Goal: Transaction & Acquisition: Purchase product/service

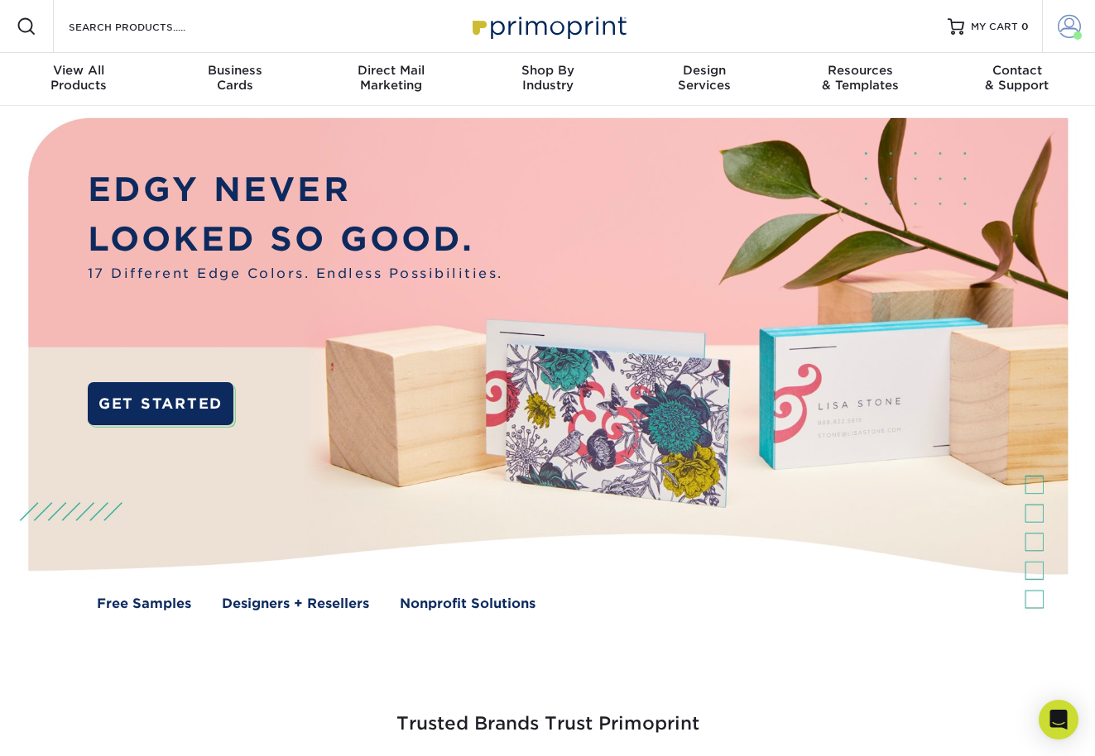
click at [1072, 39] on link "Account" at bounding box center [1068, 26] width 53 height 53
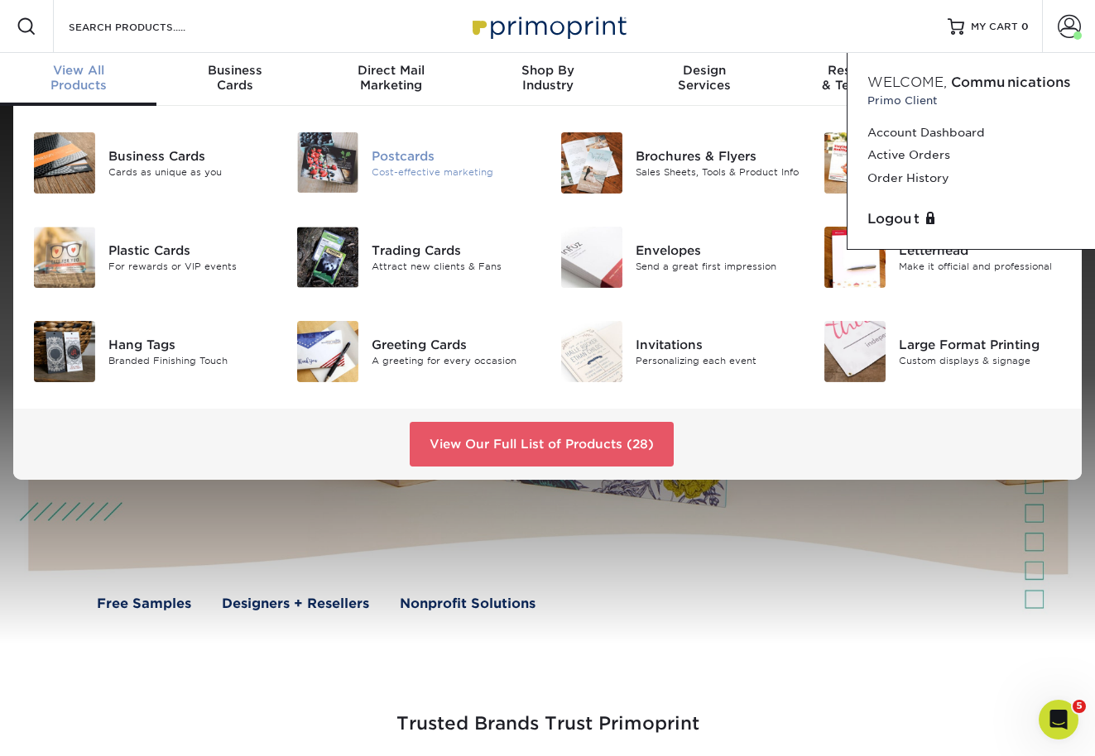
click at [396, 163] on div "Postcards" at bounding box center [453, 155] width 163 height 18
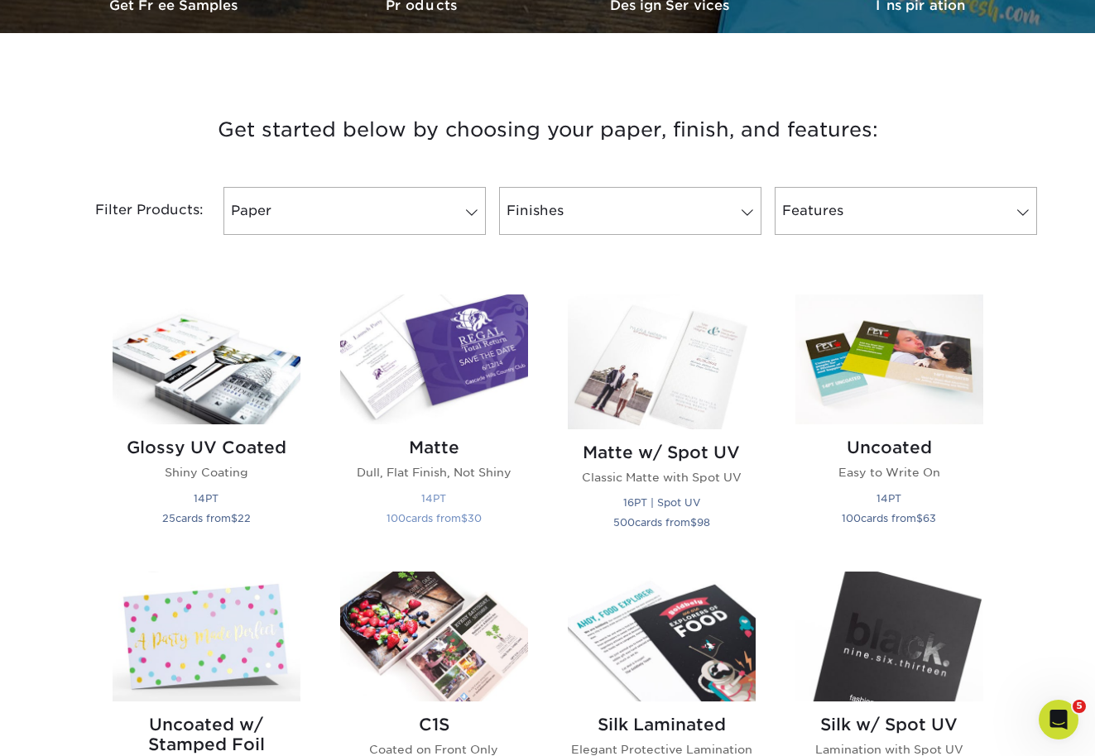
click at [451, 362] on img at bounding box center [434, 360] width 188 height 130
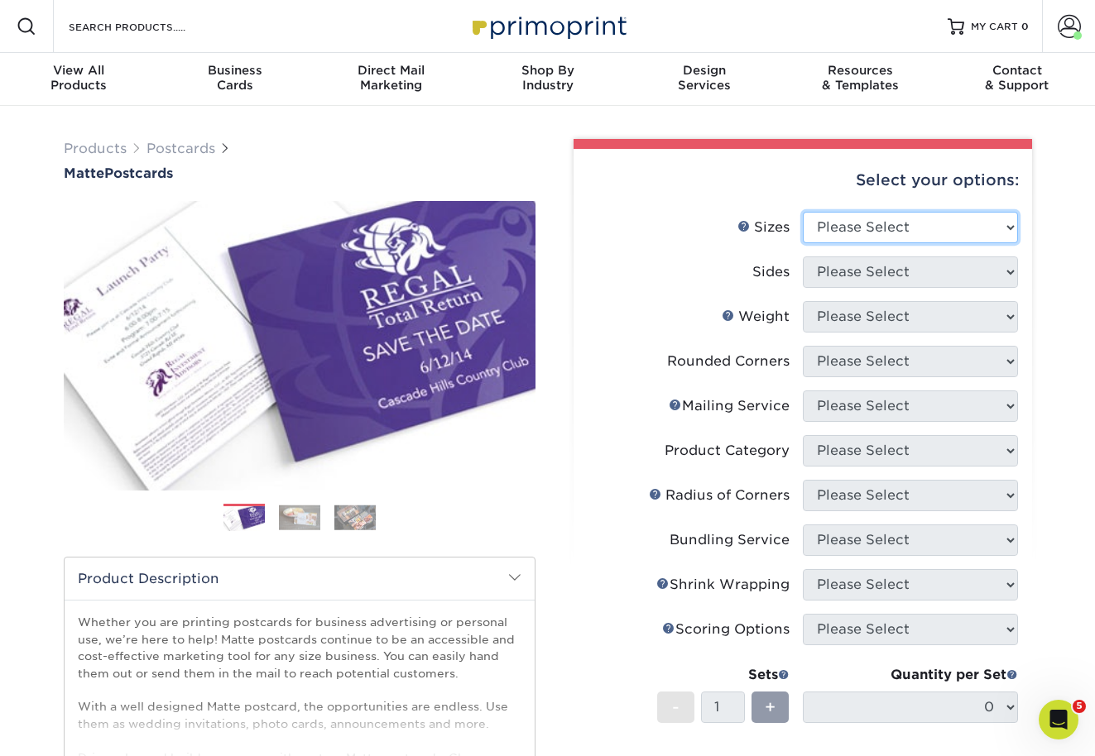
click at [886, 218] on select "Please Select 1.5" x 7" 2" x 4" 2" x 6" 2" x 7" 2" x 8" 2.12" x 5.5" 2.125" x 5…" at bounding box center [910, 227] width 215 height 31
select select "4.00x6.00"
click at [803, 212] on select "Please Select 1.5" x 7" 2" x 4" 2" x 6" 2" x 7" 2" x 8" 2.12" x 5.5" 2.125" x 5…" at bounding box center [910, 227] width 215 height 31
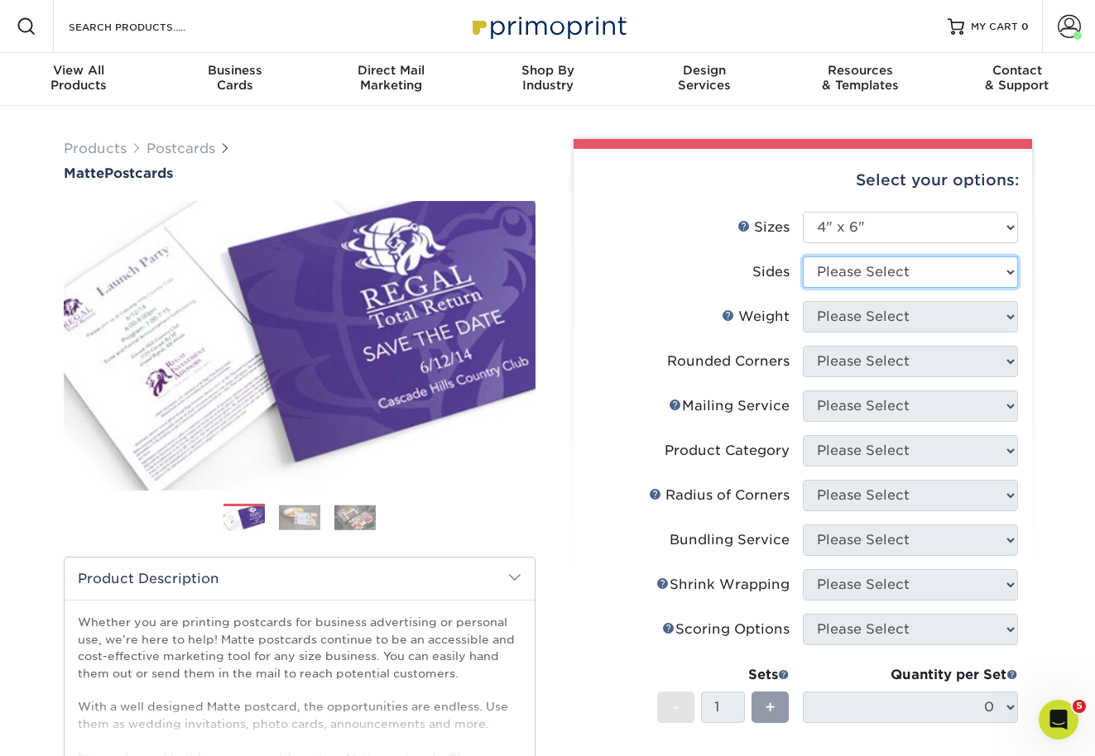
click at [850, 271] on select "Please Select Print Both Sides Print Front Only" at bounding box center [910, 271] width 215 height 31
select select "13abbda7-1d64-4f25-8bb2-c179b224825d"
click at [803, 256] on select "Please Select Print Both Sides Print Front Only" at bounding box center [910, 271] width 215 height 31
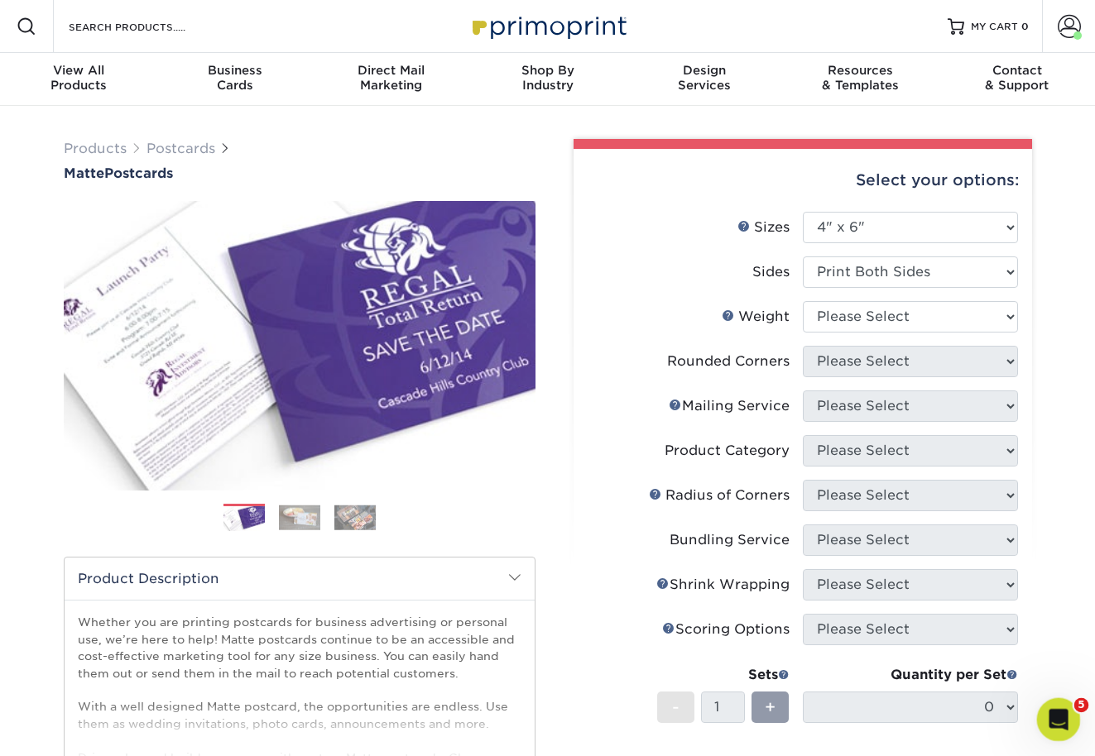
click at [1057, 721] on icon "Open Intercom Messenger" at bounding box center [1056, 717] width 27 height 27
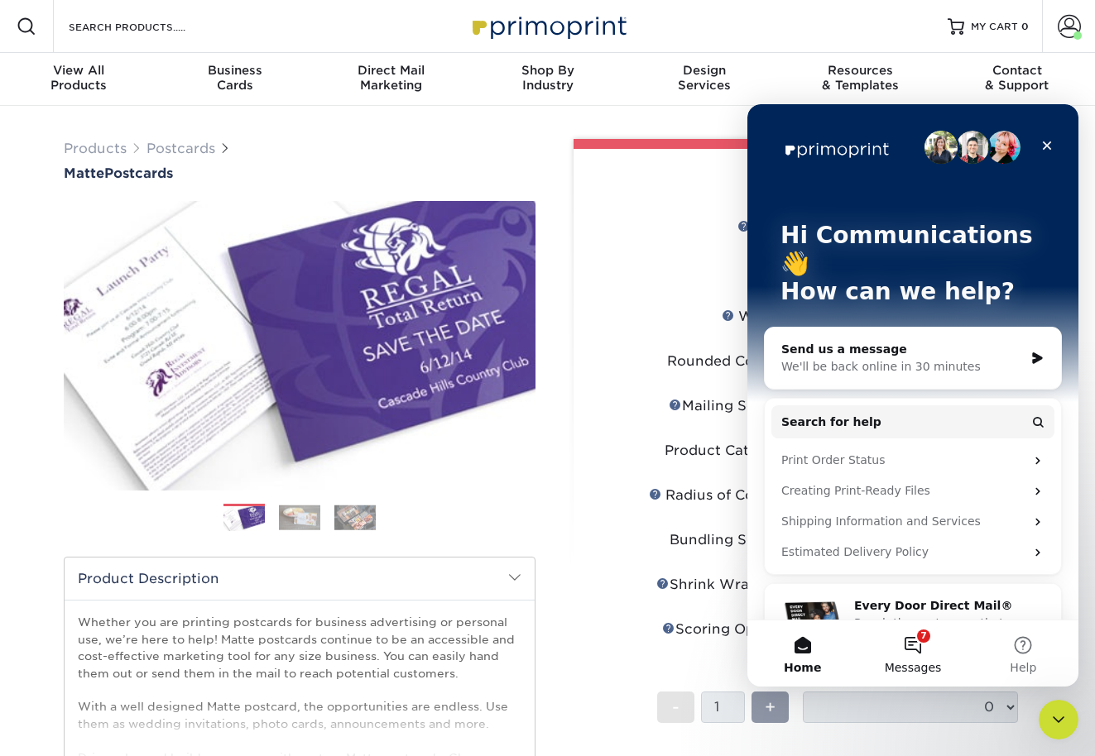
click at [924, 652] on button "7 Messages" at bounding box center [912, 654] width 110 height 66
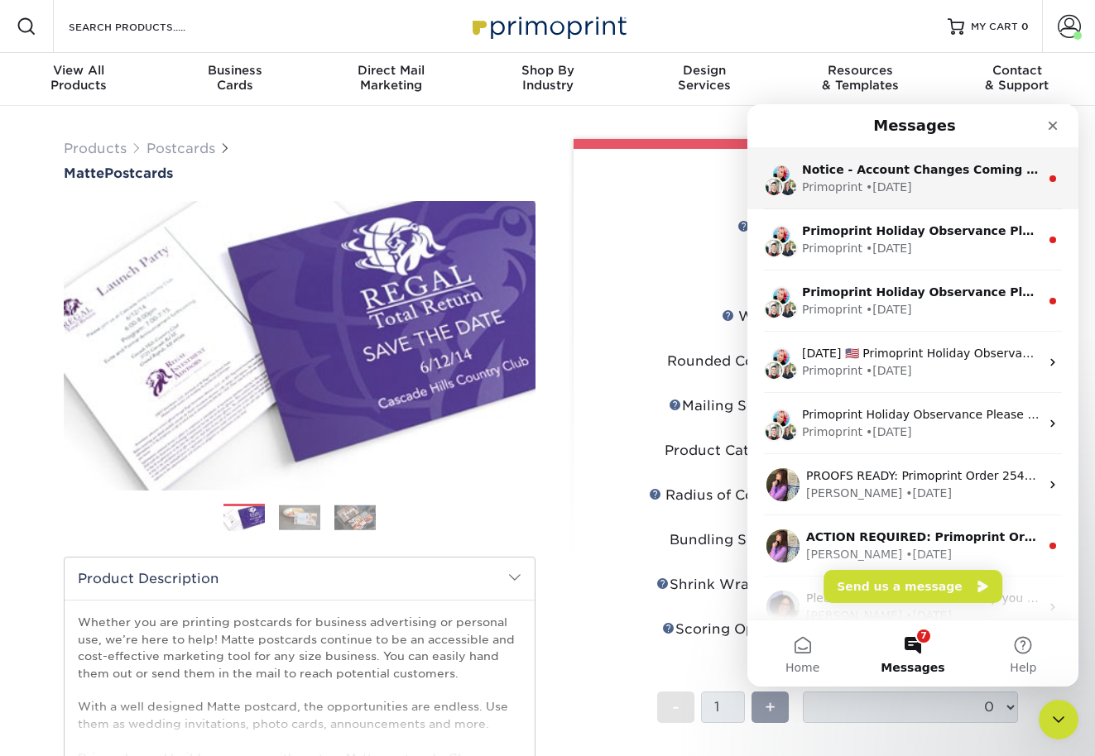
click at [904, 186] on div "• 7w ago" at bounding box center [888, 187] width 46 height 17
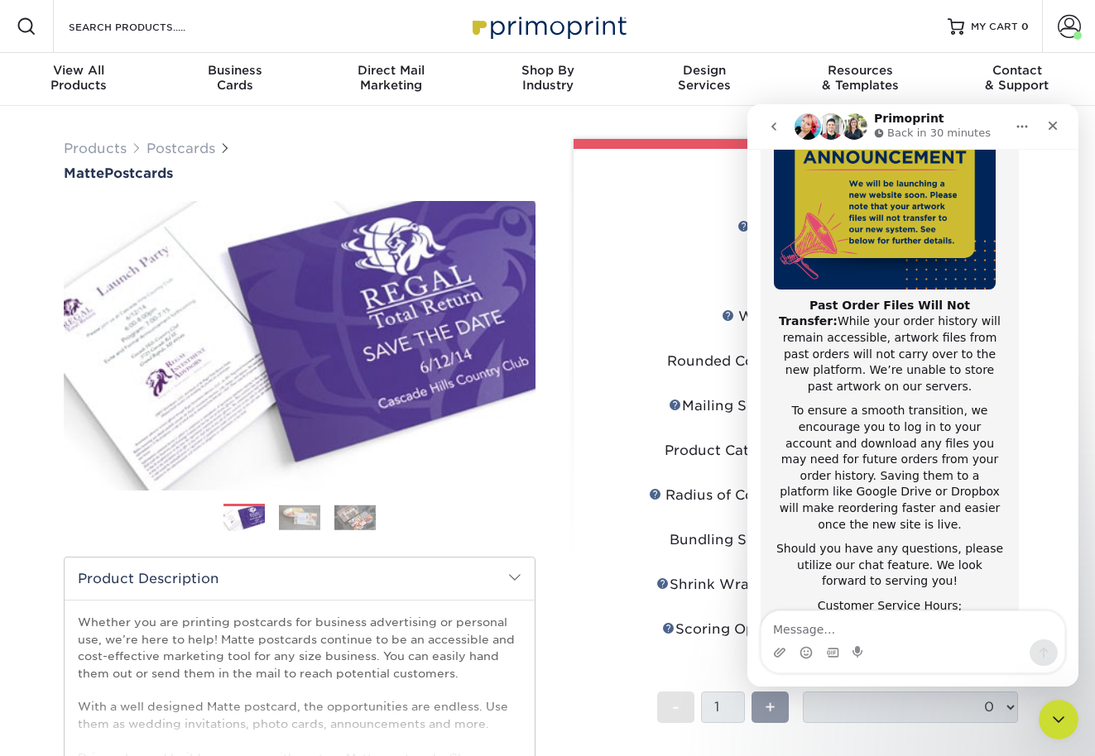
scroll to position [222, 0]
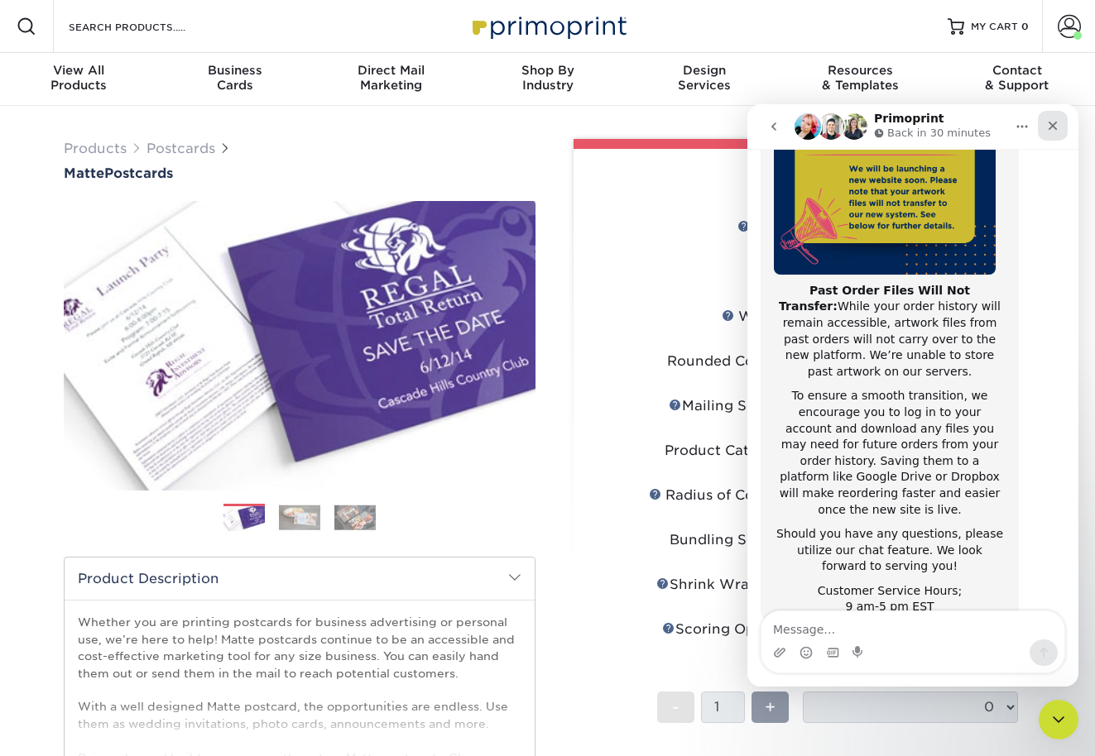
click at [1050, 124] on icon "Close" at bounding box center [1052, 126] width 9 height 9
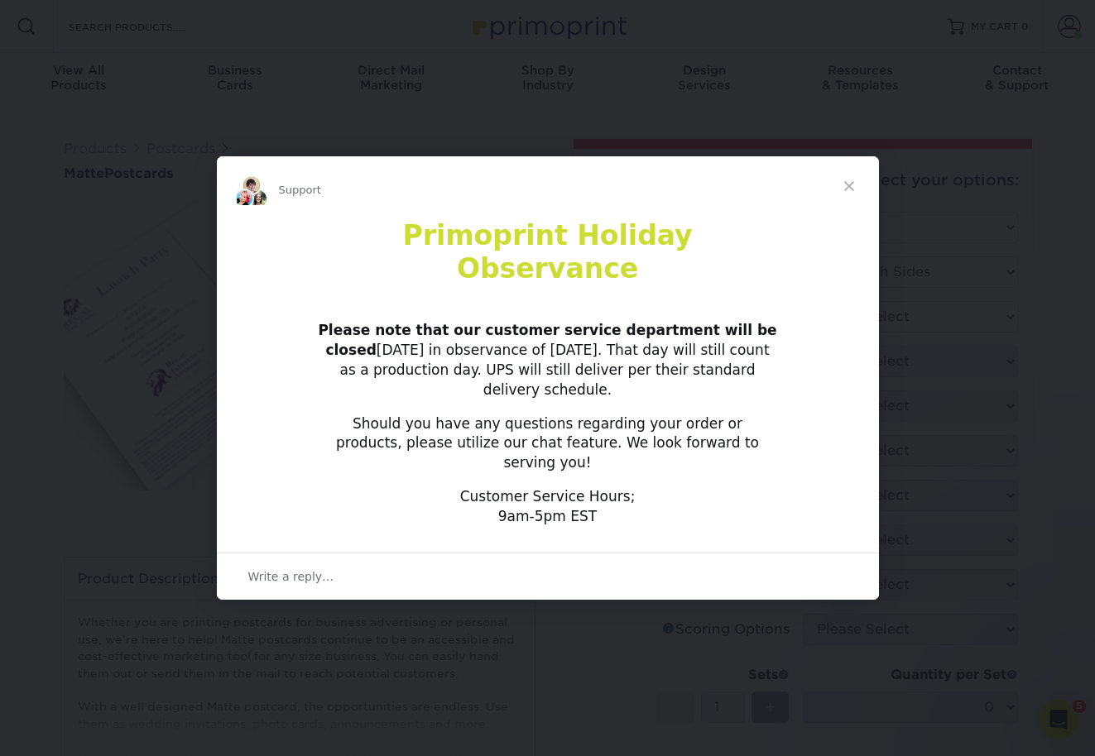
click at [847, 209] on span "Close" at bounding box center [849, 186] width 60 height 60
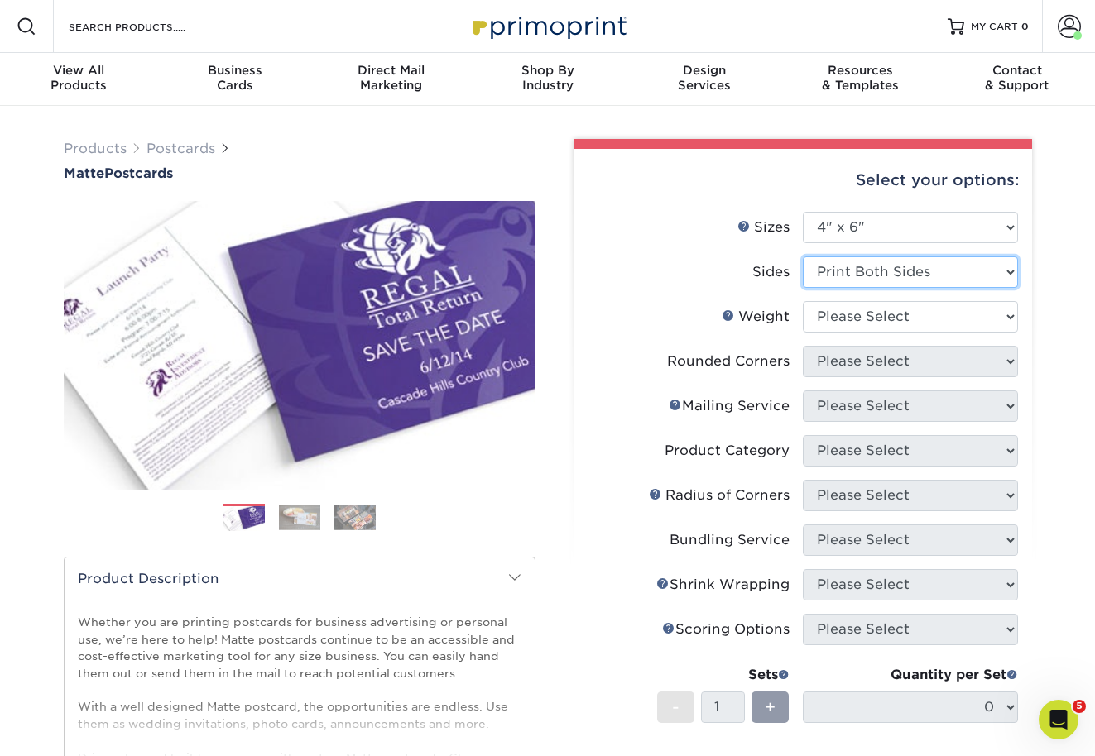
click at [865, 261] on select "Please Select Print Both Sides Print Front Only" at bounding box center [910, 271] width 215 height 31
click at [822, 324] on select "Please Select 16PT 14PT" at bounding box center [910, 316] width 215 height 31
select select "16PT"
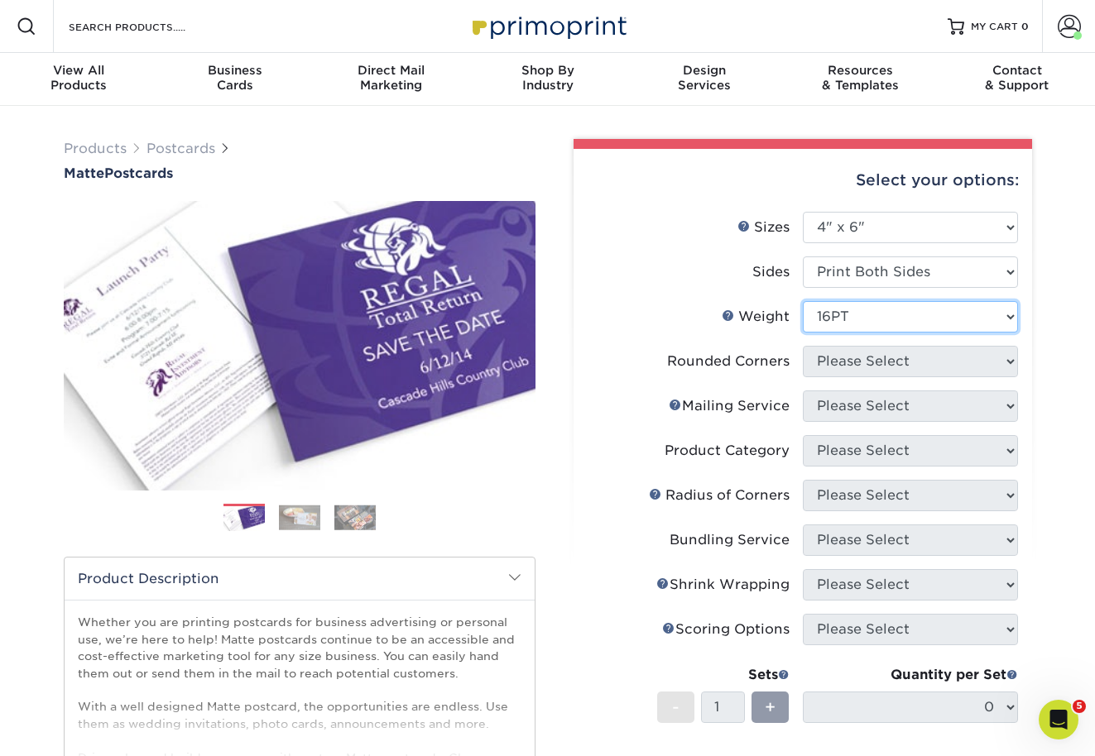
click at [803, 301] on select "Please Select 16PT 14PT" at bounding box center [910, 316] width 215 height 31
click at [0, 0] on select at bounding box center [0, 0] width 0 height 0
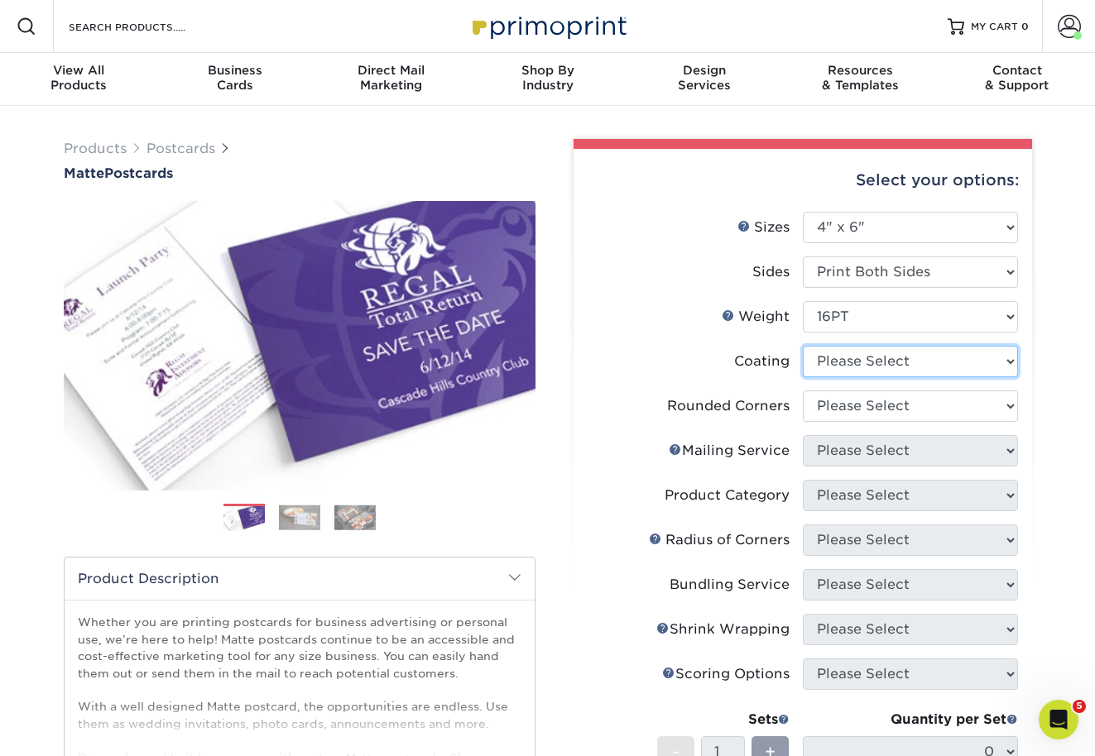
select select "121bb7b5-3b4d-429f-bd8d-bbf80e953313"
click at [803, 346] on select at bounding box center [910, 361] width 215 height 31
click at [0, 0] on div at bounding box center [0, 0] width 0 height 0
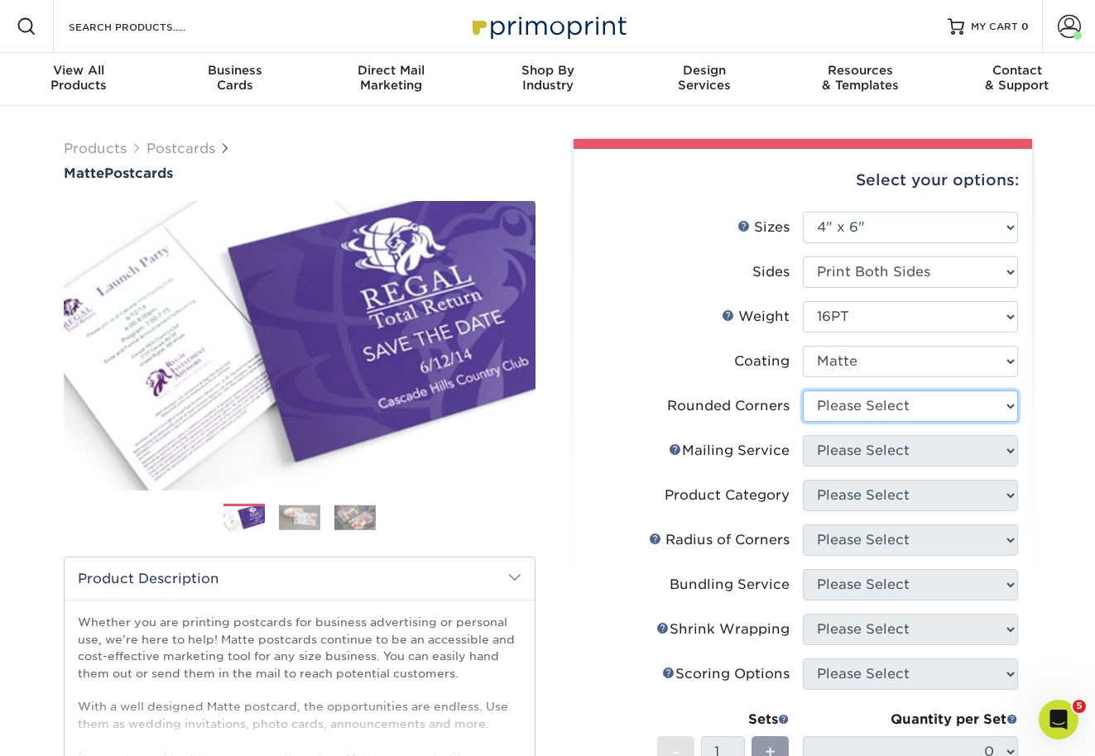
click at [828, 400] on select "Please Select Yes - Round 4 Corners No" at bounding box center [910, 406] width 215 height 31
select select "0"
click at [803, 391] on select "Please Select Yes - Round 4 Corners No" at bounding box center [910, 406] width 215 height 31
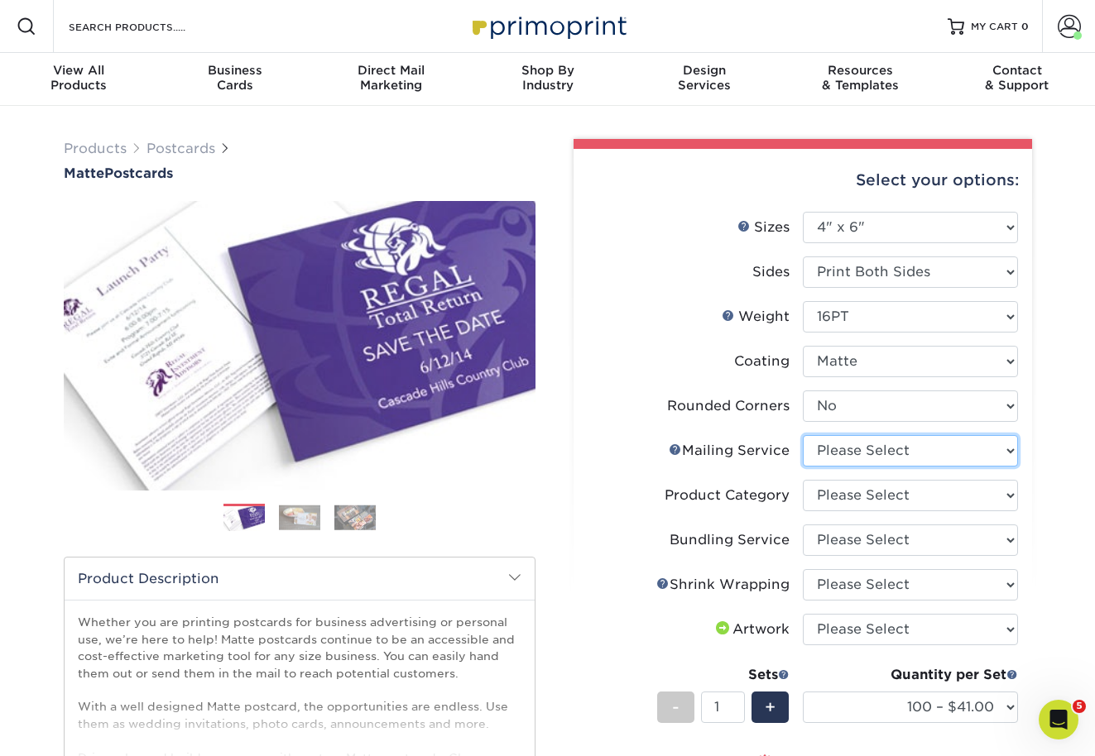
click at [829, 457] on select "Please Select No Direct Mailing Service No, I will mail/stamp/imprint Direct Ma…" at bounding box center [910, 450] width 215 height 31
select select "3e5e9bdd-d78a-4c28-a41d-fe1407925ca6"
click at [803, 435] on select "Please Select No Direct Mailing Service No, I will mail/stamp/imprint Direct Ma…" at bounding box center [910, 450] width 215 height 31
click at [832, 498] on select "Please Select Postcards" at bounding box center [910, 495] width 215 height 31
select select "9b7272e0-d6c8-4c3c-8e97-d3a1bcdab858"
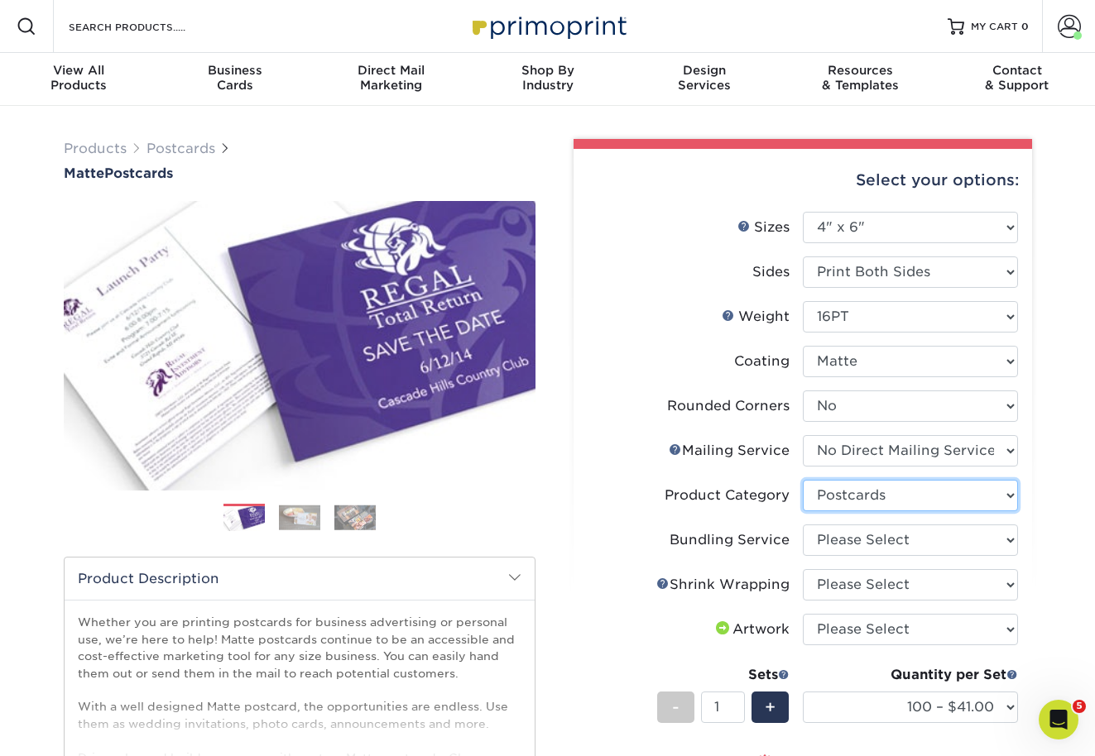
click at [803, 480] on select "Please Select Postcards" at bounding box center [910, 495] width 215 height 31
click at [833, 529] on select "Please Select No Bundling Services Yes, Bundles of 50 (+2 Days) Yes, Bundles of…" at bounding box center [910, 540] width 215 height 31
select select "58689abb-25c0-461c-a4c3-a80b627d6649"
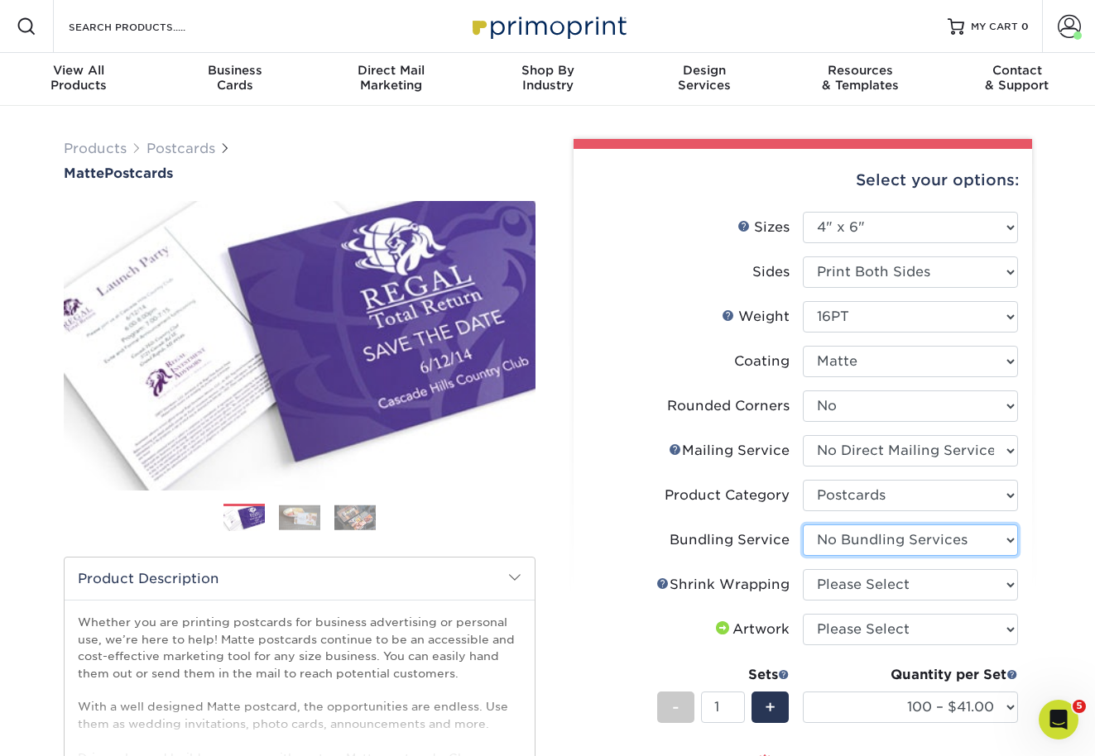
click at [803, 525] on select "Please Select No Bundling Services Yes, Bundles of 50 (+2 Days) Yes, Bundles of…" at bounding box center [910, 540] width 215 height 31
click at [842, 580] on select "Please Select No Shrink Wrapping Shrink Wrap 100 Per Package Shrink Wrap 50 Per…" at bounding box center [910, 584] width 215 height 31
select select "c8749376-e7da-41d0-b3dc-647faf84d907"
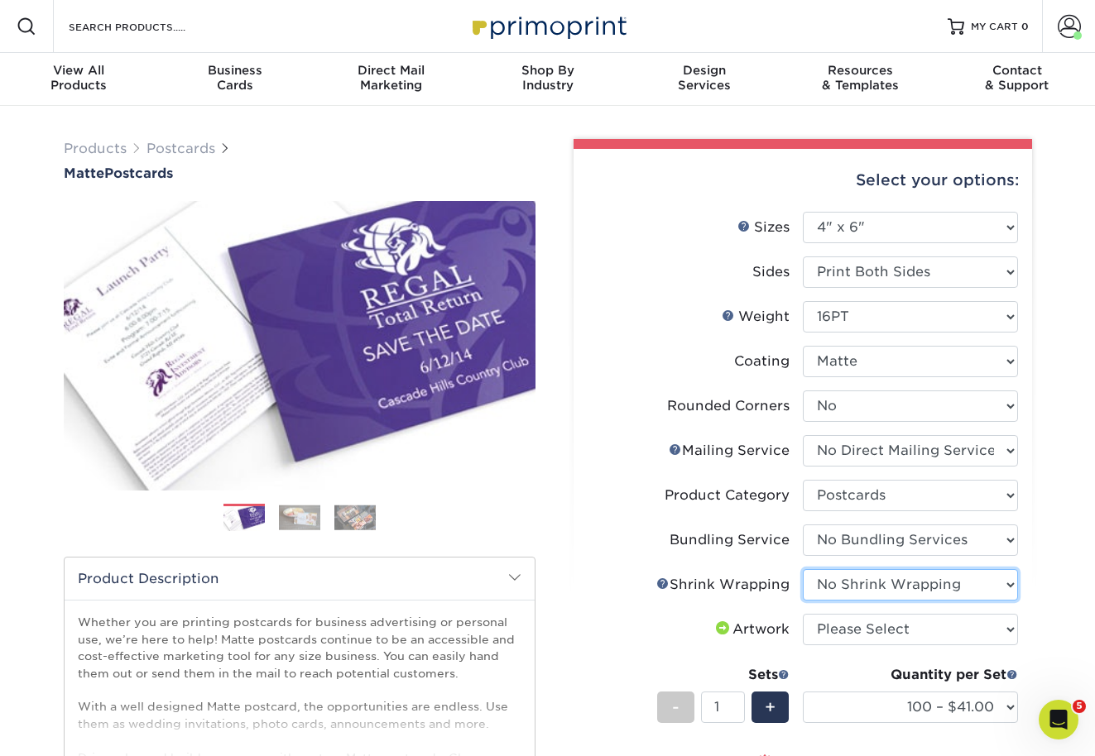
click at [803, 569] on select "Please Select No Shrink Wrapping Shrink Wrap 100 Per Package Shrink Wrap 50 Per…" at bounding box center [910, 584] width 215 height 31
click at [848, 633] on select "Please Select I will upload files I need a design - $150" at bounding box center [910, 629] width 215 height 31
select select "upload"
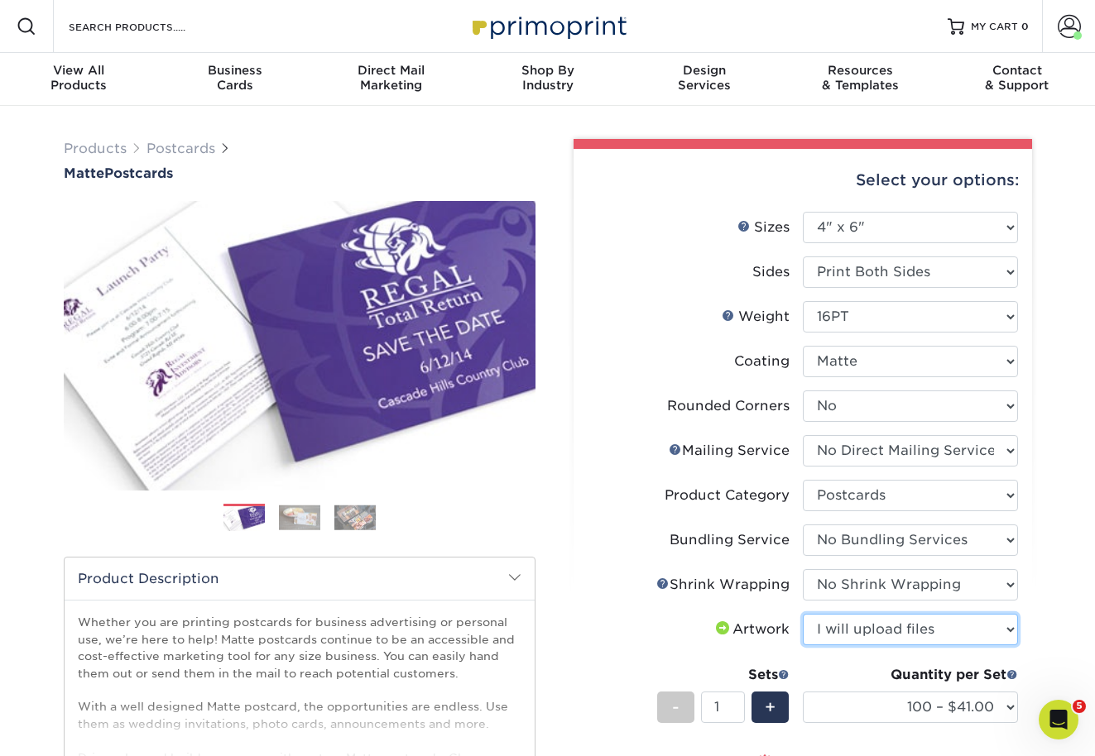
click at [803, 614] on select "Please Select I will upload files I need a design - $150" at bounding box center [910, 629] width 215 height 31
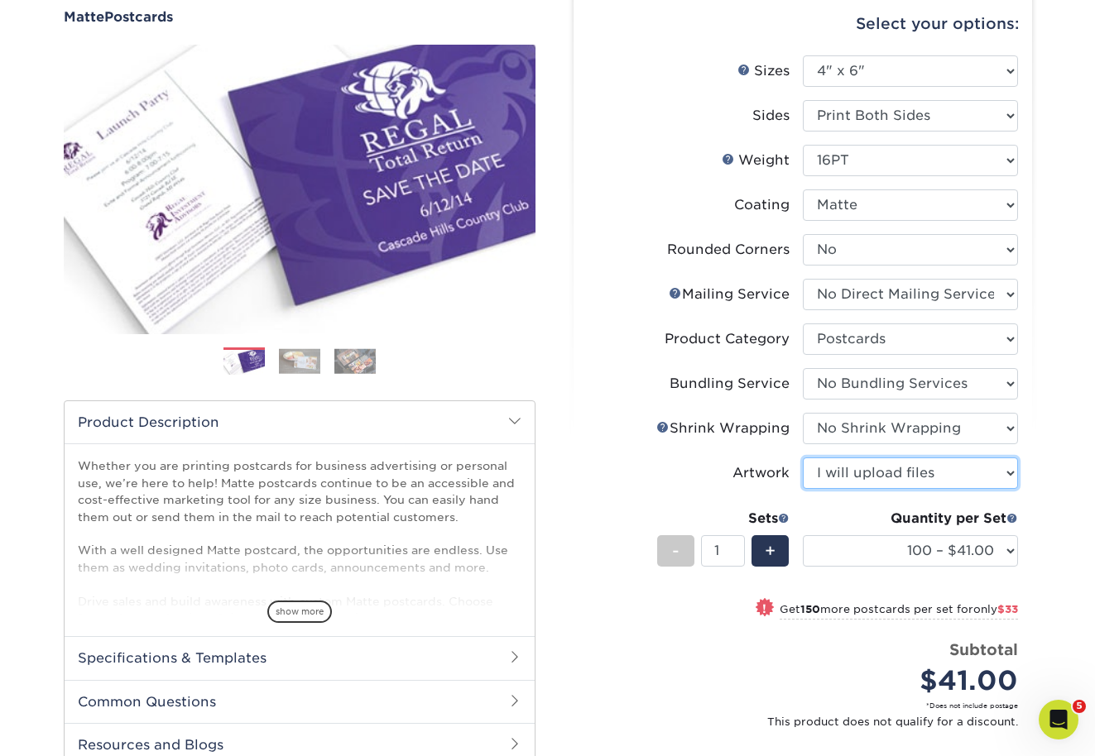
scroll to position [158, 0]
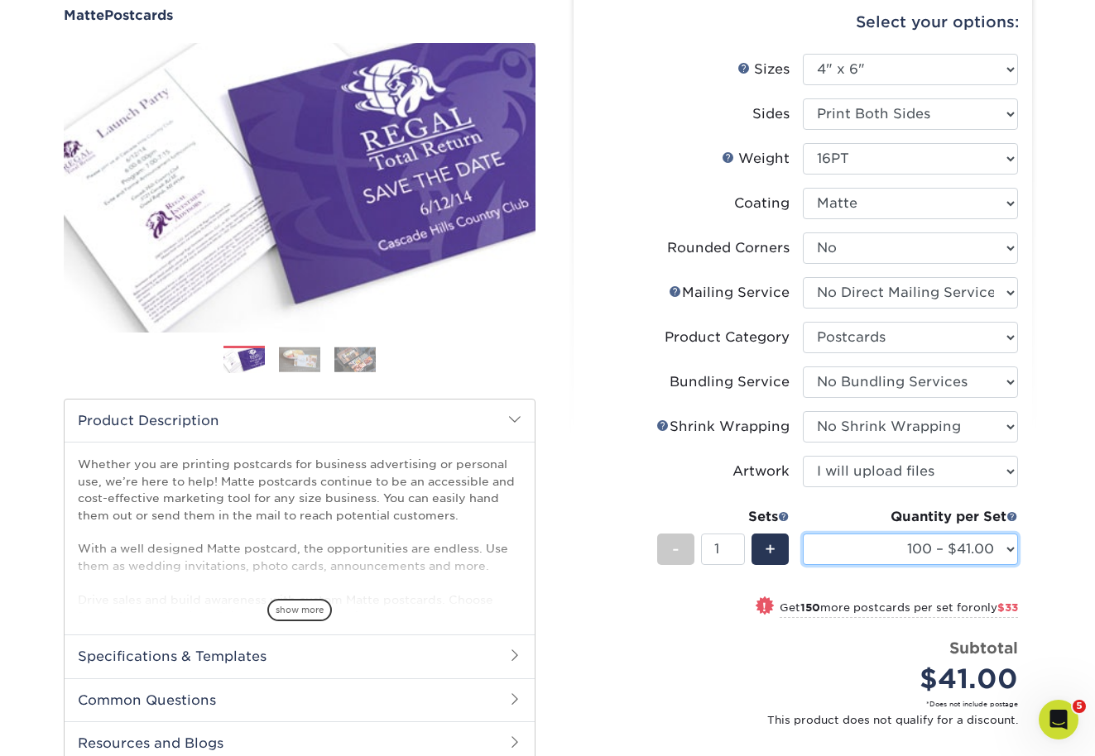
click at [850, 539] on select "100 – $41.00 250 – $74.00 500 – $88.00 1000 – $99.00 2500 – $205.00 5000 – $304…" at bounding box center [910, 549] width 215 height 31
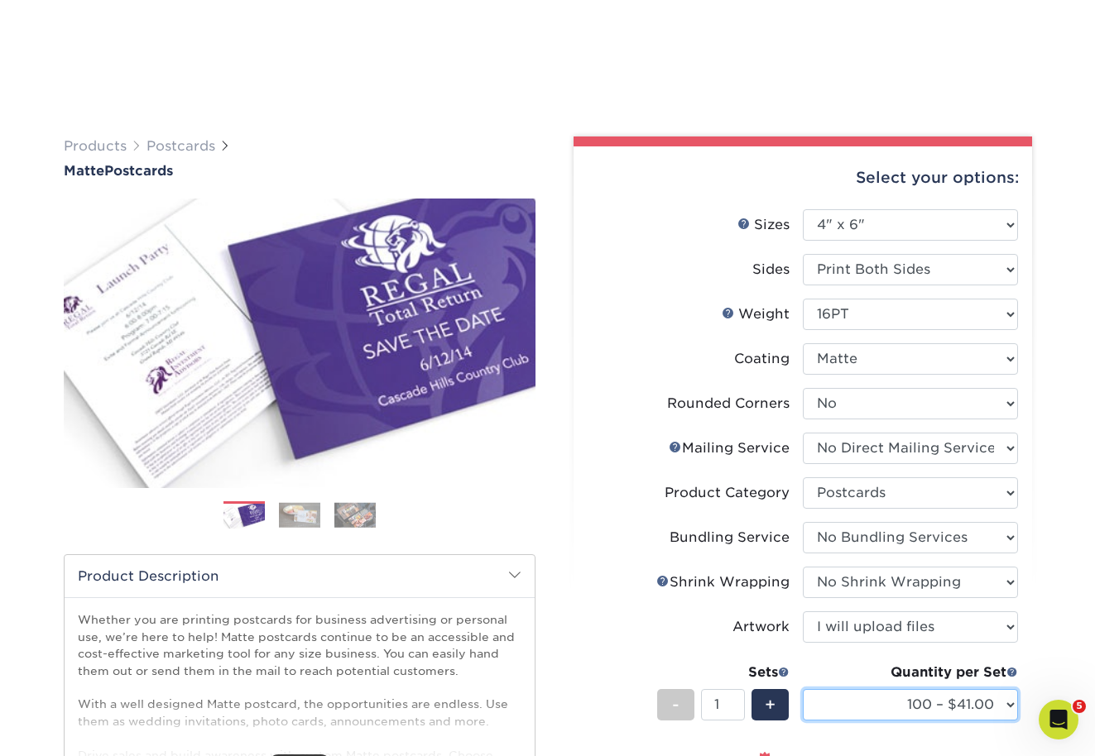
scroll to position [0, 0]
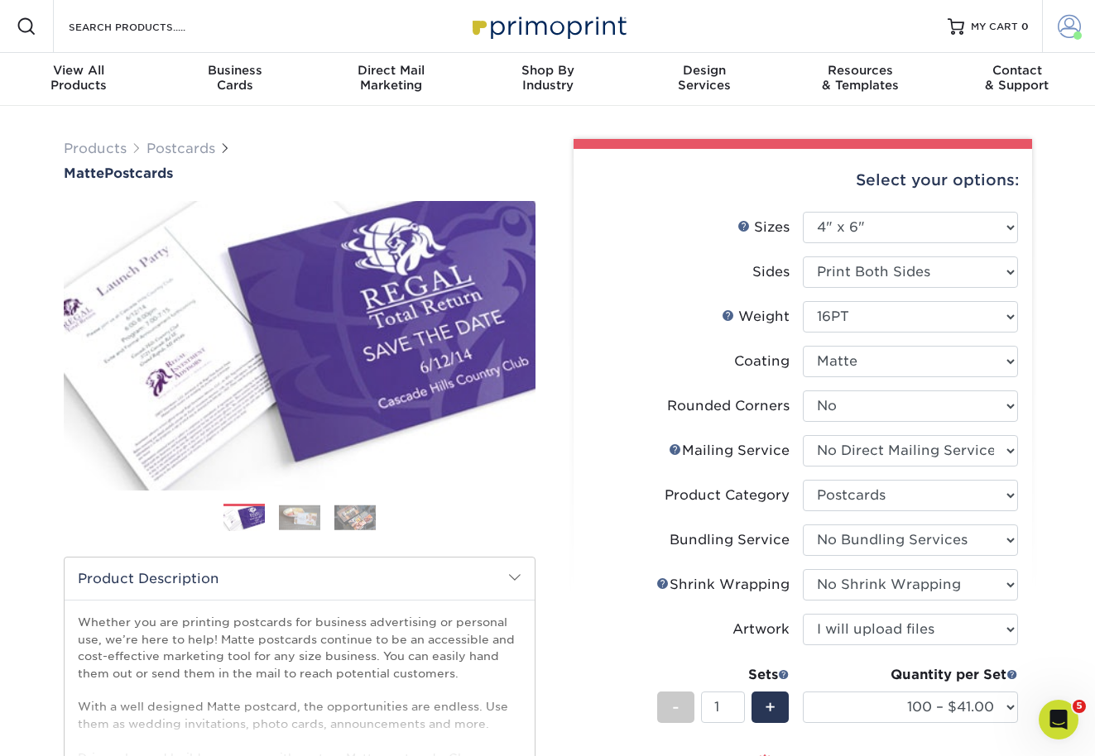
click at [1070, 15] on span at bounding box center [1068, 26] width 23 height 23
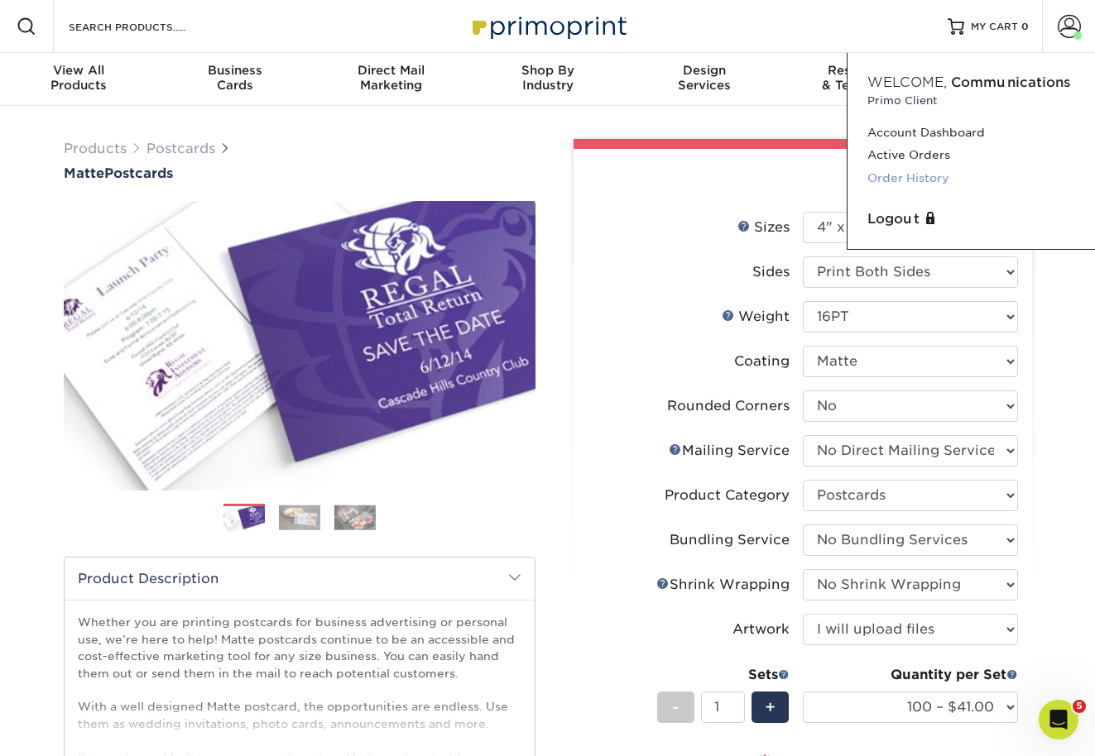
click at [918, 180] on link "Order History" at bounding box center [971, 178] width 208 height 22
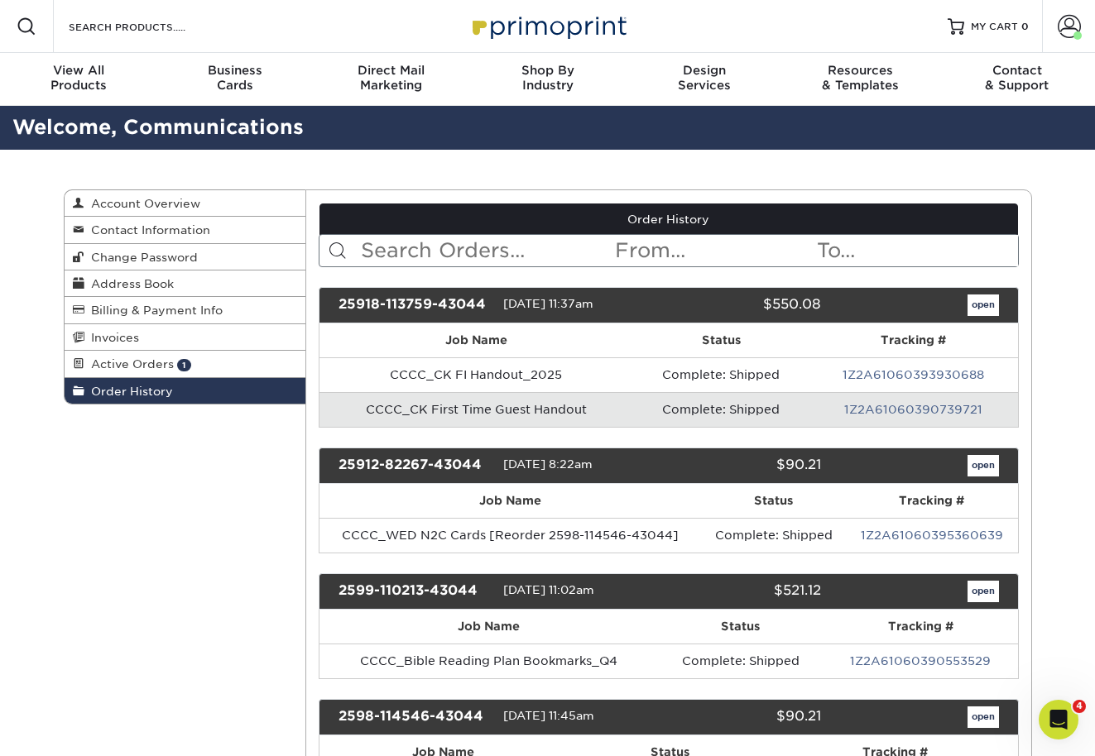
click at [424, 255] on input "text" at bounding box center [486, 250] width 254 height 31
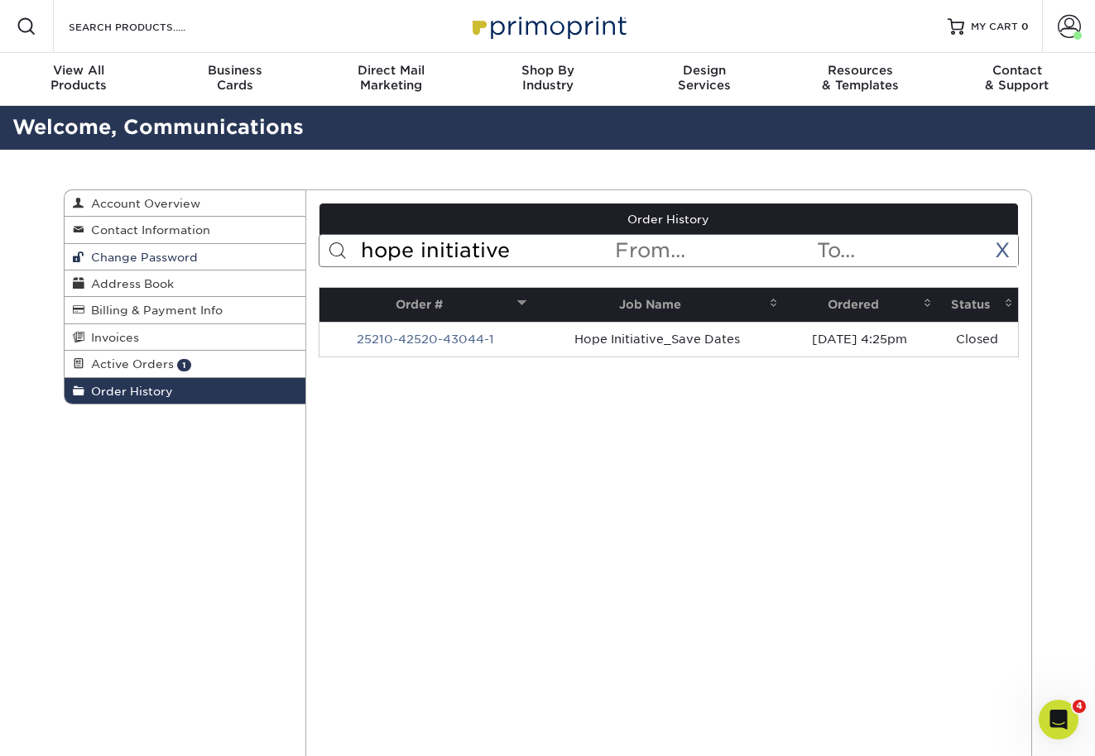
drag, startPoint x: 515, startPoint y: 256, endPoint x: 273, endPoint y: 259, distance: 241.6
click at [273, 189] on div "Order History Account Overview Contact Information Change Password Address Book…" at bounding box center [548, 189] width 968 height 0
type input "hi"
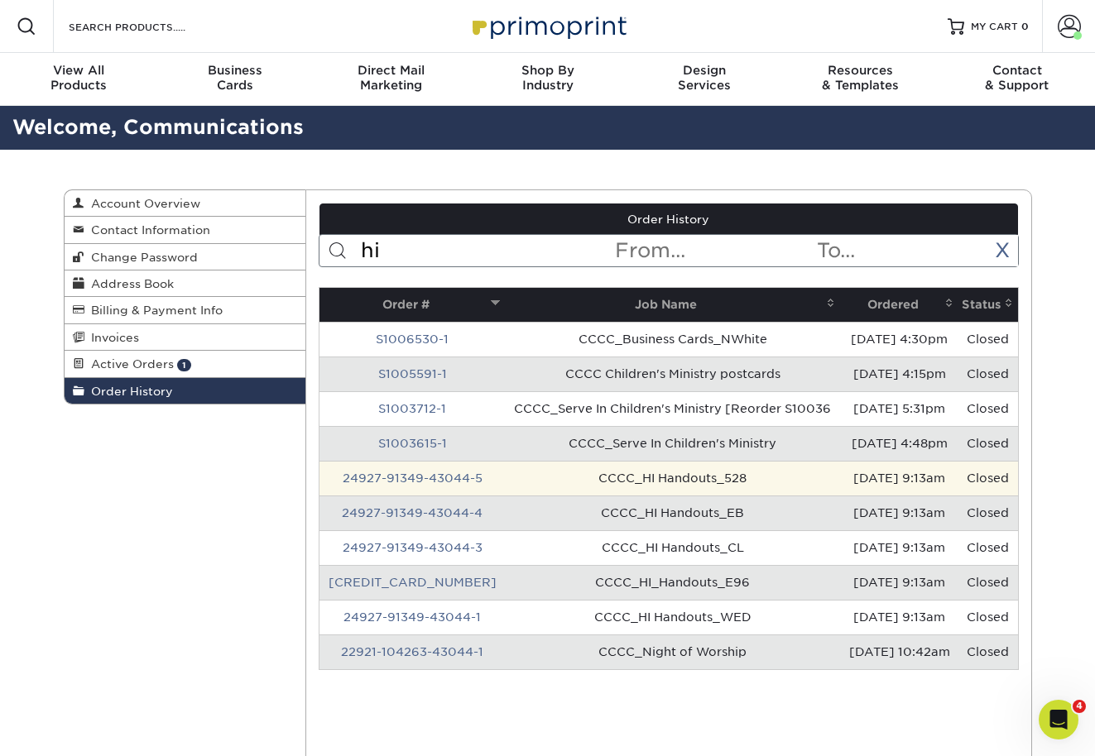
click at [674, 487] on td "CCCC_HI Handouts_528" at bounding box center [672, 478] width 335 height 35
click at [400, 478] on link "24927-91349-43044-5" at bounding box center [413, 478] width 140 height 13
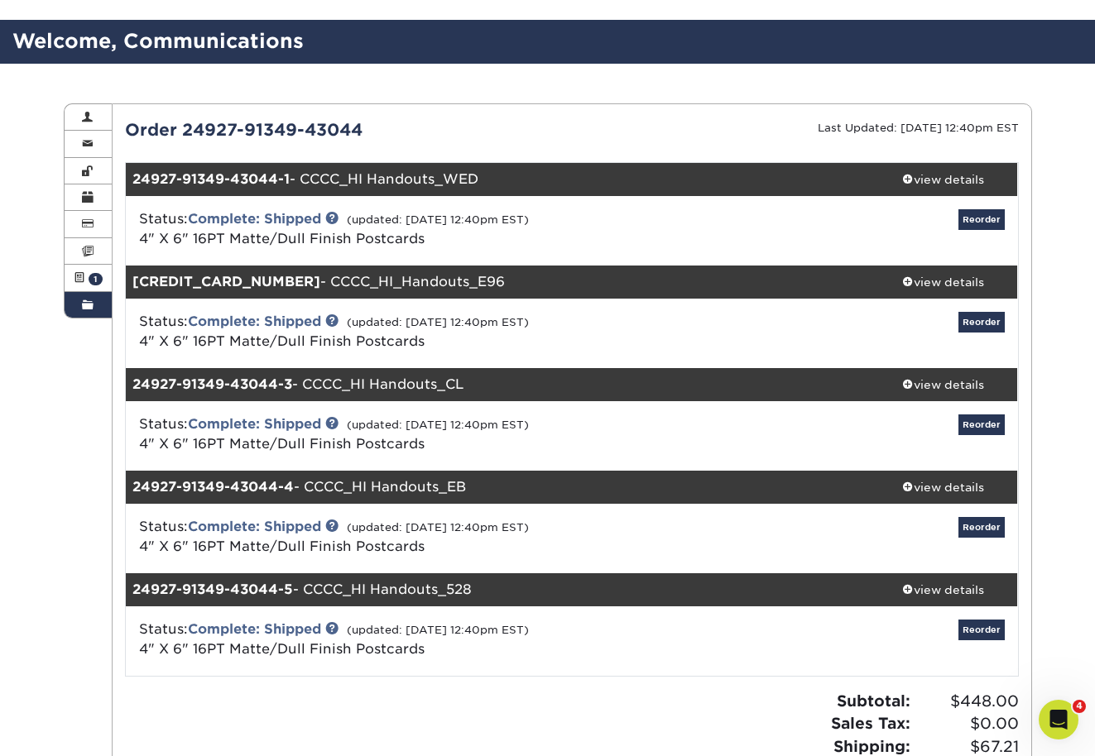
scroll to position [87, 0]
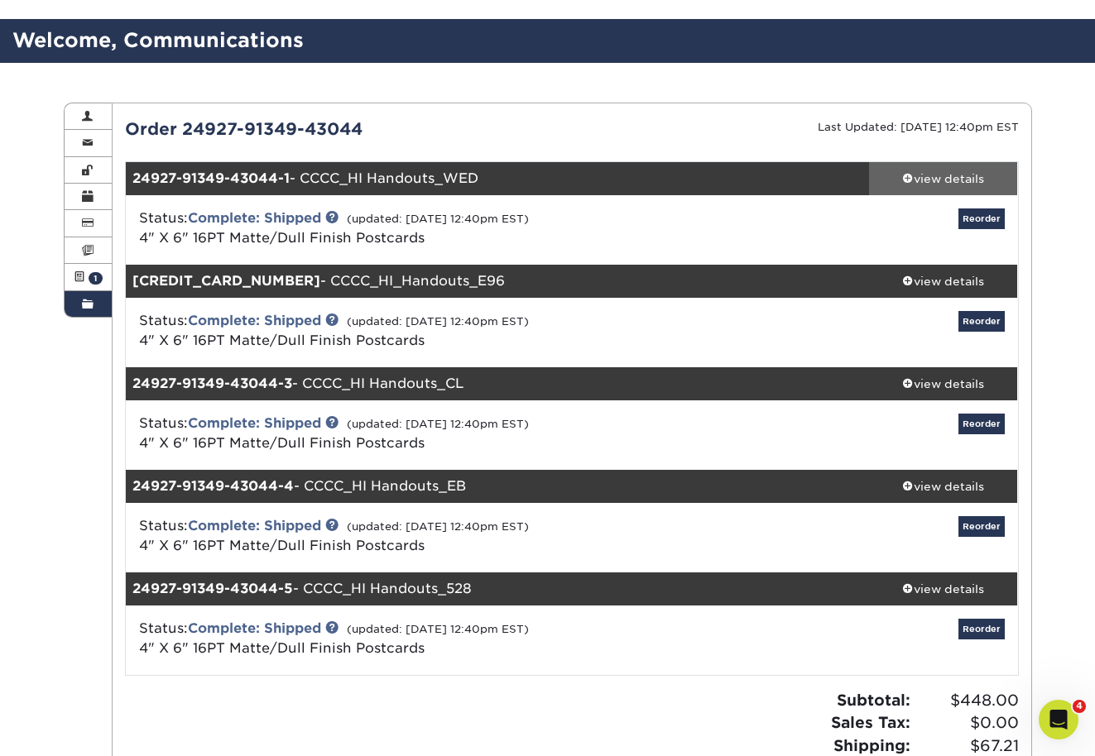
click at [938, 177] on div "view details" at bounding box center [943, 178] width 149 height 17
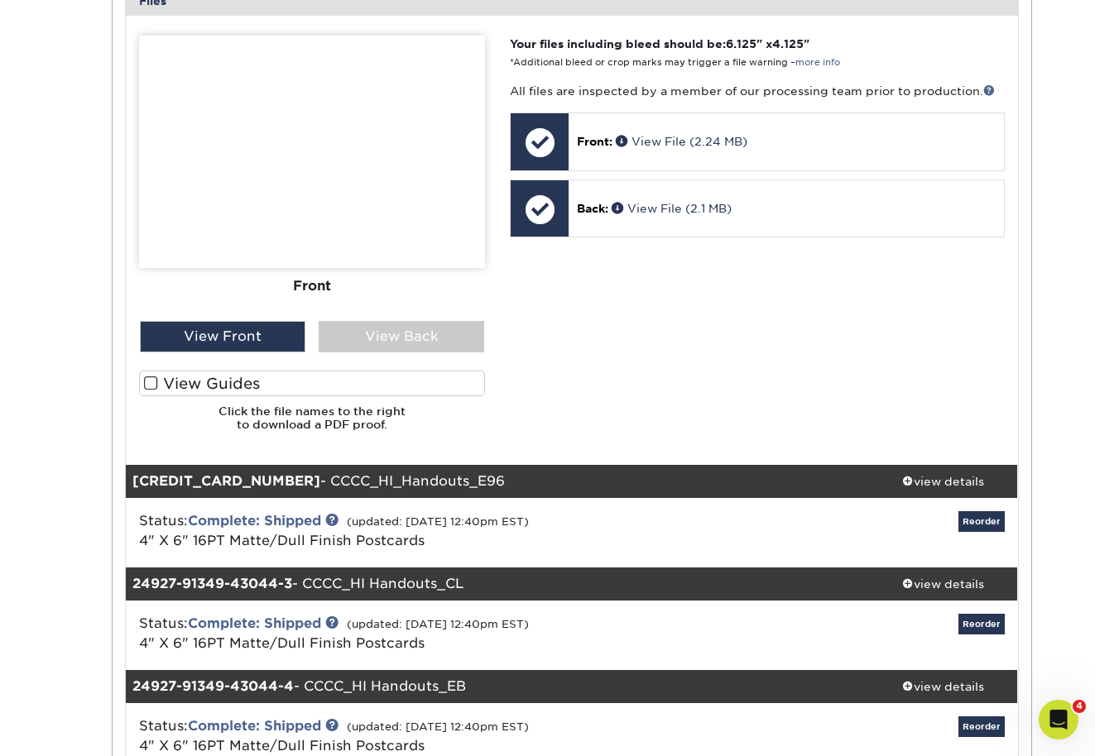
scroll to position [663, 0]
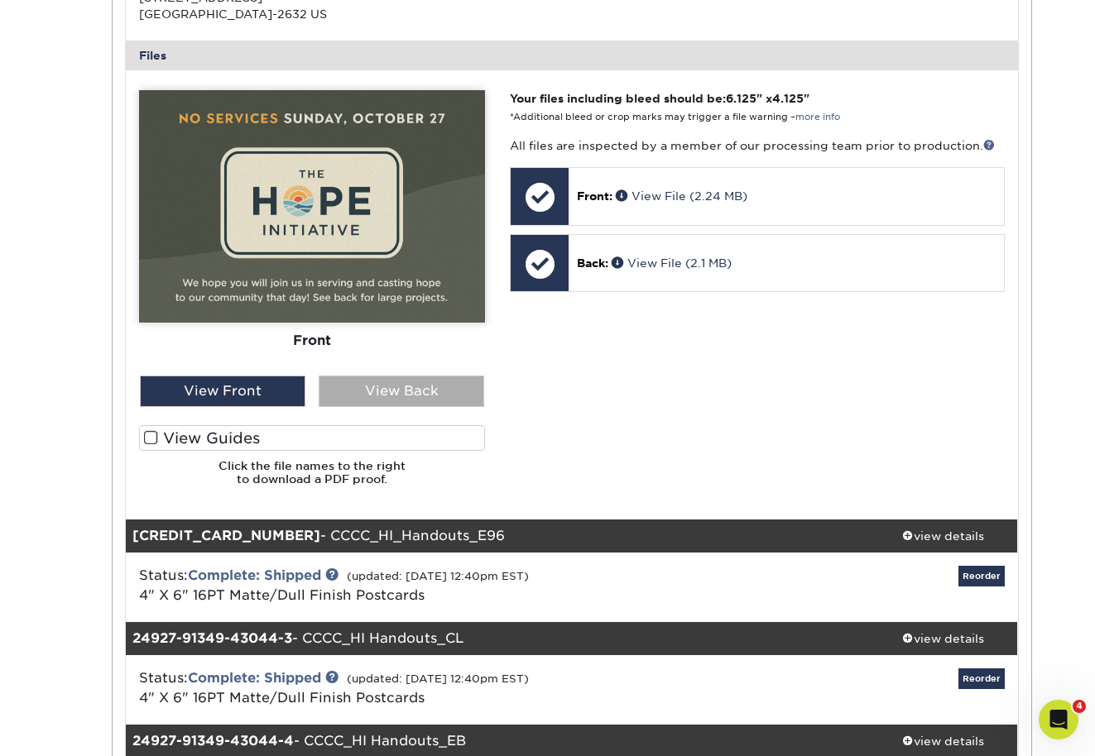
click at [414, 381] on div "View Back" at bounding box center [401, 391] width 165 height 31
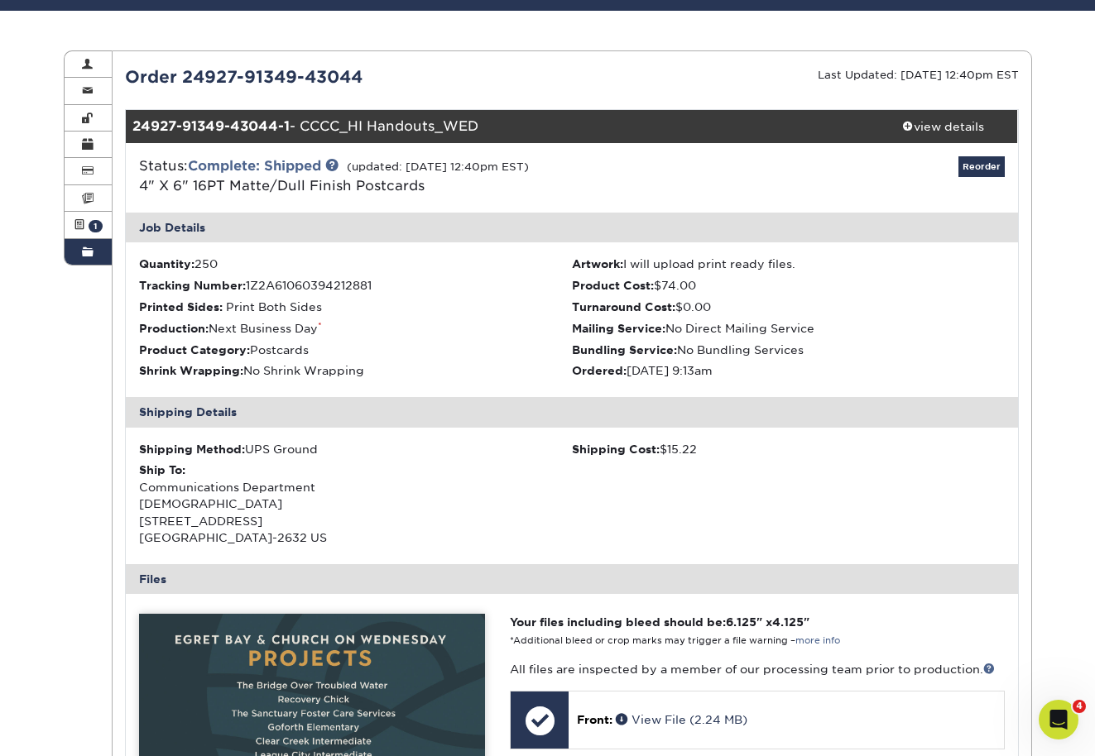
scroll to position [93, 0]
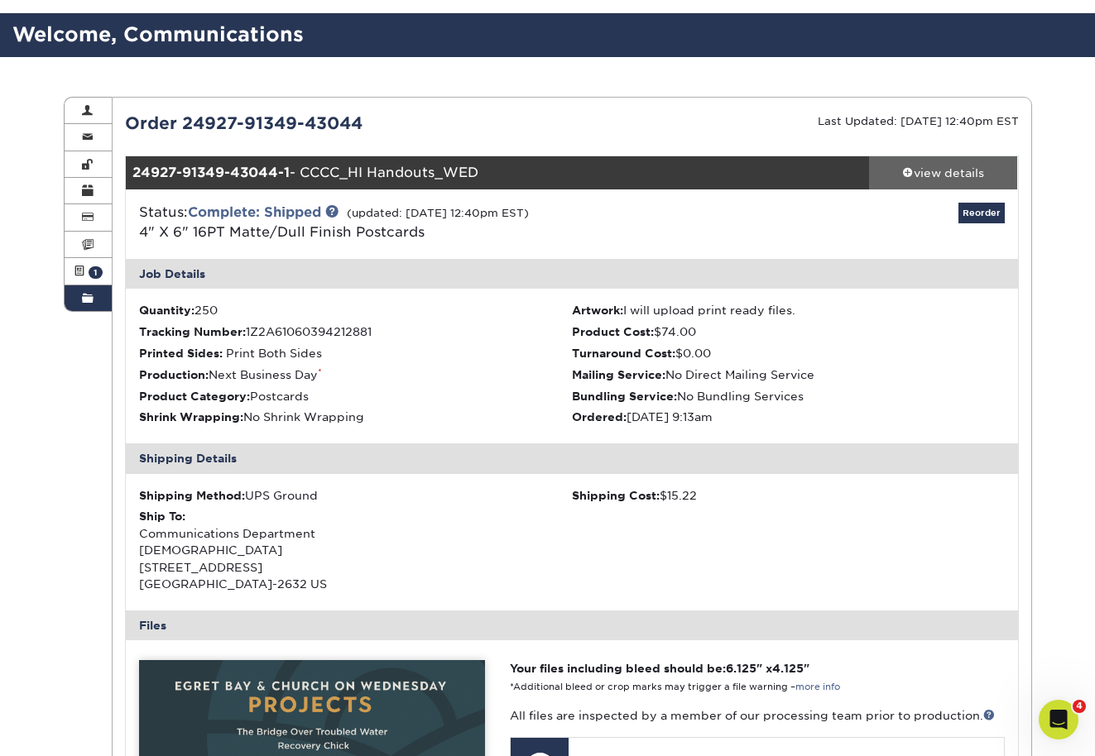
click at [940, 177] on div "view details" at bounding box center [943, 173] width 149 height 17
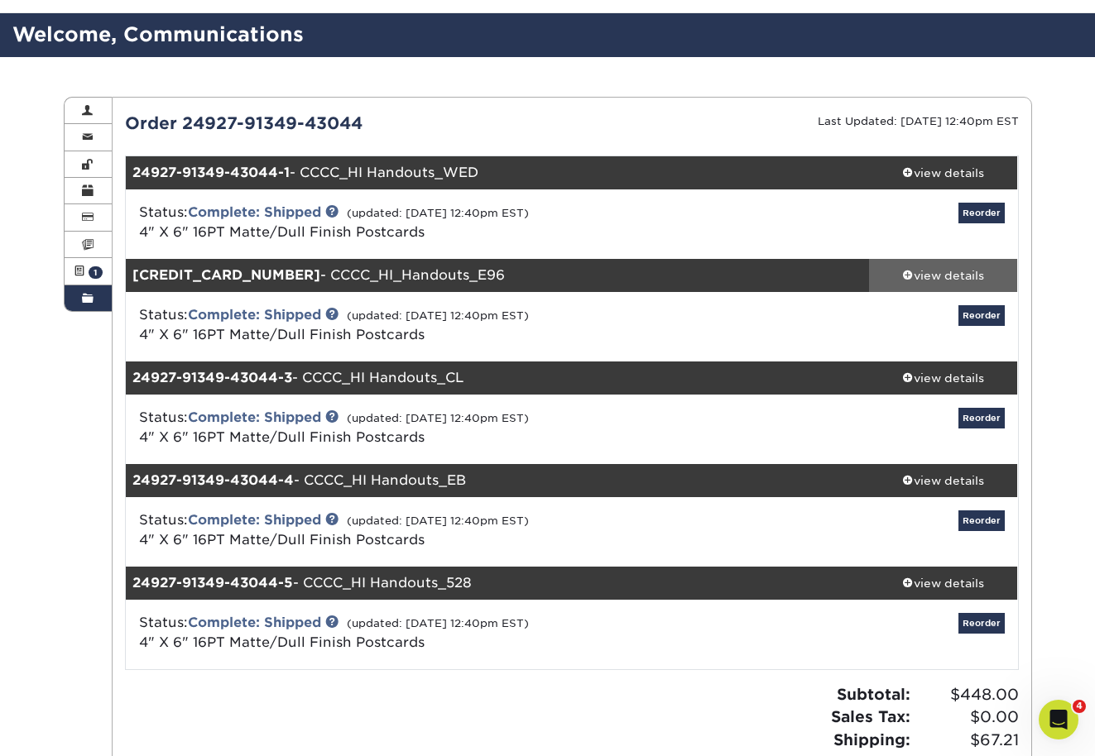
click at [939, 273] on div "view details" at bounding box center [943, 275] width 149 height 17
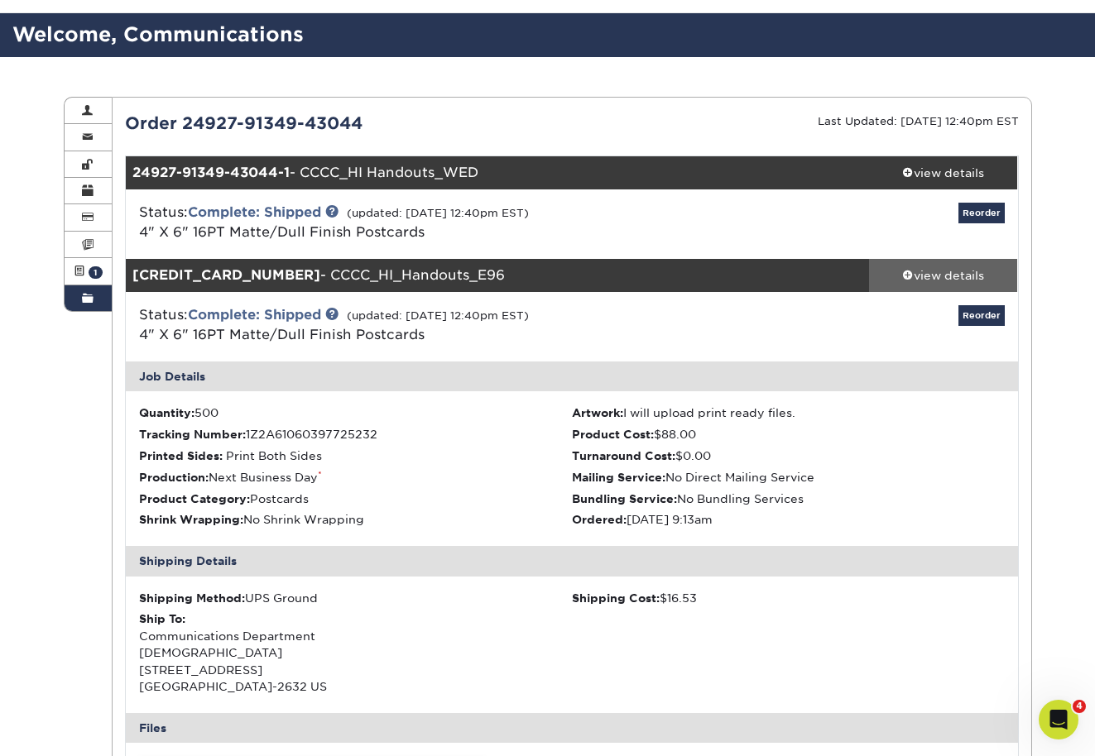
click at [938, 271] on div "view details" at bounding box center [943, 275] width 149 height 17
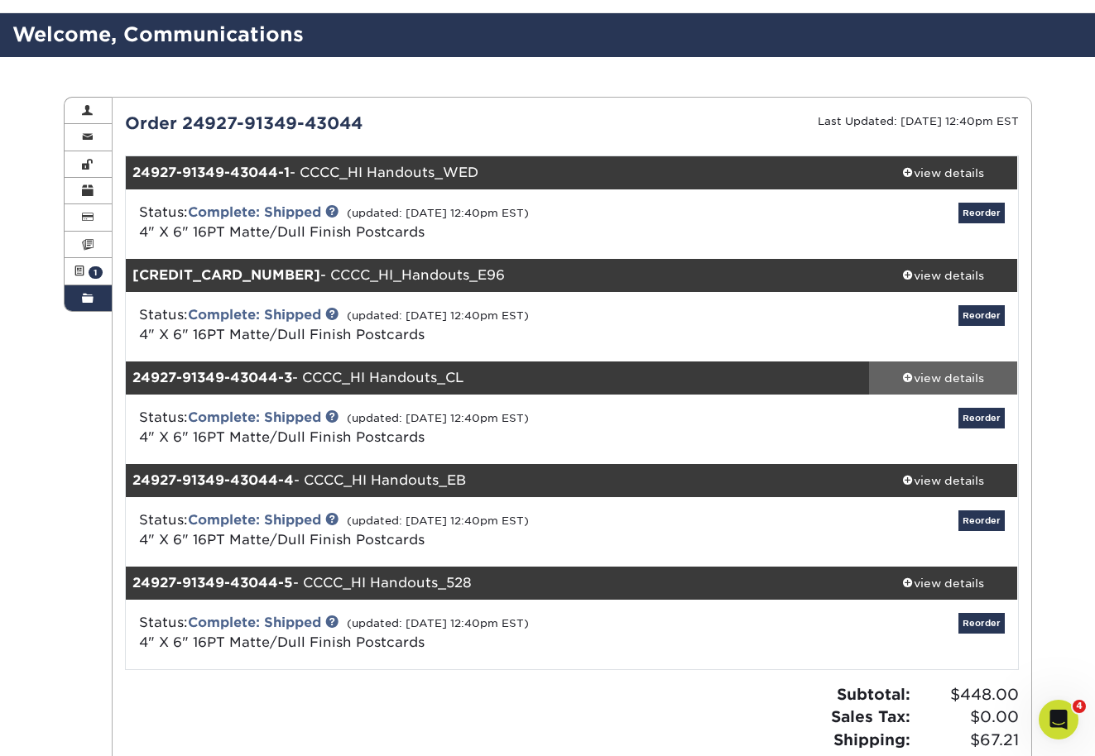
click at [937, 373] on div "view details" at bounding box center [943, 378] width 149 height 17
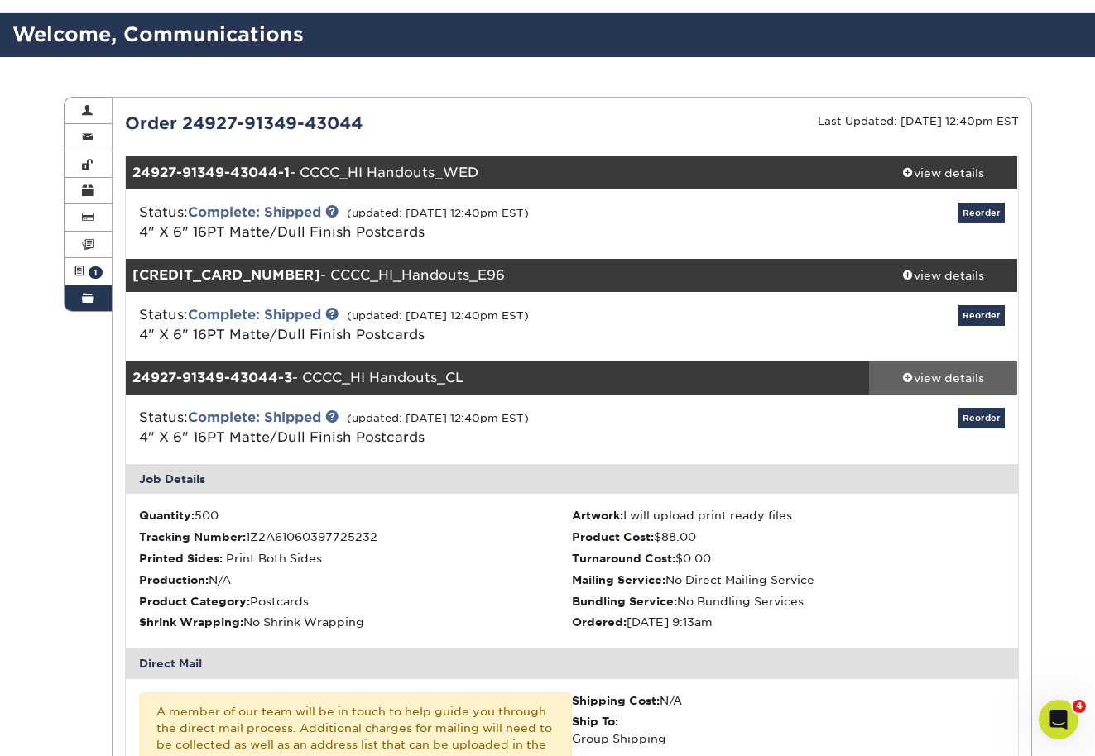
click at [937, 373] on div "view details" at bounding box center [943, 378] width 149 height 17
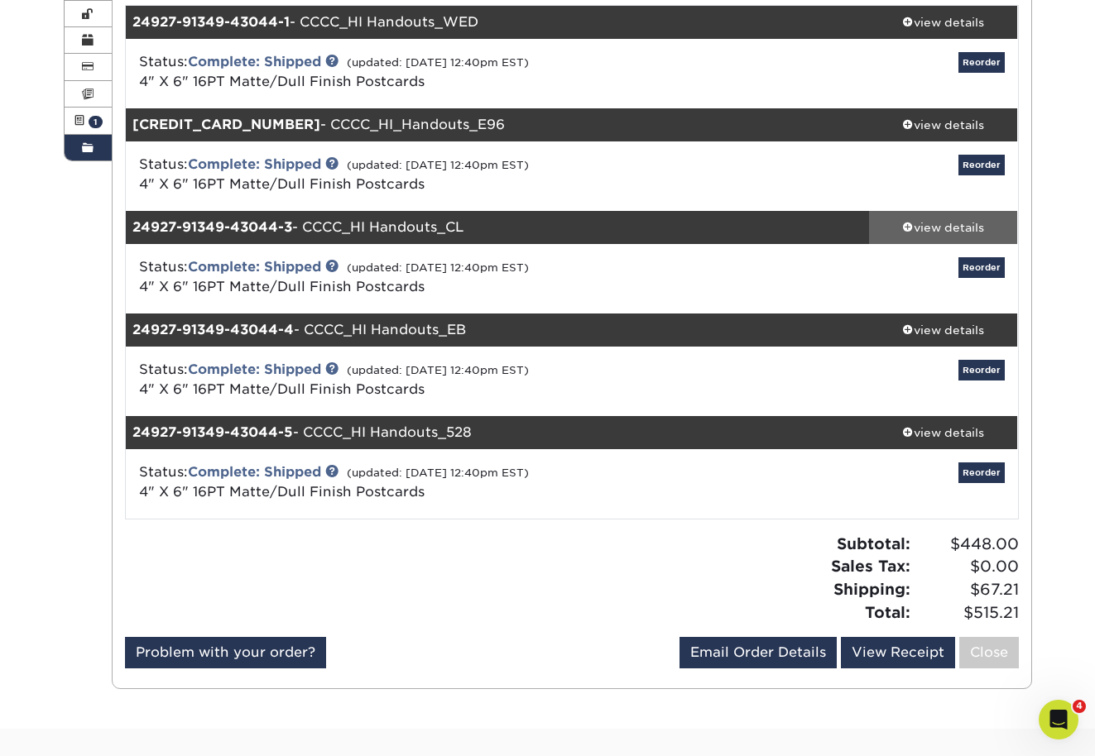
scroll to position [249, 0]
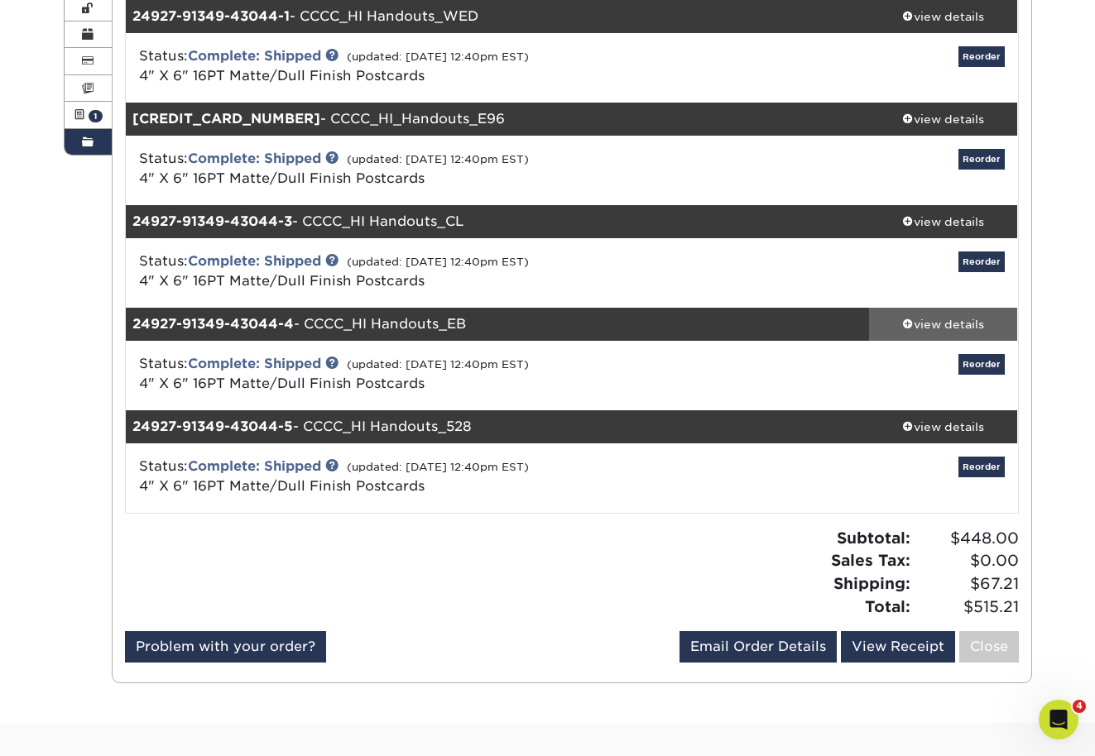
click at [932, 324] on div "view details" at bounding box center [943, 324] width 149 height 17
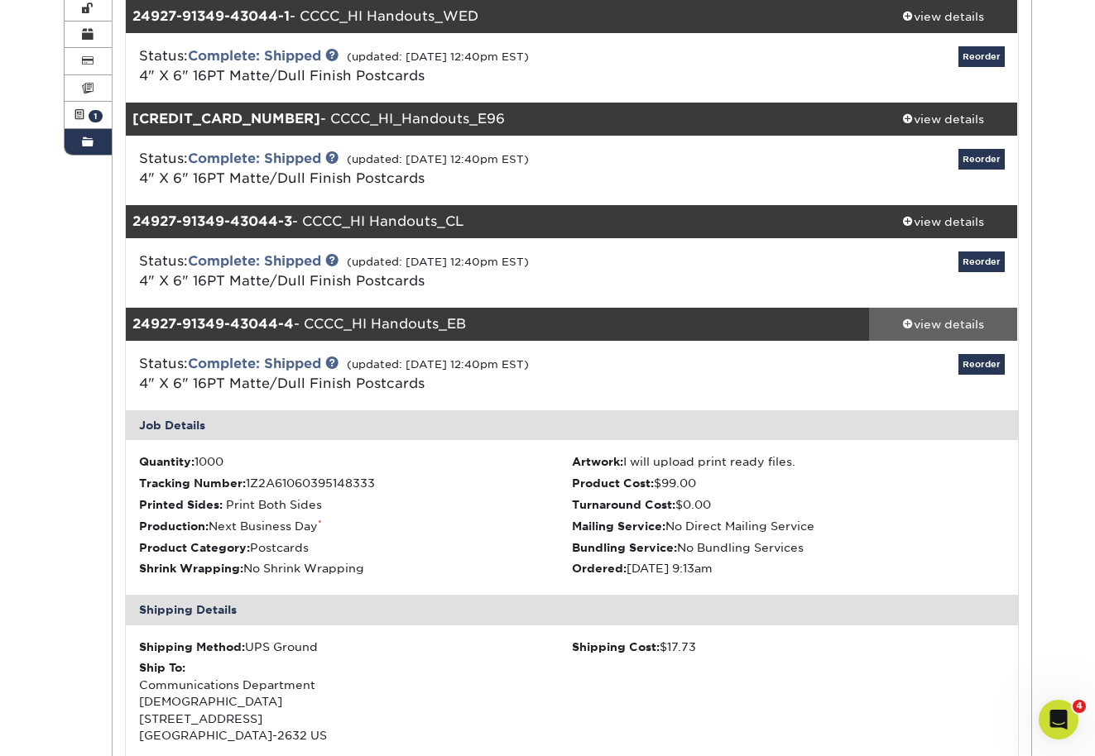
click at [932, 324] on div "view details" at bounding box center [943, 324] width 149 height 17
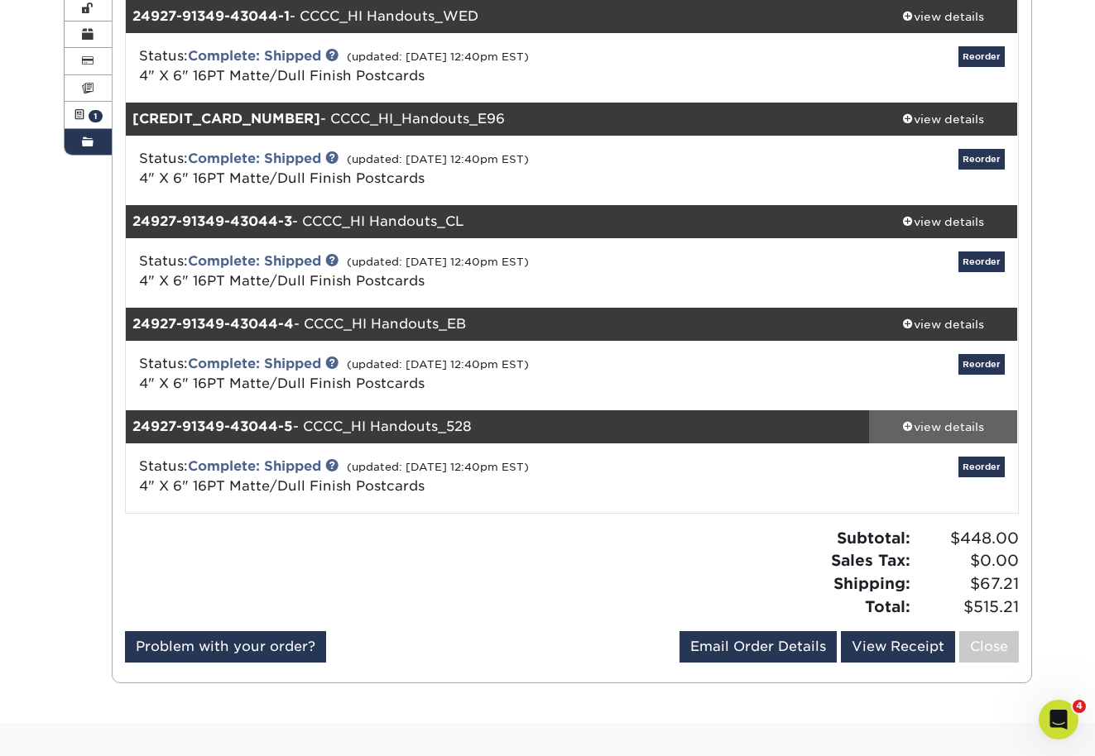
click at [937, 426] on div "view details" at bounding box center [943, 427] width 149 height 17
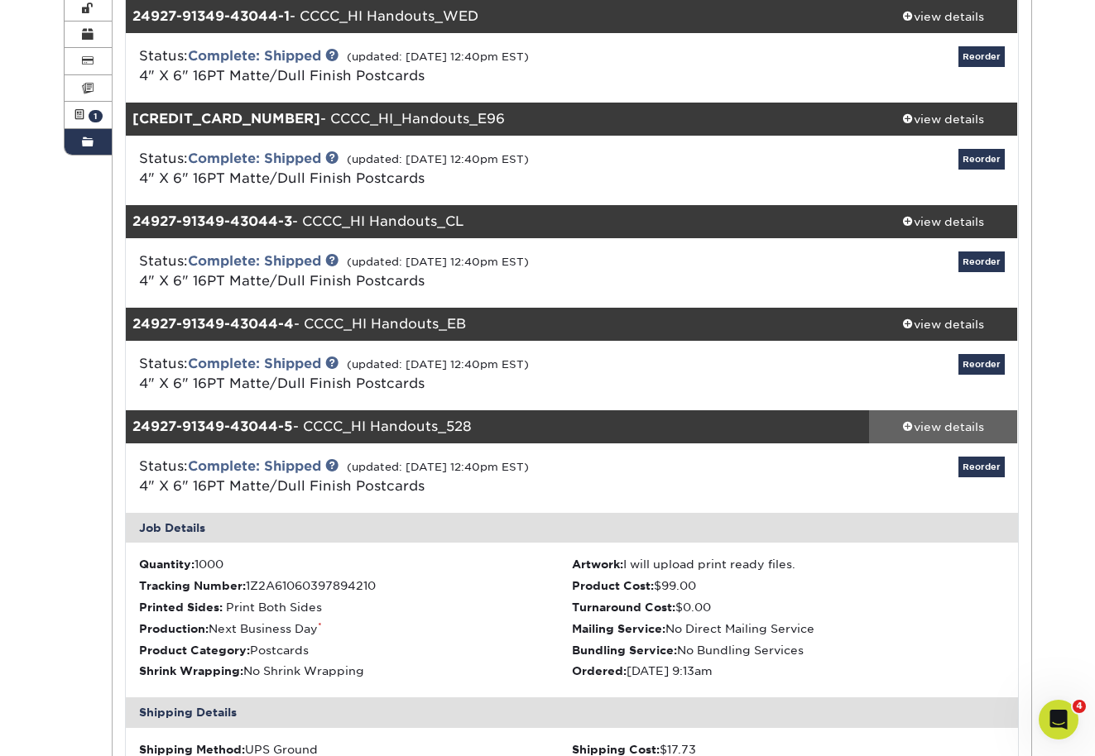
click at [937, 426] on div "view details" at bounding box center [943, 427] width 149 height 17
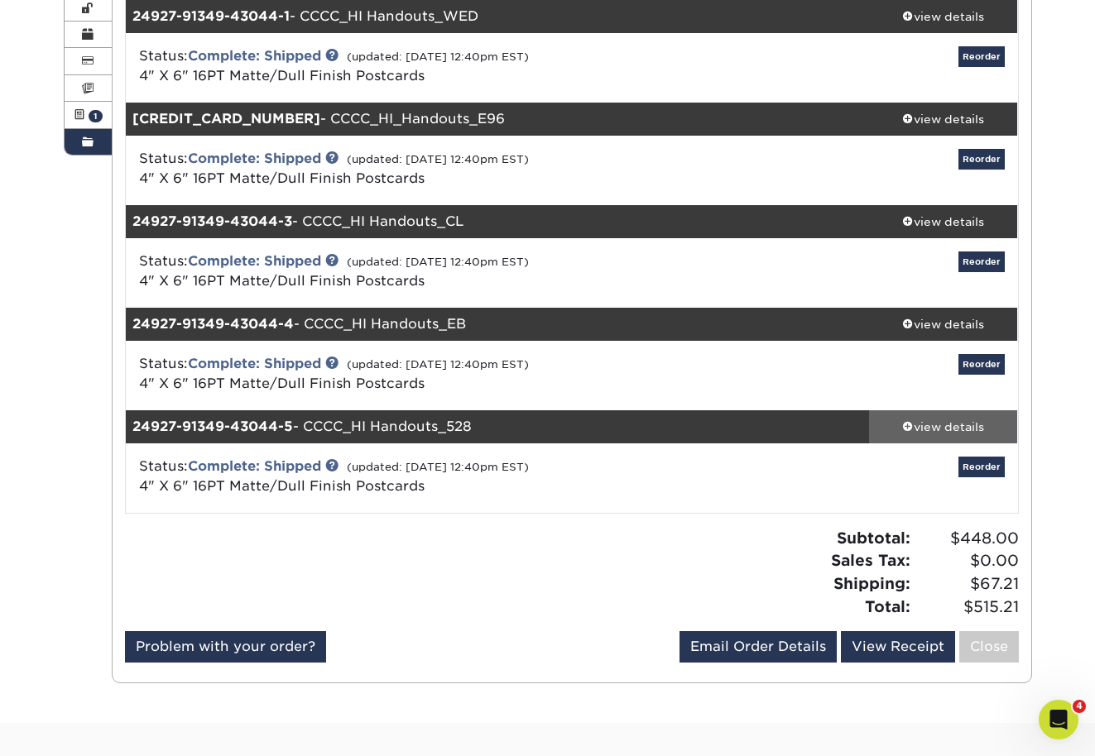
click at [911, 430] on div "view details" at bounding box center [943, 427] width 149 height 17
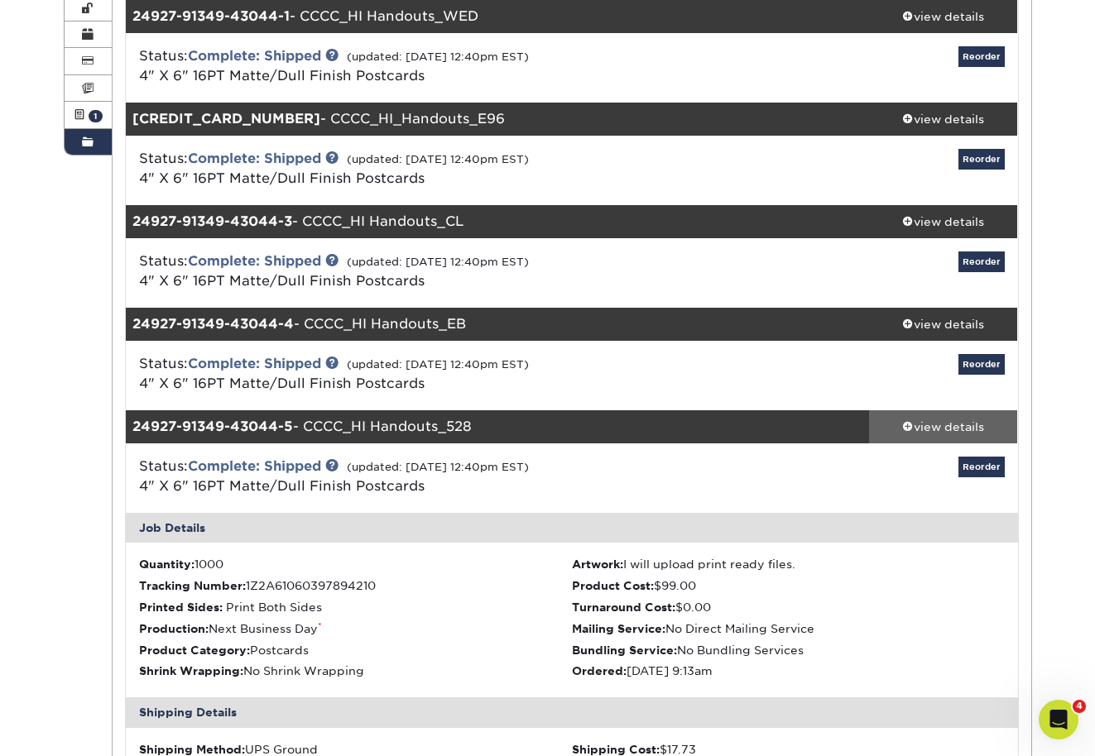
click at [911, 430] on div "view details" at bounding box center [943, 427] width 149 height 17
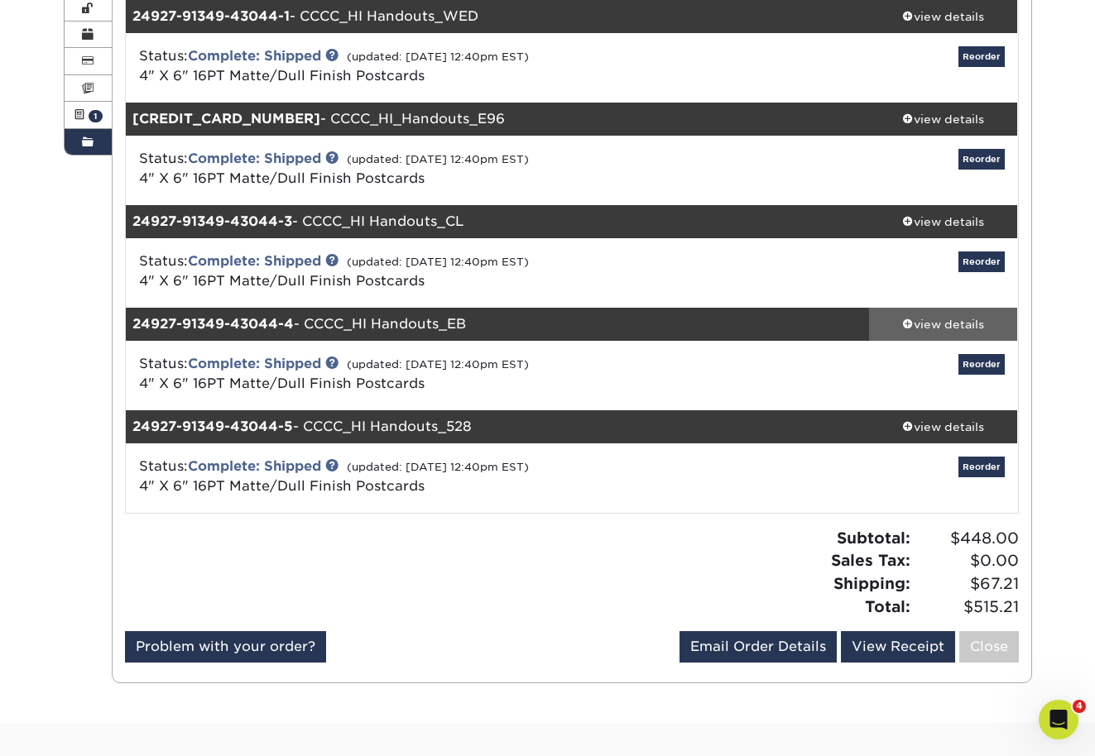
click at [932, 320] on div "view details" at bounding box center [943, 324] width 149 height 17
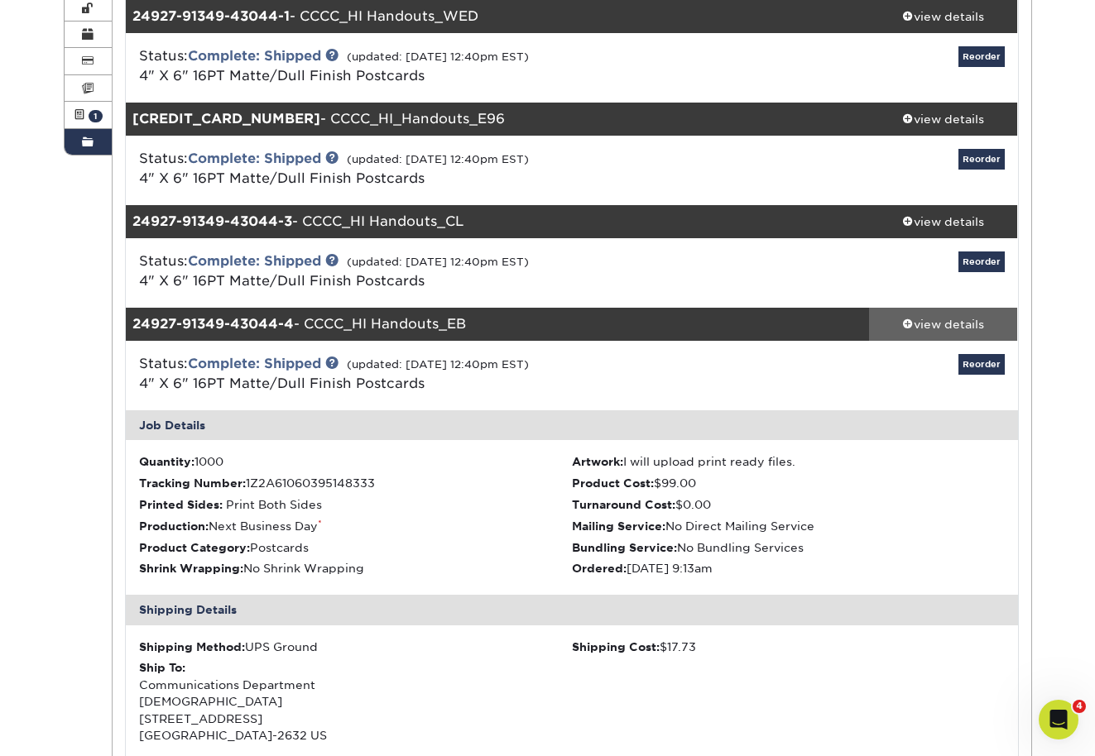
click at [932, 320] on div "view details" at bounding box center [943, 324] width 149 height 17
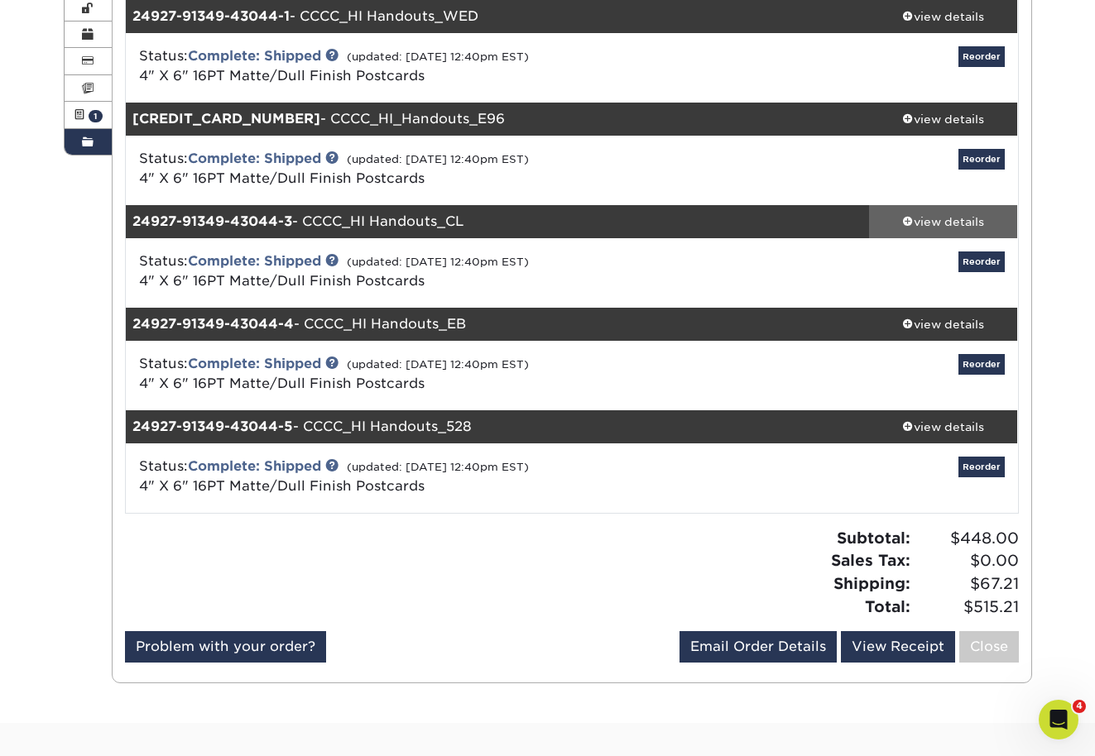
click at [932, 217] on div "view details" at bounding box center [943, 221] width 149 height 17
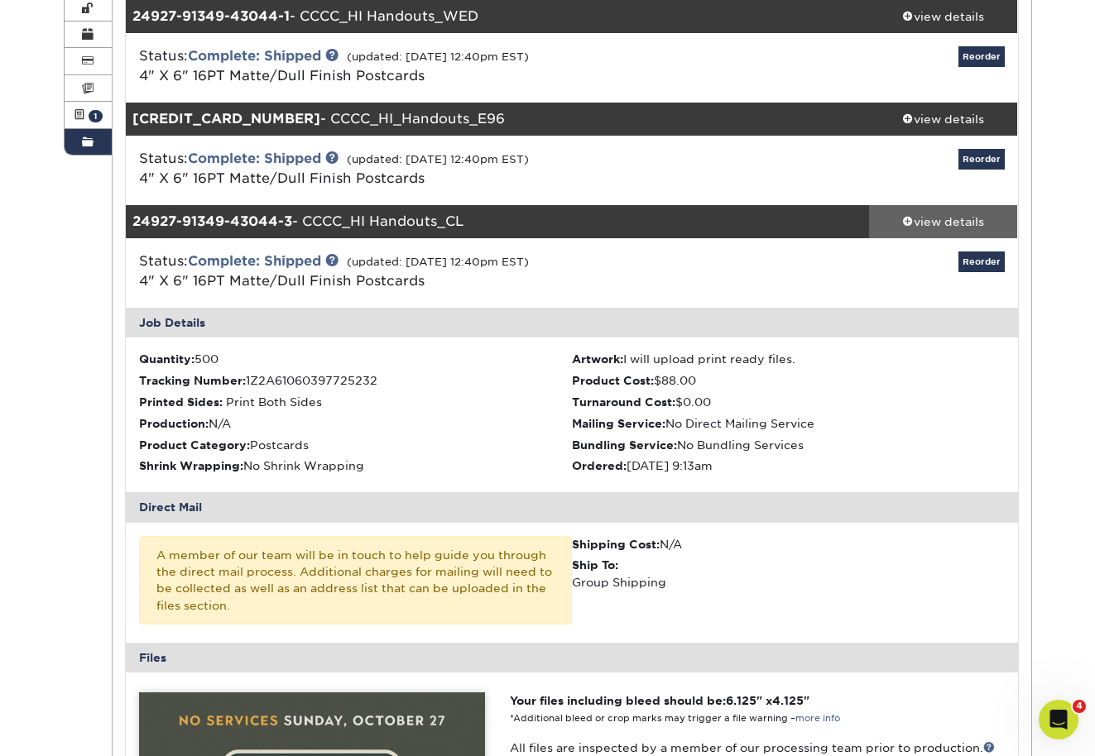
click at [932, 217] on div "view details" at bounding box center [943, 221] width 149 height 17
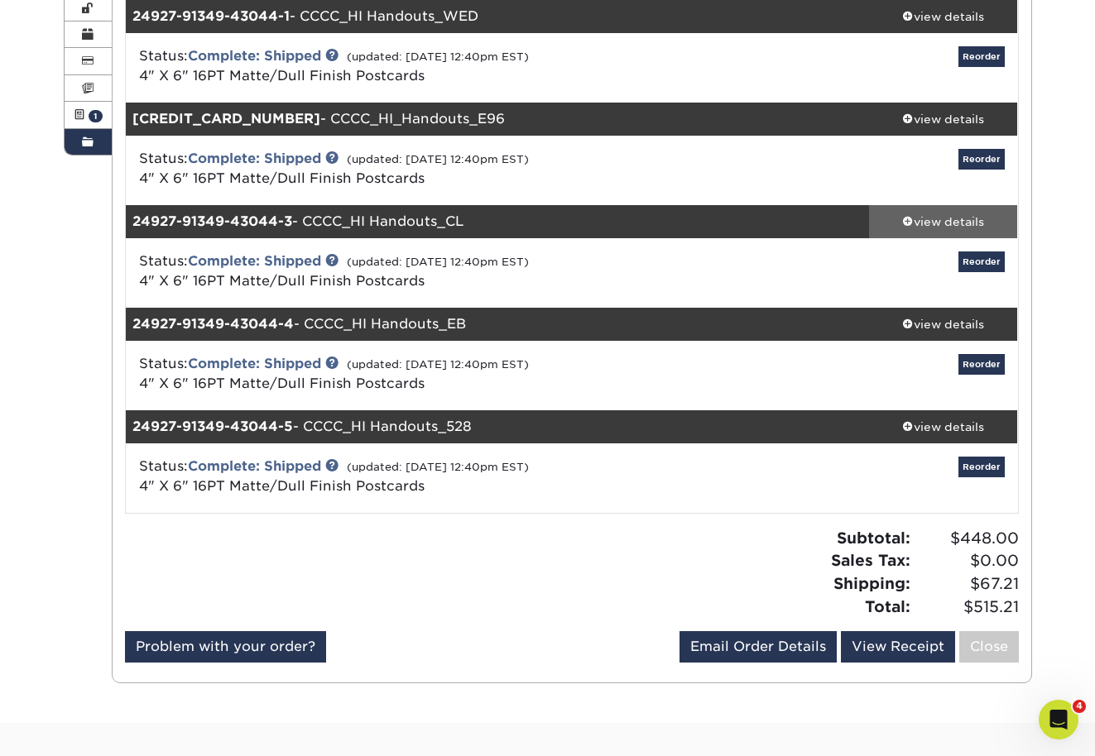
scroll to position [0, 0]
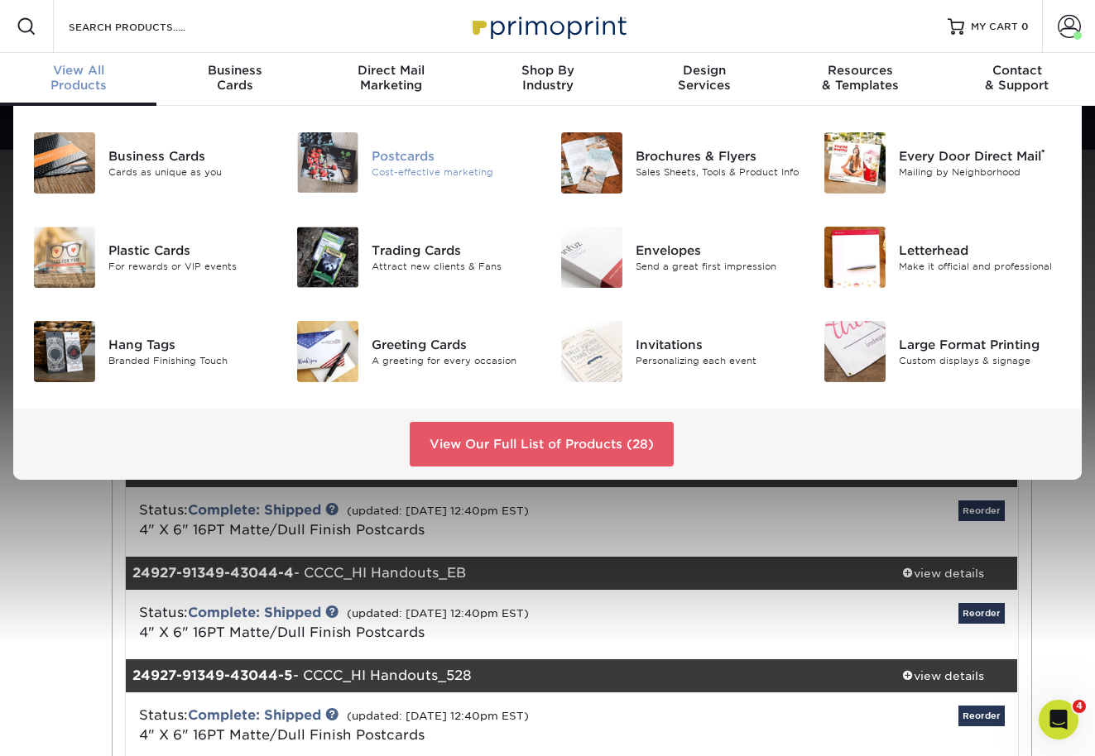
click at [404, 153] on div "Postcards" at bounding box center [453, 155] width 163 height 18
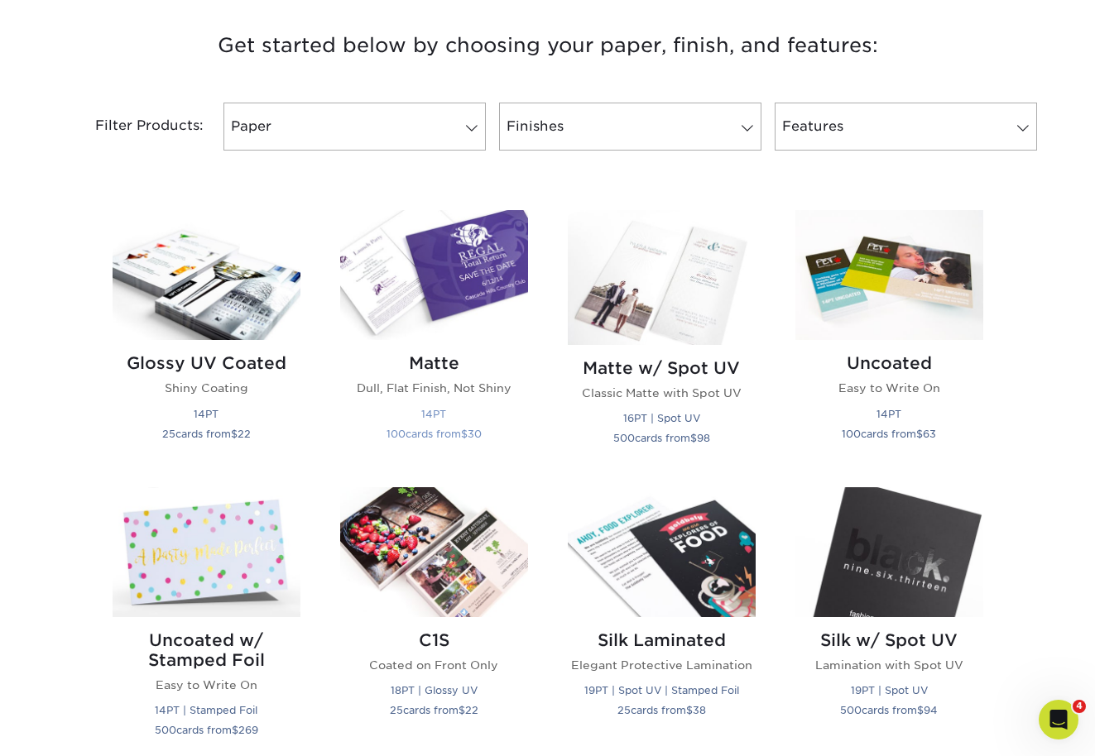
click at [419, 253] on img at bounding box center [434, 275] width 188 height 130
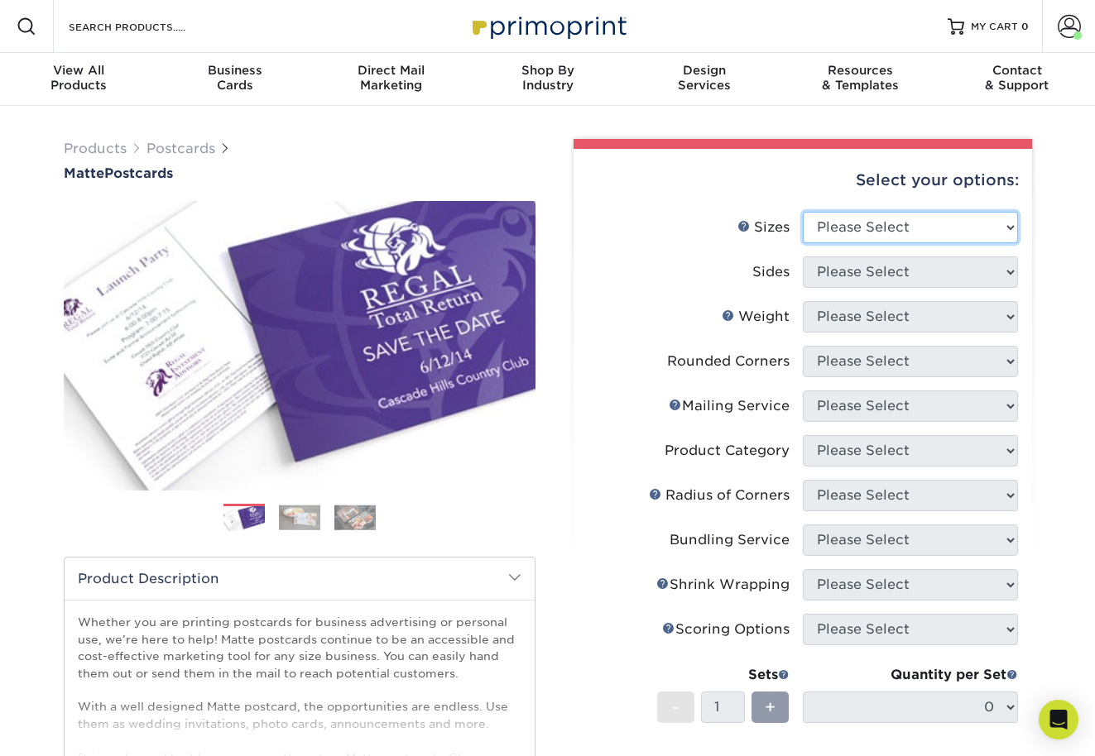
click at [895, 231] on select "Please Select 1.5" x 7" 2" x 4" 2" x 6" 2" x 7" 2" x 8" 2.12" x 5.5" 2.125" x 5…" at bounding box center [910, 227] width 215 height 31
select select "4.00x6.00"
click at [803, 212] on select "Please Select 1.5" x 7" 2" x 4" 2" x 6" 2" x 7" 2" x 8" 2.12" x 5.5" 2.125" x 5…" at bounding box center [910, 227] width 215 height 31
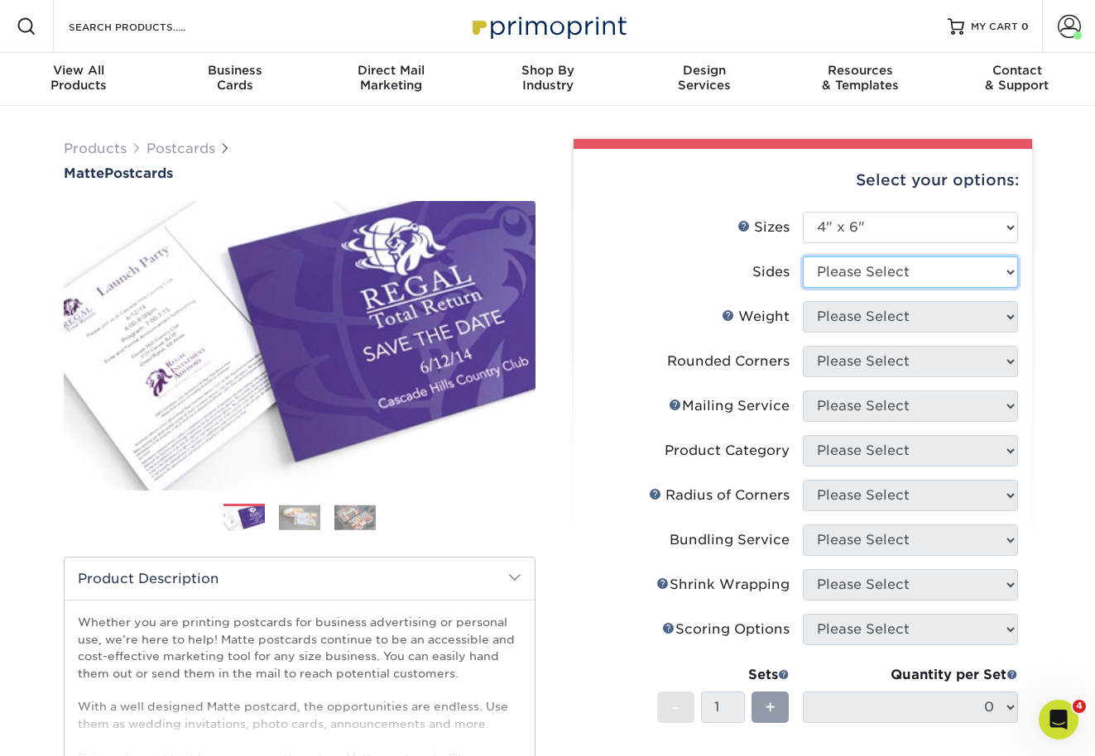
click at [886, 270] on select "Please Select Print Both Sides Print Front Only" at bounding box center [910, 271] width 215 height 31
click at [803, 256] on select "Please Select Print Both Sides Print Front Only" at bounding box center [910, 271] width 215 height 31
click at [885, 277] on select "Please Select Print Both Sides Print Front Only" at bounding box center [910, 271] width 215 height 31
select select "13abbda7-1d64-4f25-8bb2-c179b224825d"
click at [803, 256] on select "Please Select Print Both Sides Print Front Only" at bounding box center [910, 271] width 215 height 31
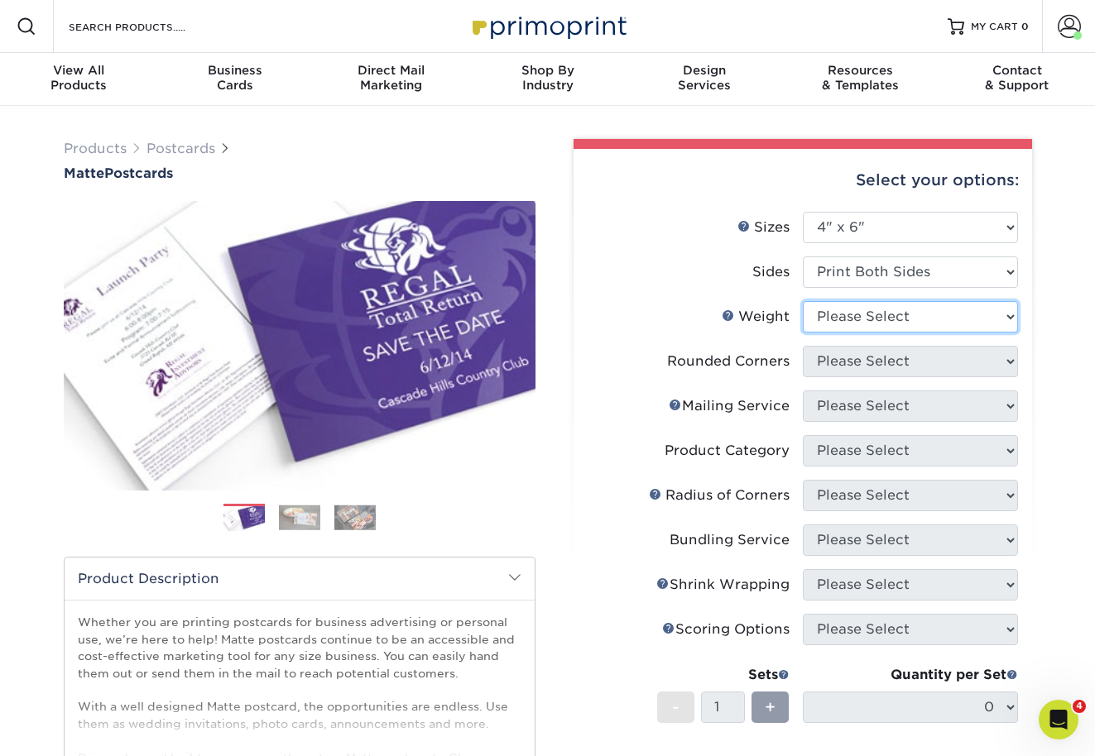
click at [887, 330] on select "Please Select 16PT 14PT" at bounding box center [910, 316] width 215 height 31
select select "16PT"
click at [803, 301] on select "Please Select 16PT 14PT" at bounding box center [910, 316] width 215 height 31
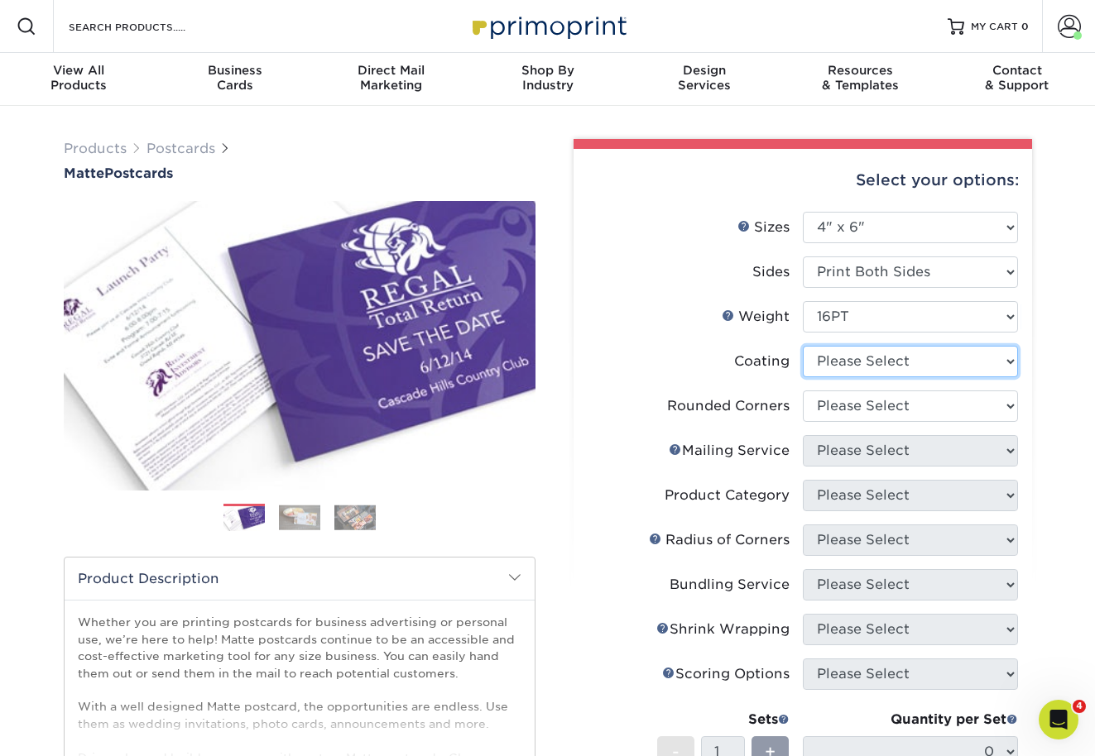
click at [889, 360] on select at bounding box center [910, 361] width 215 height 31
select select "121bb7b5-3b4d-429f-bd8d-bbf80e953313"
click at [803, 346] on select at bounding box center [910, 361] width 215 height 31
click at [0, 0] on div at bounding box center [0, 0] width 0 height 0
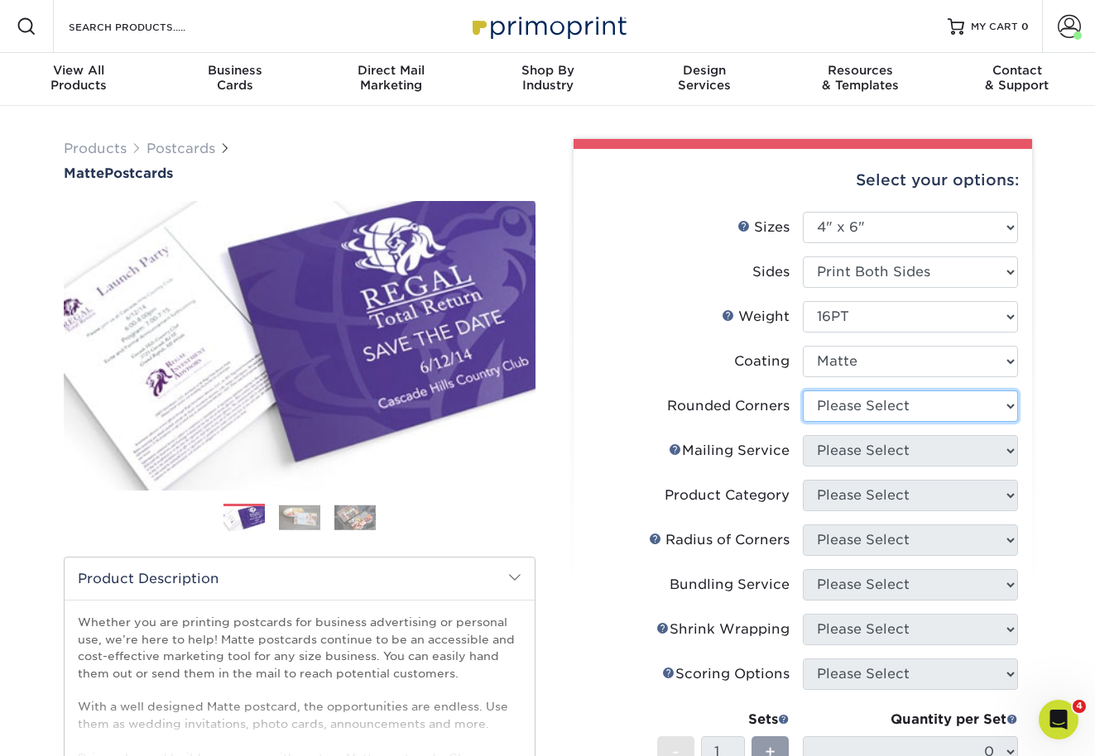
click at [889, 402] on select "Please Select Yes - Round 4 Corners No" at bounding box center [910, 406] width 215 height 31
select select "0"
click at [803, 391] on select "Please Select Yes - Round 4 Corners No" at bounding box center [910, 406] width 215 height 31
click at [884, 465] on form "Sizes Help Sizes Please Select 1.5" x 7" 2" x 4" 2" x 6" 2" x 7" 2" x 8" 2.12" …" at bounding box center [803, 561] width 432 height 698
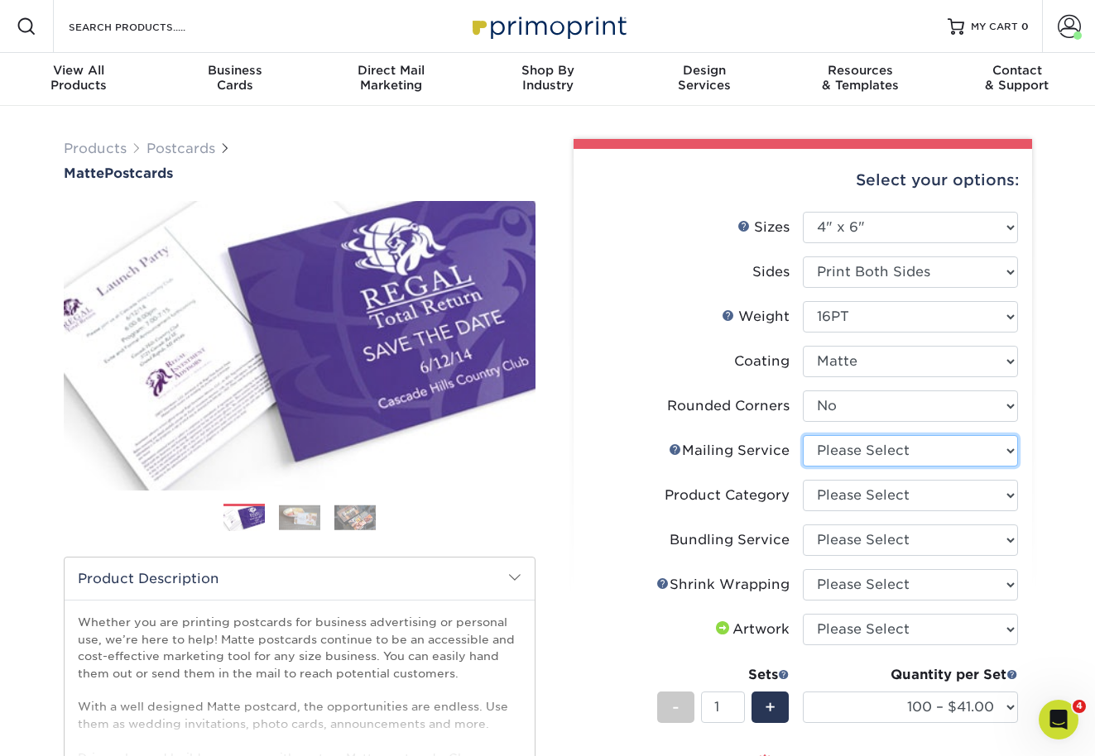
click at [887, 457] on select "Please Select No Direct Mailing Service No, I will mail/stamp/imprint Direct Ma…" at bounding box center [910, 450] width 215 height 31
select select "3e5e9bdd-d78a-4c28-a41d-fe1407925ca6"
click at [803, 435] on select "Please Select No Direct Mailing Service No, I will mail/stamp/imprint Direct Ma…" at bounding box center [910, 450] width 215 height 31
click at [889, 486] on select "Please Select Postcards" at bounding box center [910, 495] width 215 height 31
select select "9b7272e0-d6c8-4c3c-8e97-d3a1bcdab858"
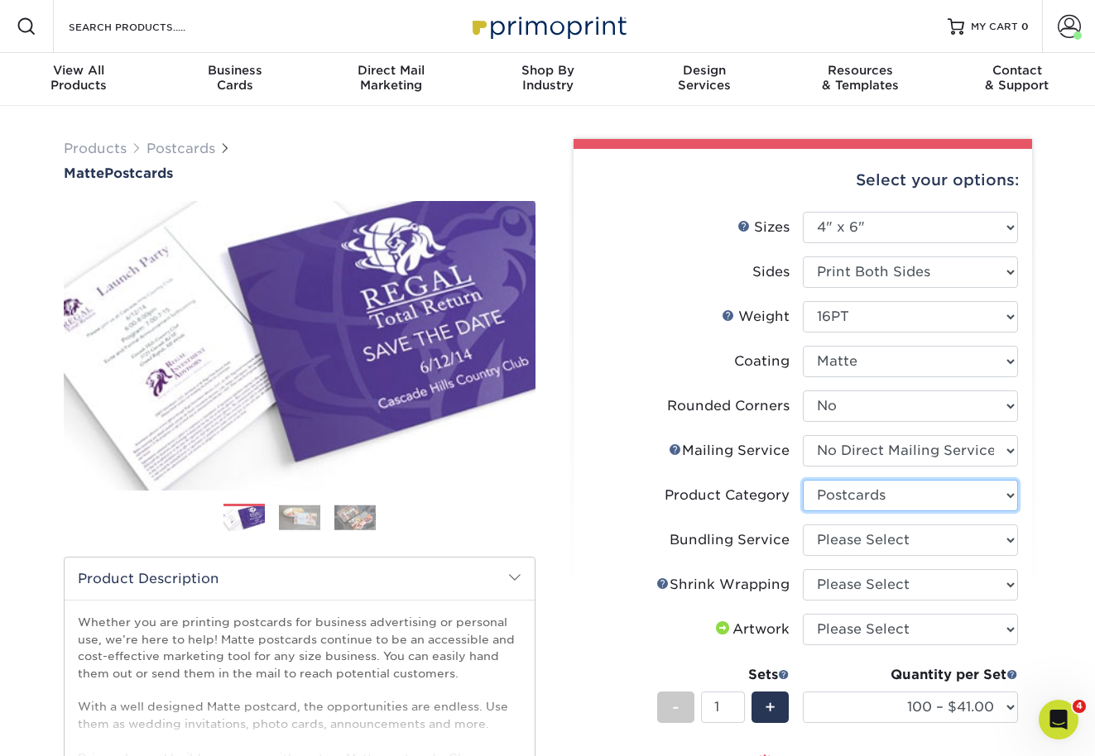
click at [803, 480] on select "Please Select Postcards" at bounding box center [910, 495] width 215 height 31
click at [899, 544] on select "Please Select No Bundling Services Yes, Bundles of 50 (+2 Days) Yes, Bundles of…" at bounding box center [910, 540] width 215 height 31
select select "58689abb-25c0-461c-a4c3-a80b627d6649"
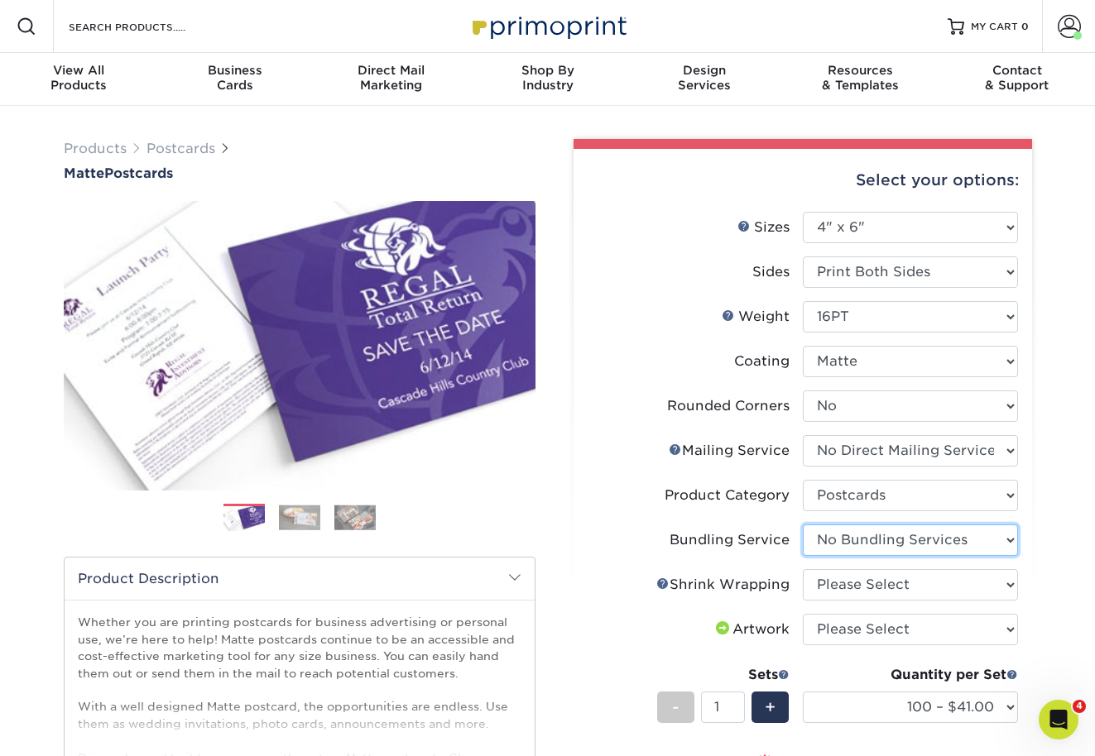
click at [803, 525] on select "Please Select No Bundling Services Yes, Bundles of 50 (+2 Days) Yes, Bundles of…" at bounding box center [910, 540] width 215 height 31
click at [900, 579] on select "Please Select No Shrink Wrapping Shrink Wrap 100 Per Package Shrink Wrap 50 Per…" at bounding box center [910, 584] width 215 height 31
select select "c8749376-e7da-41d0-b3dc-647faf84d907"
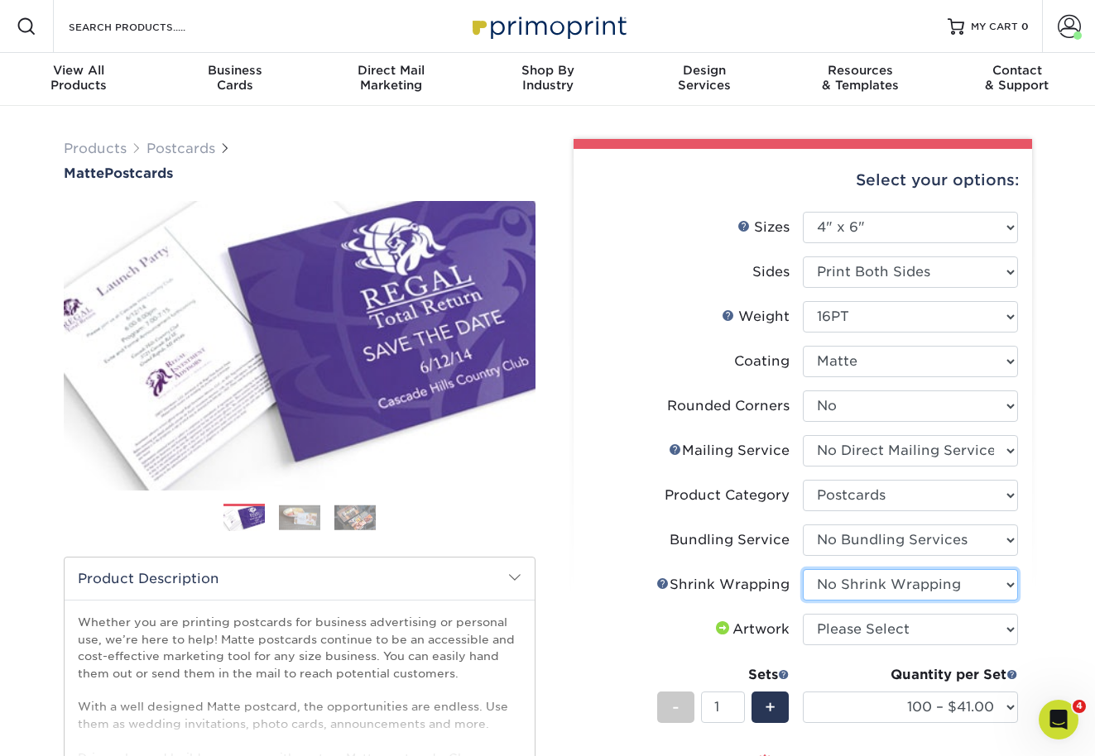
click at [803, 569] on select "Please Select No Shrink Wrapping Shrink Wrap 100 Per Package Shrink Wrap 50 Per…" at bounding box center [910, 584] width 215 height 31
click at [908, 641] on select "Please Select I will upload files I need a design - $150" at bounding box center [910, 629] width 215 height 31
select select "upload"
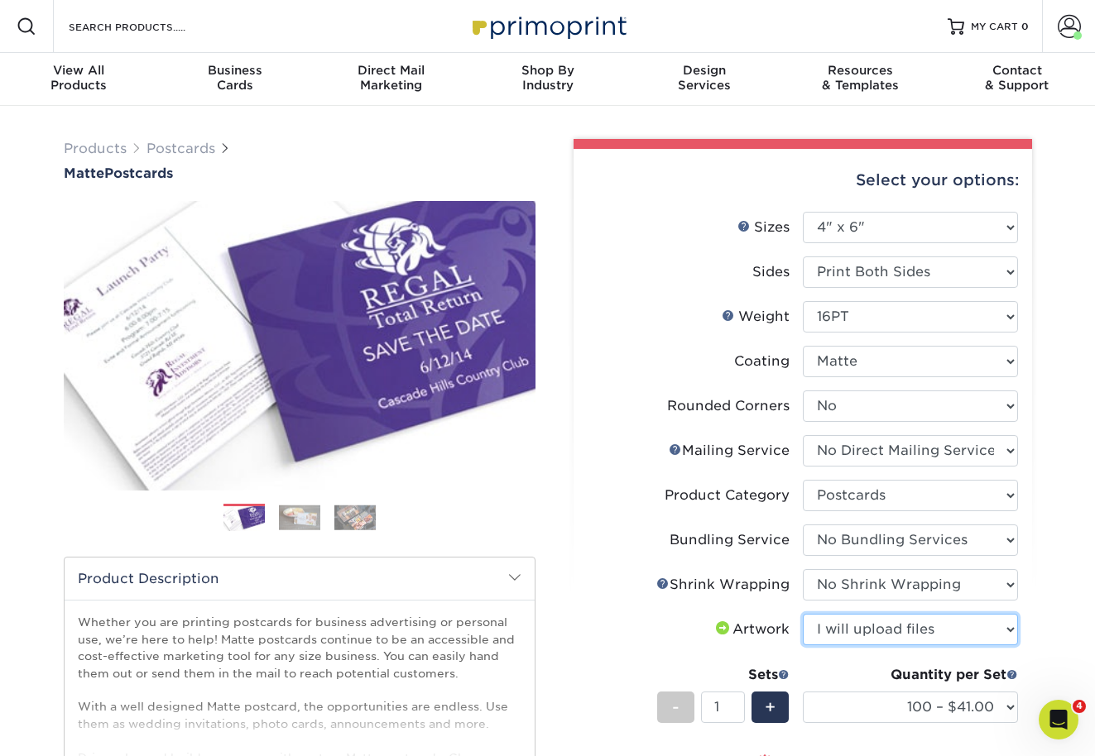
click at [803, 614] on select "Please Select I will upload files I need a design - $150" at bounding box center [910, 629] width 215 height 31
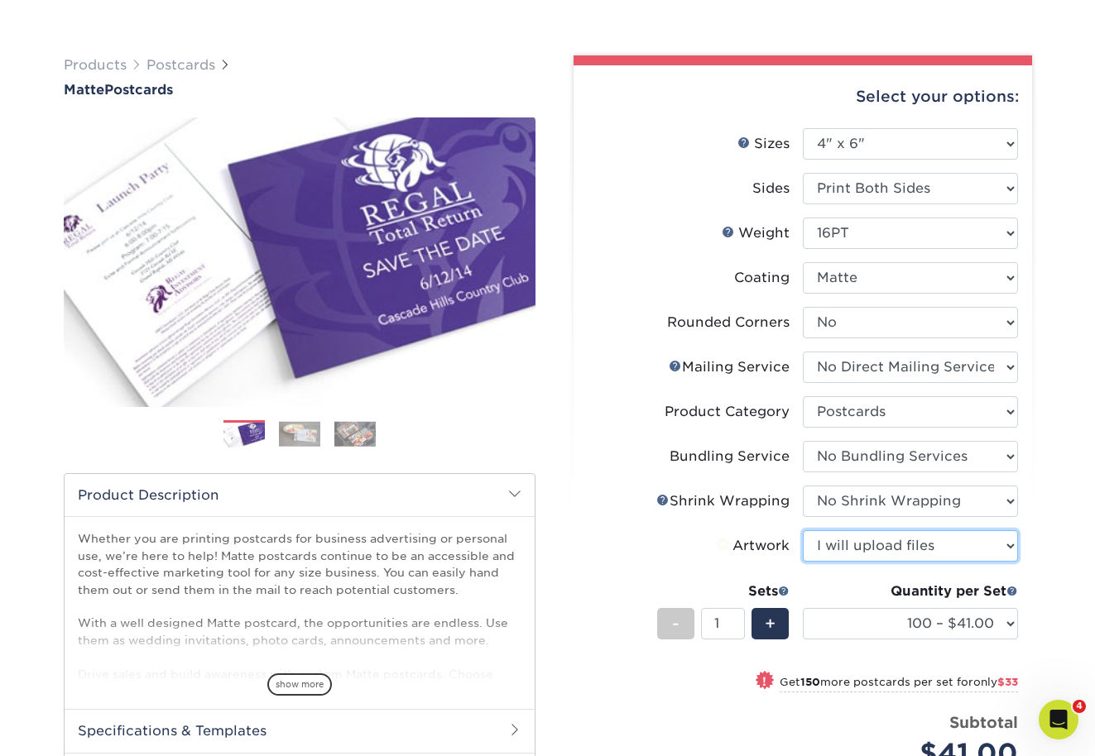
scroll to position [89, 0]
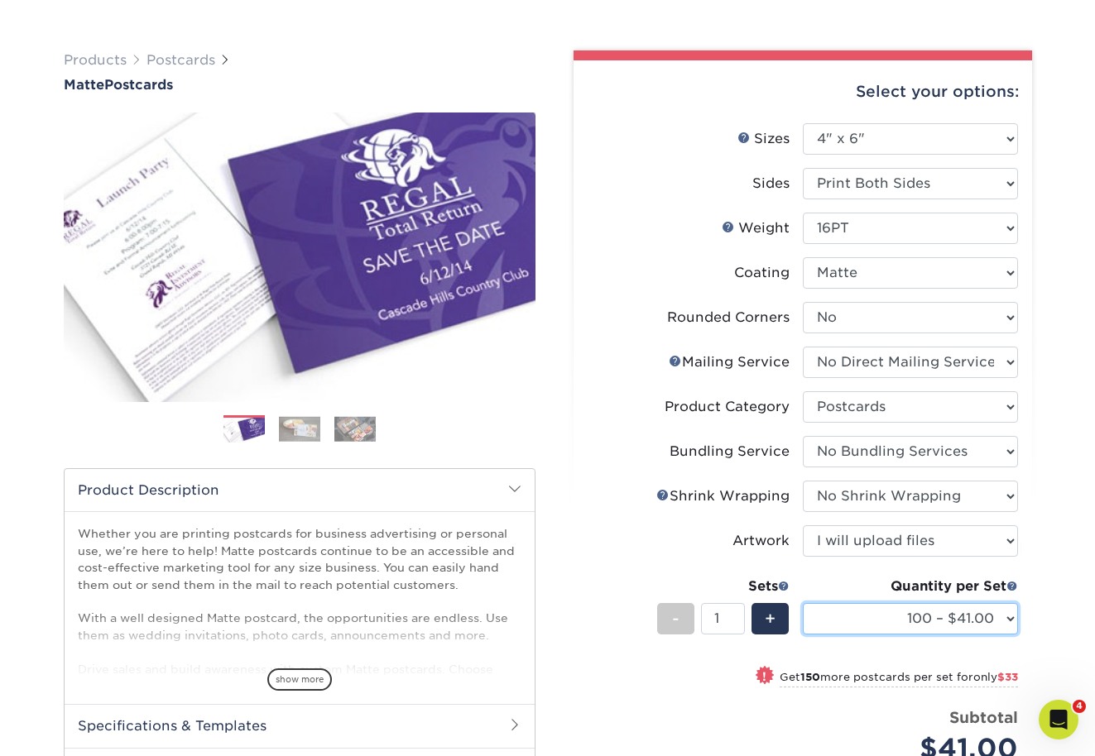
click at [912, 631] on select "100 – $41.00 250 – $74.00 500 – $88.00 1000 – $99.00 2500 – $205.00 5000 – $304…" at bounding box center [910, 618] width 215 height 31
select select "250 – $74.00"
click at [803, 603] on select "100 – $41.00 250 – $74.00 500 – $88.00 1000 – $99.00 2500 – $205.00 5000 – $304…" at bounding box center [910, 618] width 215 height 31
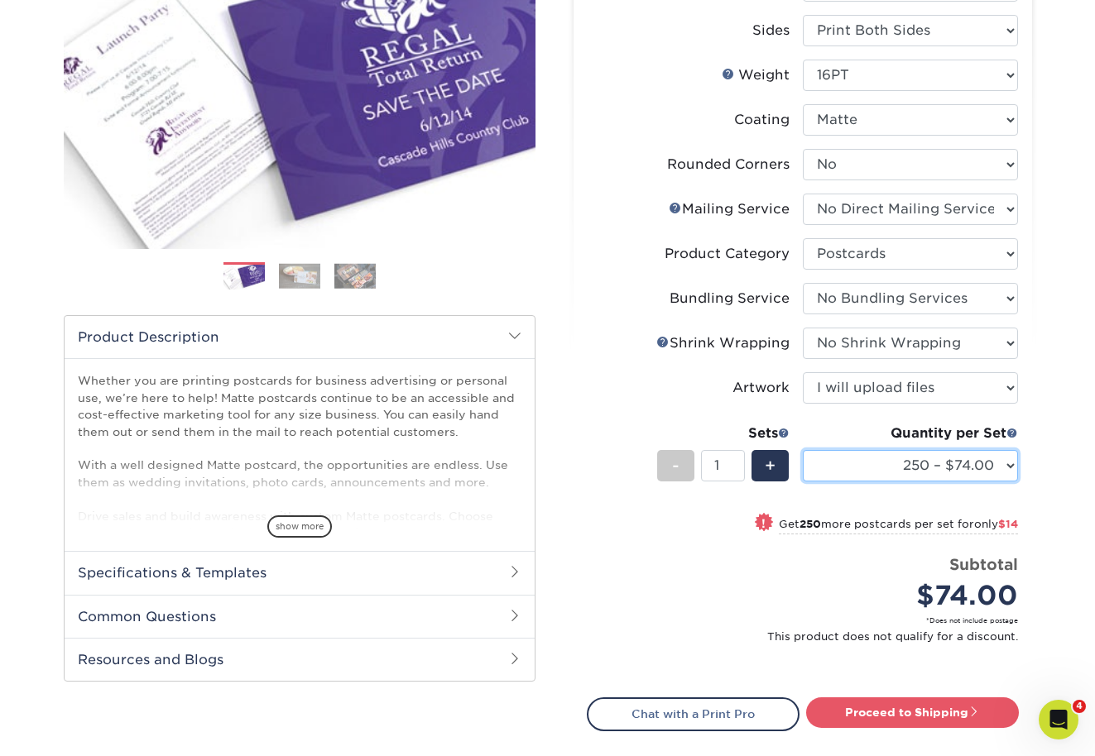
scroll to position [247, 0]
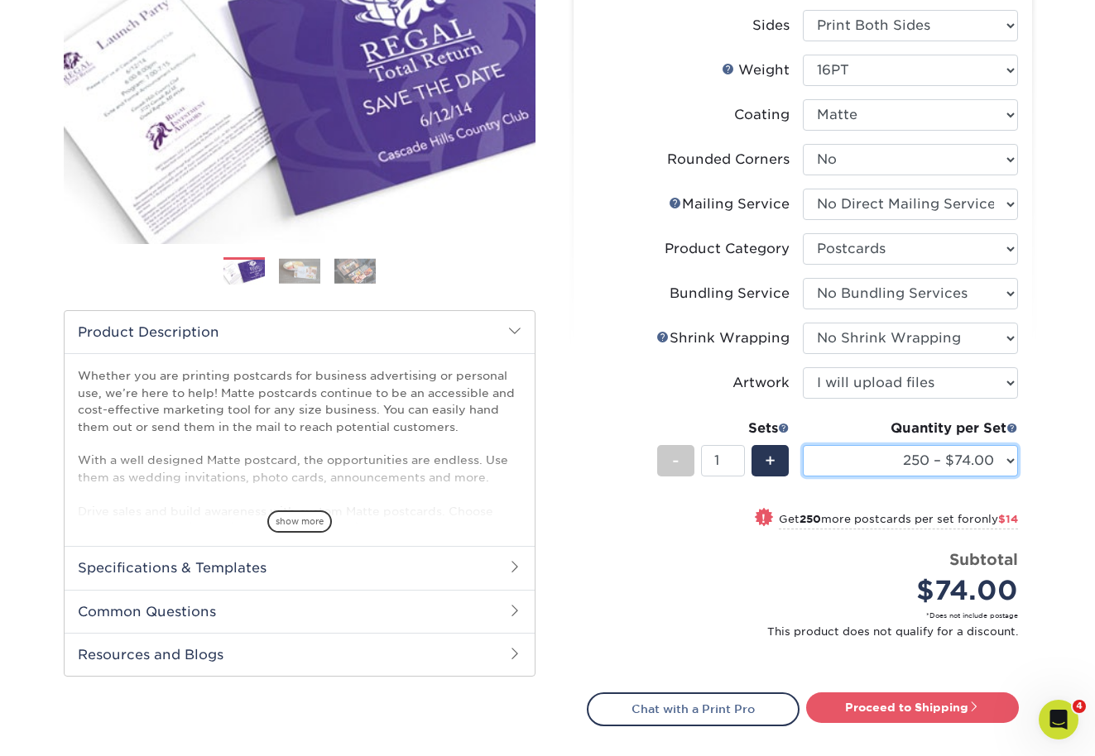
click at [903, 465] on select "100 – $41.00 250 – $74.00 500 – $88.00 1000 – $99.00 2500 – $205.00 5000 – $304…" at bounding box center [910, 460] width 215 height 31
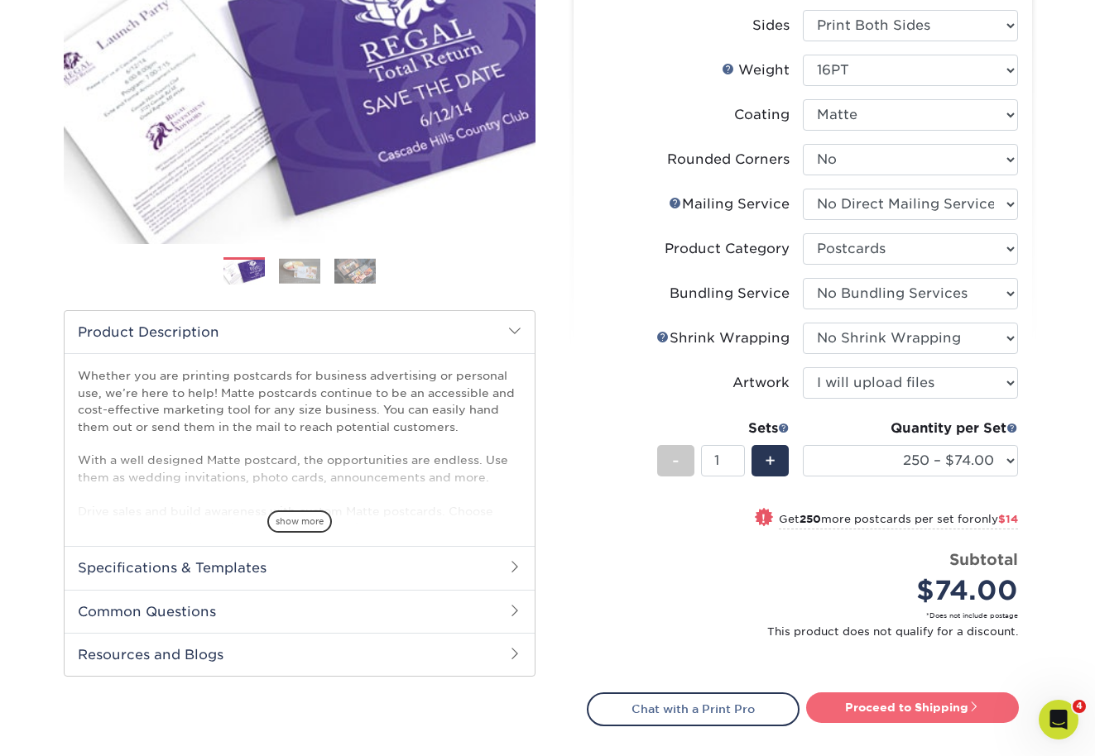
click at [965, 700] on link "Proceed to Shipping" at bounding box center [912, 708] width 213 height 30
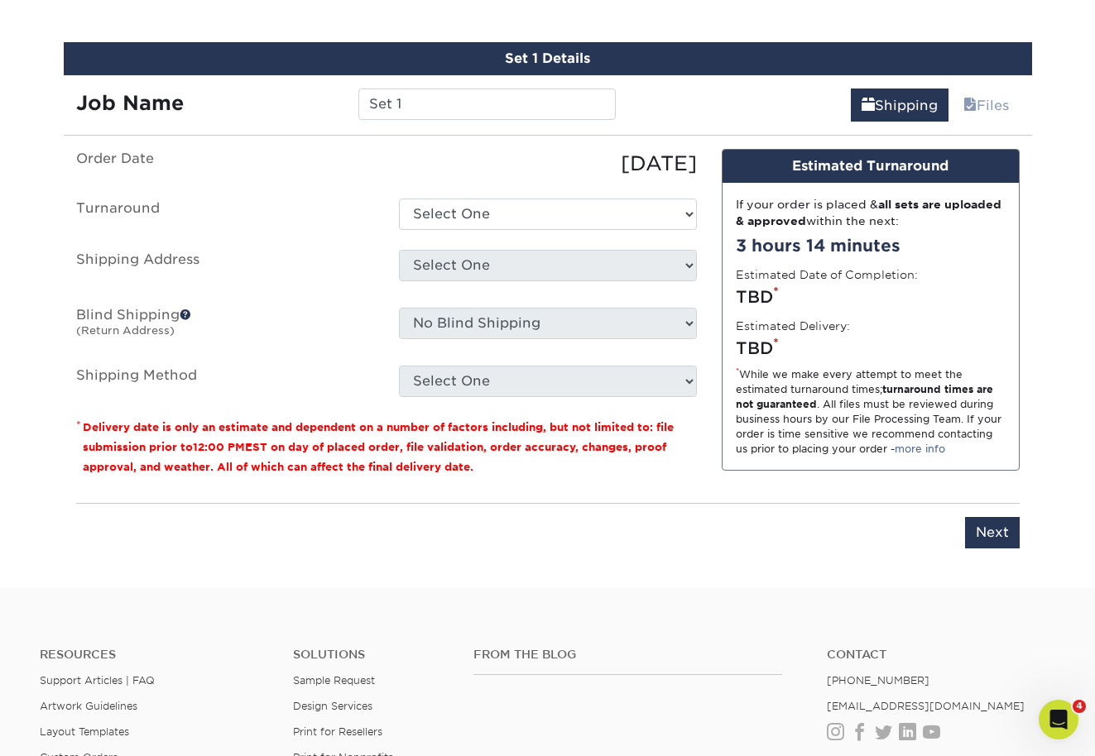
scroll to position [984, 0]
click at [423, 105] on input "Set 1" at bounding box center [486, 104] width 257 height 31
drag, startPoint x: 542, startPoint y: 108, endPoint x: 515, endPoint y: 108, distance: 26.5
click at [515, 108] on input "CCCC_HI_Handouts_E96" at bounding box center [486, 104] width 257 height 31
click at [430, 106] on input "CCCC_HI_Handouts_WED" at bounding box center [486, 104] width 257 height 31
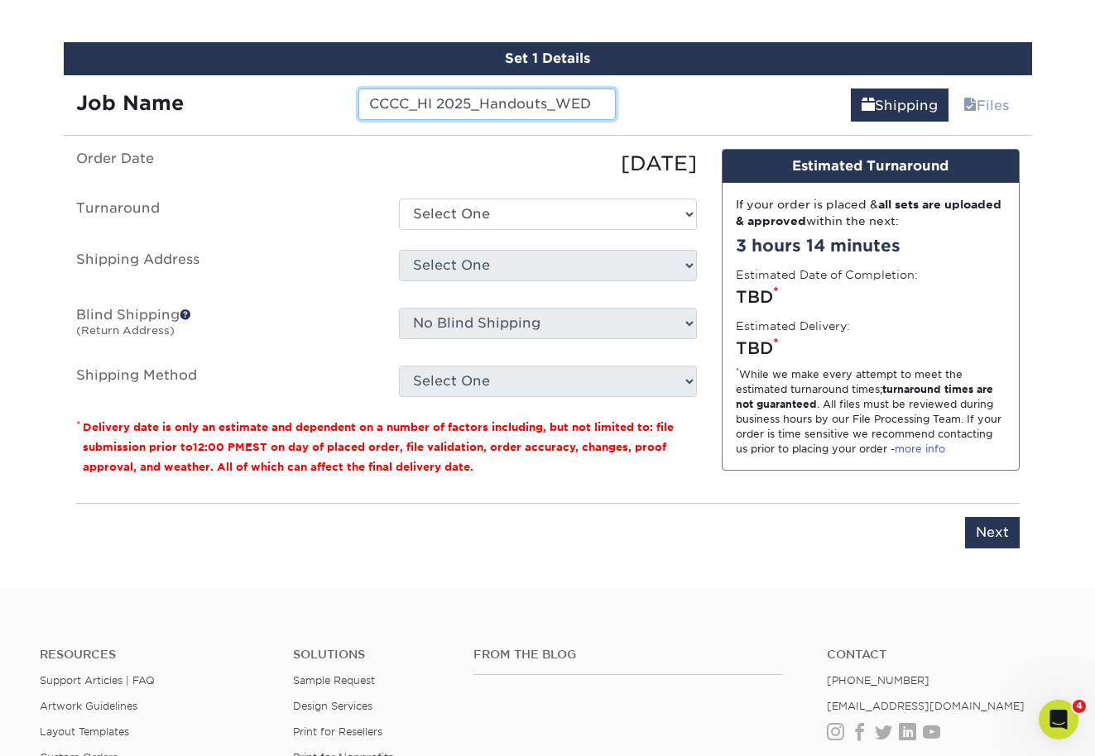
type input "CCCC_HI 2025_Handouts_WED"
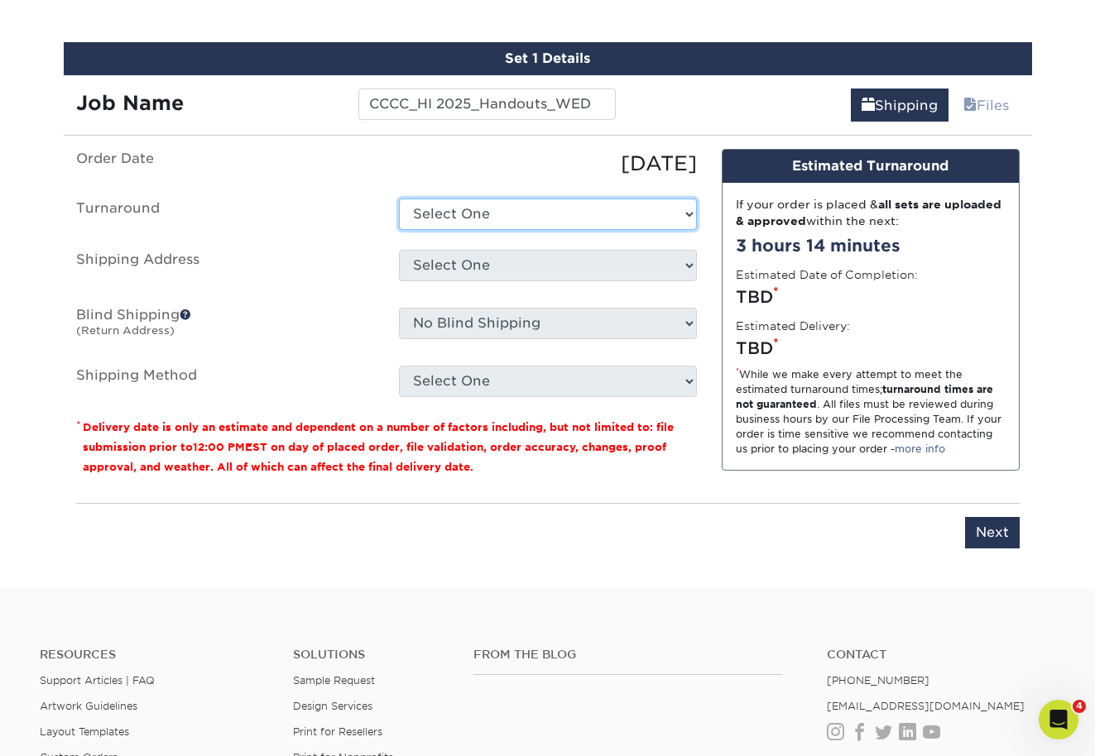
click at [533, 218] on select "Select One 2-4 Business Days 2 Day Next Business Day" at bounding box center [548, 214] width 298 height 31
select select "fda34b88-b0fd-4f93-a90c-b7d1b81accec"
click at [399, 199] on select "Select One 2-4 Business Days 2 Day Next Business Day" at bounding box center [548, 214] width 298 height 31
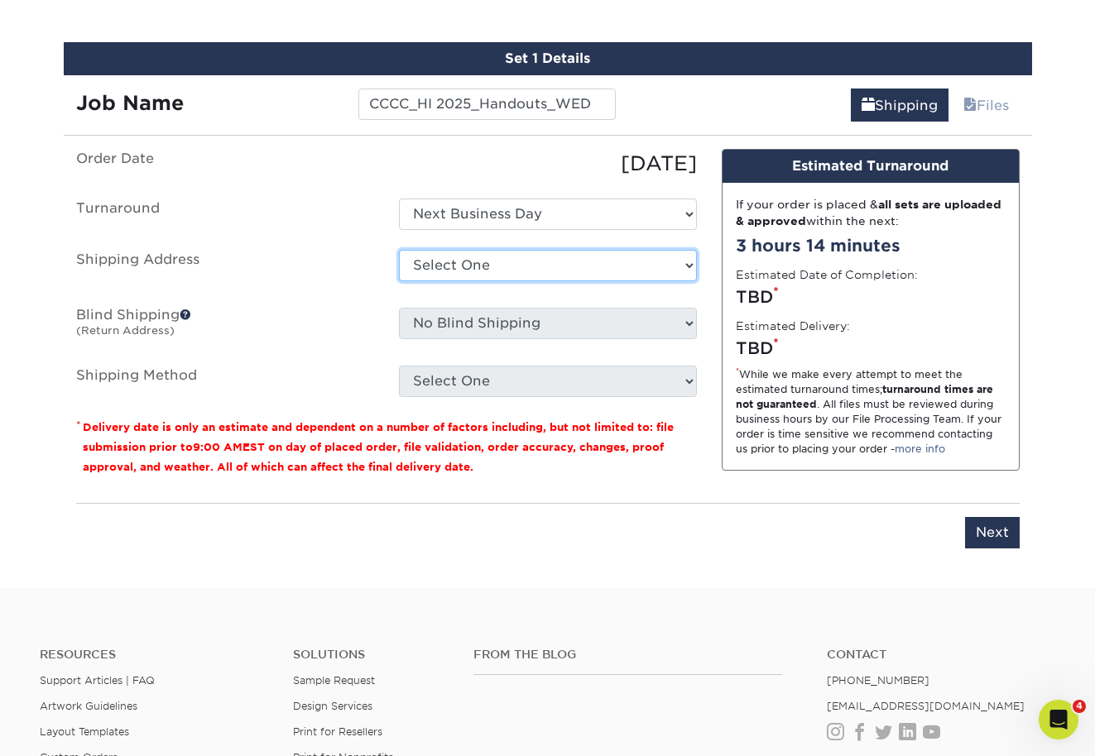
click at [520, 274] on select "Select One [DEMOGRAPHIC_DATA] [GEOGRAPHIC_DATA][DEMOGRAPHIC_DATA] [PERSON_NAME]…" at bounding box center [548, 265] width 298 height 31
select select "128327"
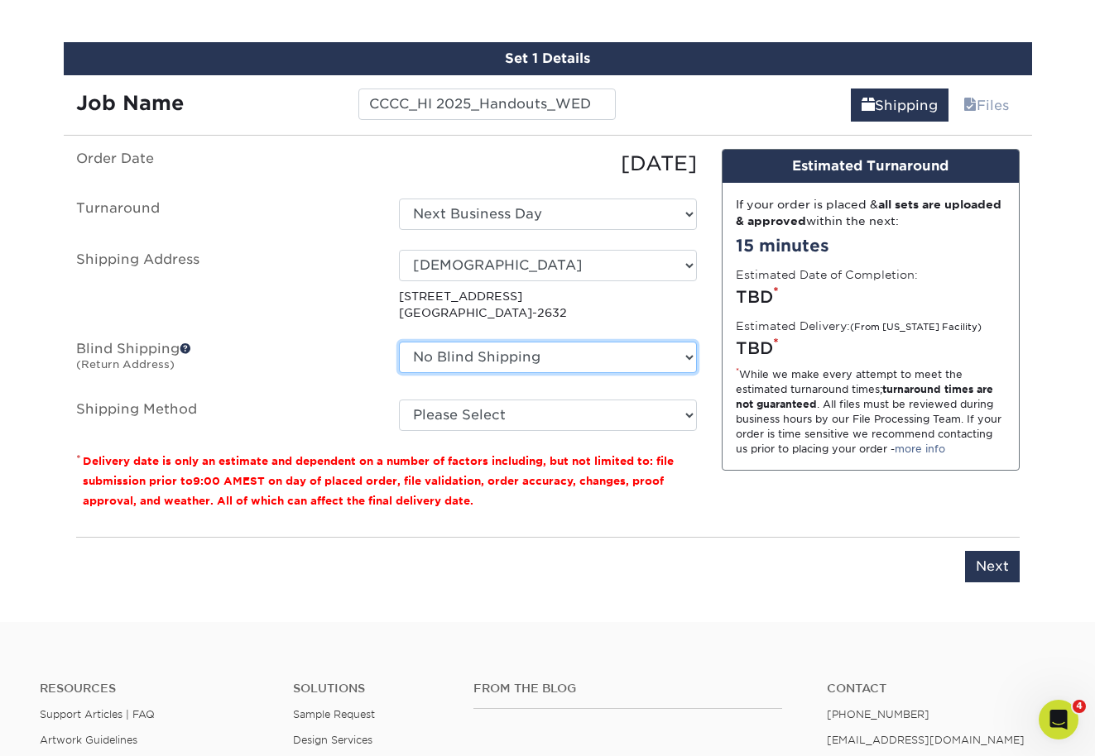
click at [524, 360] on select "No Blind Shipping [DEMOGRAPHIC_DATA] [GEOGRAPHIC_DATA][DEMOGRAPHIC_DATA] [PERSO…" at bounding box center [548, 357] width 298 height 31
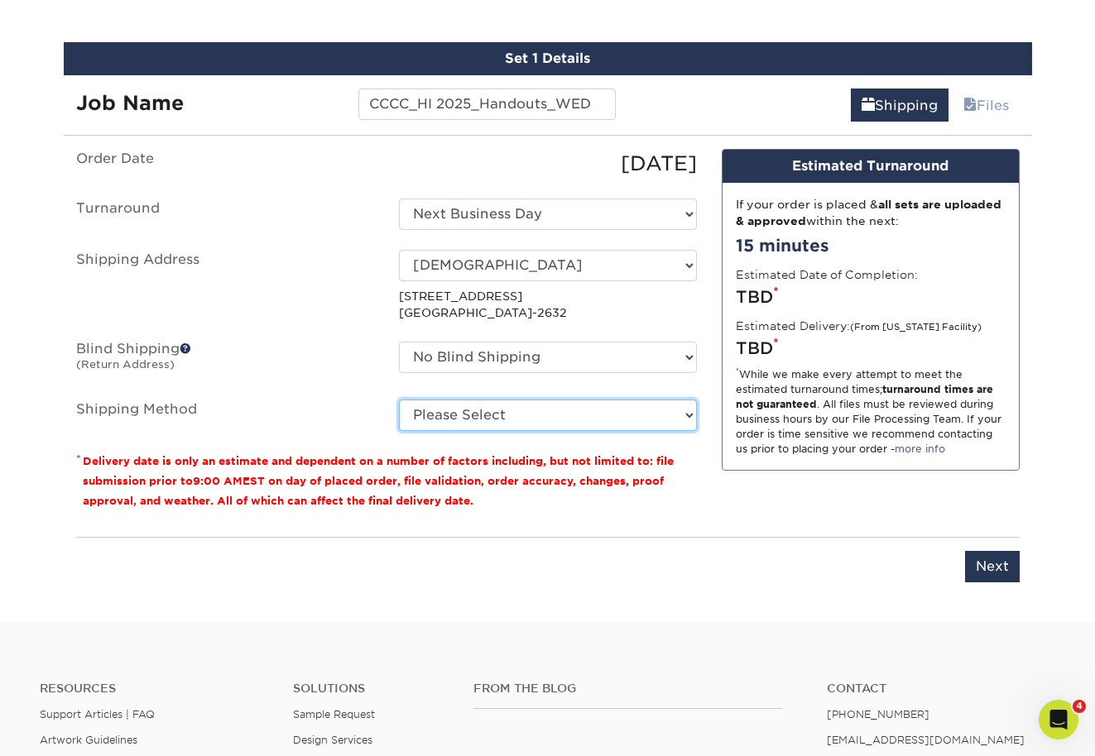
click at [428, 412] on select "Please Select Ground Shipping (+$16.21) 3 Day Shipping Service (+$19.95) 2 Day …" at bounding box center [548, 415] width 298 height 31
select select "03"
click at [399, 400] on select "Please Select Ground Shipping (+$16.21) 3 Day Shipping Service (+$19.95) 2 Day …" at bounding box center [548, 415] width 298 height 31
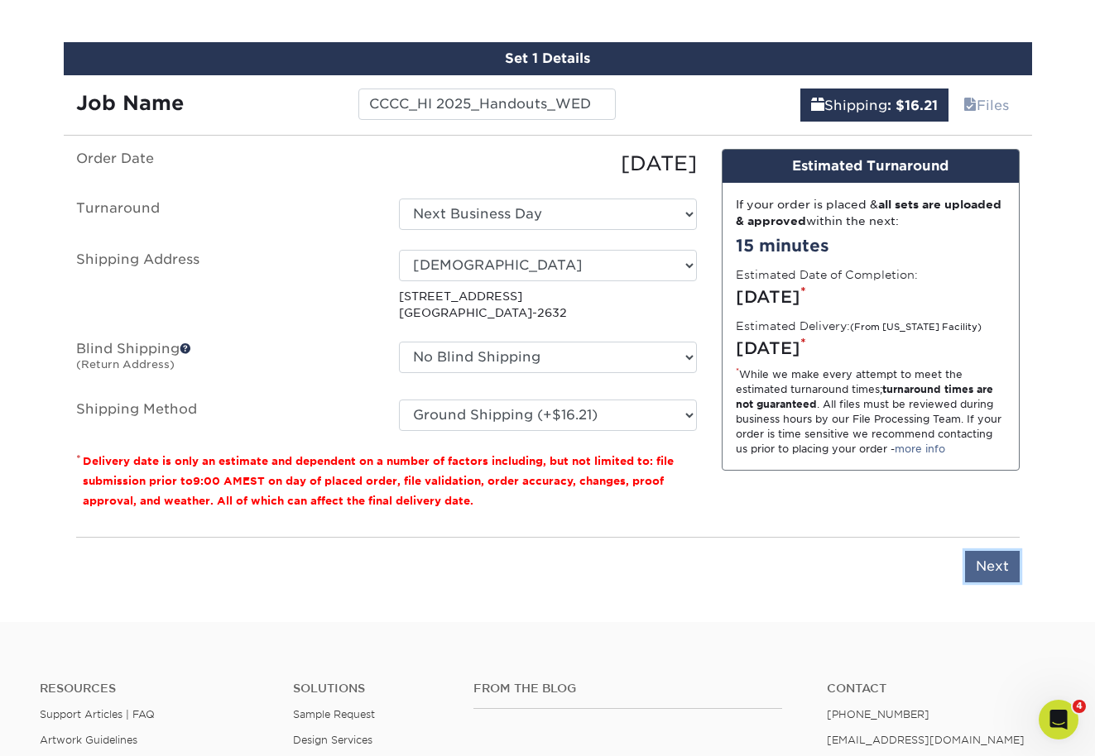
click at [990, 568] on input "Next" at bounding box center [992, 566] width 55 height 31
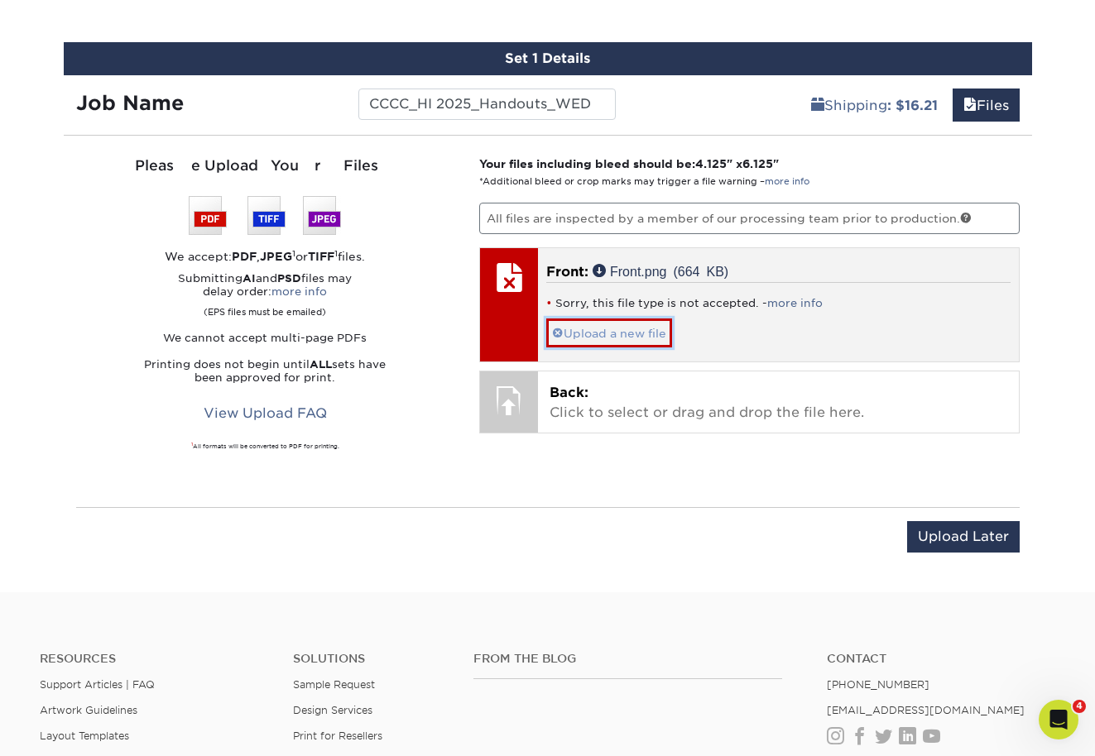
click at [655, 328] on link "Upload a new file" at bounding box center [609, 333] width 126 height 29
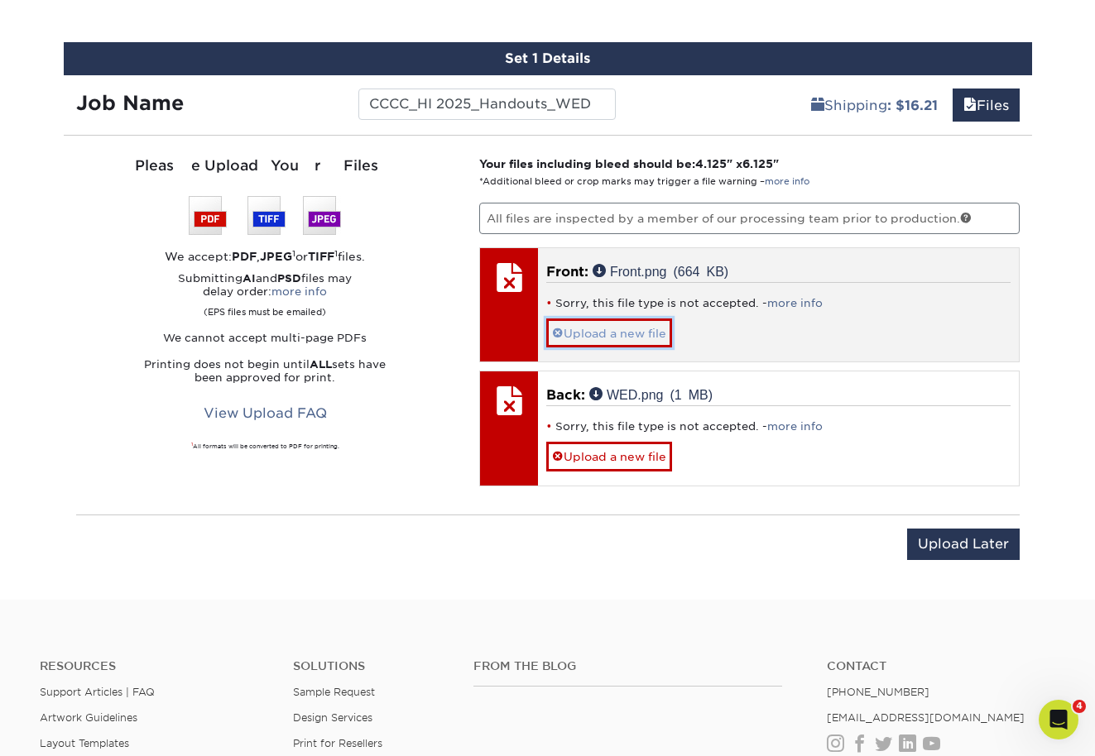
click at [654, 340] on link "Upload a new file" at bounding box center [609, 333] width 126 height 29
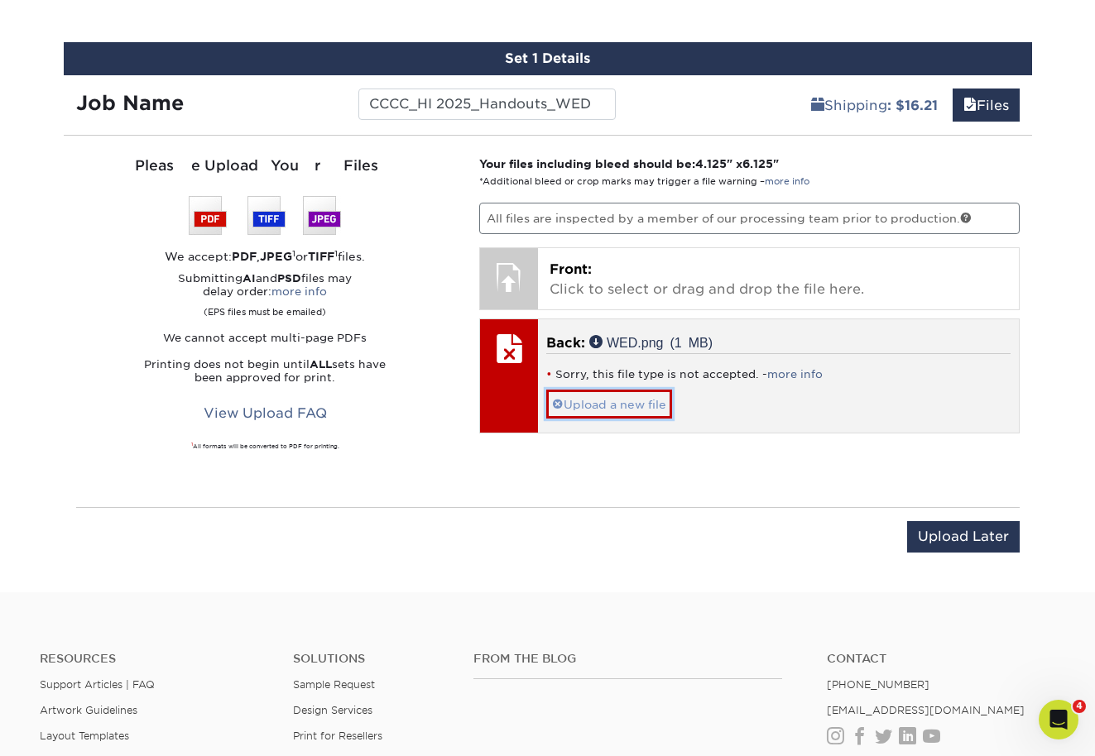
click at [645, 395] on link "Upload a new file" at bounding box center [609, 404] width 126 height 29
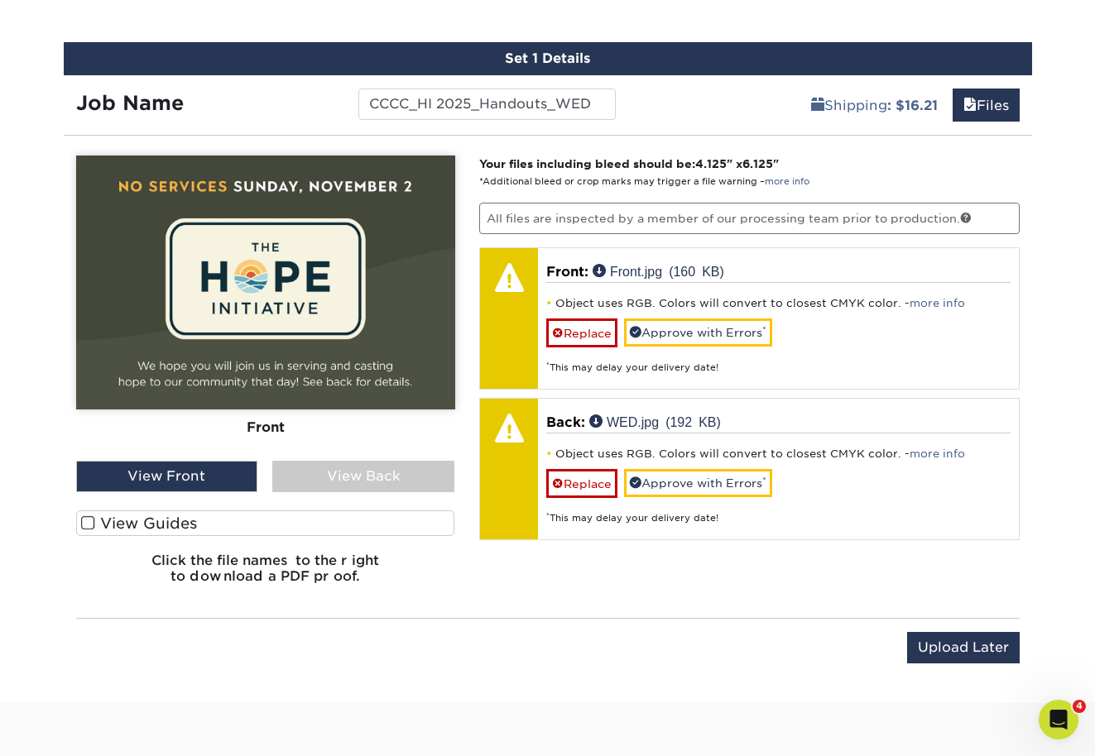
click at [371, 461] on div "View Back" at bounding box center [363, 476] width 182 height 31
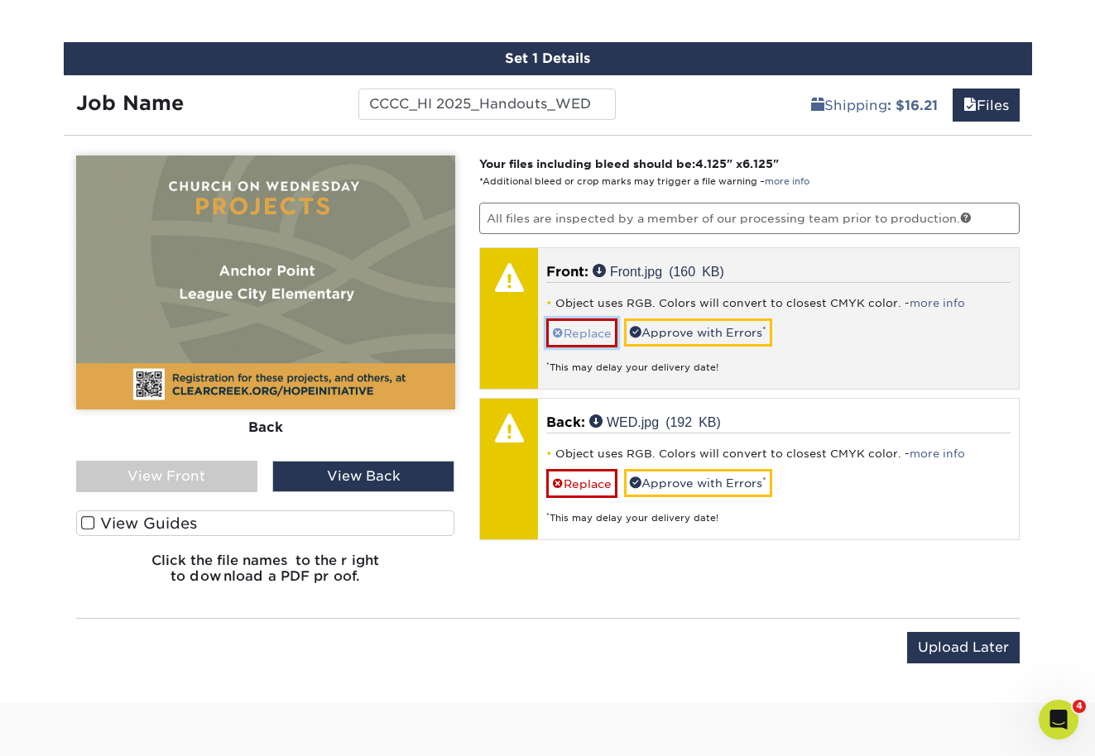
click at [595, 333] on link "Replace" at bounding box center [581, 333] width 71 height 29
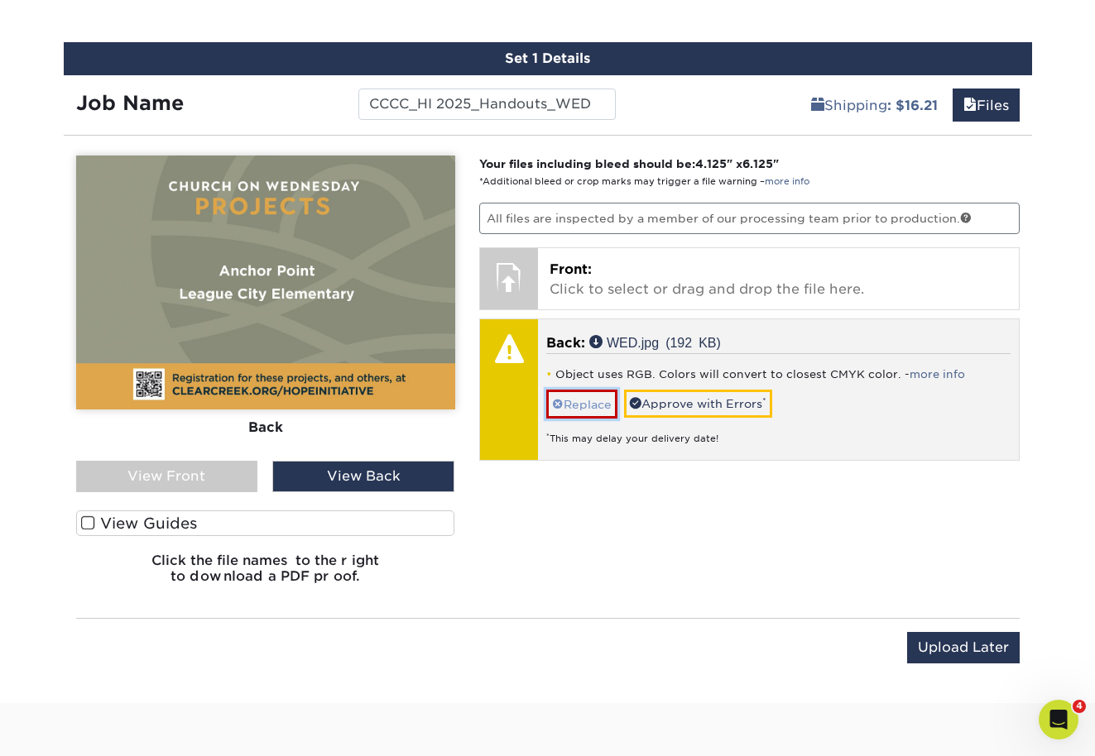
click at [592, 398] on link "Replace" at bounding box center [581, 404] width 71 height 29
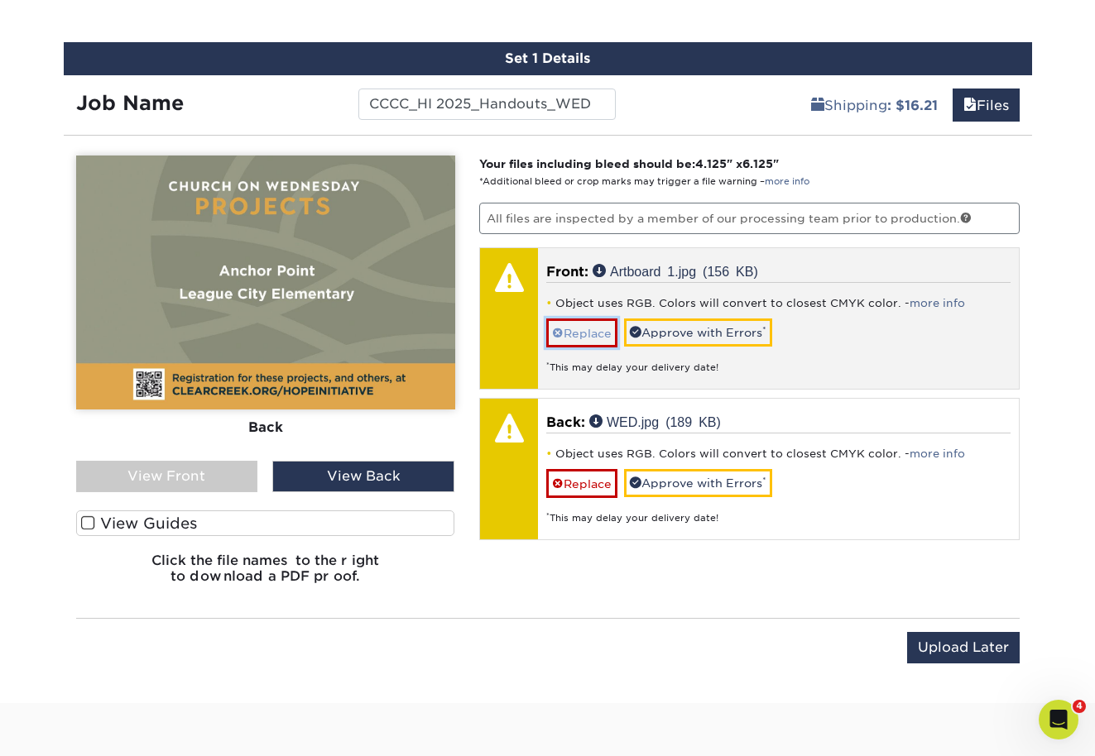
click at [582, 333] on link "Replace" at bounding box center [581, 333] width 71 height 29
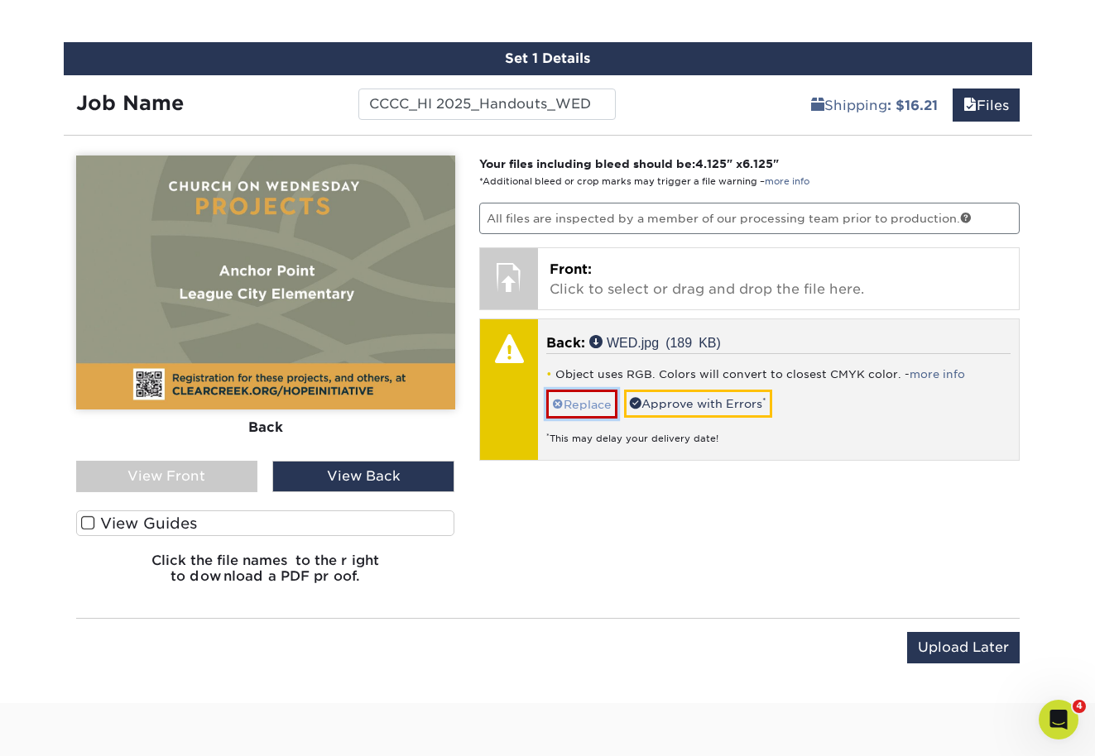
click at [579, 406] on link "Replace" at bounding box center [581, 404] width 71 height 29
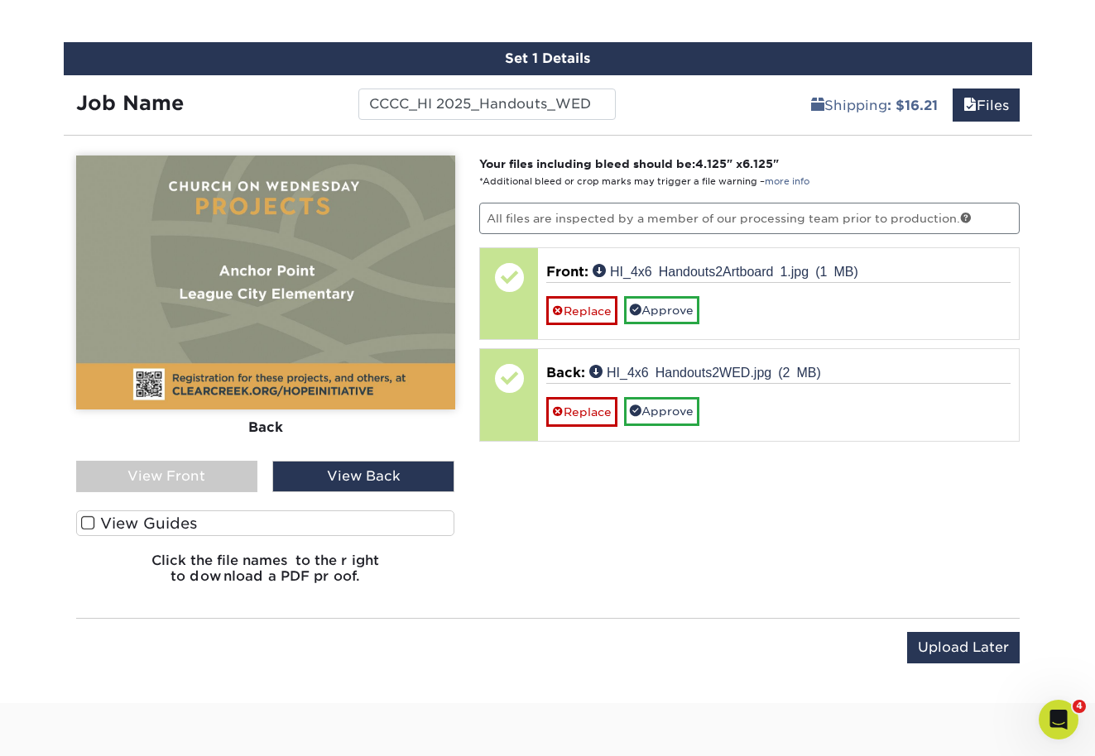
click at [302, 472] on div "View Back" at bounding box center [363, 476] width 182 height 31
click at [304, 478] on div "View Back" at bounding box center [363, 476] width 182 height 31
click at [258, 478] on div "View Front View Back" at bounding box center [265, 476] width 379 height 31
click at [200, 477] on div "View Front" at bounding box center [167, 476] width 182 height 31
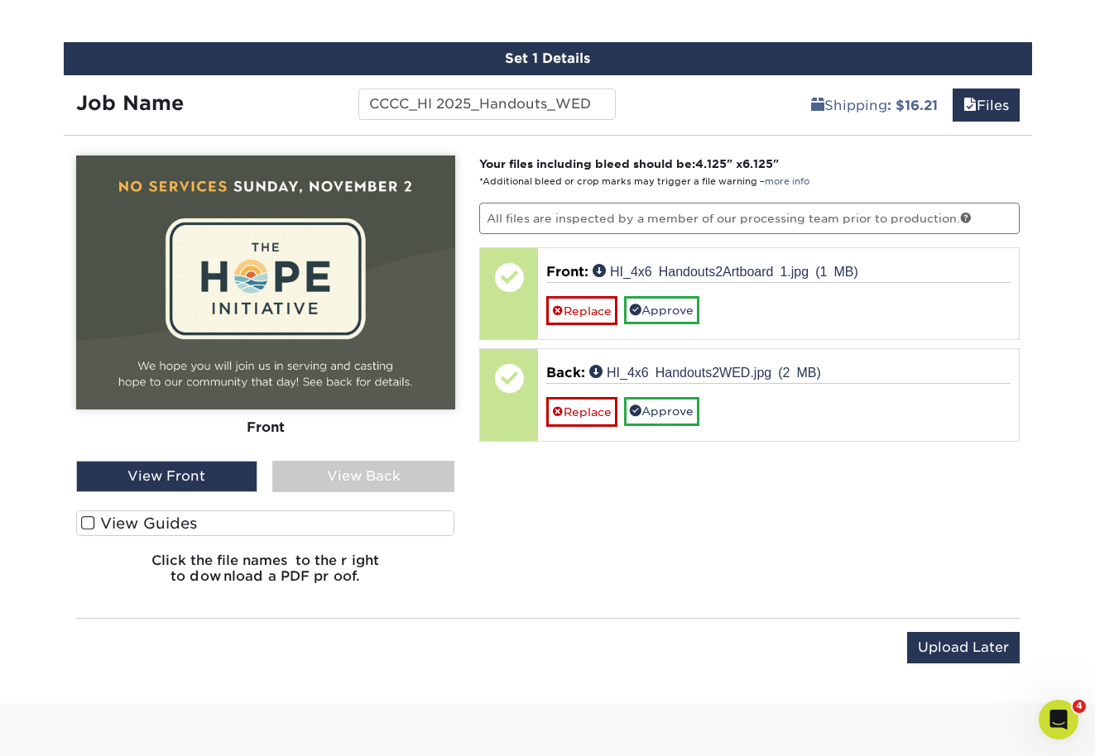
click at [328, 484] on div "View Back" at bounding box center [363, 476] width 182 height 31
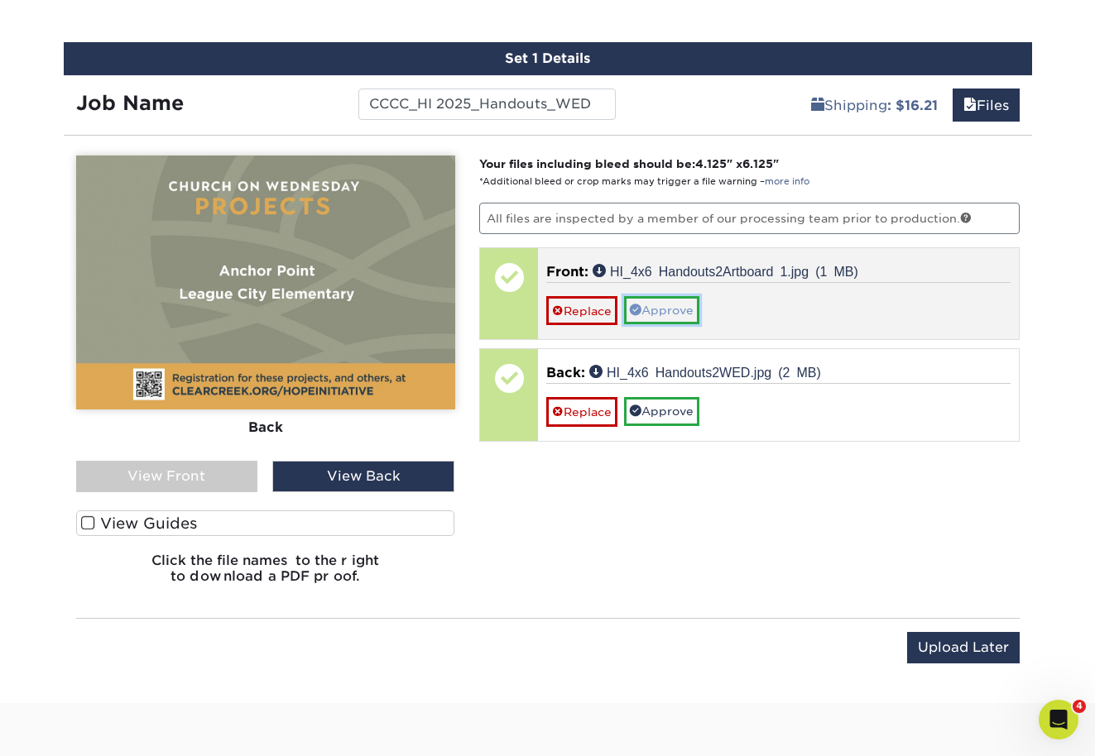
click at [674, 313] on link "Approve" at bounding box center [661, 310] width 75 height 28
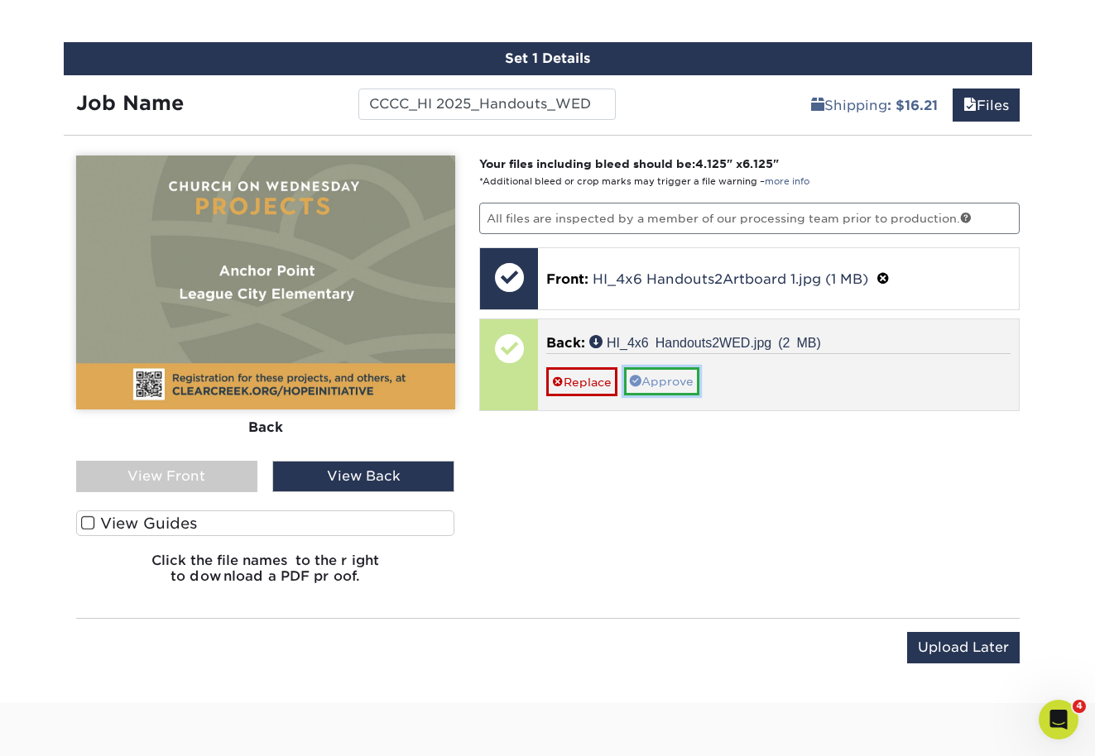
click at [669, 378] on link "Approve" at bounding box center [661, 381] width 75 height 28
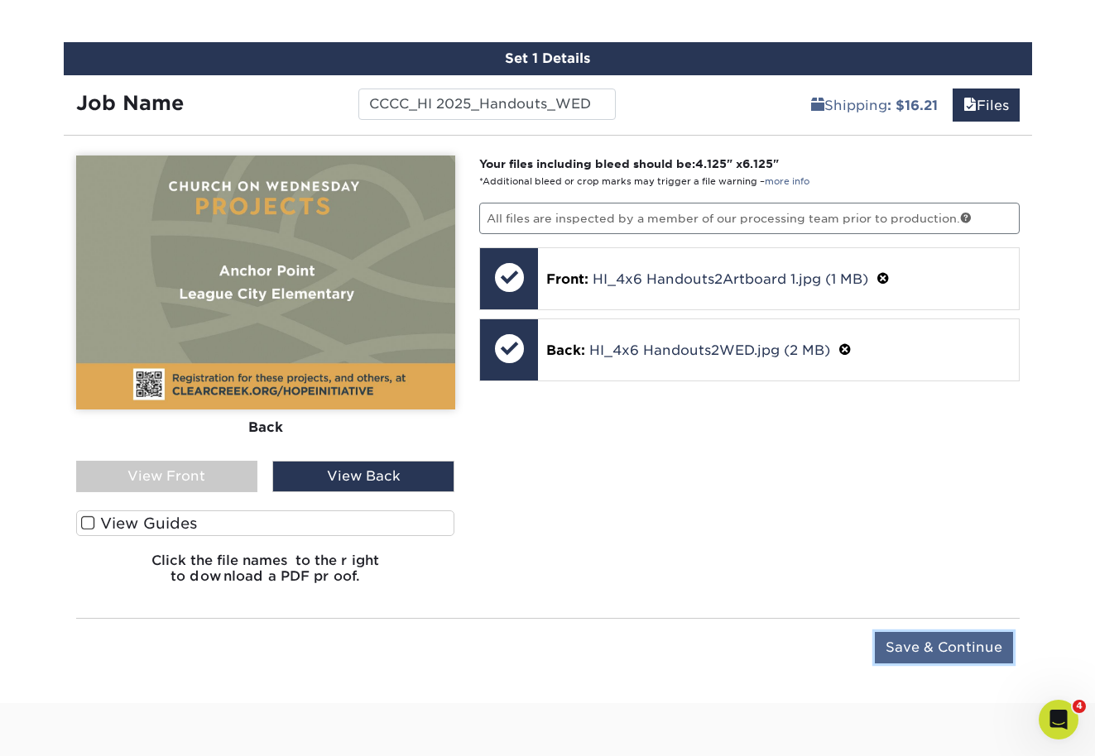
click at [932, 635] on input "Save & Continue" at bounding box center [944, 647] width 138 height 31
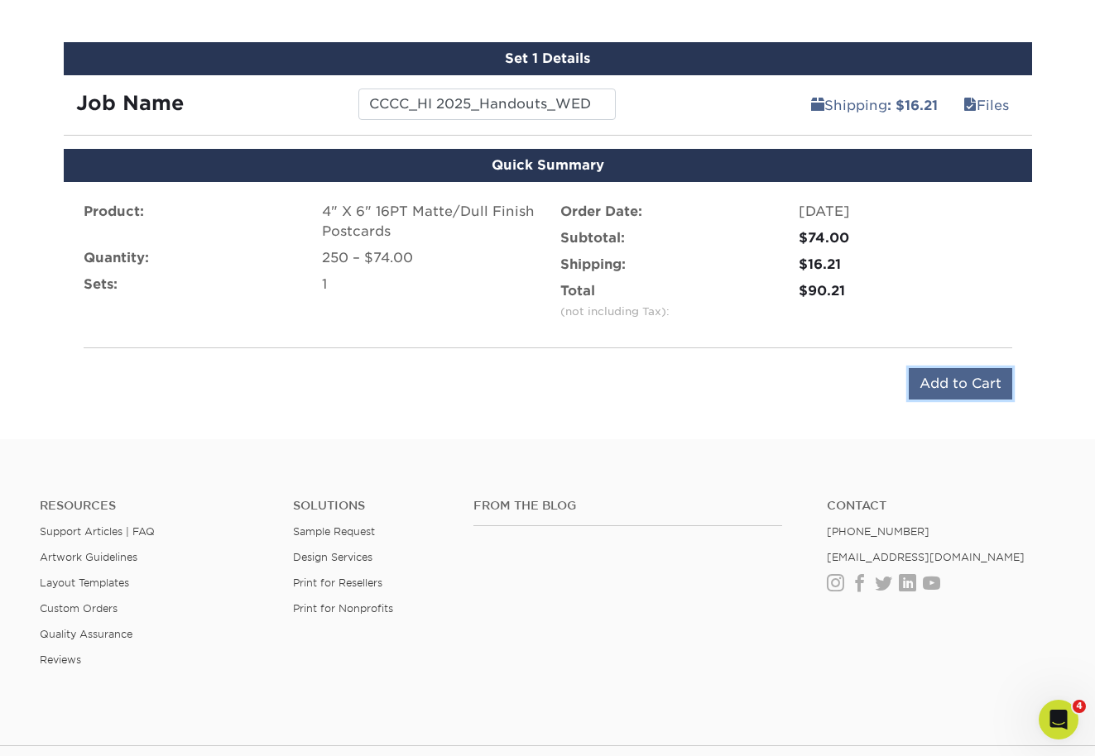
click at [962, 378] on input "Add to Cart" at bounding box center [959, 383] width 103 height 31
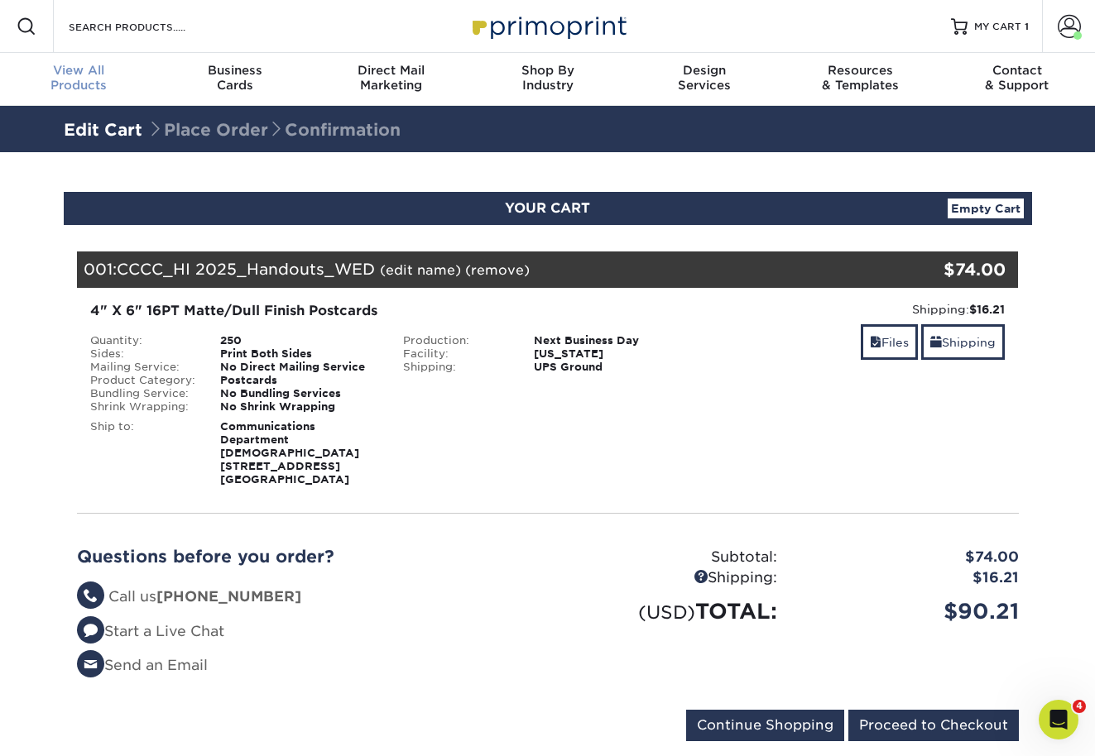
click at [86, 83] on div "View All Products" at bounding box center [78, 78] width 156 height 30
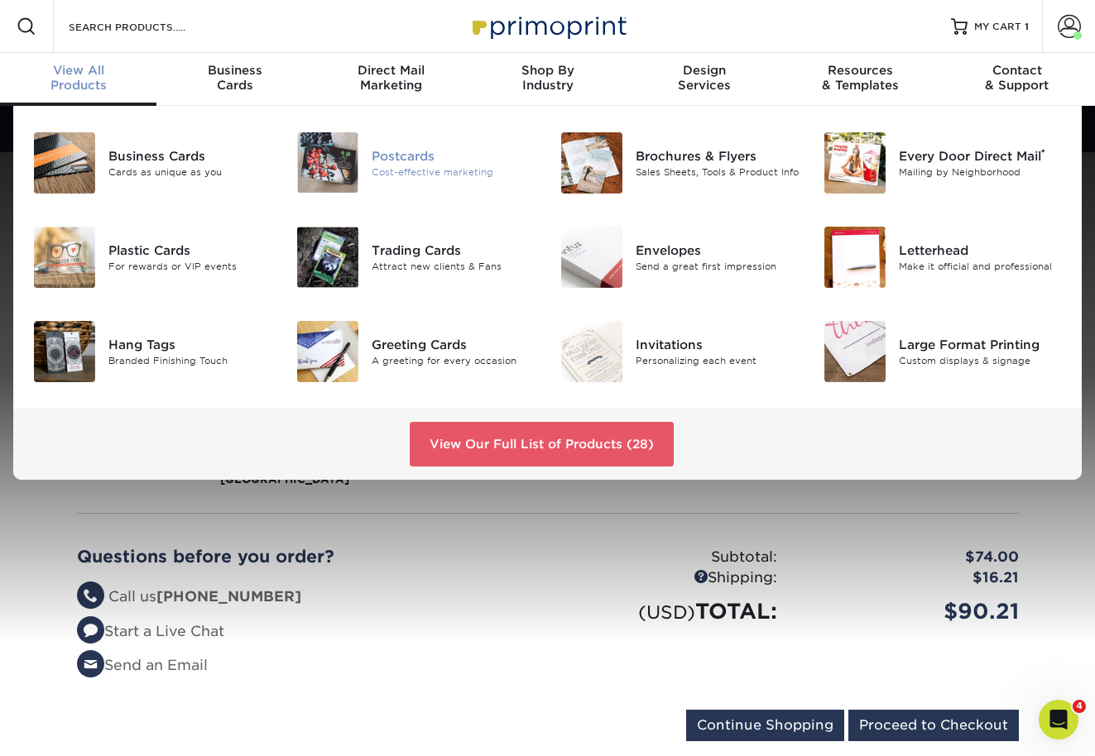
click at [405, 157] on div "Postcards" at bounding box center [453, 155] width 163 height 18
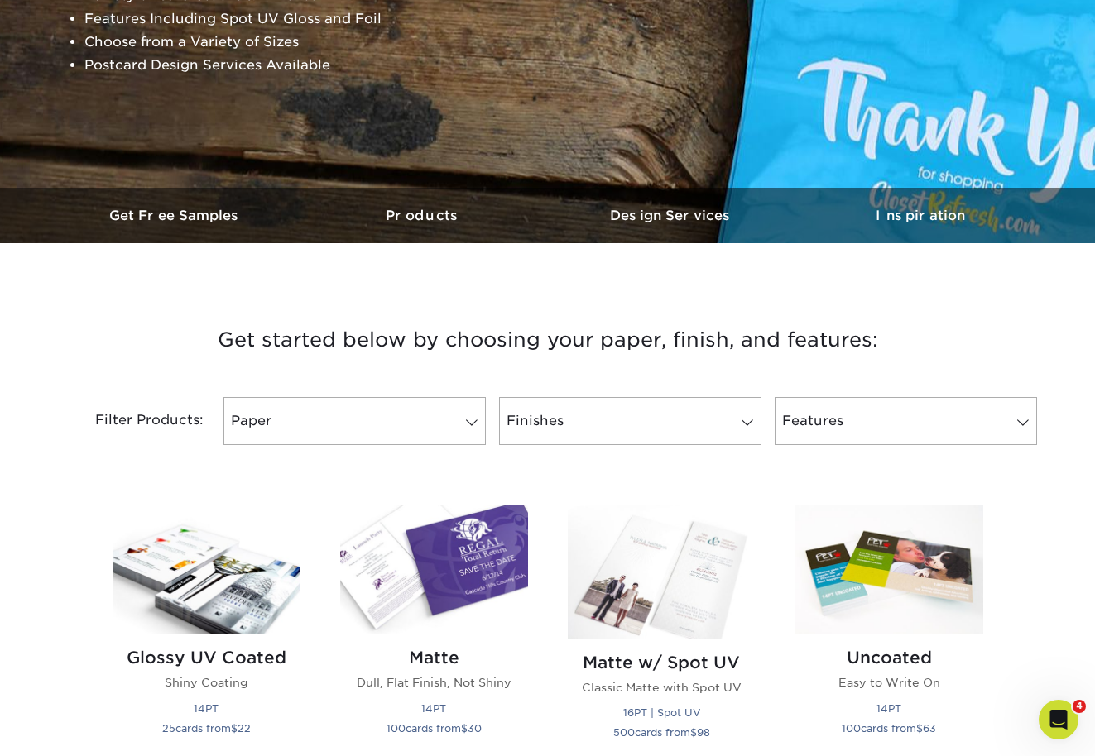
scroll to position [336, 0]
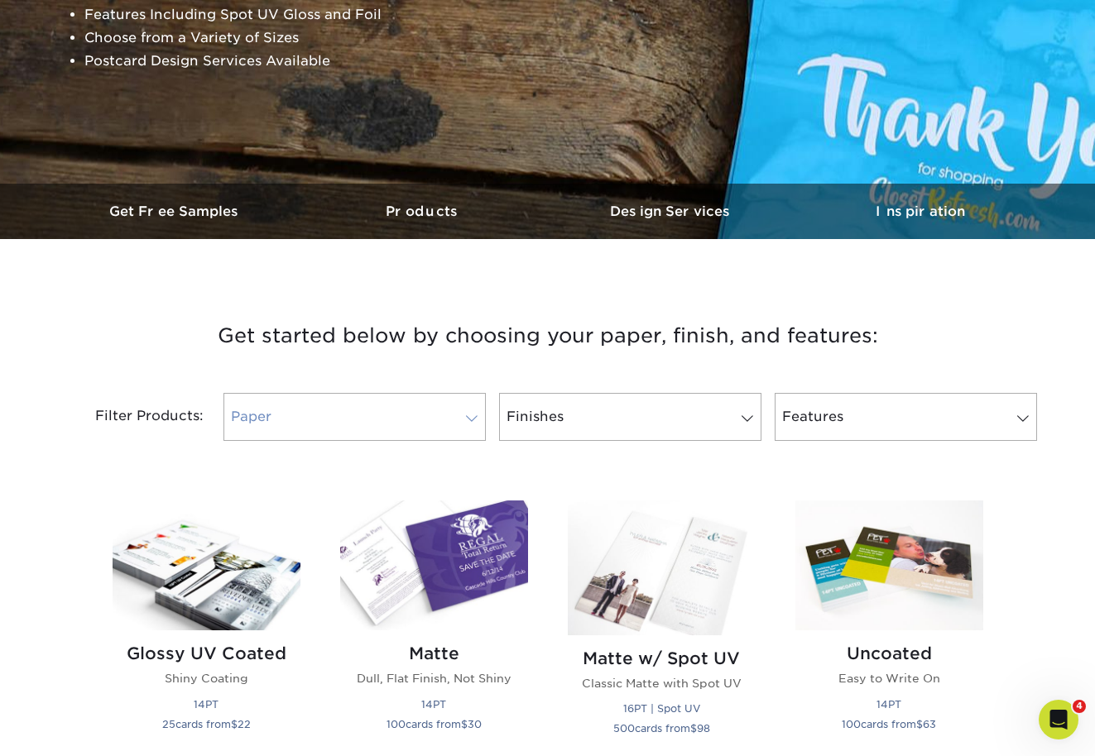
click at [409, 418] on link "Paper" at bounding box center [354, 417] width 262 height 48
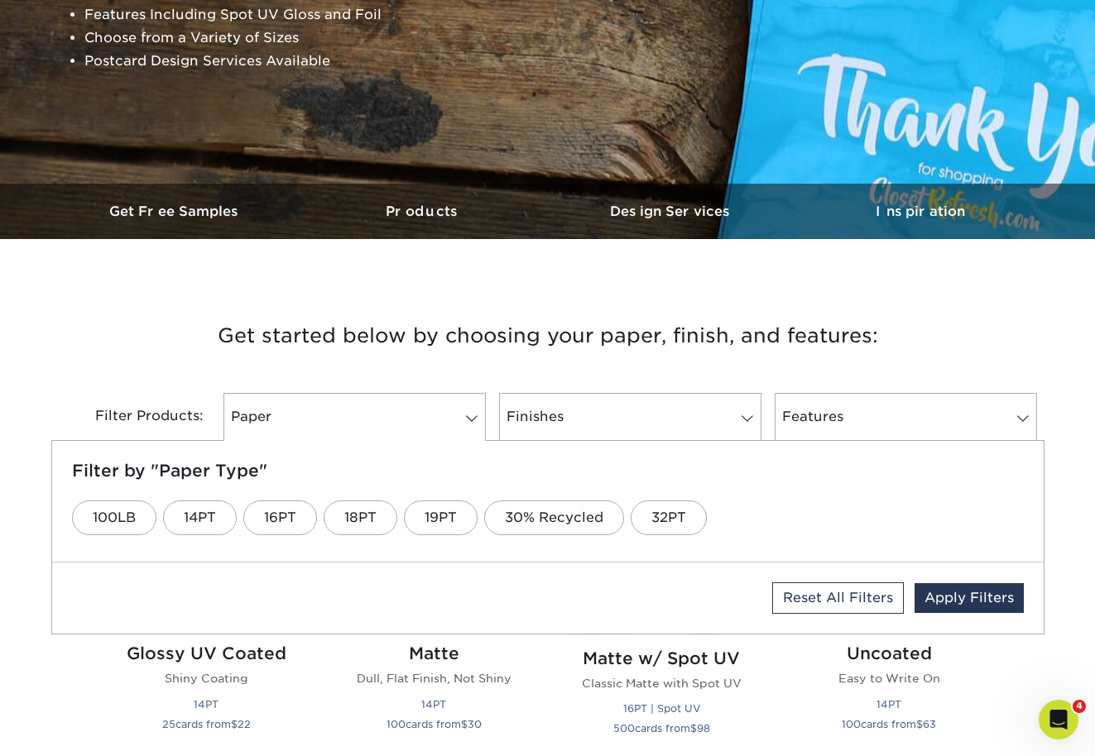
click at [446, 361] on h3 "Get started below by choosing your paper, finish, and features:" at bounding box center [548, 336] width 968 height 74
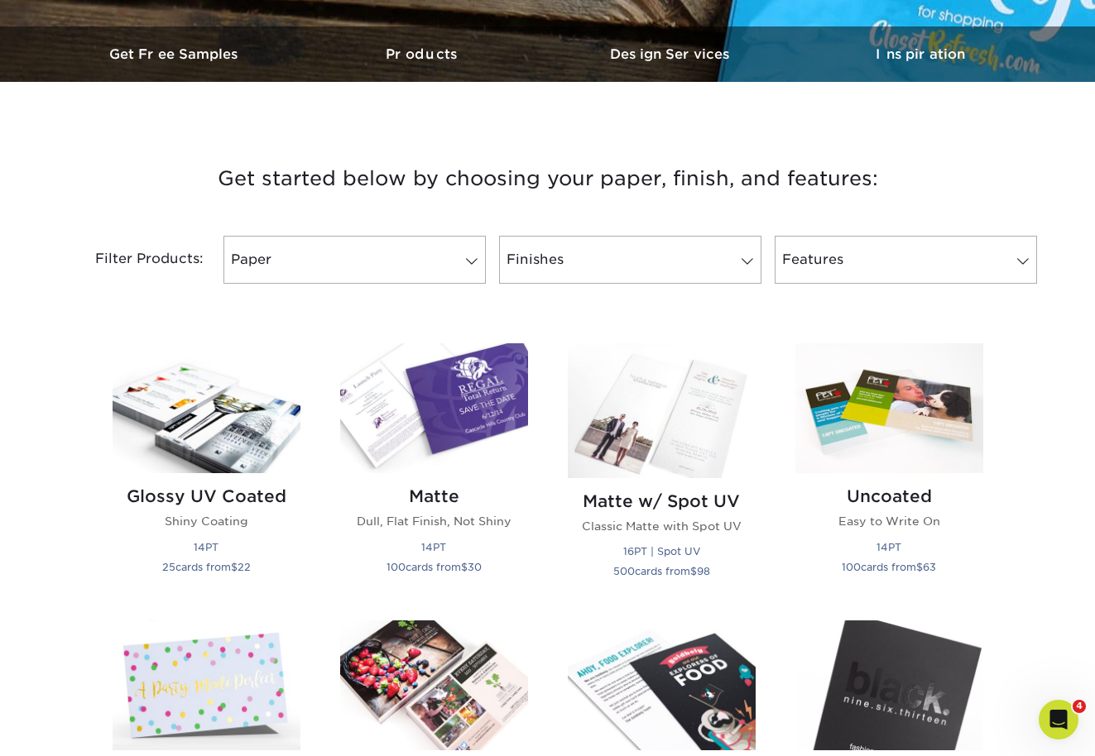
scroll to position [497, 0]
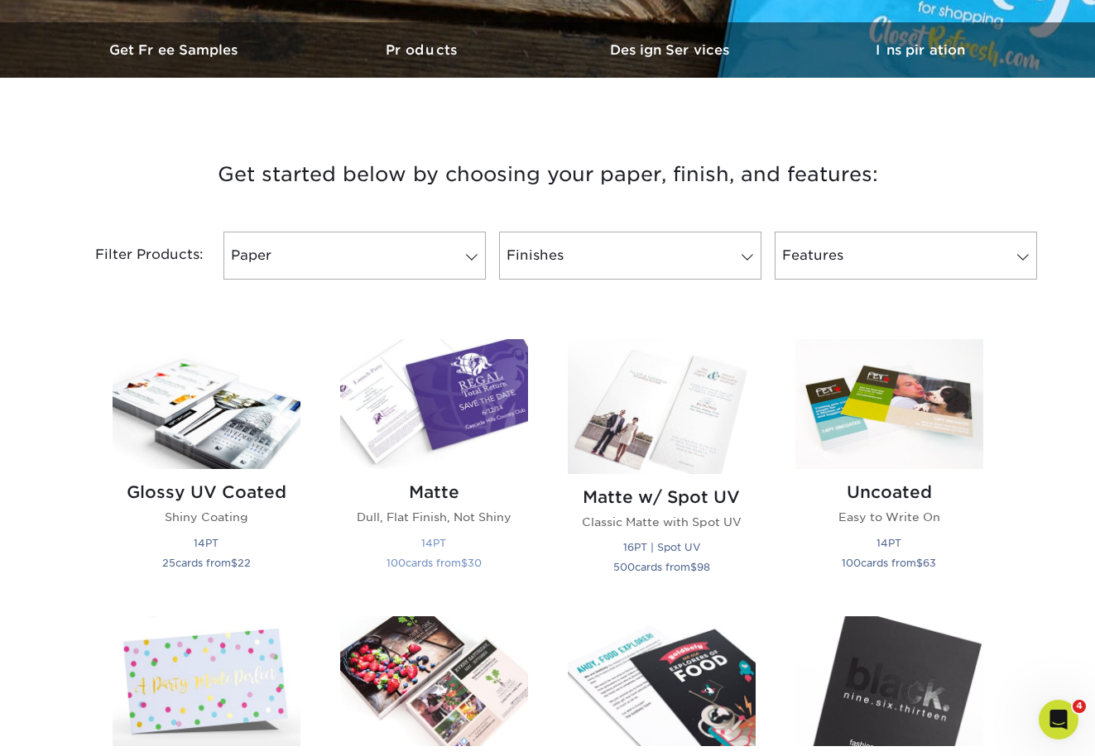
click at [448, 411] on img at bounding box center [434, 404] width 188 height 130
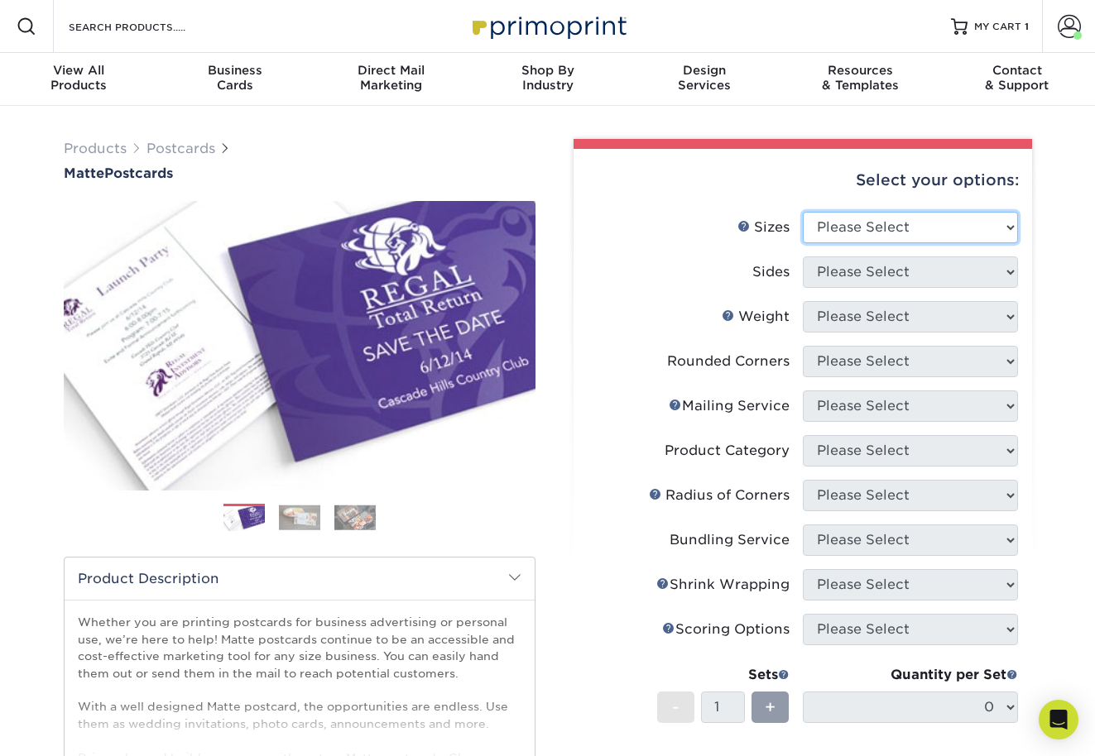
click at [922, 241] on select "Please Select 1.5" x 7" 2" x 4" 2" x 6" 2" x 7" 2" x 8" 2.12" x 5.5" 2.125" x 5…" at bounding box center [910, 227] width 215 height 31
select select "4.00x6.00"
click at [803, 212] on select "Please Select 1.5" x 7" 2" x 4" 2" x 6" 2" x 7" 2" x 8" 2.12" x 5.5" 2.125" x 5…" at bounding box center [910, 227] width 215 height 31
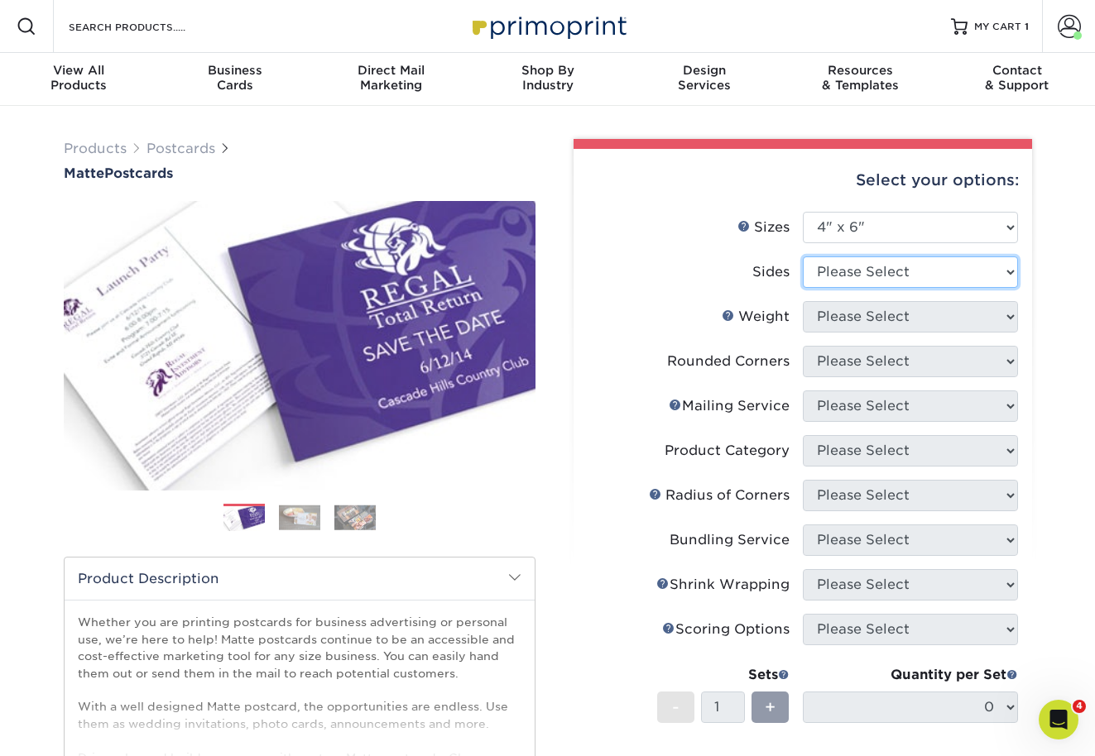
click at [904, 275] on select "Please Select Print Both Sides Print Front Only" at bounding box center [910, 271] width 215 height 31
select select "13abbda7-1d64-4f25-8bb2-c179b224825d"
click at [803, 256] on select "Please Select Print Both Sides Print Front Only" at bounding box center [910, 271] width 215 height 31
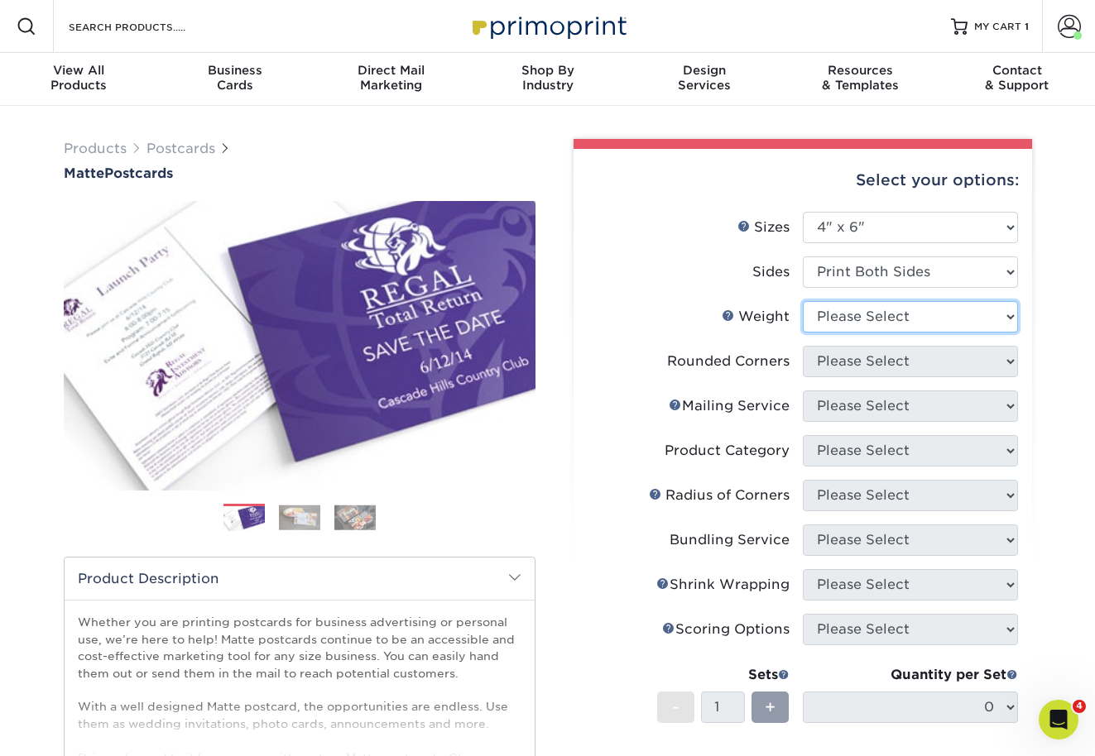
click at [907, 314] on select "Please Select 16PT 14PT" at bounding box center [910, 316] width 215 height 31
select select "16PT"
click at [803, 301] on select "Please Select 16PT 14PT" at bounding box center [910, 316] width 215 height 31
click at [0, 0] on select at bounding box center [0, 0] width 0 height 0
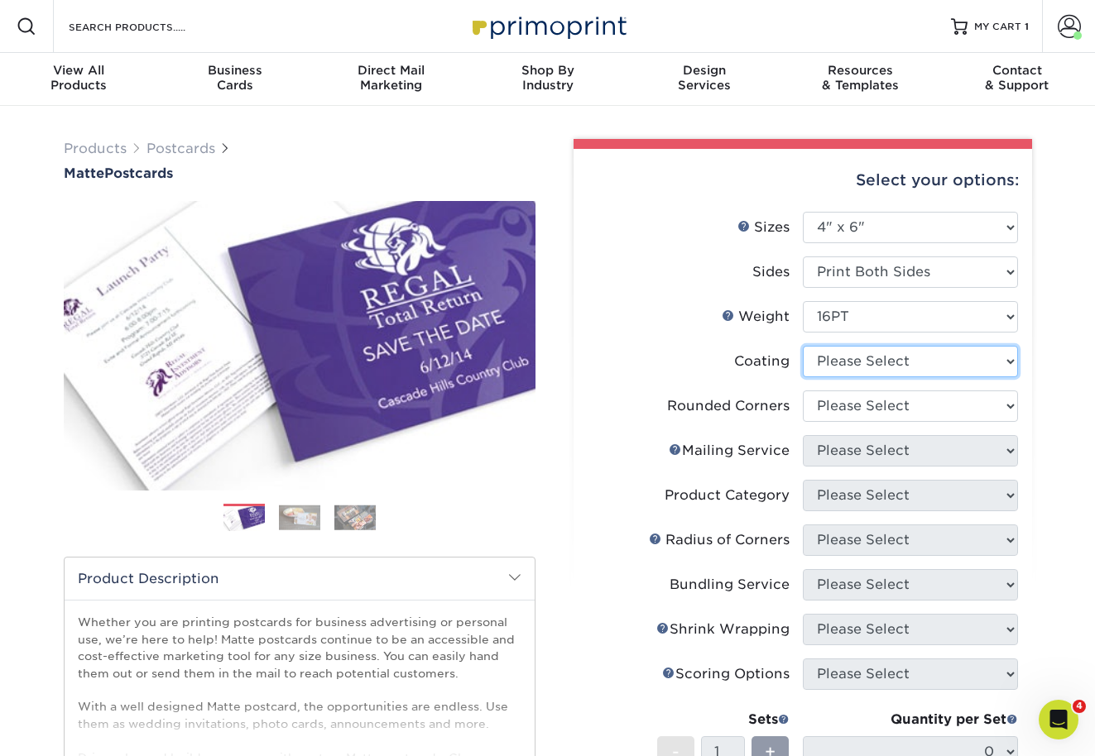
select select "121bb7b5-3b4d-429f-bd8d-bbf80e953313"
click at [803, 346] on select at bounding box center [910, 361] width 215 height 31
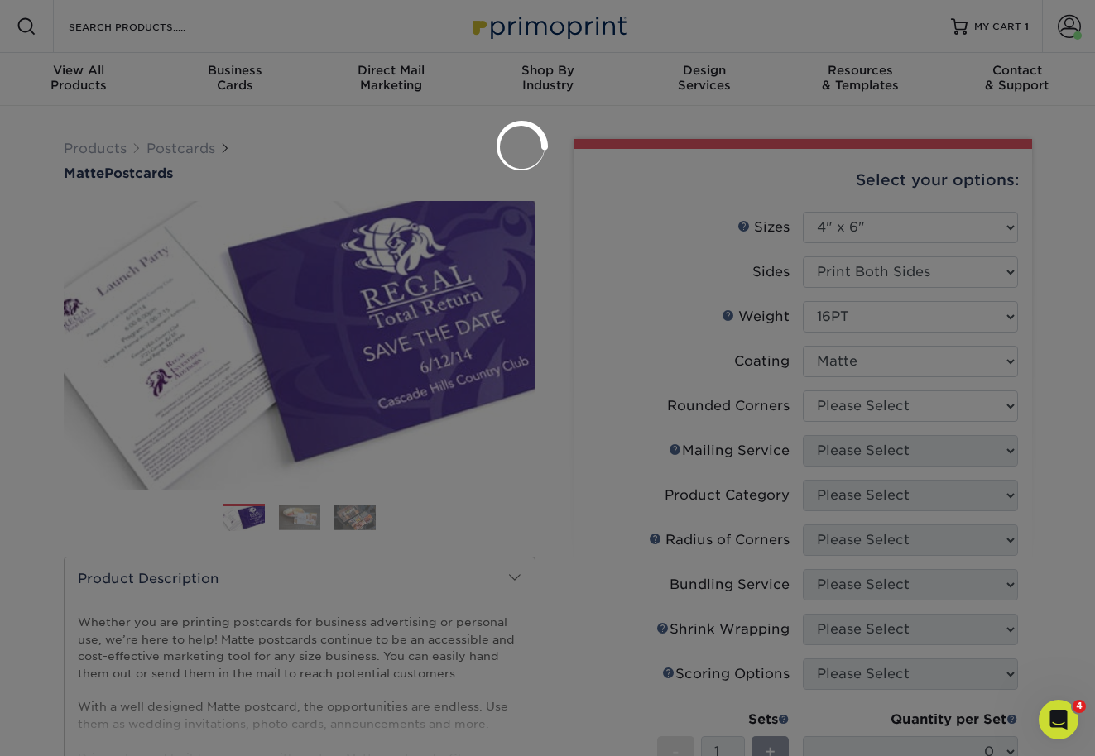
click at [912, 403] on div at bounding box center [547, 378] width 1095 height 756
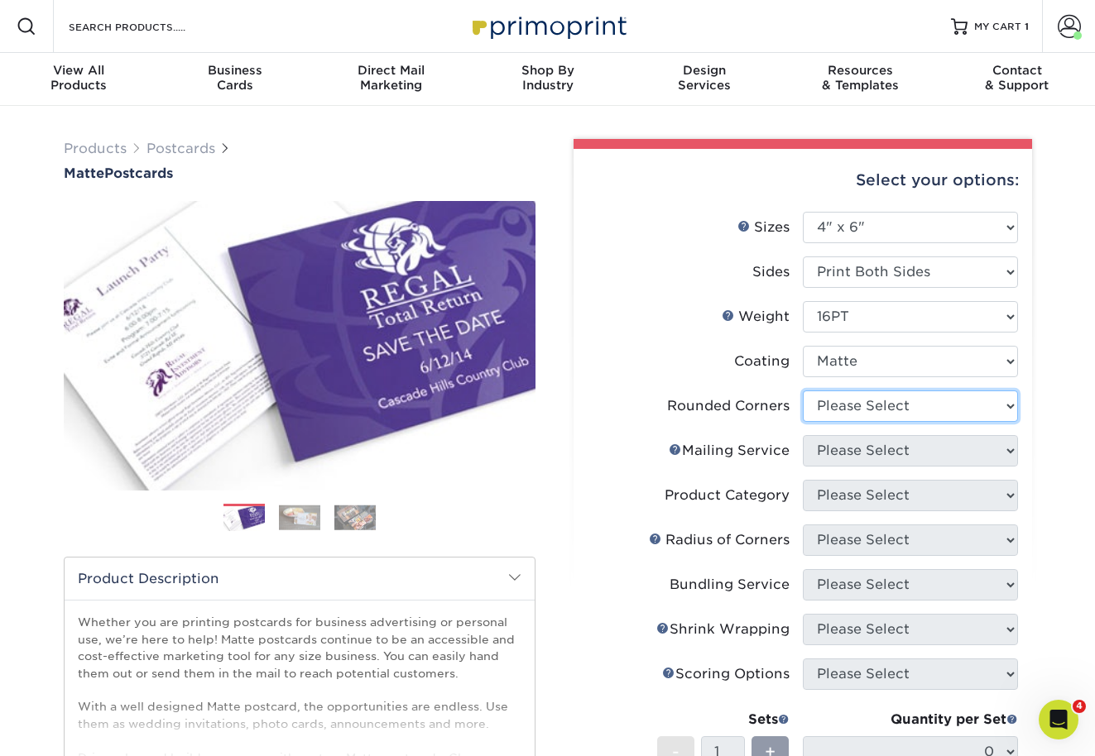
click at [912, 403] on select "Please Select Yes - Round 4 Corners No" at bounding box center [910, 406] width 215 height 31
select select "0"
click at [803, 391] on select "Please Select Yes - Round 4 Corners No" at bounding box center [910, 406] width 215 height 31
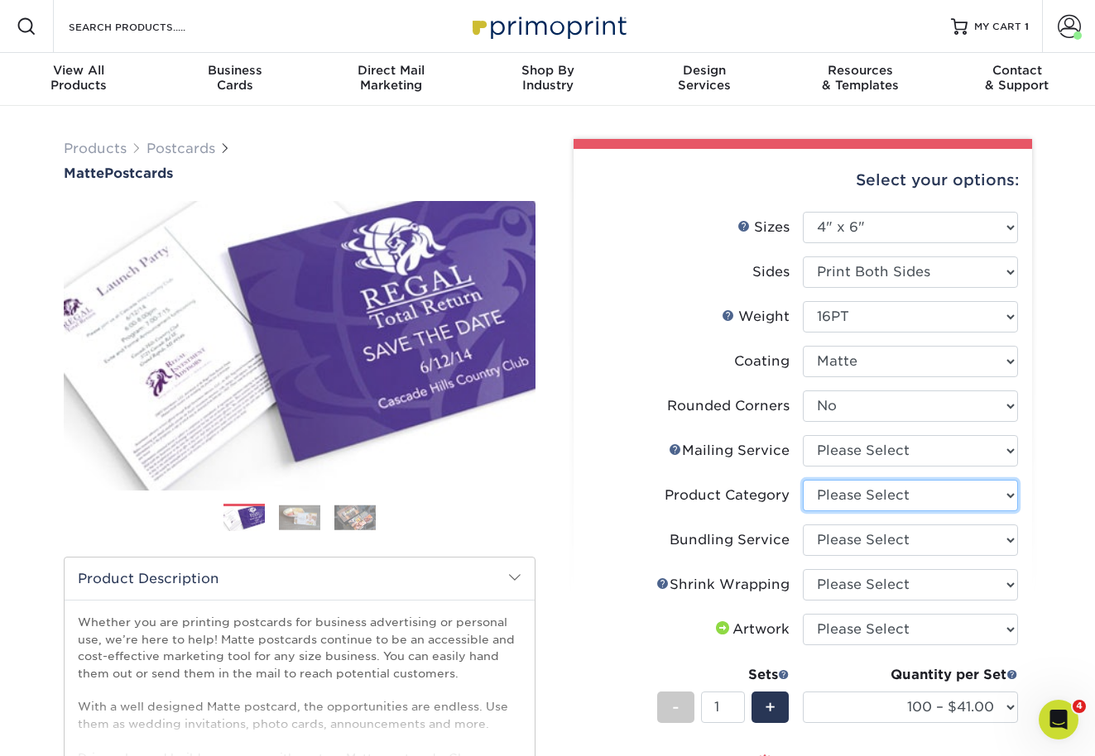
click at [913, 496] on select "Please Select Postcards" at bounding box center [910, 495] width 215 height 31
select select "9b7272e0-d6c8-4c3c-8e97-d3a1bcdab858"
click at [803, 480] on select "Please Select Postcards" at bounding box center [910, 495] width 215 height 31
click at [915, 540] on select "Please Select No Bundling Services Yes, Bundles of 50 (+2 Days) Yes, Bundles of…" at bounding box center [910, 540] width 215 height 31
select select "58689abb-25c0-461c-a4c3-a80b627d6649"
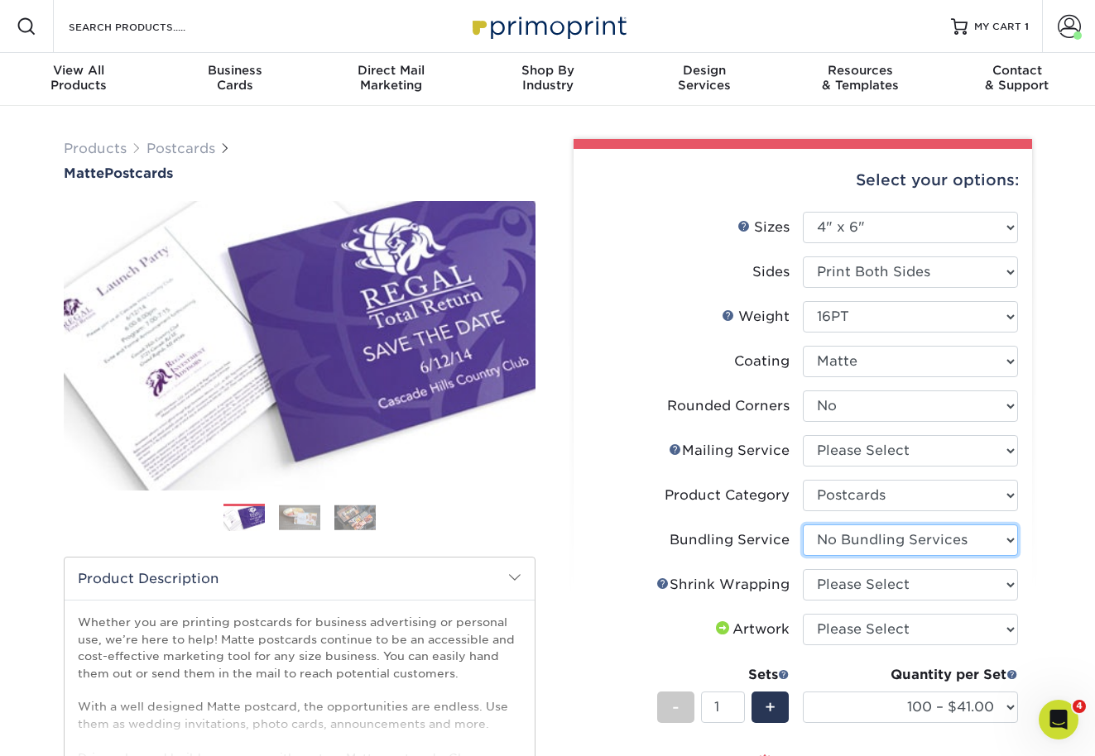
click at [803, 525] on select "Please Select No Bundling Services Yes, Bundles of 50 (+2 Days) Yes, Bundles of…" at bounding box center [910, 540] width 215 height 31
click at [918, 580] on select "Please Select No Shrink Wrapping Shrink Wrap 100 Per Package Shrink Wrap 50 Per…" at bounding box center [910, 584] width 215 height 31
select select "c8749376-e7da-41d0-b3dc-647faf84d907"
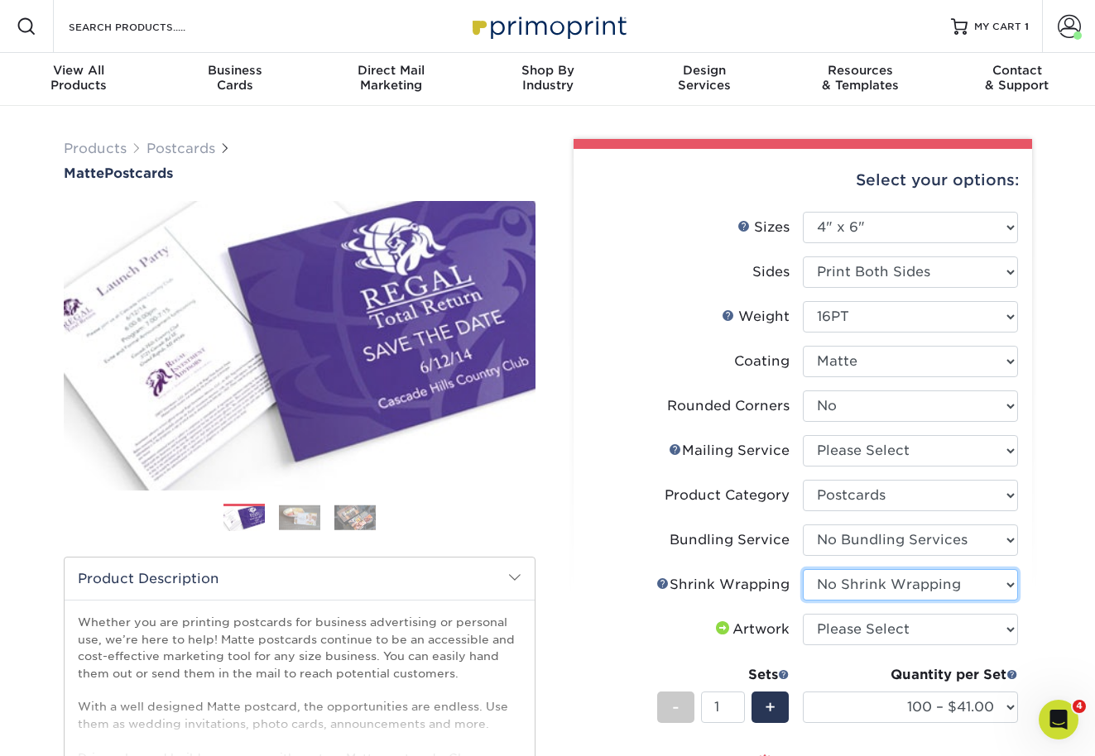
click at [803, 569] on select "Please Select No Shrink Wrapping Shrink Wrap 100 Per Package Shrink Wrap 50 Per…" at bounding box center [910, 584] width 215 height 31
click at [920, 640] on select "Please Select I will upload files I need a design - $150" at bounding box center [910, 629] width 215 height 31
select select "upload"
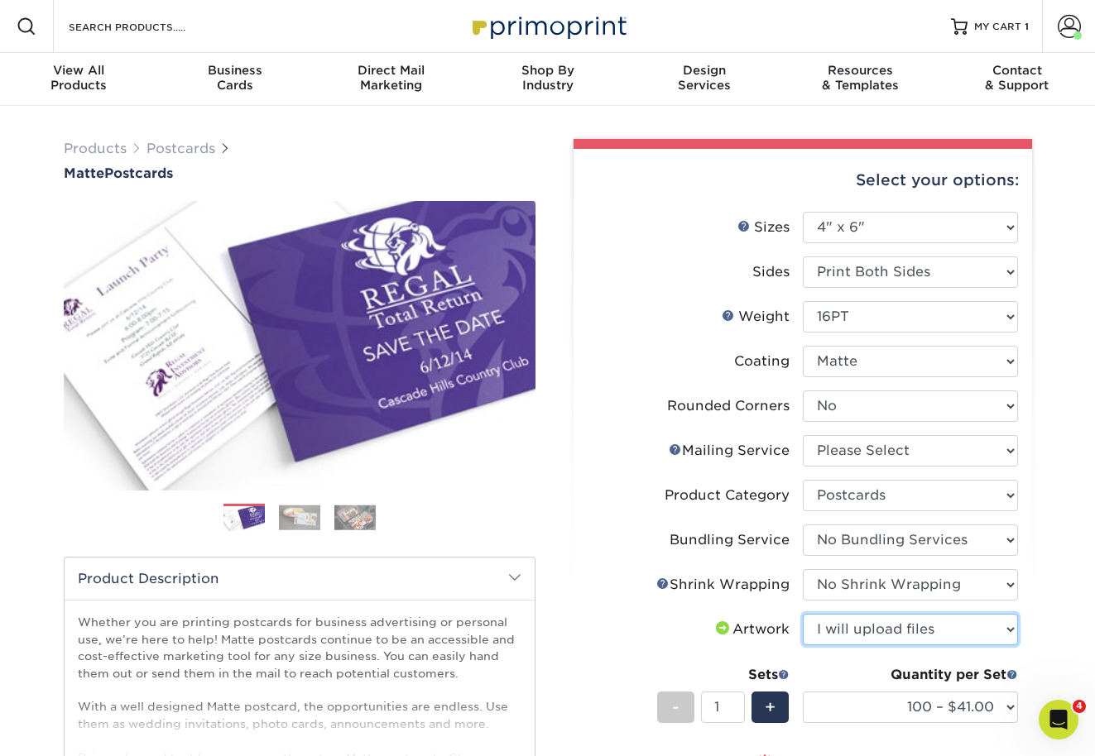
click at [803, 614] on select "Please Select I will upload files I need a design - $150" at bounding box center [910, 629] width 215 height 31
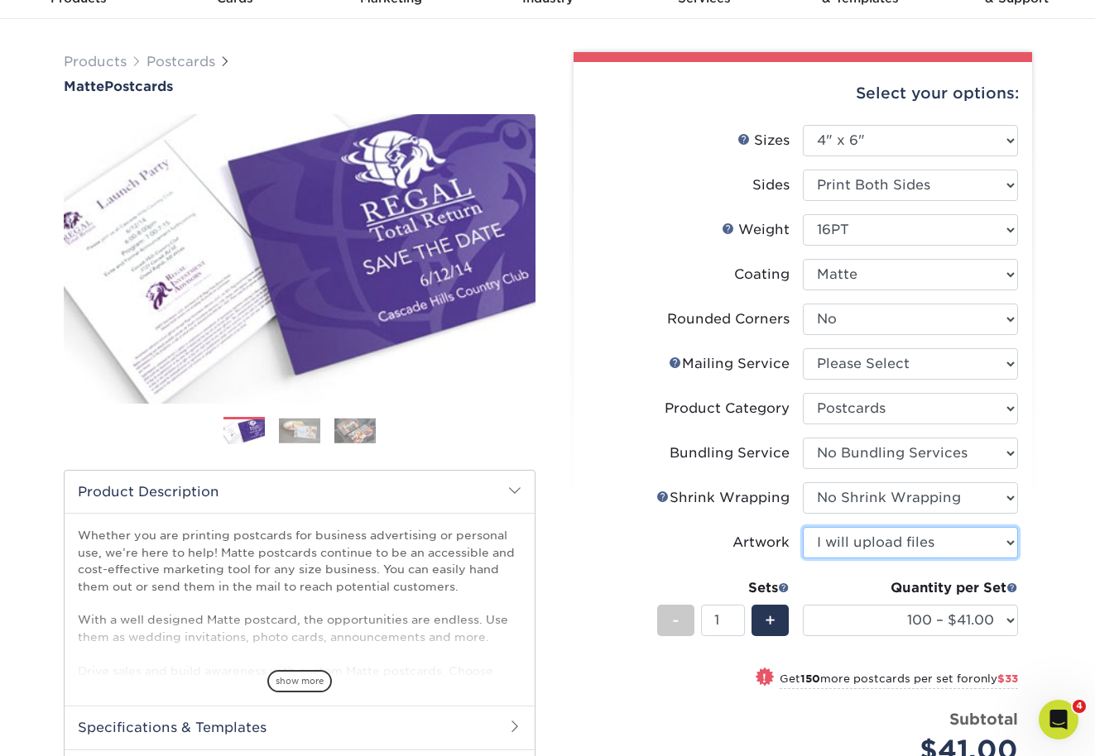
scroll to position [86, 0]
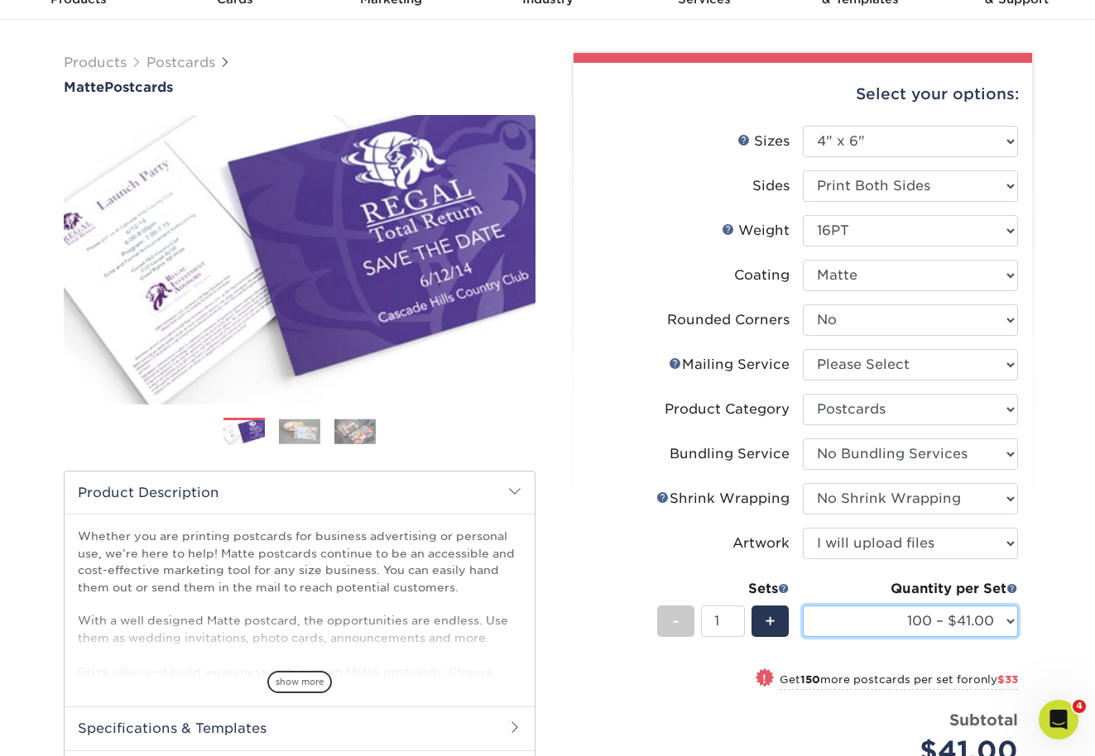
click at [920, 624] on select "100 – $41.00 250 – $74.00 500 – $88.00 1000 – $99.00 2500 – $205.00 5000 – $304…" at bounding box center [910, 621] width 215 height 31
select select "500 – $88.00"
click at [803, 606] on select "100 – $41.00 250 – $74.00 500 – $88.00 1000 – $99.00 2500 – $205.00 5000 – $304…" at bounding box center [910, 621] width 215 height 31
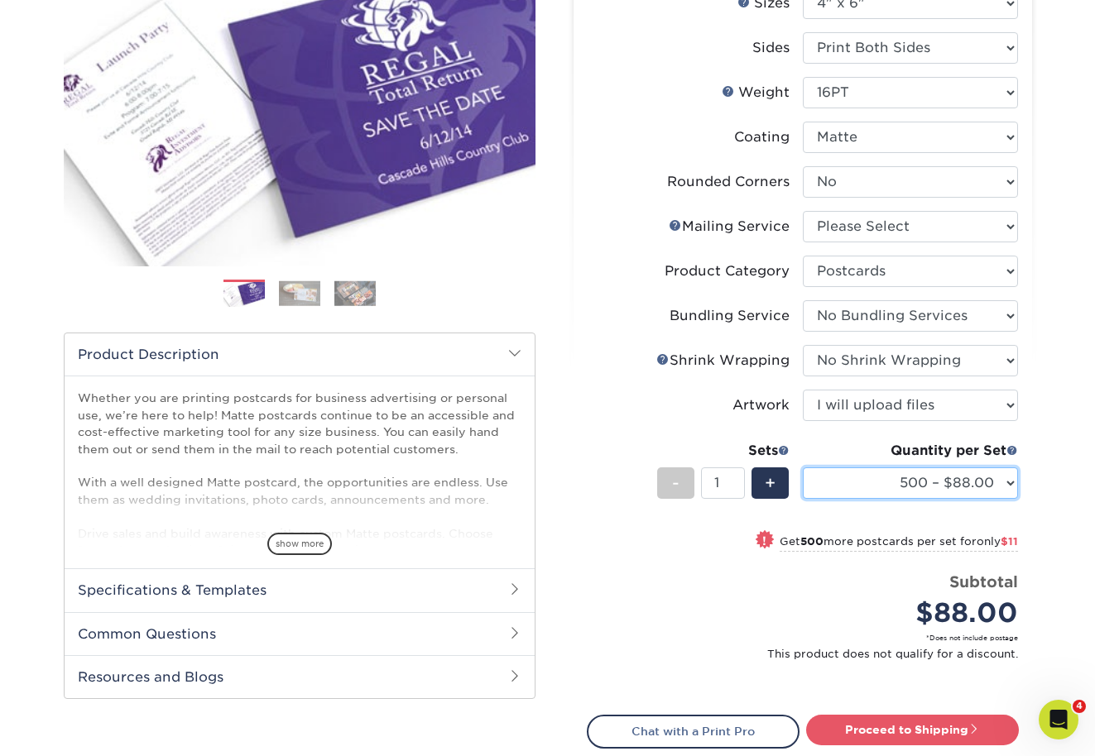
scroll to position [237, 0]
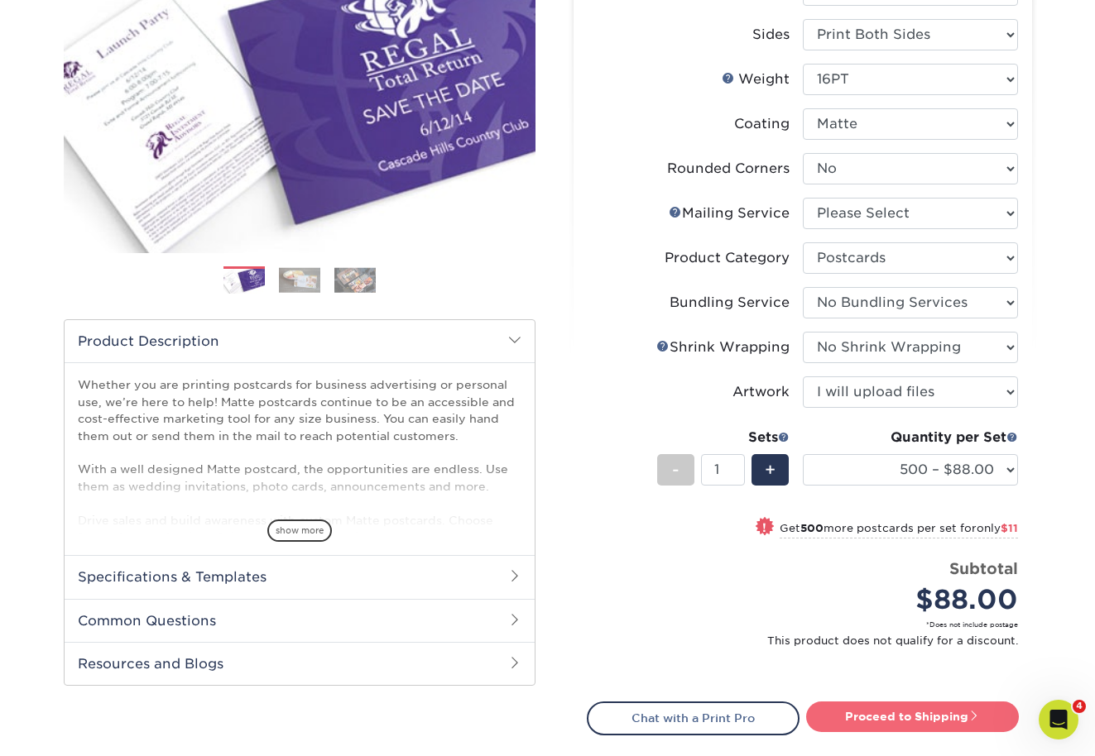
click at [955, 713] on link "Proceed to Shipping" at bounding box center [912, 717] width 213 height 30
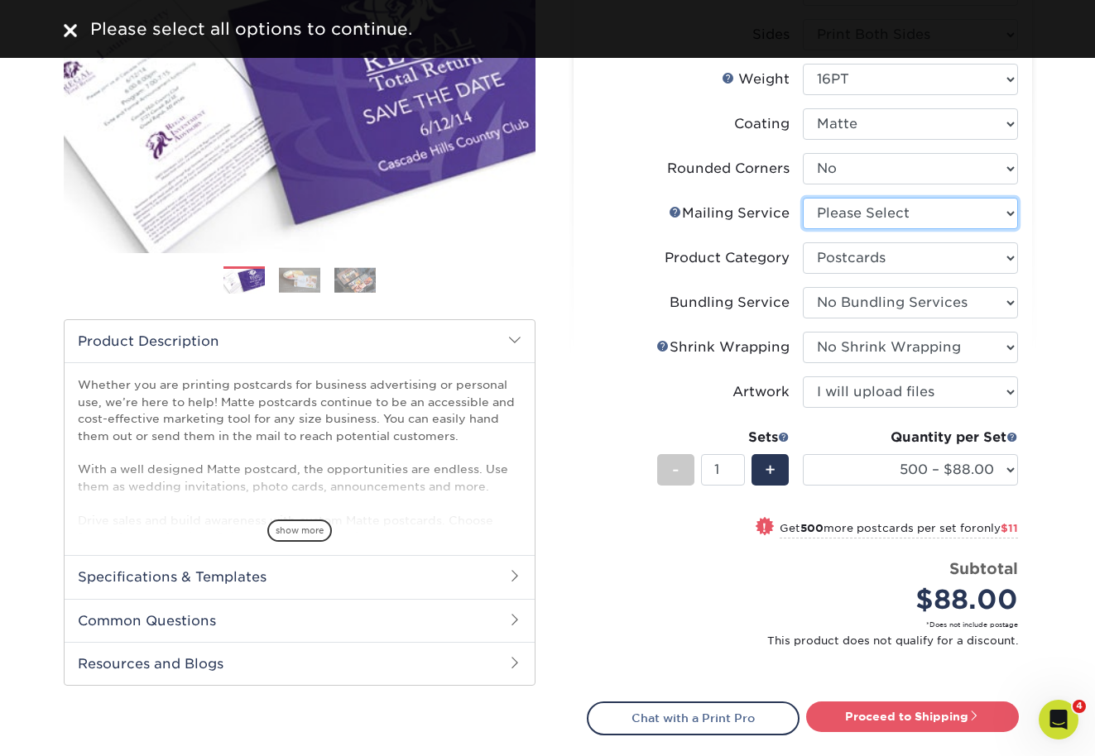
click at [870, 224] on select "Please Select No Direct Mailing Service No, I will mail/stamp/imprint Direct Ma…" at bounding box center [910, 213] width 215 height 31
select select "3e5e9bdd-d78a-4c28-a41d-fe1407925ca6"
click at [803, 198] on select "Please Select No Direct Mailing Service No, I will mail/stamp/imprint Direct Ma…" at bounding box center [910, 213] width 215 height 31
click at [769, 460] on span "+" at bounding box center [770, 470] width 11 height 25
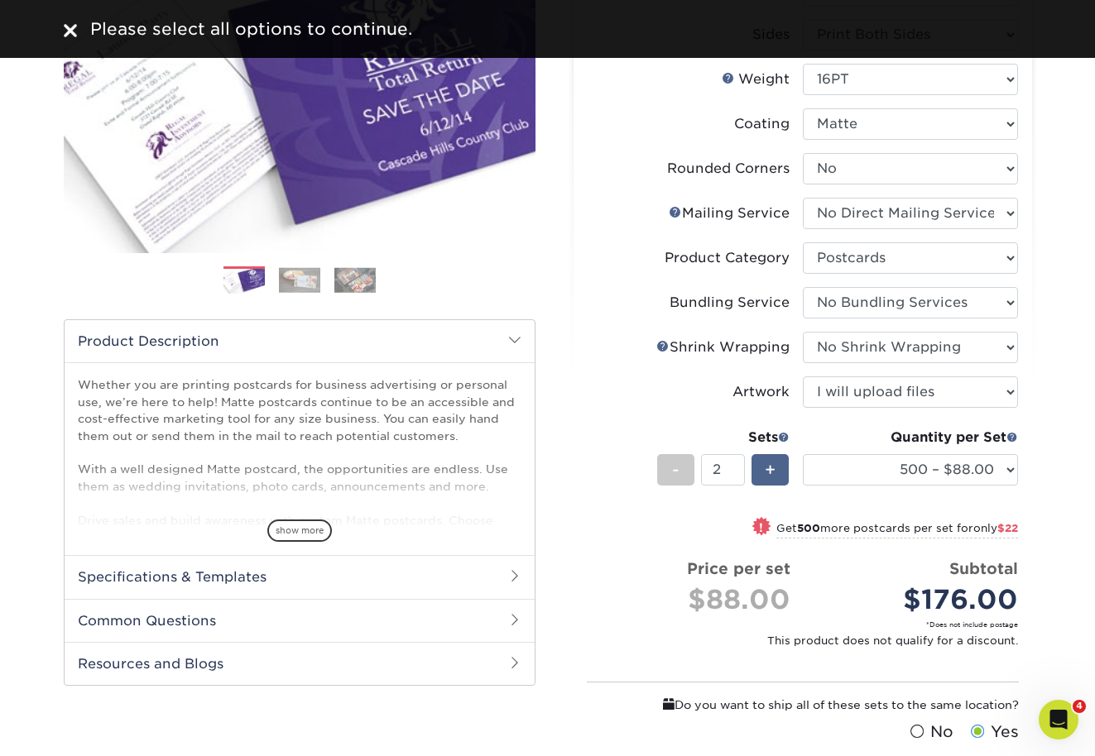
click at [769, 460] on span "+" at bounding box center [770, 470] width 11 height 25
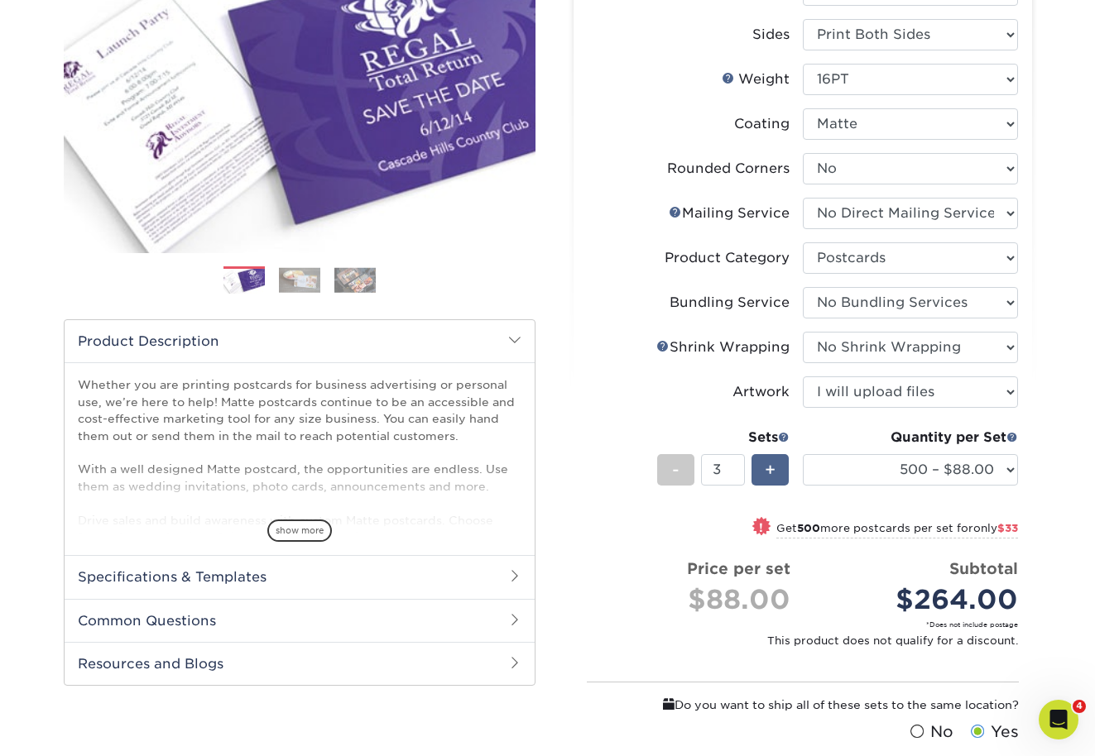
click at [769, 460] on span "+" at bounding box center [770, 470] width 11 height 25
type input "4"
click at [873, 462] on select "100 – $41.00 250 – $74.00 500 – $88.00 1000 – $99.00 2500 – $205.00 5000 – $304…" at bounding box center [910, 469] width 215 height 31
click at [988, 476] on select "100 – $41.00 250 – $74.00 500 – $88.00 1000 – $99.00 2500 – $205.00 5000 – $304…" at bounding box center [910, 469] width 215 height 31
click at [803, 454] on select "100 – $41.00 250 – $74.00 500 – $88.00 1000 – $99.00 2500 – $205.00 5000 – $304…" at bounding box center [910, 469] width 215 height 31
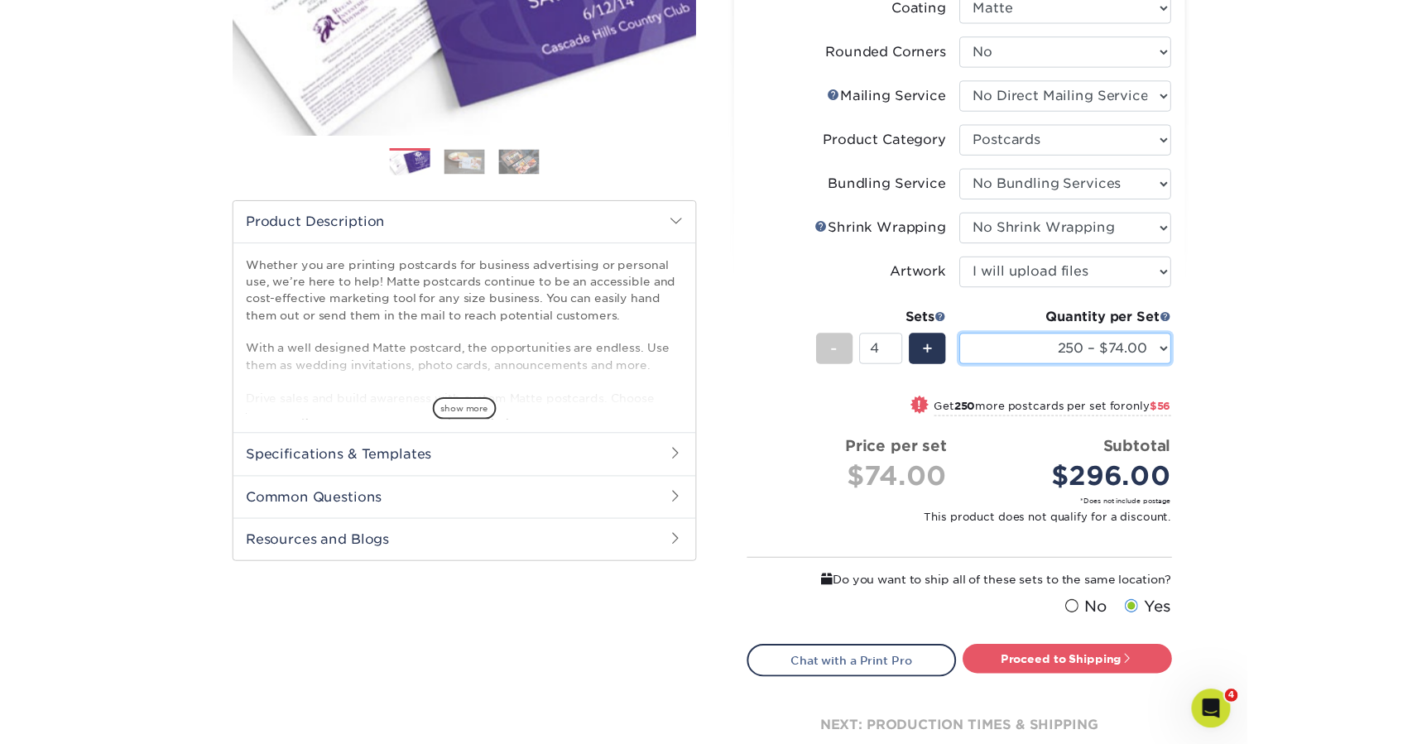
scroll to position [361, 0]
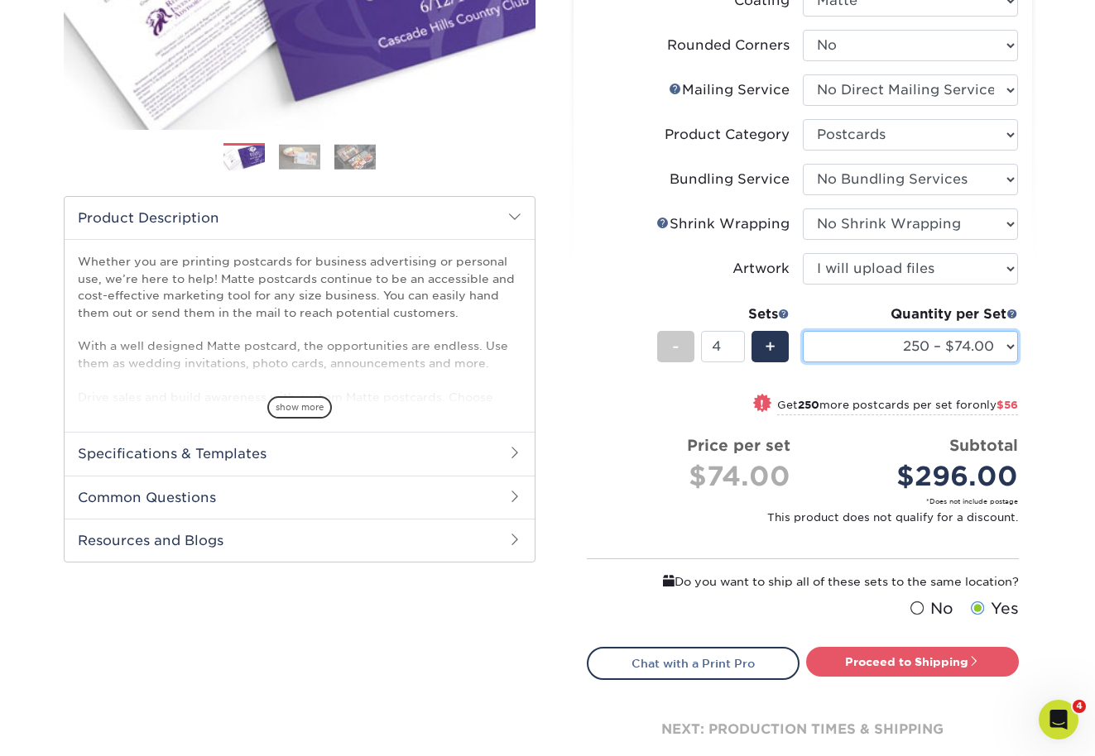
click at [874, 351] on select "100 – $41.00 250 – $74.00 500 – $88.00 1000 – $99.00 2500 – $205.00 5000 – $304…" at bounding box center [910, 346] width 215 height 31
select select "500 – $88.00"
click at [803, 331] on select "100 – $41.00 250 – $74.00 500 – $88.00 1000 – $99.00 2500 – $205.00 5000 – $304…" at bounding box center [910, 346] width 215 height 31
click at [678, 352] on span "-" at bounding box center [675, 346] width 7 height 25
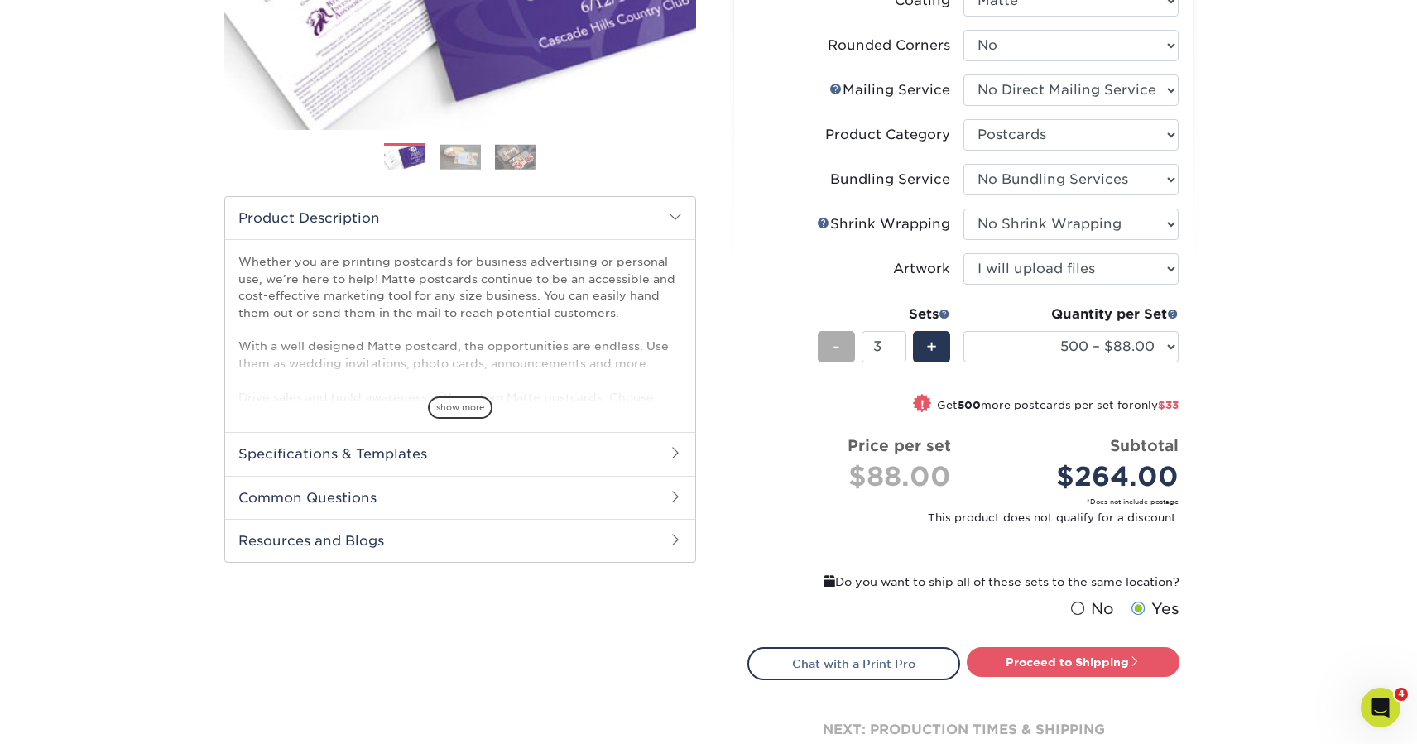
click at [843, 355] on div "-" at bounding box center [835, 346] width 37 height 31
type input "2"
click at [1085, 659] on link "Proceed to Shipping" at bounding box center [1072, 662] width 213 height 30
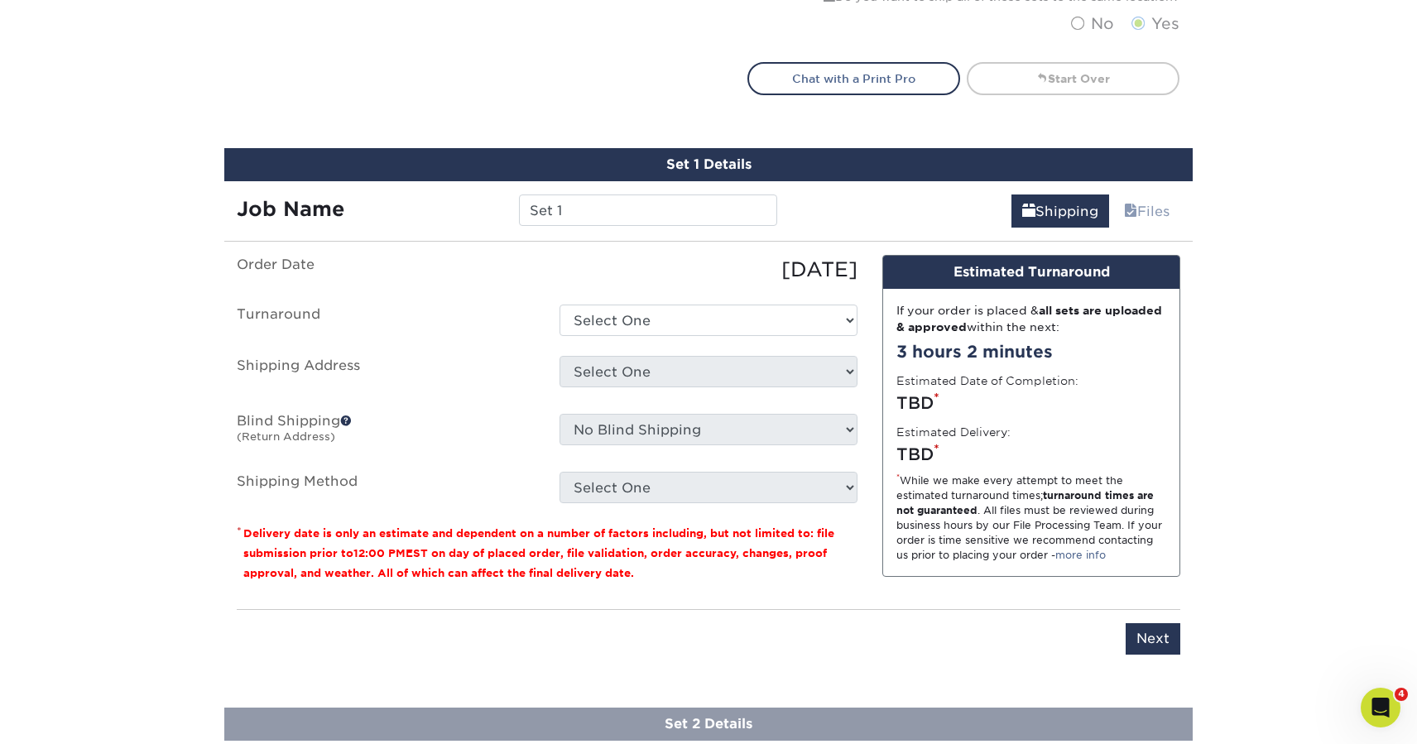
scroll to position [1052, 0]
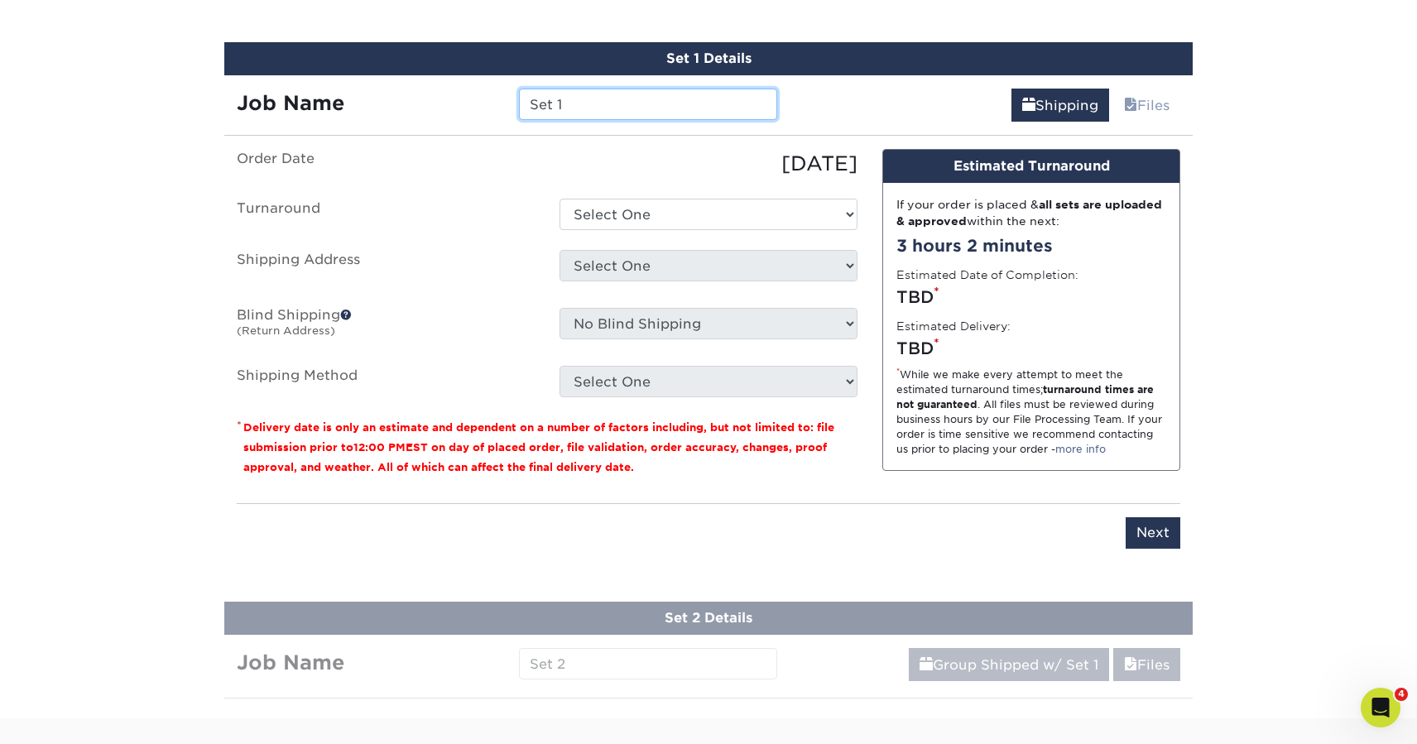
click at [660, 101] on input "Set 1" at bounding box center [647, 104] width 257 height 31
type input "cccc_HI 2025_Handouts_E96"
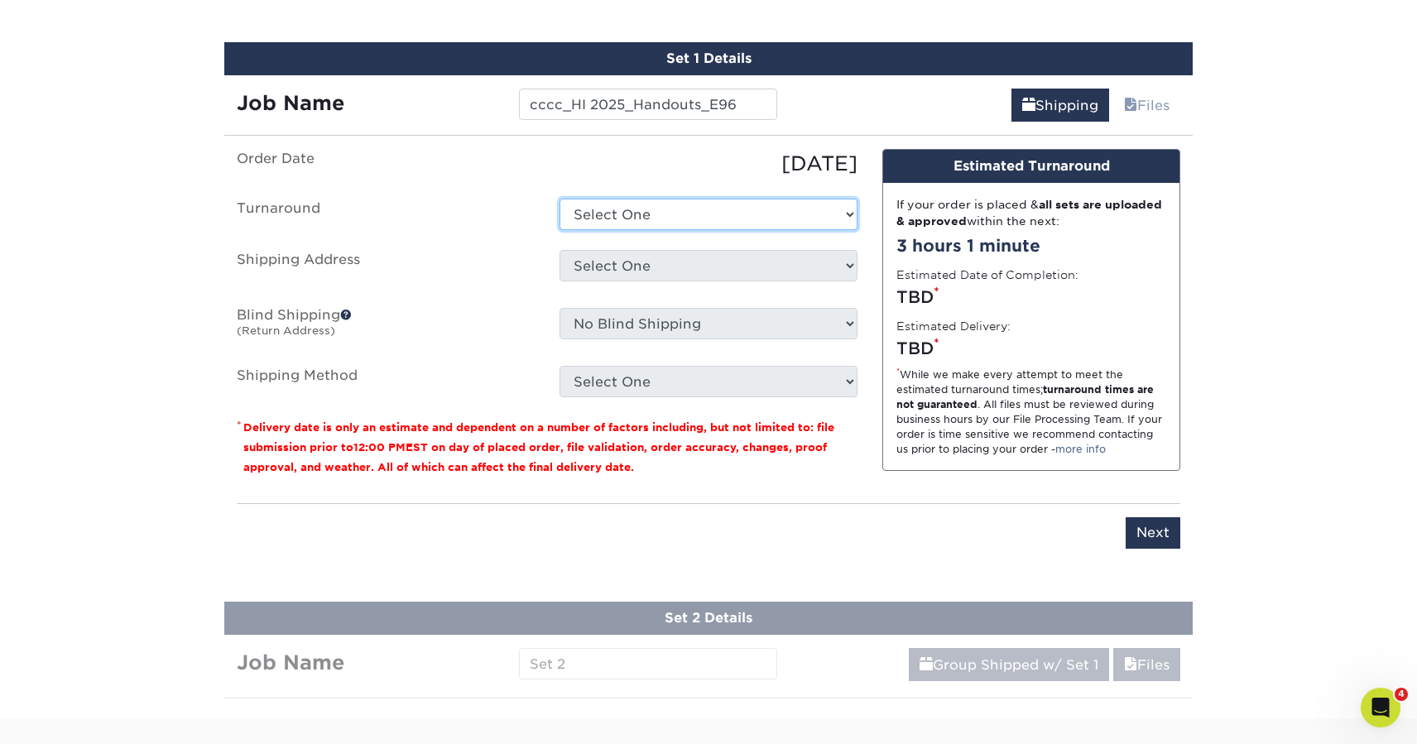
click at [645, 204] on select "Select One 2-4 Business Days 2 Day Next Business Day" at bounding box center [708, 214] width 298 height 31
select select "cfc06caf-1d8e-40e5-90b5-cb9434cb2bac"
click at [559, 199] on select "Select One 2-4 Business Days 2 Day Next Business Day" at bounding box center [708, 214] width 298 height 31
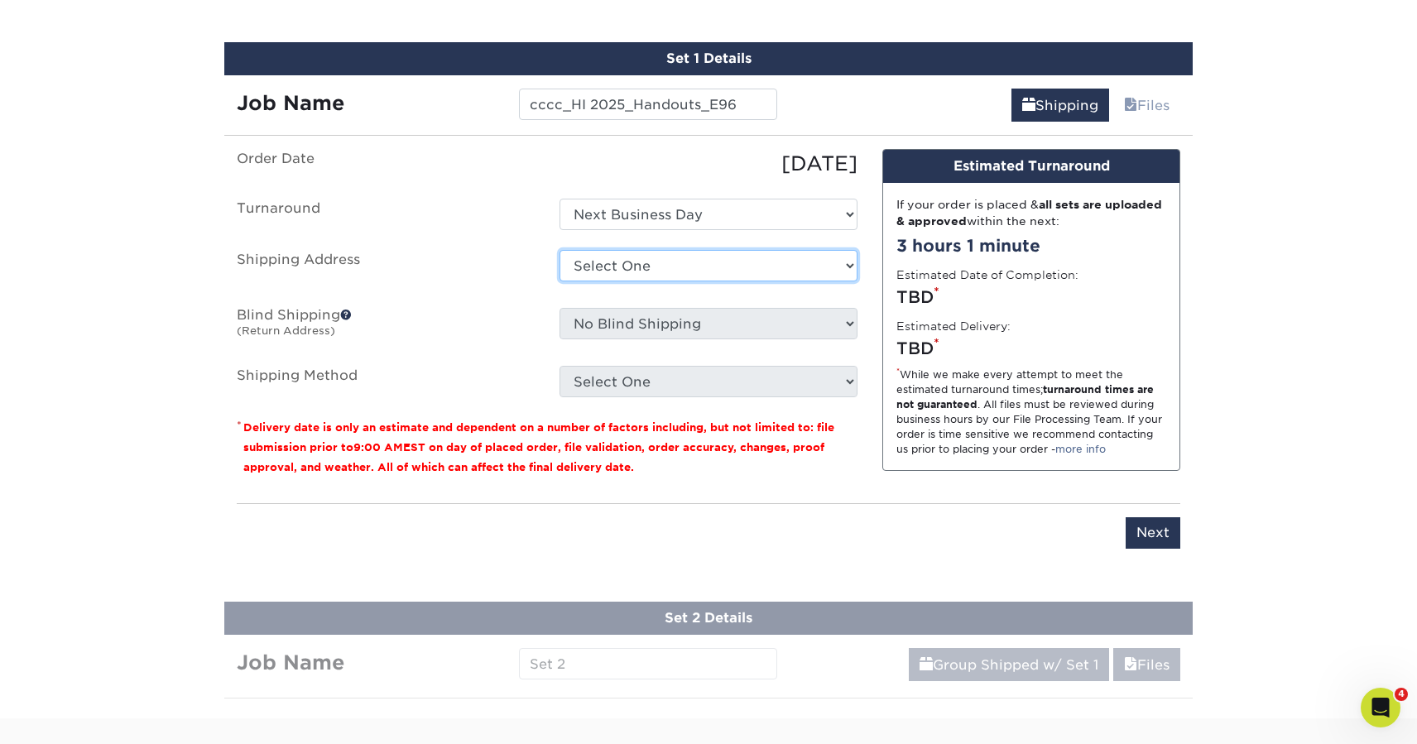
click at [645, 266] on select "Select One Clear Creek Community Church Clear Creek Community Church Green Hous…" at bounding box center [708, 265] width 298 height 31
select select "128327"
click at [657, 325] on ul "Order Date 10/03/2025 Turnaround Select One 2-4 Business Days 2 Day Next Busine…" at bounding box center [547, 273] width 621 height 248
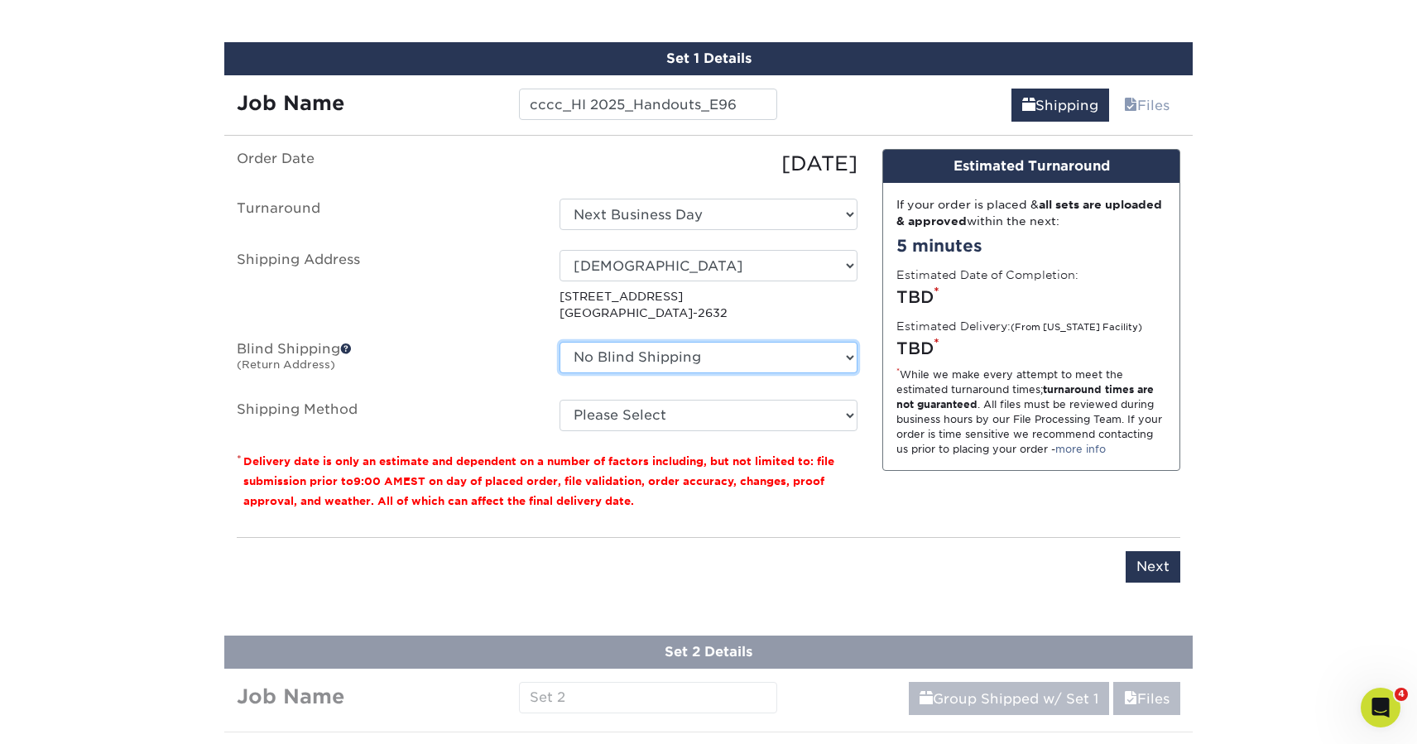
click at [660, 354] on select "No Blind Shipping Clear Creek Community Church Clear Creek Community Church Gre…" at bounding box center [708, 357] width 298 height 31
select select "128327"
click at [559, 342] on select "No Blind Shipping Clear Creek Community Church Clear Creek Community Church Gre…" at bounding box center [708, 357] width 298 height 31
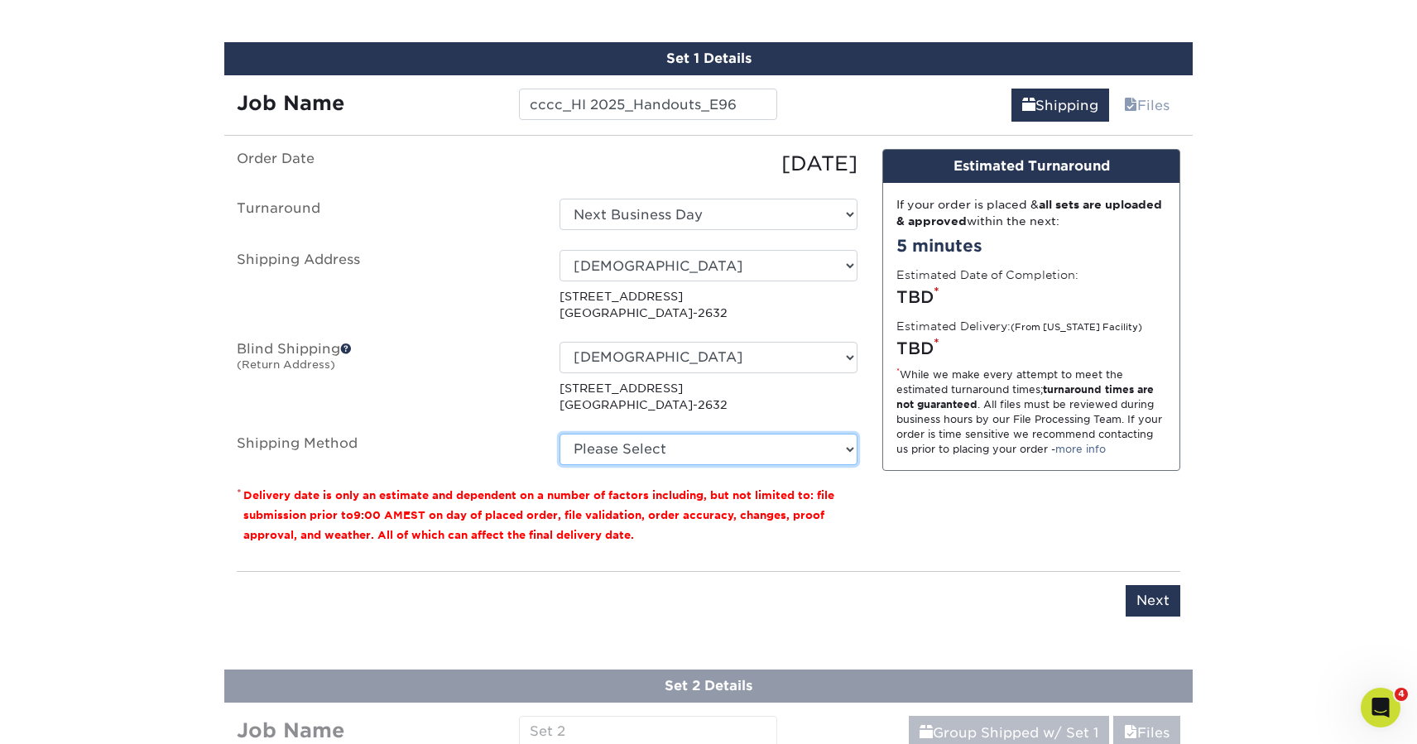
click at [664, 434] on select "Please Select Ground Shipping (+$17.54) 3 Day Shipping Service (+$23.28) 2 Day …" at bounding box center [708, 449] width 298 height 31
select select "03"
click at [559, 434] on select "Please Select Ground Shipping (+$17.54) 3 Day Shipping Service (+$23.28) 2 Day …" at bounding box center [708, 449] width 298 height 31
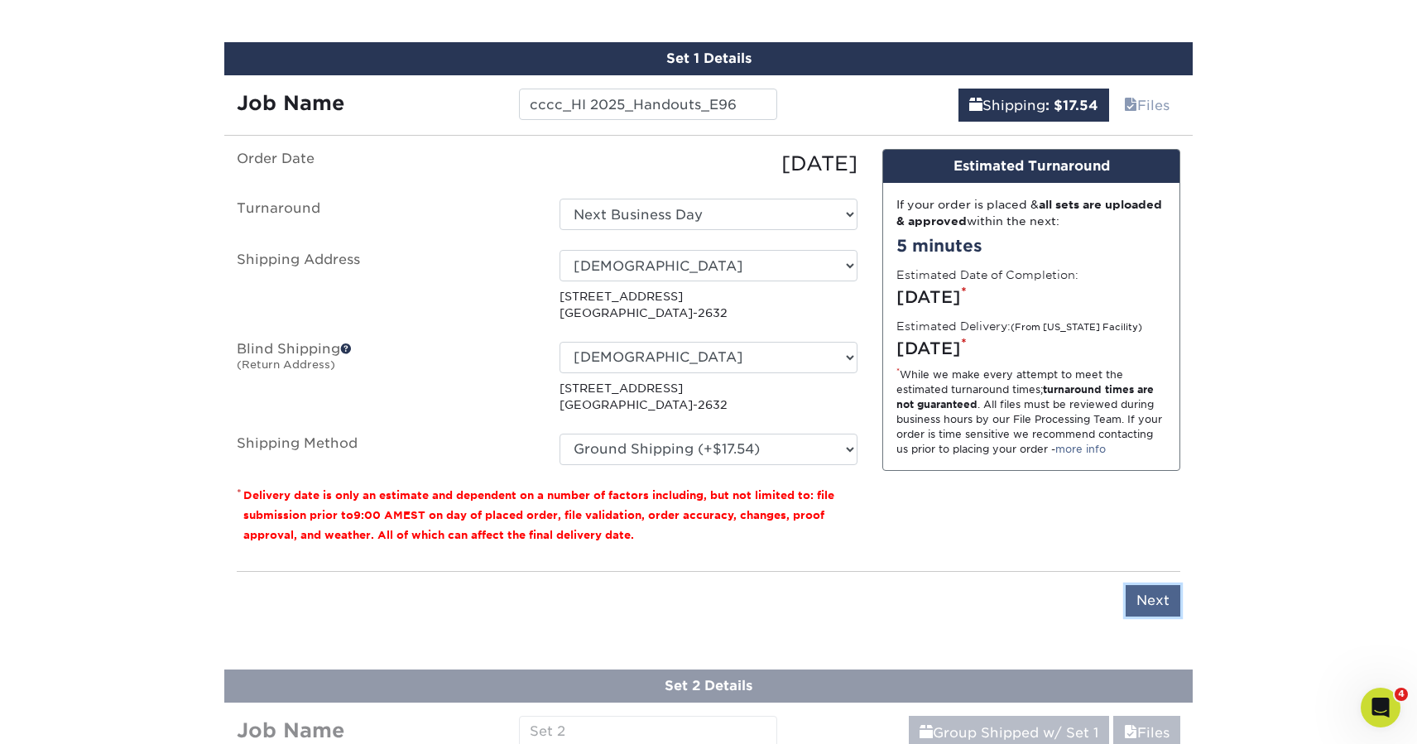
click at [1094, 591] on input "Next" at bounding box center [1152, 600] width 55 height 31
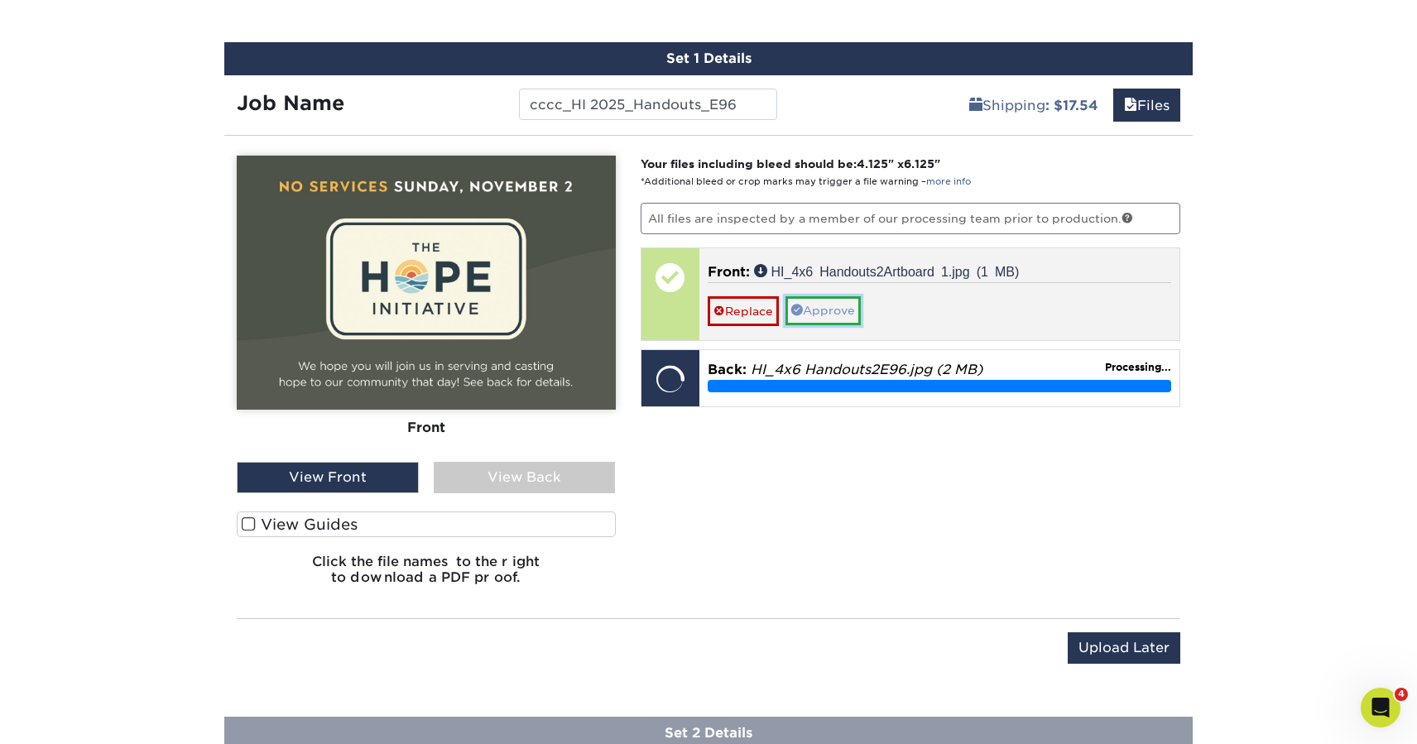
click at [827, 310] on link "Approve" at bounding box center [822, 310] width 75 height 28
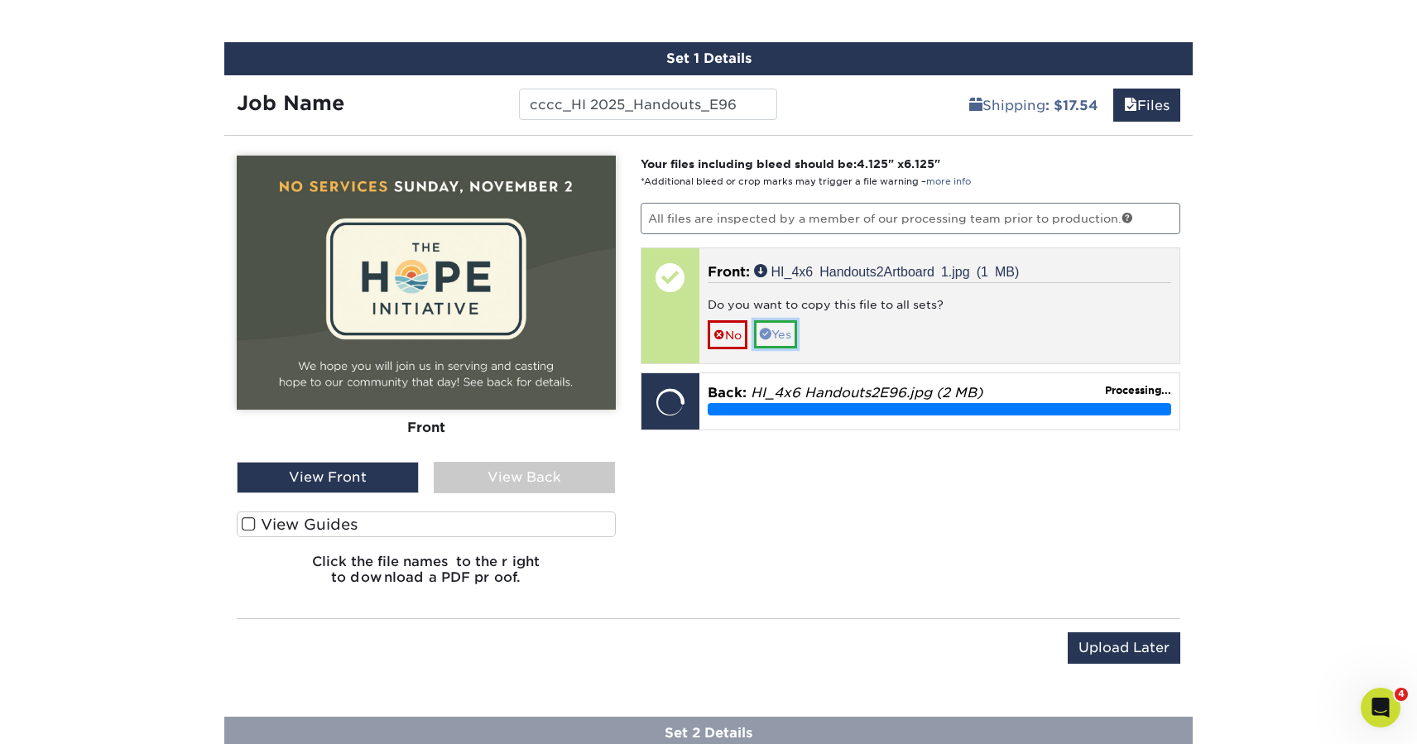
click at [786, 337] on link "Yes" at bounding box center [775, 334] width 43 height 28
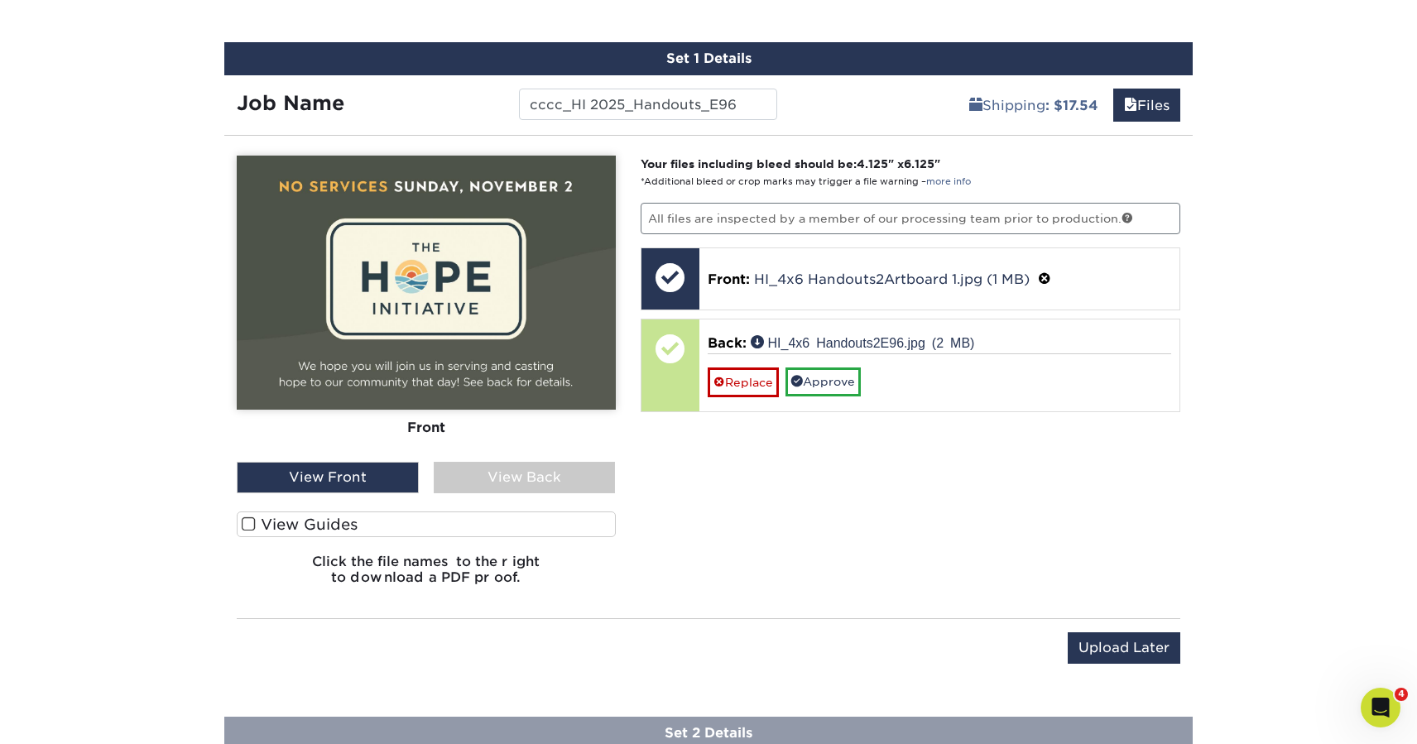
click at [539, 482] on div "View Back" at bounding box center [525, 477] width 182 height 31
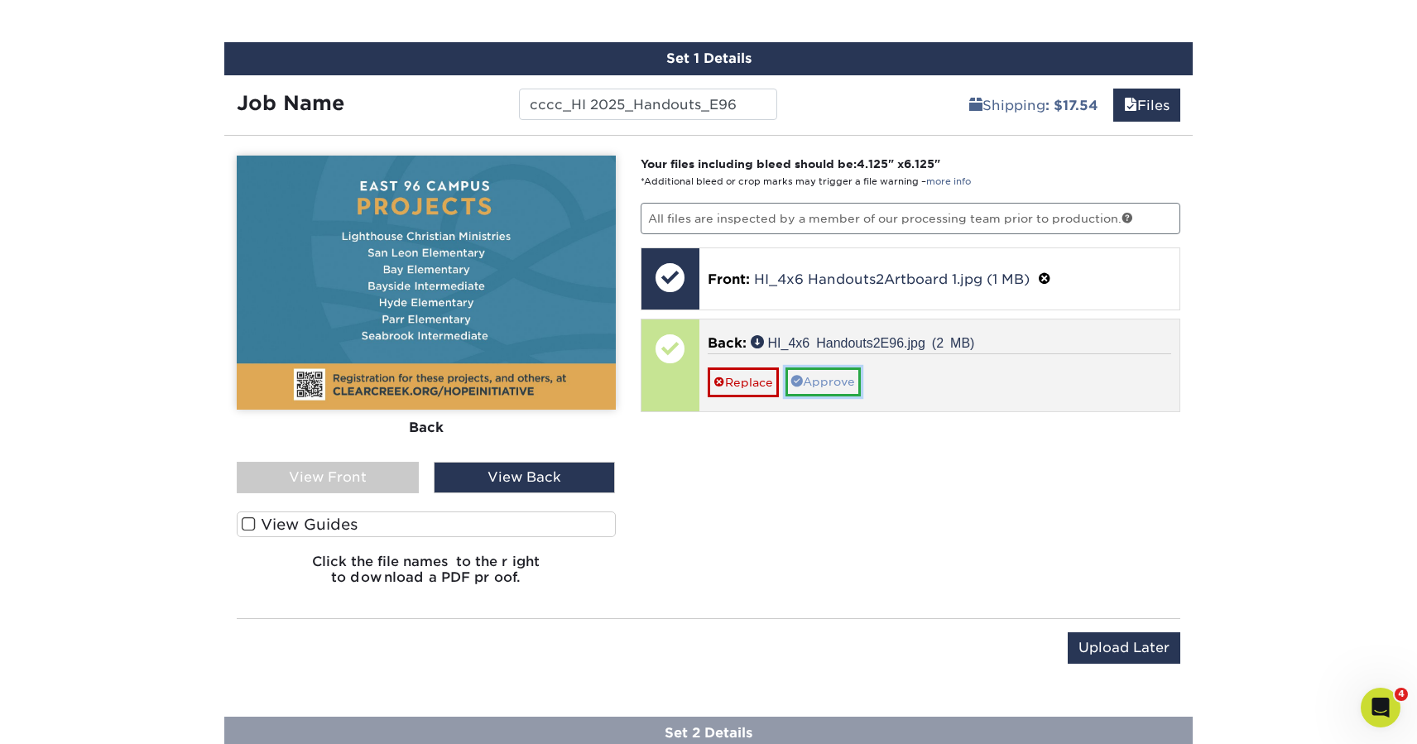
click at [831, 381] on link "Approve" at bounding box center [822, 381] width 75 height 28
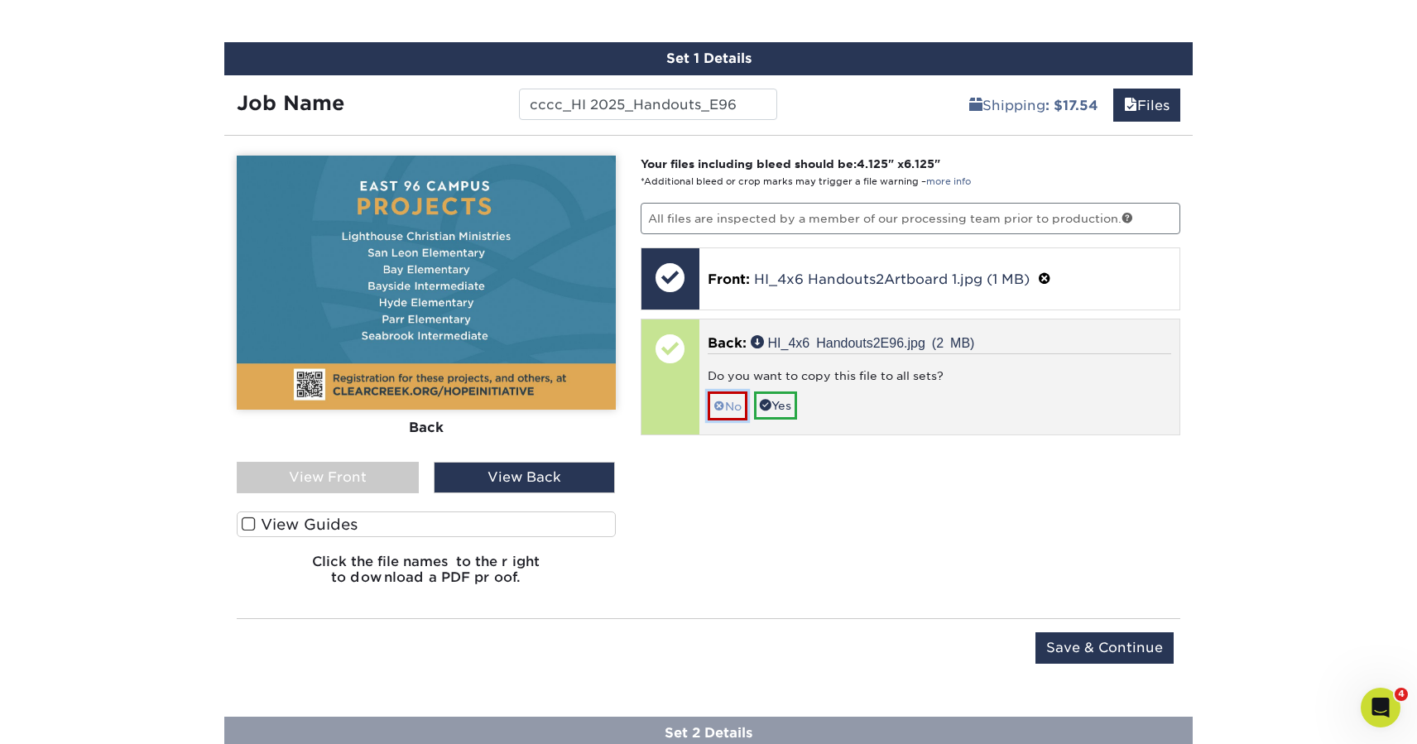
click at [722, 405] on span at bounding box center [719, 406] width 12 height 13
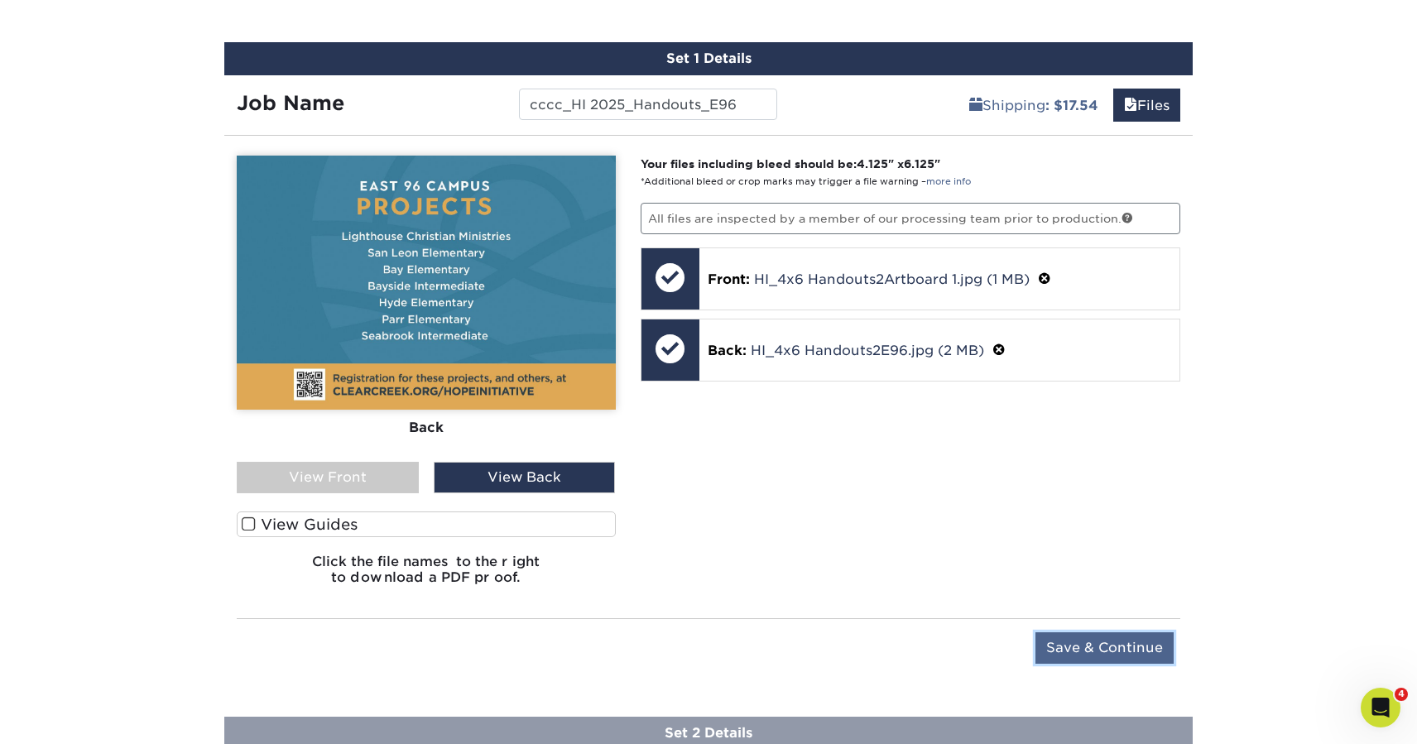
click at [1094, 649] on input "Save & Continue" at bounding box center [1104, 647] width 138 height 31
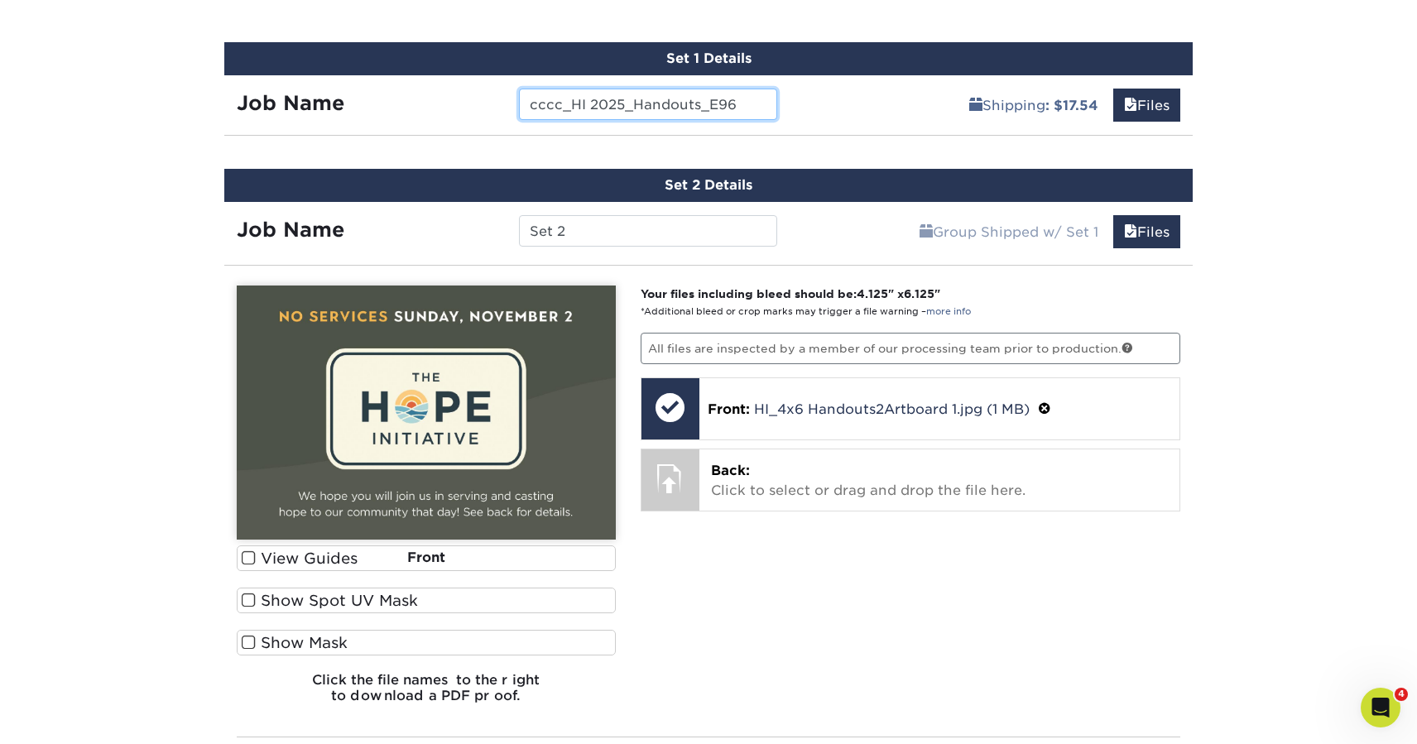
click at [642, 106] on input "cccc_HI 2025_Handouts_E96" at bounding box center [647, 104] width 257 height 31
click at [617, 238] on input "Set 2" at bounding box center [647, 230] width 257 height 31
paste input "cccc_HI 2025_Handouts_E96"
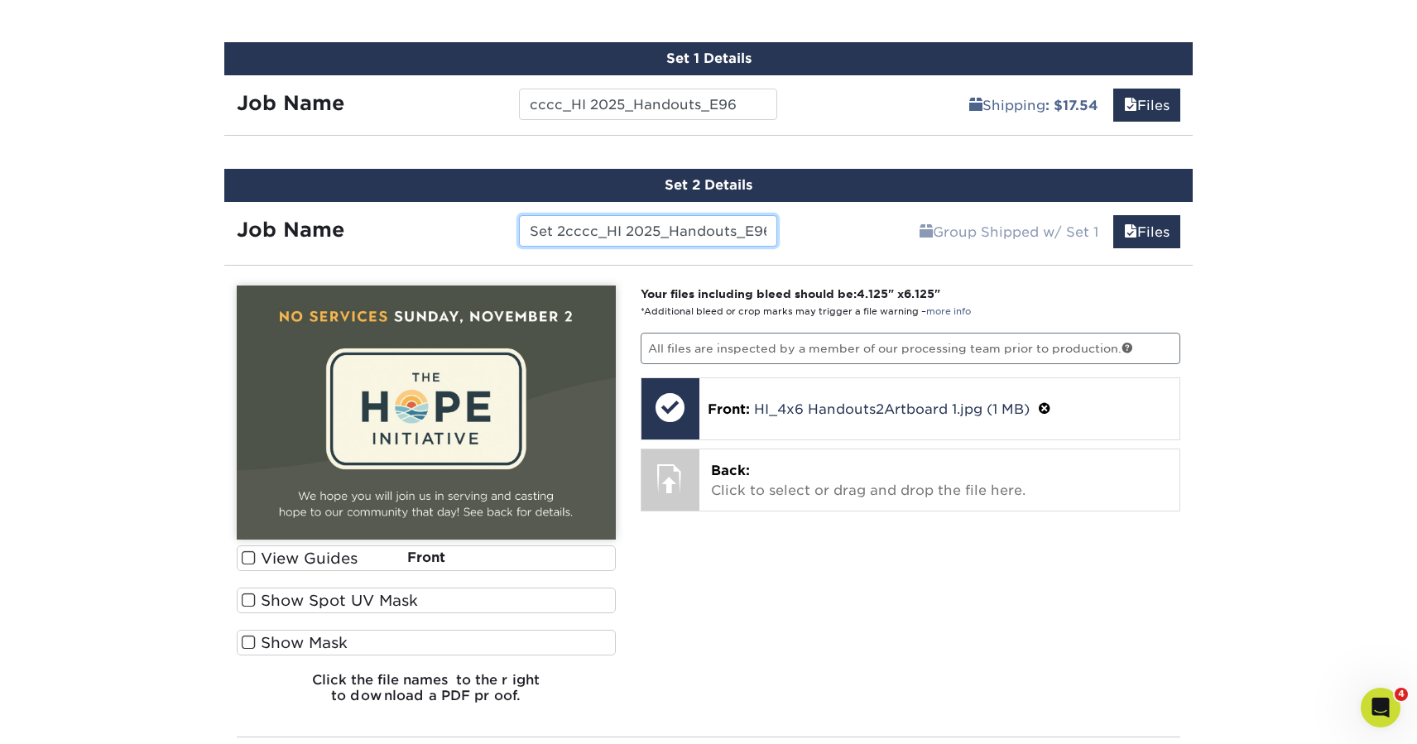
scroll to position [0, 4]
drag, startPoint x: 738, startPoint y: 233, endPoint x: 768, endPoint y: 234, distance: 29.8
click at [768, 234] on input "Set 2cccc_HI 2025_Handouts_E96" at bounding box center [647, 230] width 257 height 31
type input "Set 2cccc_HI 2025_Handouts_CL"
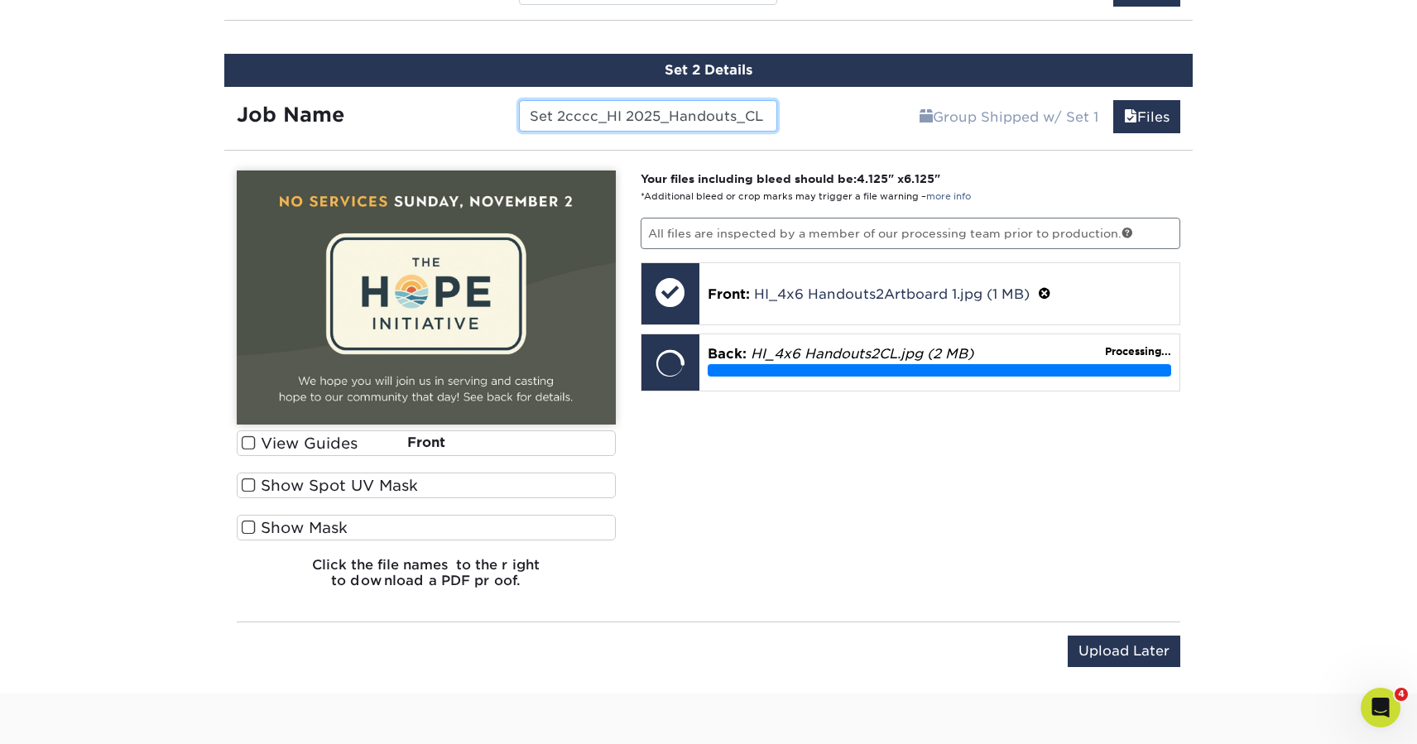
scroll to position [1177, 0]
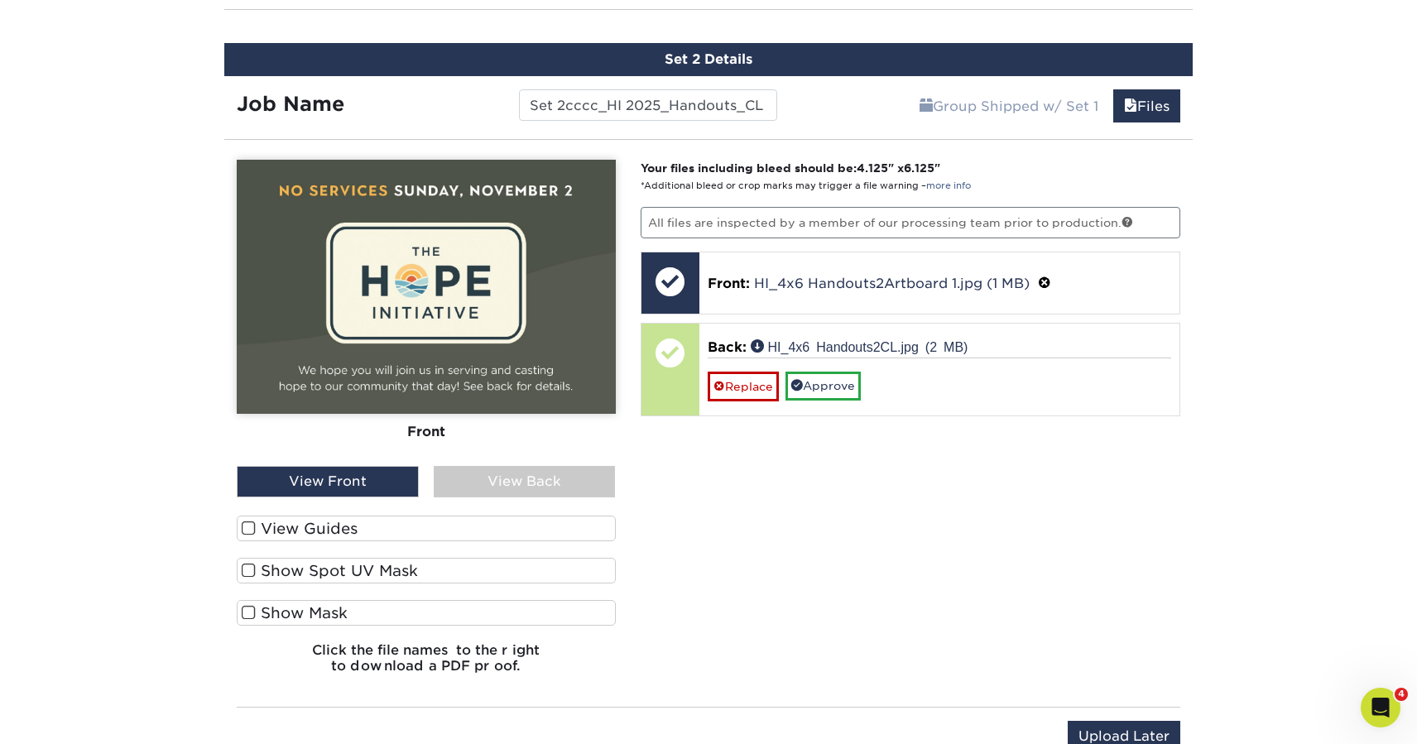
click at [518, 486] on div "View Back" at bounding box center [525, 481] width 182 height 31
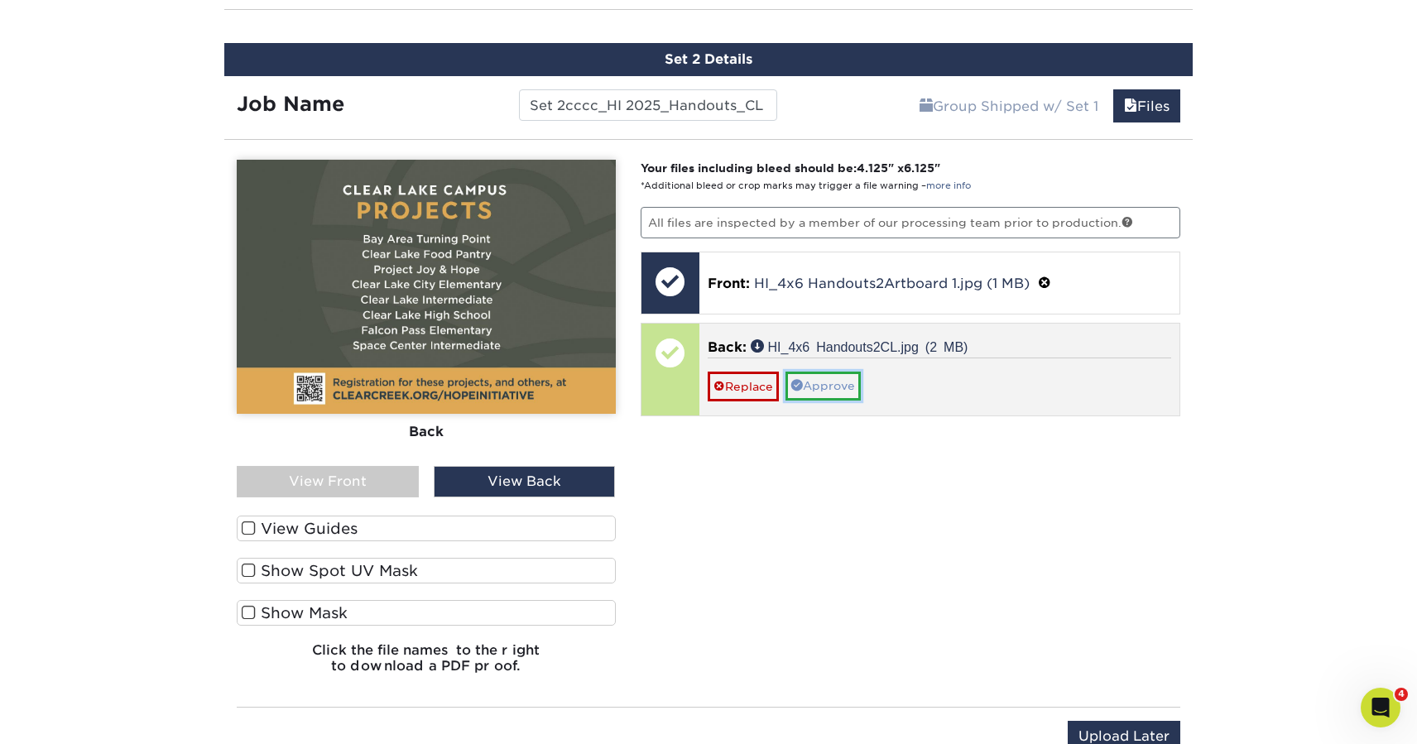
click at [840, 381] on link "Approve" at bounding box center [822, 386] width 75 height 28
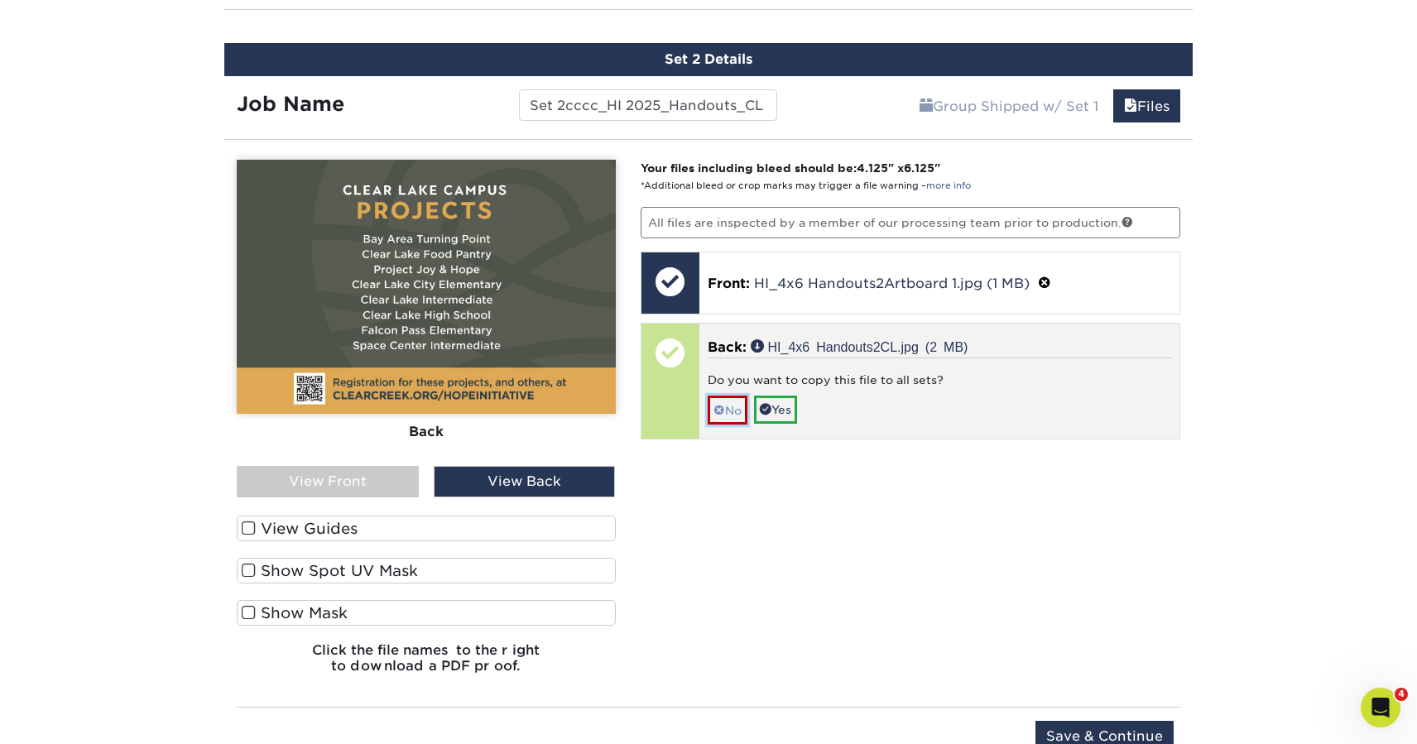
click at [731, 414] on link "No" at bounding box center [727, 409] width 40 height 29
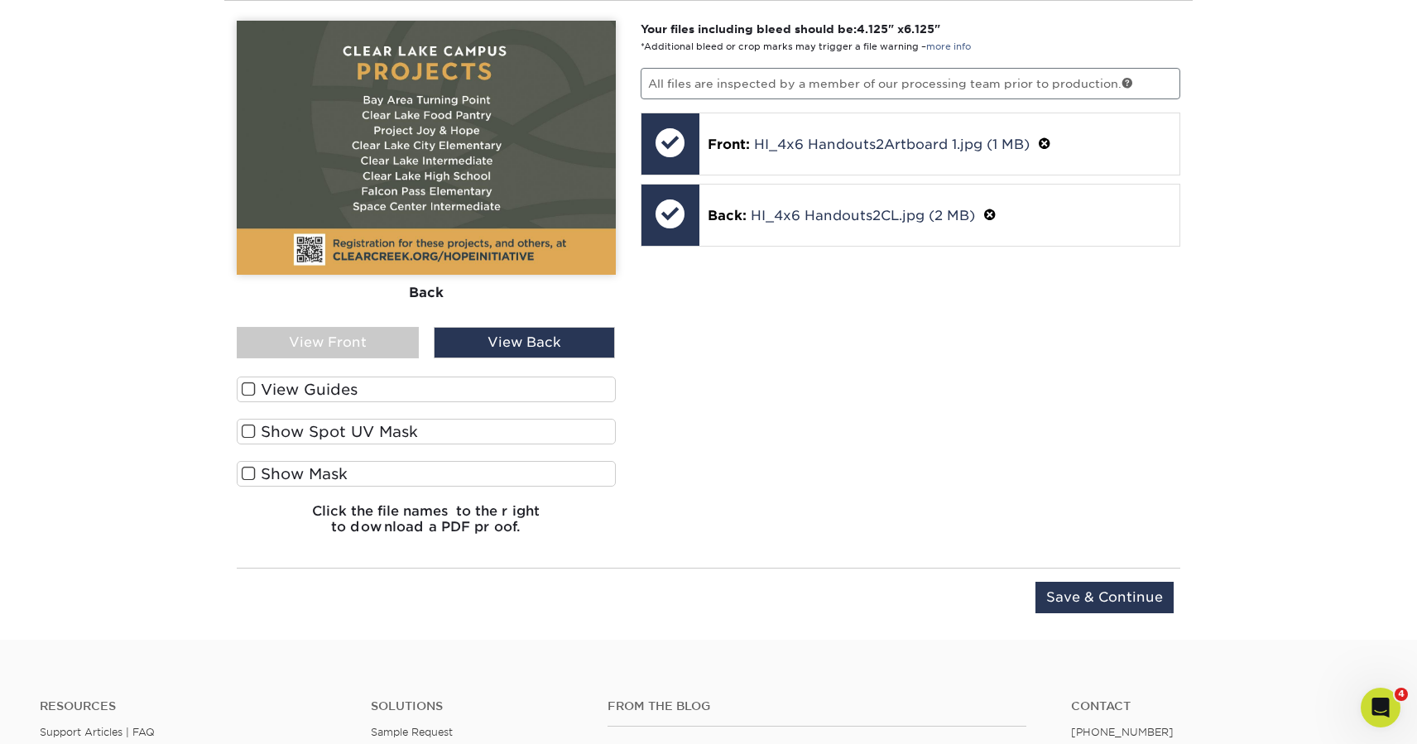
scroll to position [1317, 0]
click at [1082, 599] on input "Save & Continue" at bounding box center [1104, 596] width 138 height 31
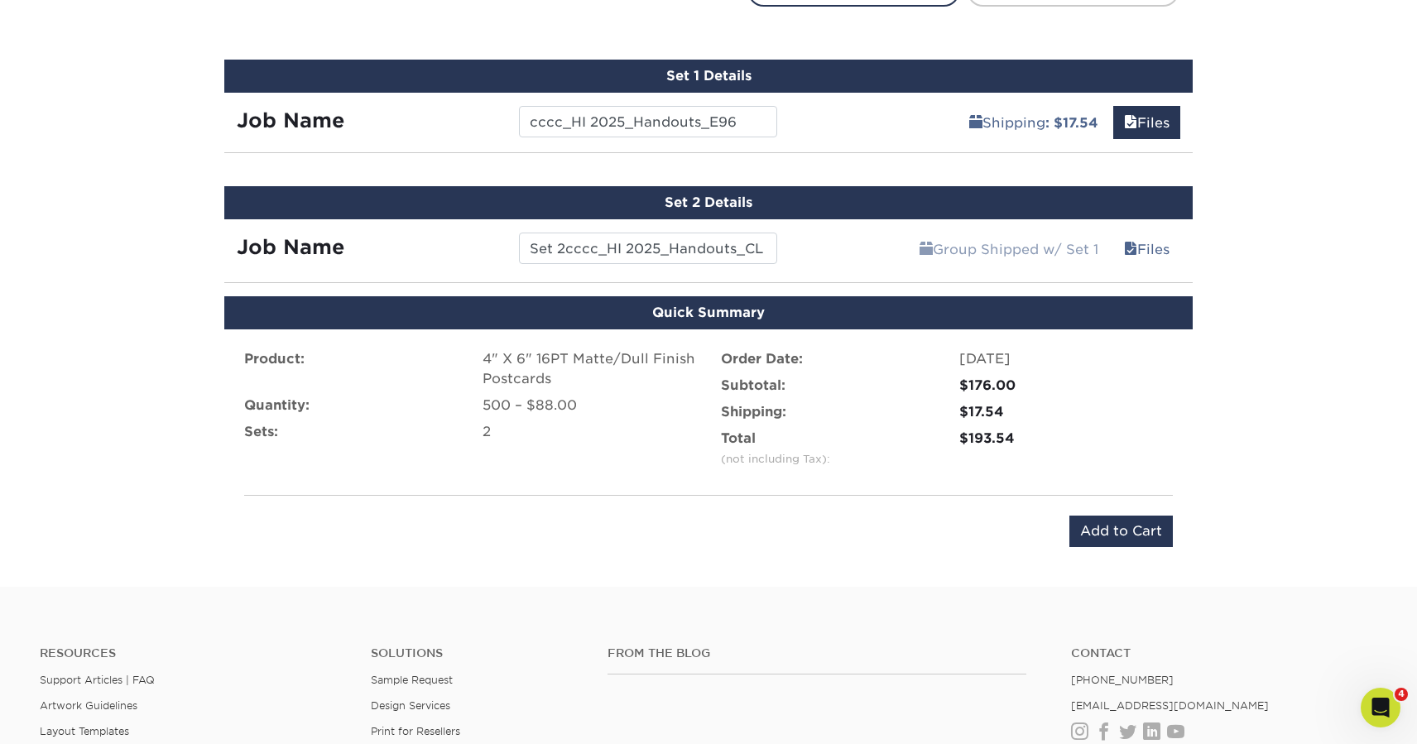
scroll to position [1105, 0]
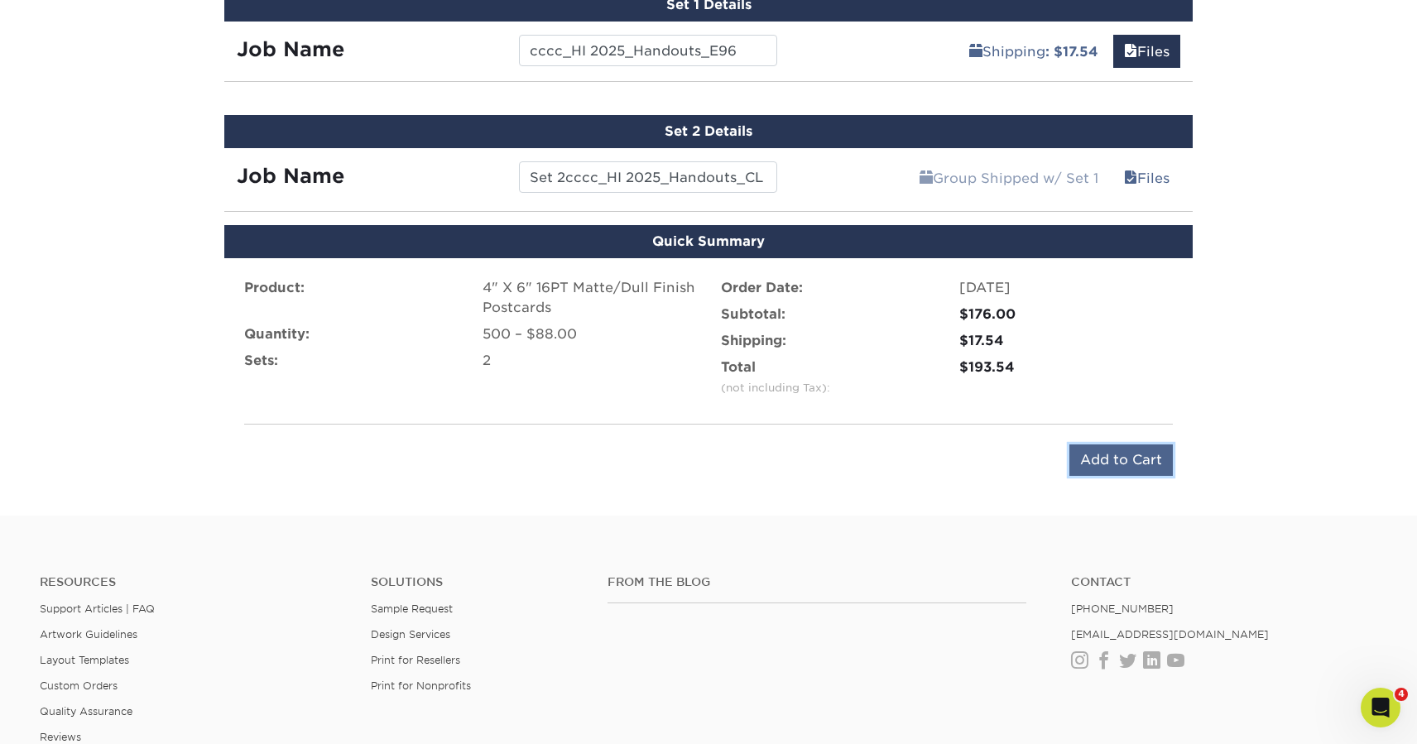
click at [1094, 466] on input "Add to Cart" at bounding box center [1120, 459] width 103 height 31
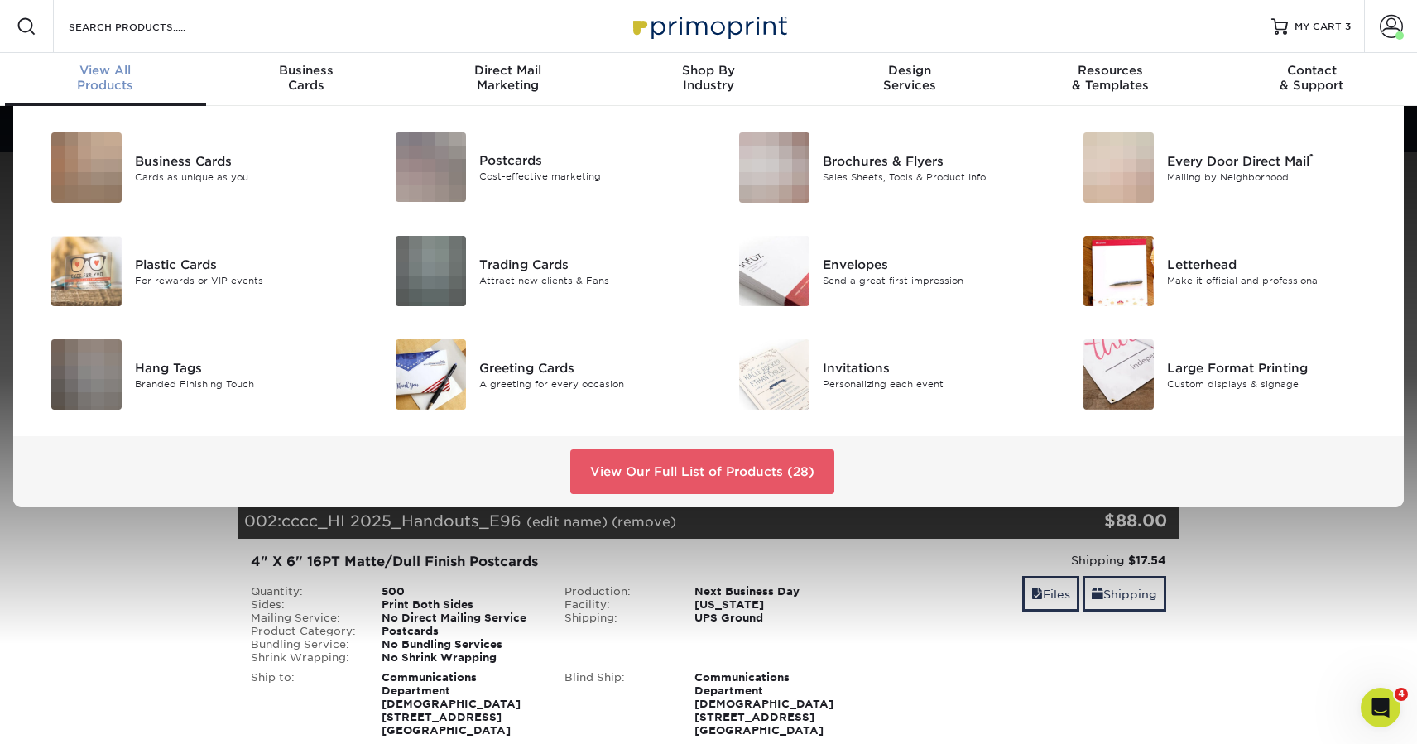
click at [118, 78] on div "View All Products" at bounding box center [105, 78] width 201 height 30
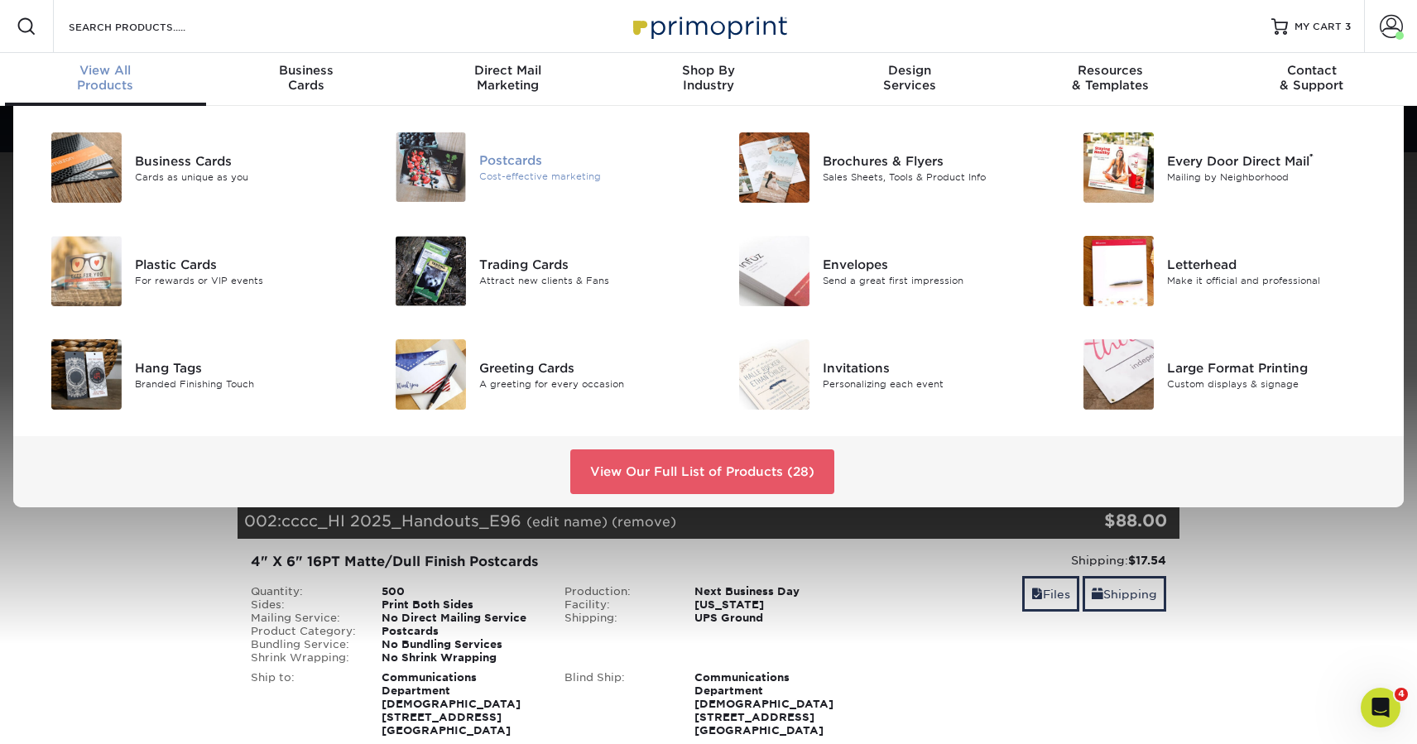
click at [493, 156] on div "Postcards" at bounding box center [587, 160] width 217 height 18
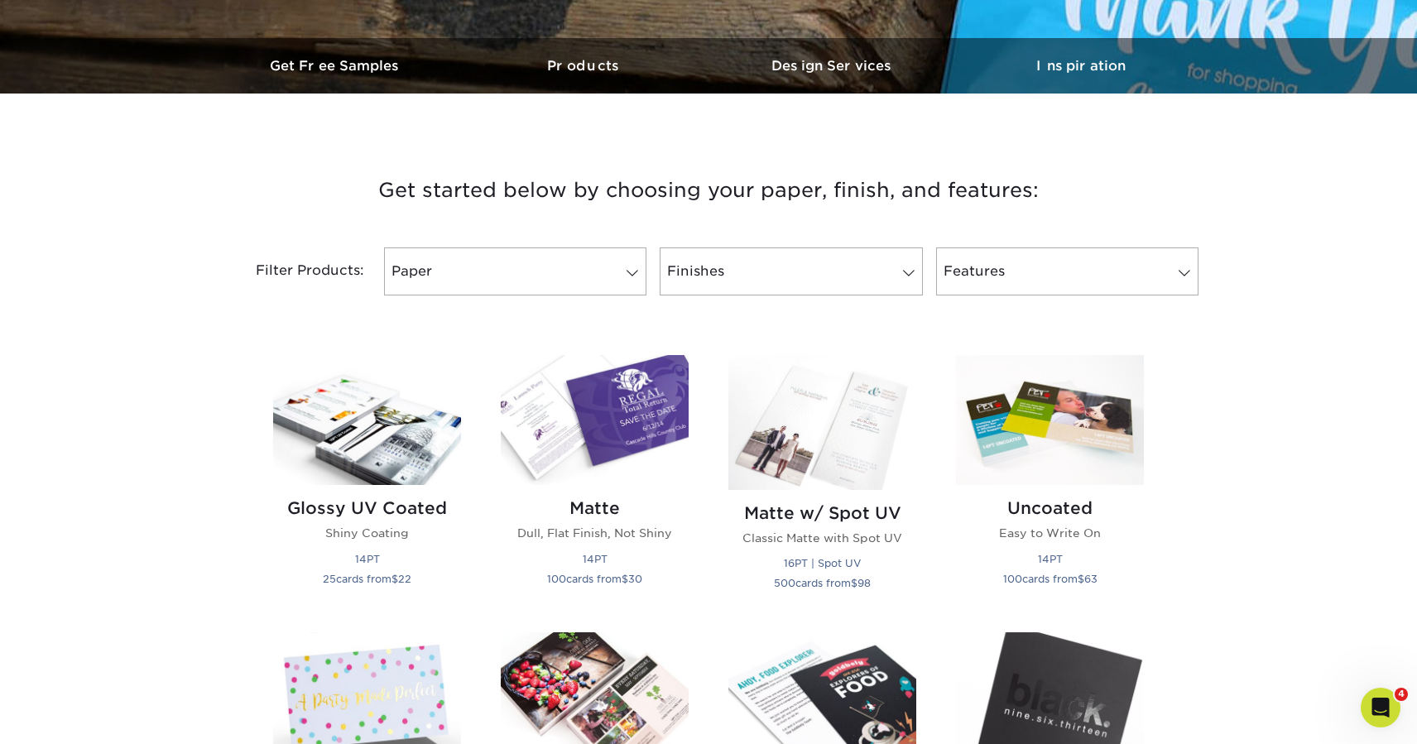
scroll to position [491, 0]
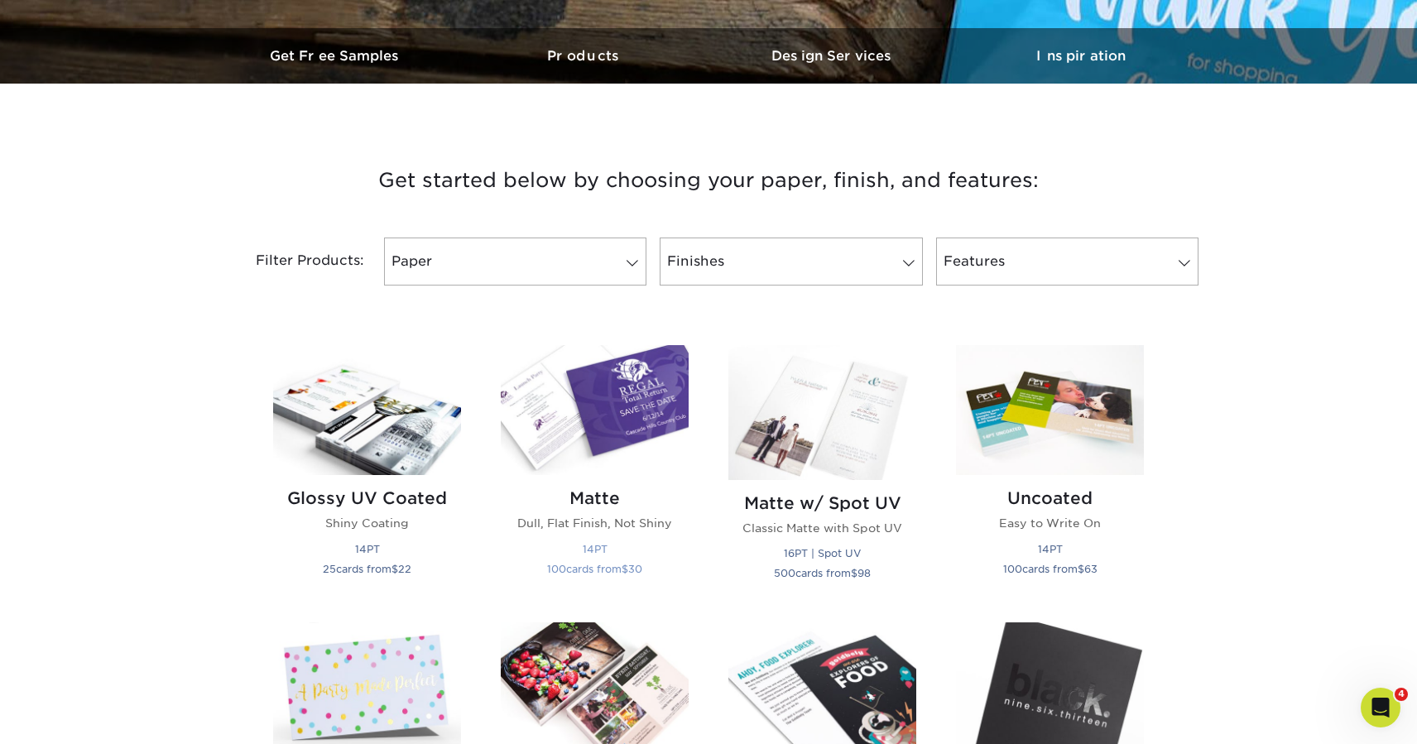
click at [626, 389] on img at bounding box center [595, 410] width 188 height 130
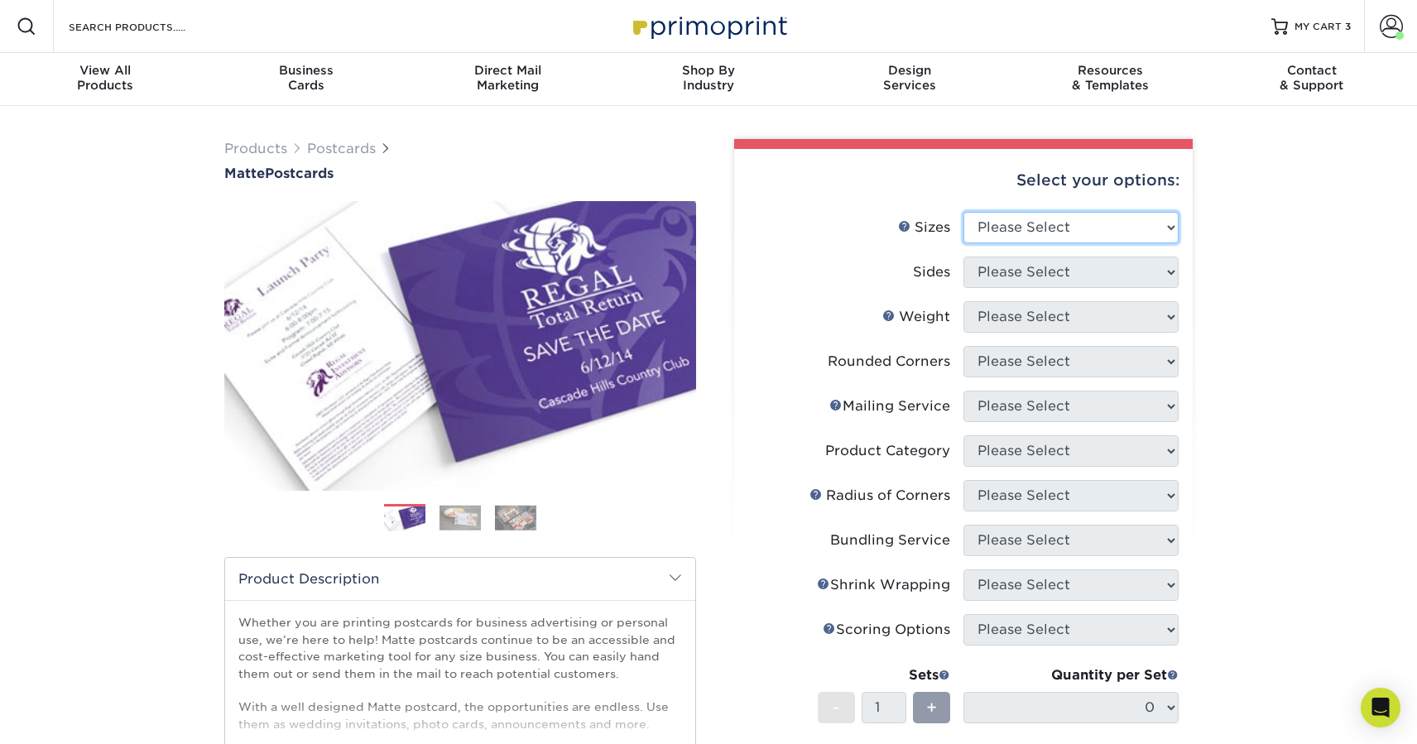
click at [1081, 227] on select "Please Select 1.5" x 7" 2" x 4" 2" x 6" 2" x 7" 2" x 8" 2.12" x 5.5" 2.125" x 5…" at bounding box center [1070, 227] width 215 height 31
select select "4.00x6.00"
click at [963, 212] on select "Please Select 1.5" x 7" 2" x 4" 2" x 6" 2" x 7" 2" x 8" 2.12" x 5.5" 2.125" x 5…" at bounding box center [1070, 227] width 215 height 31
click at [1075, 285] on select "Please Select Print Both Sides Print Front Only" at bounding box center [1070, 271] width 215 height 31
select select "13abbda7-1d64-4f25-8bb2-c179b224825d"
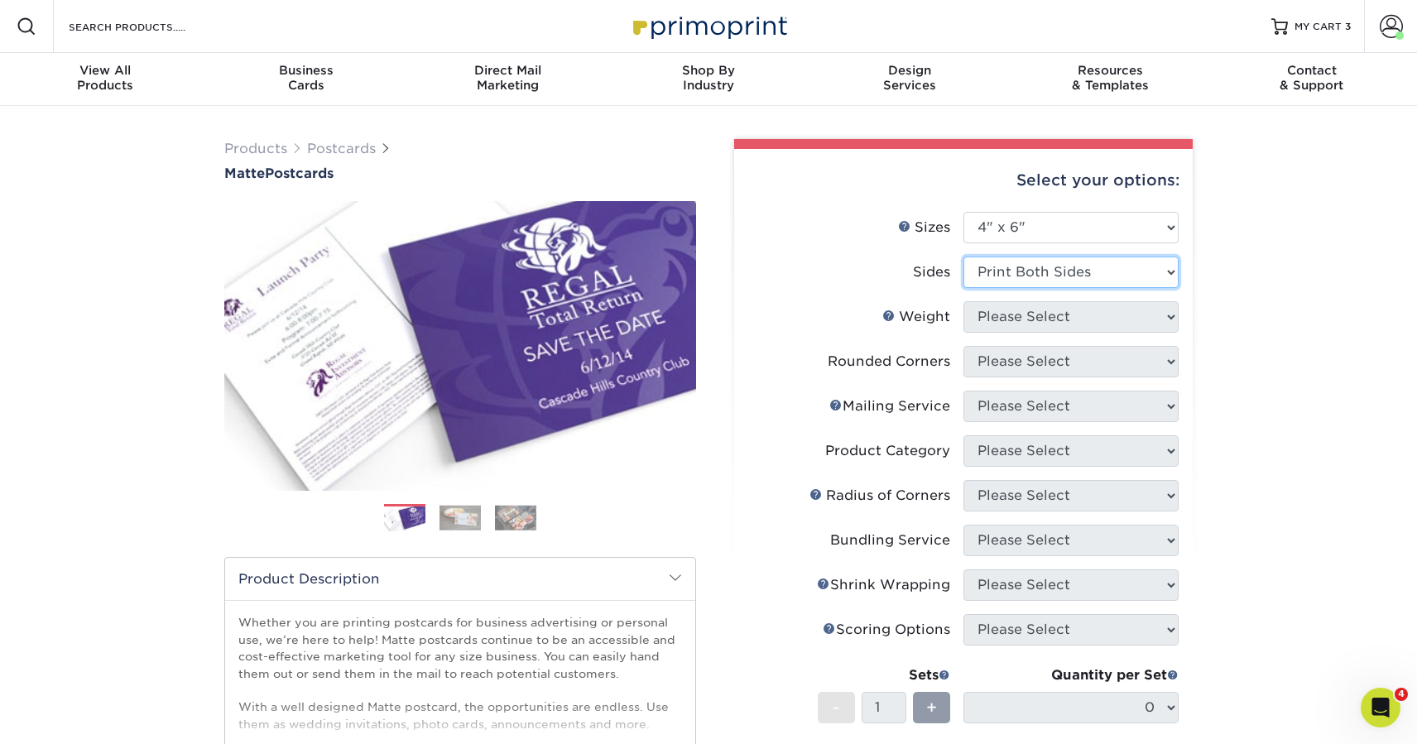
click at [963, 256] on select "Please Select Print Both Sides Print Front Only" at bounding box center [1070, 271] width 215 height 31
click at [1081, 314] on select "Please Select 16PT 14PT" at bounding box center [1070, 316] width 215 height 31
select select "16PT"
click at [963, 301] on select "Please Select 16PT 14PT" at bounding box center [1070, 316] width 215 height 31
click at [0, 0] on select at bounding box center [0, 0] width 0 height 0
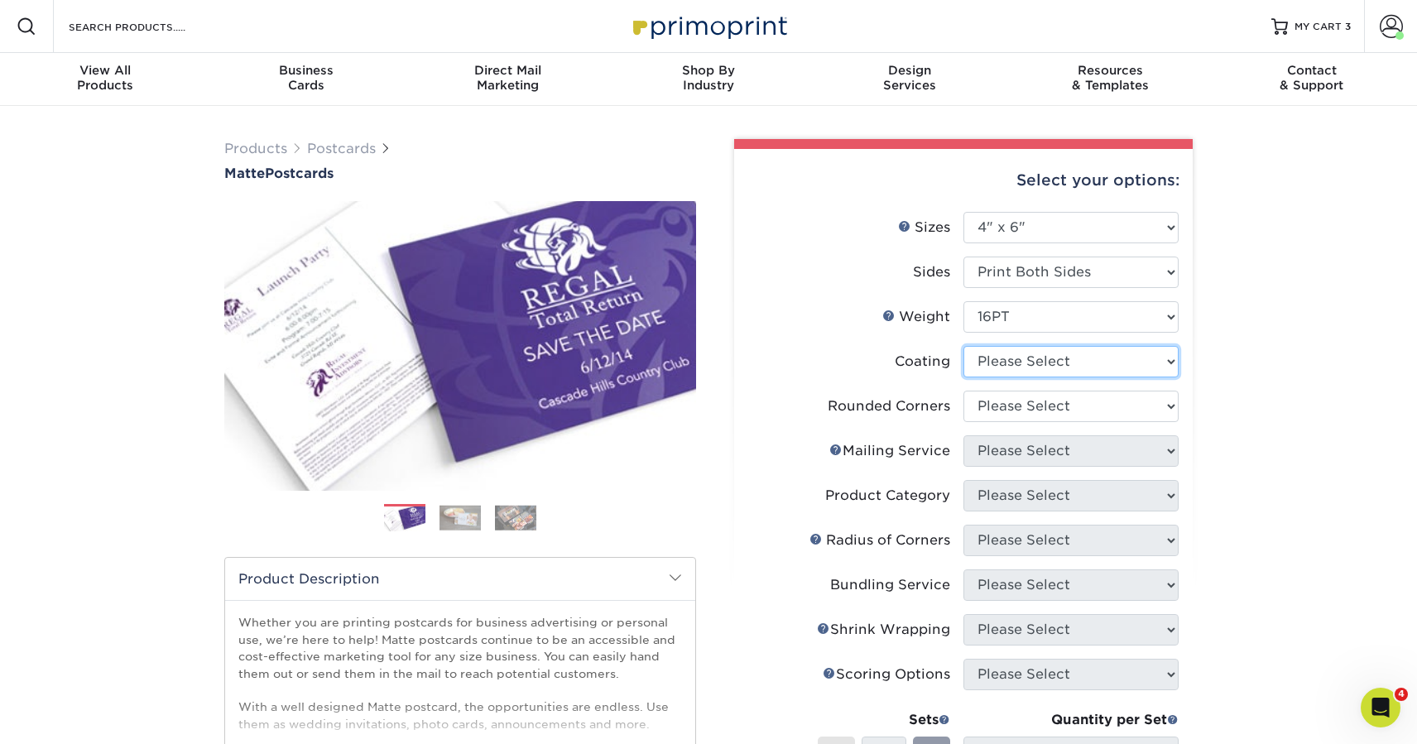
select select "121bb7b5-3b4d-429f-bd8d-bbf80e953313"
click at [963, 346] on select at bounding box center [1070, 361] width 215 height 31
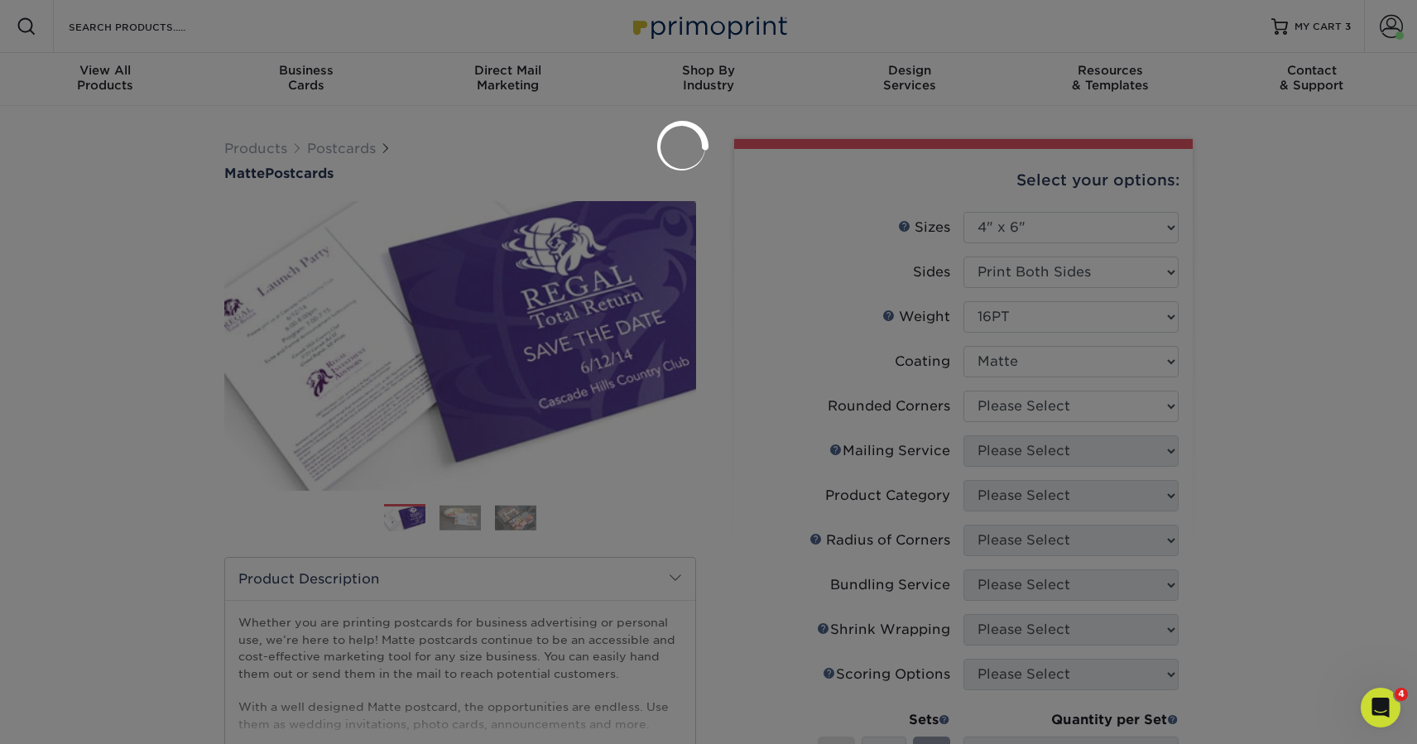
click at [1083, 402] on div at bounding box center [708, 372] width 1417 height 744
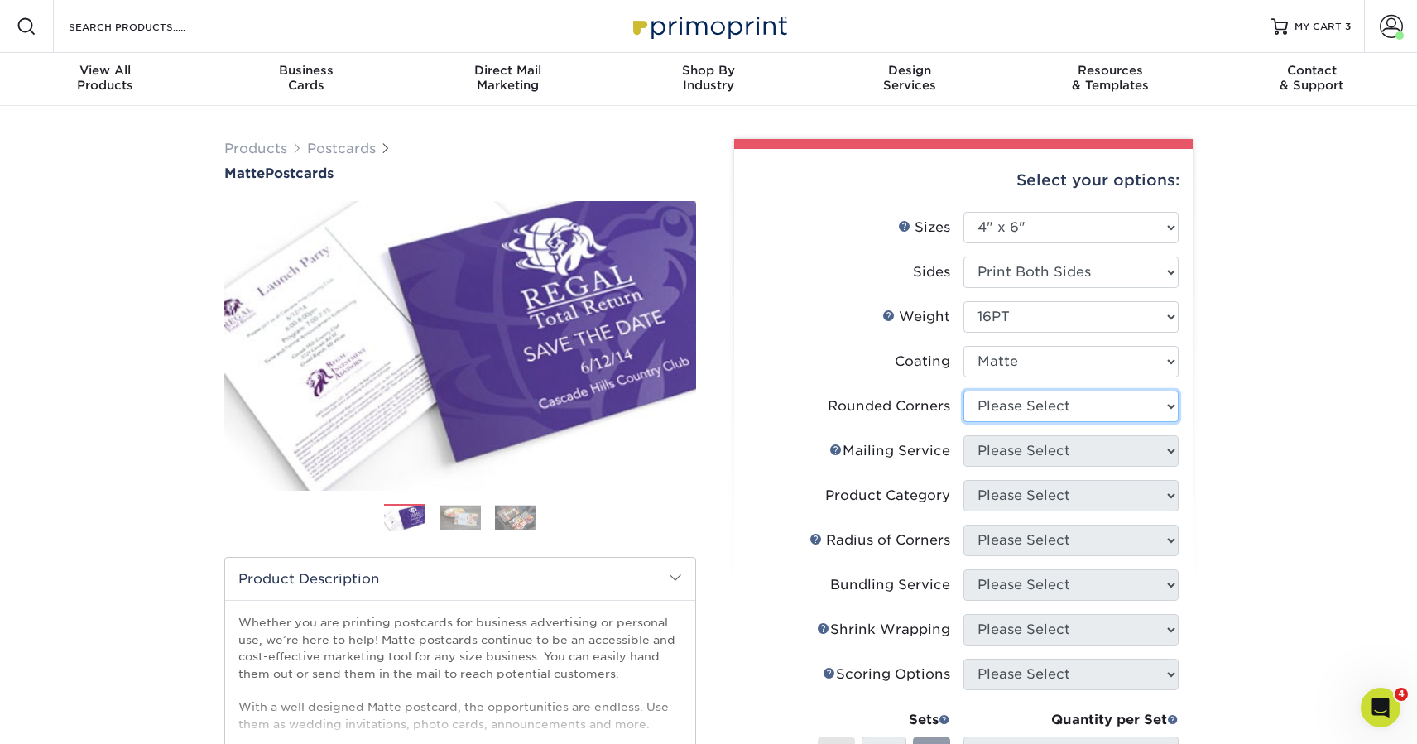
click at [1083, 415] on select "Please Select Yes - Round 4 Corners No" at bounding box center [1070, 406] width 215 height 31
select select "0"
click at [963, 391] on select "Please Select Yes - Round 4 Corners No" at bounding box center [1070, 406] width 215 height 31
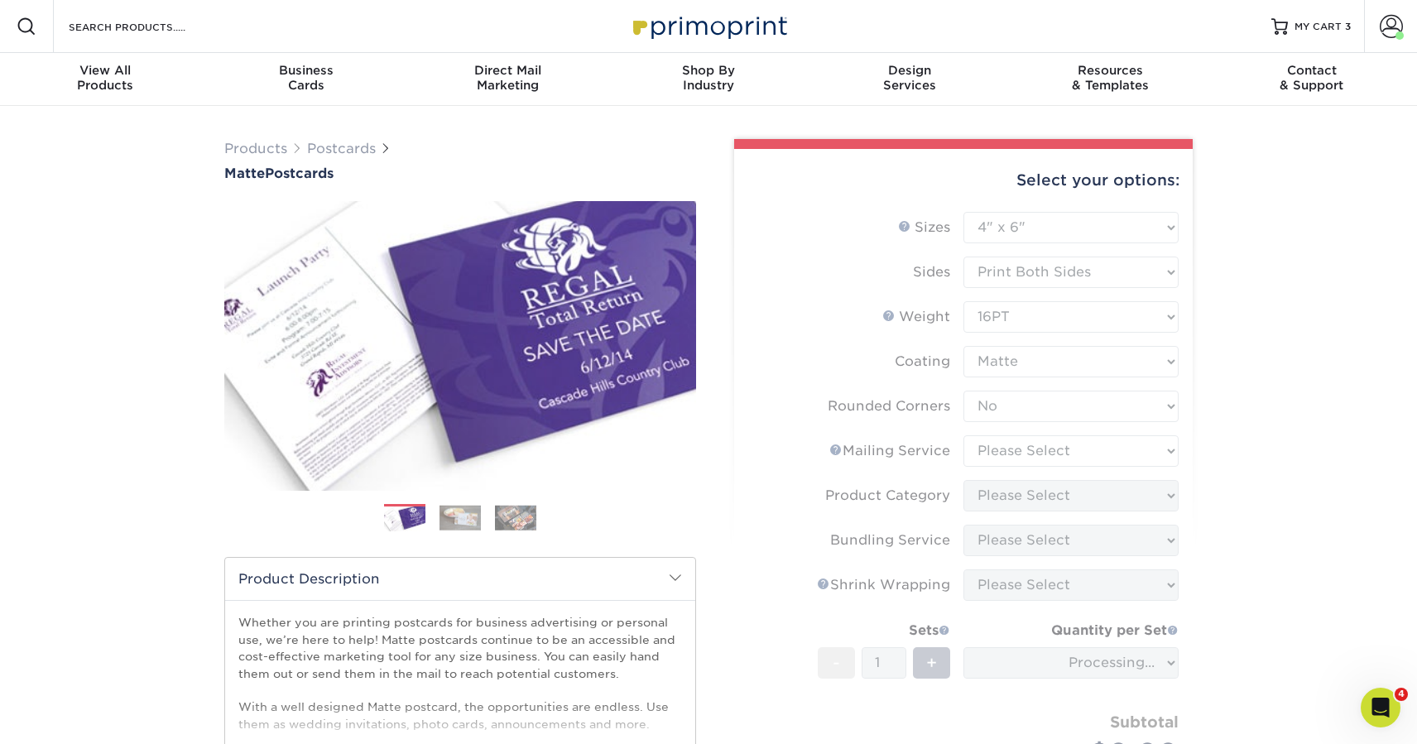
click at [1080, 457] on form "Sizes Help Sizes Please Select 1.5" x 7" 2" x 4" 2" x 6" 2" x 7" 2" x 8" 2.12" …" at bounding box center [963, 516] width 432 height 608
click at [1080, 454] on form "Sizes Help Sizes Please Select 1.5" x 7" 2" x 4" 2" x 6" 2" x 7" 2" x 8" 2.12" …" at bounding box center [963, 516] width 432 height 608
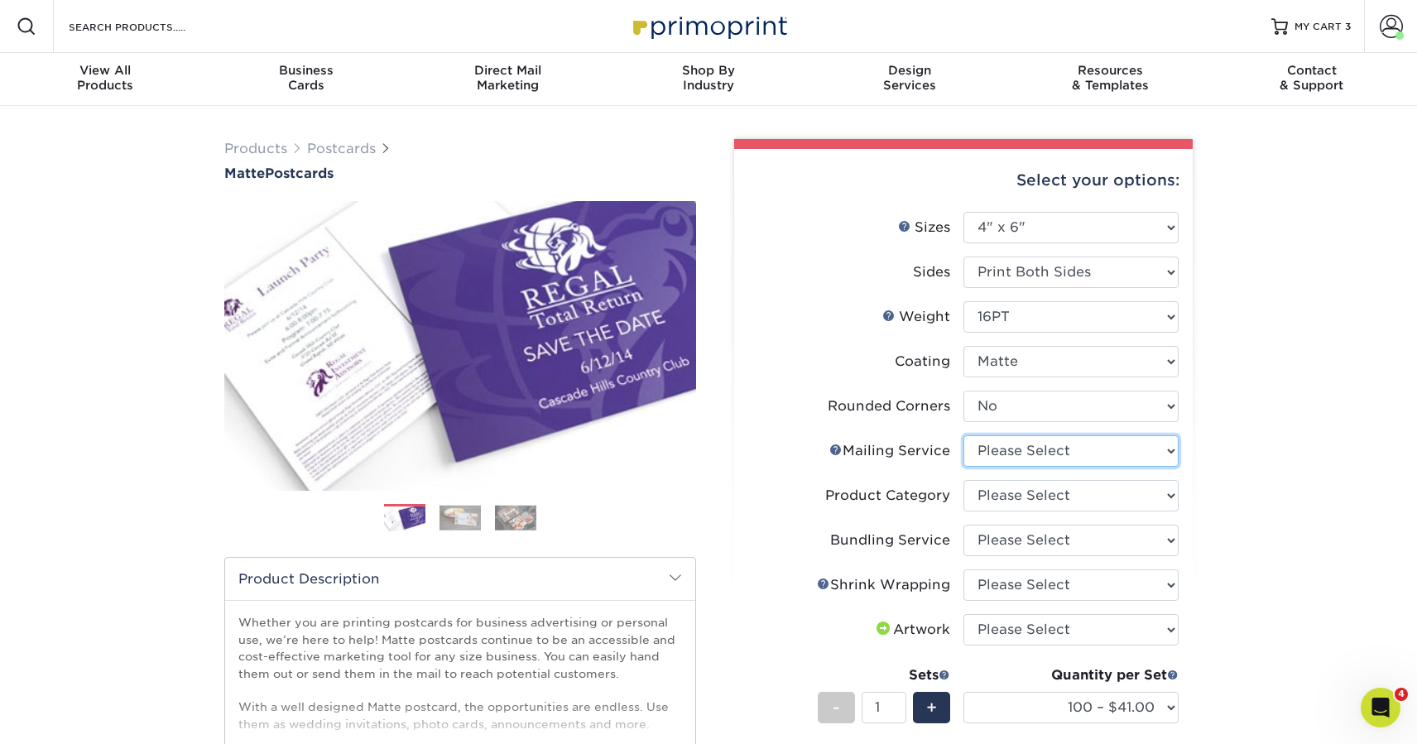
click at [1082, 447] on select "Please Select No Direct Mailing Service No, I will mail/stamp/imprint Direct Ma…" at bounding box center [1070, 450] width 215 height 31
select select "3e5e9bdd-d78a-4c28-a41d-fe1407925ca6"
click at [963, 435] on select "Please Select No Direct Mailing Service No, I will mail/stamp/imprint Direct Ma…" at bounding box center [1070, 450] width 215 height 31
click at [1081, 497] on select "Please Select Postcards" at bounding box center [1070, 495] width 215 height 31
select select "9b7272e0-d6c8-4c3c-8e97-d3a1bcdab858"
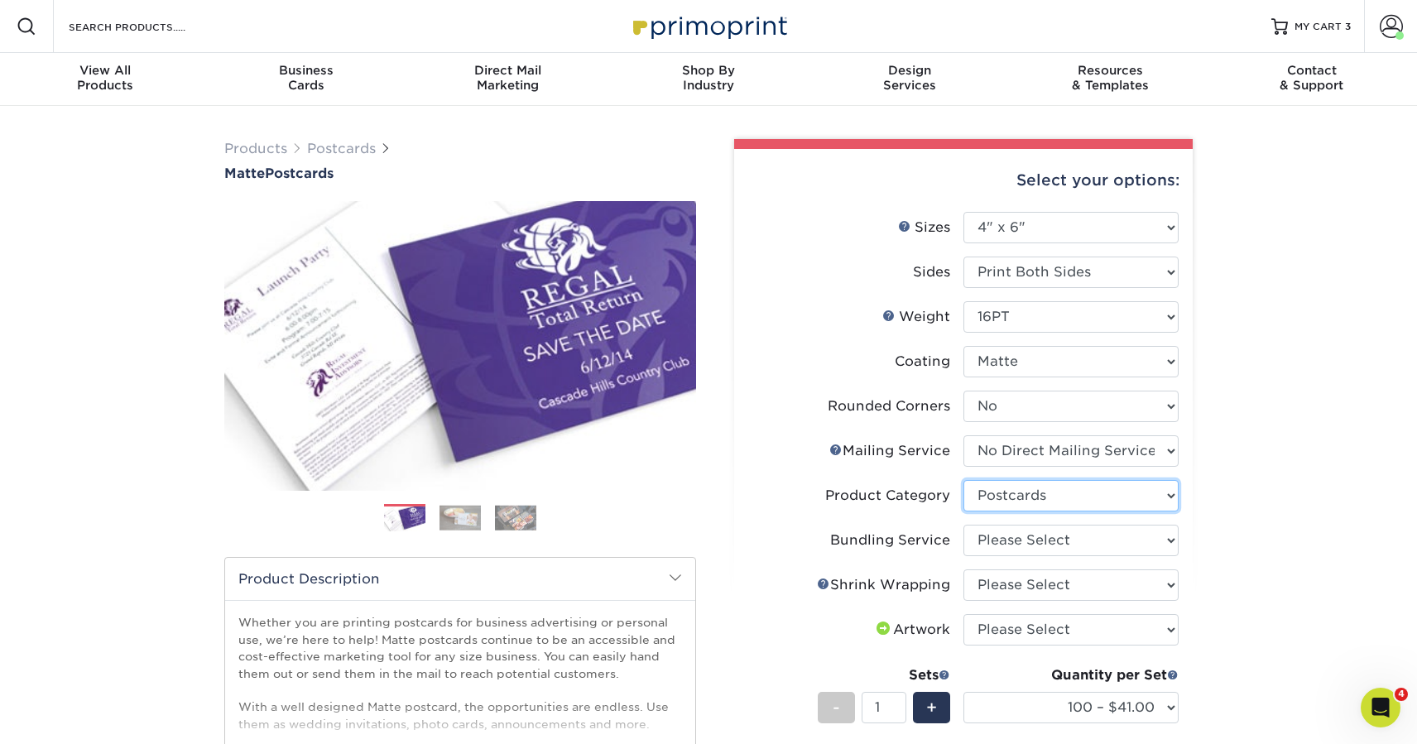
click at [963, 480] on select "Please Select Postcards" at bounding box center [1070, 495] width 215 height 31
click at [1081, 537] on select "Please Select No Bundling Services Yes, Bundles of 50 (+2 Days) Yes, Bundles of…" at bounding box center [1070, 540] width 215 height 31
select select "58689abb-25c0-461c-a4c3-a80b627d6649"
click at [963, 525] on select "Please Select No Bundling Services Yes, Bundles of 50 (+2 Days) Yes, Bundles of…" at bounding box center [1070, 540] width 215 height 31
click at [1073, 587] on select "Please Select No Shrink Wrapping Shrink Wrap 100 Per Package Shrink Wrap 50 Per…" at bounding box center [1070, 584] width 215 height 31
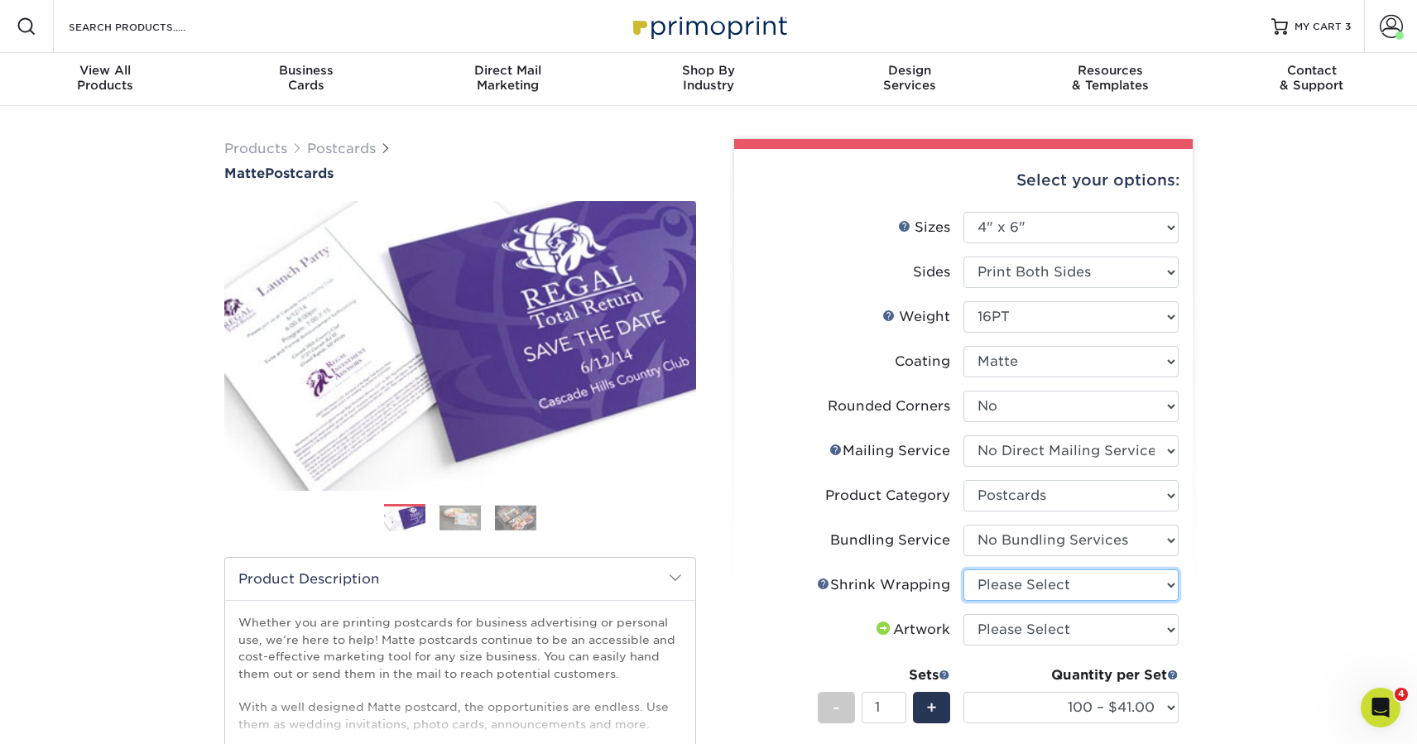
select select "c8749376-e7da-41d0-b3dc-647faf84d907"
click at [963, 569] on select "Please Select No Shrink Wrapping Shrink Wrap 100 Per Package Shrink Wrap 50 Per…" at bounding box center [1070, 584] width 215 height 31
click at [1075, 625] on select "Please Select I will upload files I need a design - $150" at bounding box center [1070, 629] width 215 height 31
select select "upload"
click at [963, 614] on select "Please Select I will upload files I need a design - $150" at bounding box center [1070, 629] width 215 height 31
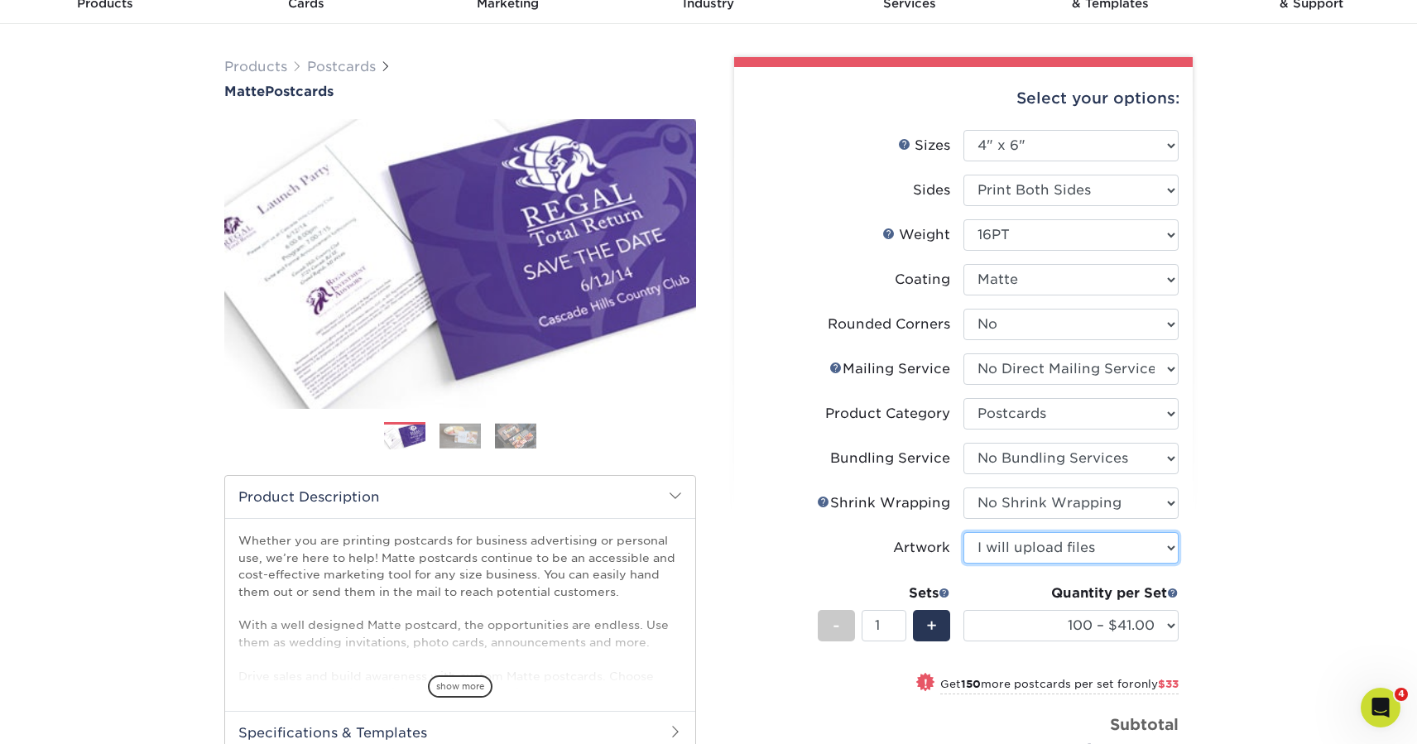
scroll to position [86, 0]
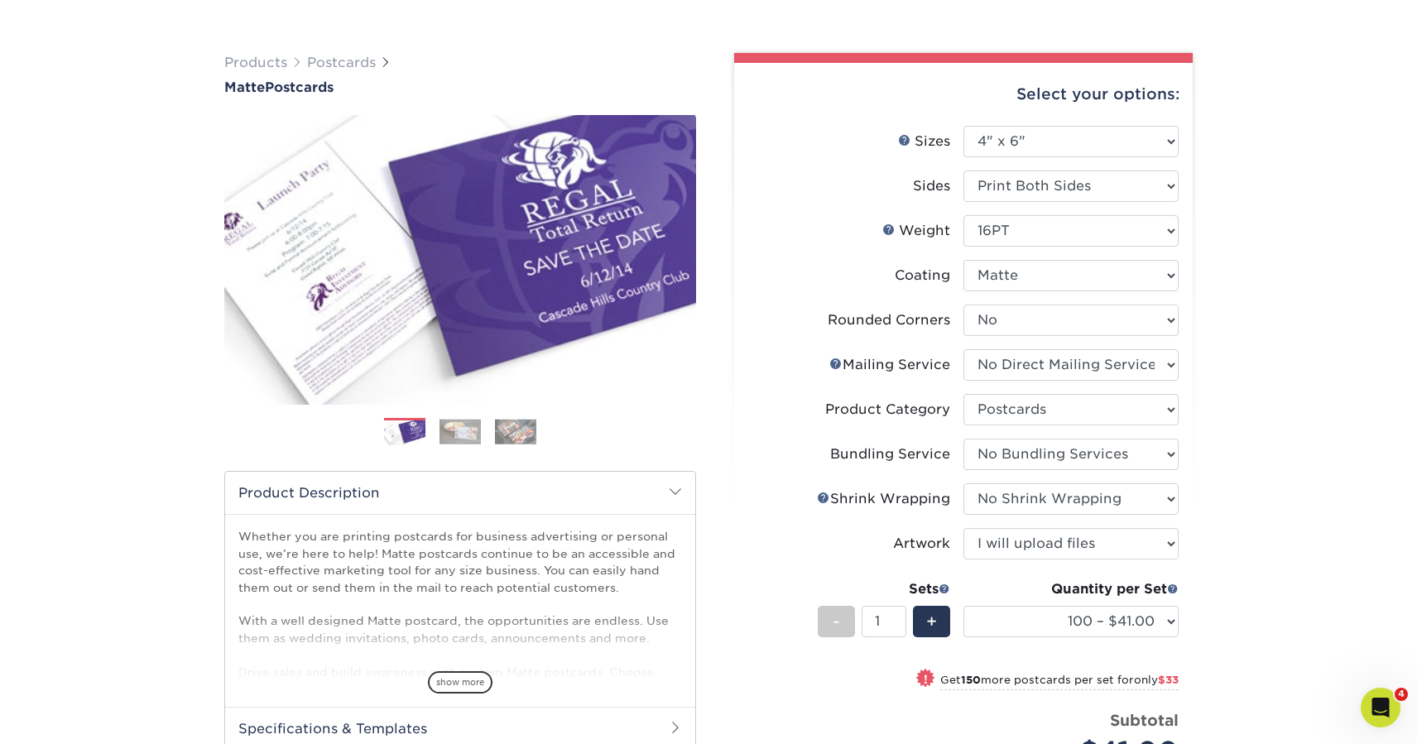
click at [1081, 640] on div "Quantity per Set 100 – $41.00 250 – $74.00 500 – $88.00 1000 – $99.00 2500 – $2…" at bounding box center [1070, 617] width 215 height 77
click at [1084, 619] on select "100 – $41.00 250 – $74.00 500 – $88.00 1000 – $99.00 2500 – $205.00 5000 – $304…" at bounding box center [1070, 621] width 215 height 31
select select "1000 – $99.00"
click at [963, 606] on select "100 – $41.00 250 – $74.00 500 – $88.00 1000 – $99.00 2500 – $205.00 5000 – $304…" at bounding box center [1070, 621] width 215 height 31
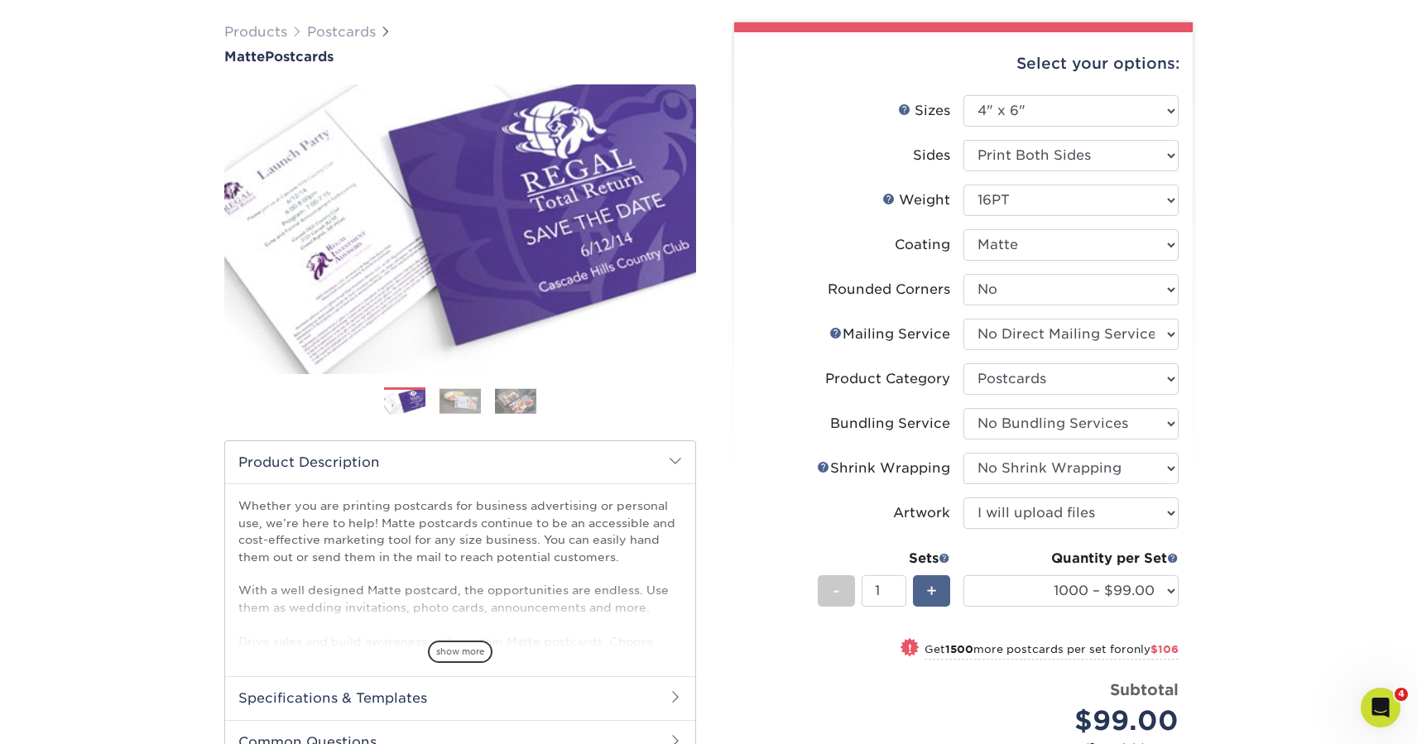
click at [947, 593] on div "+" at bounding box center [931, 590] width 37 height 31
type input "2"
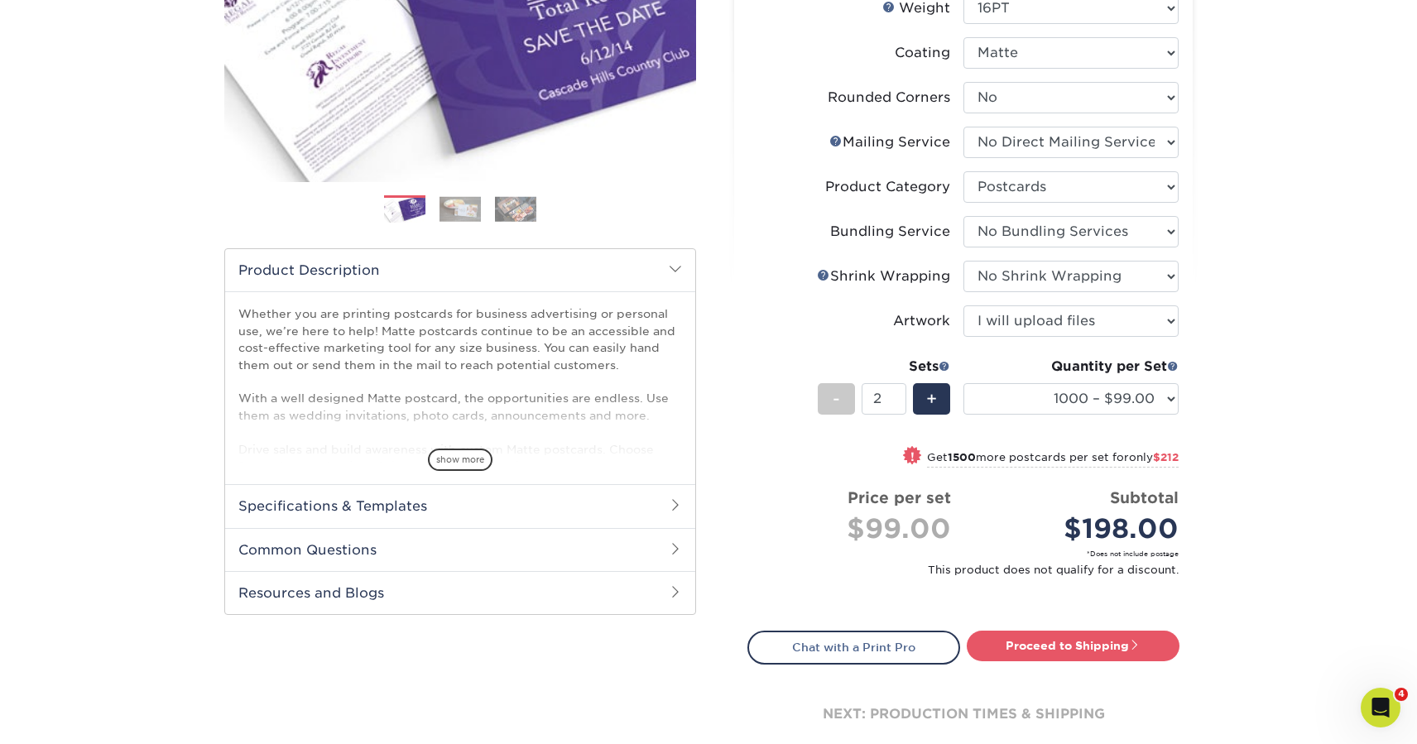
scroll to position [319, 0]
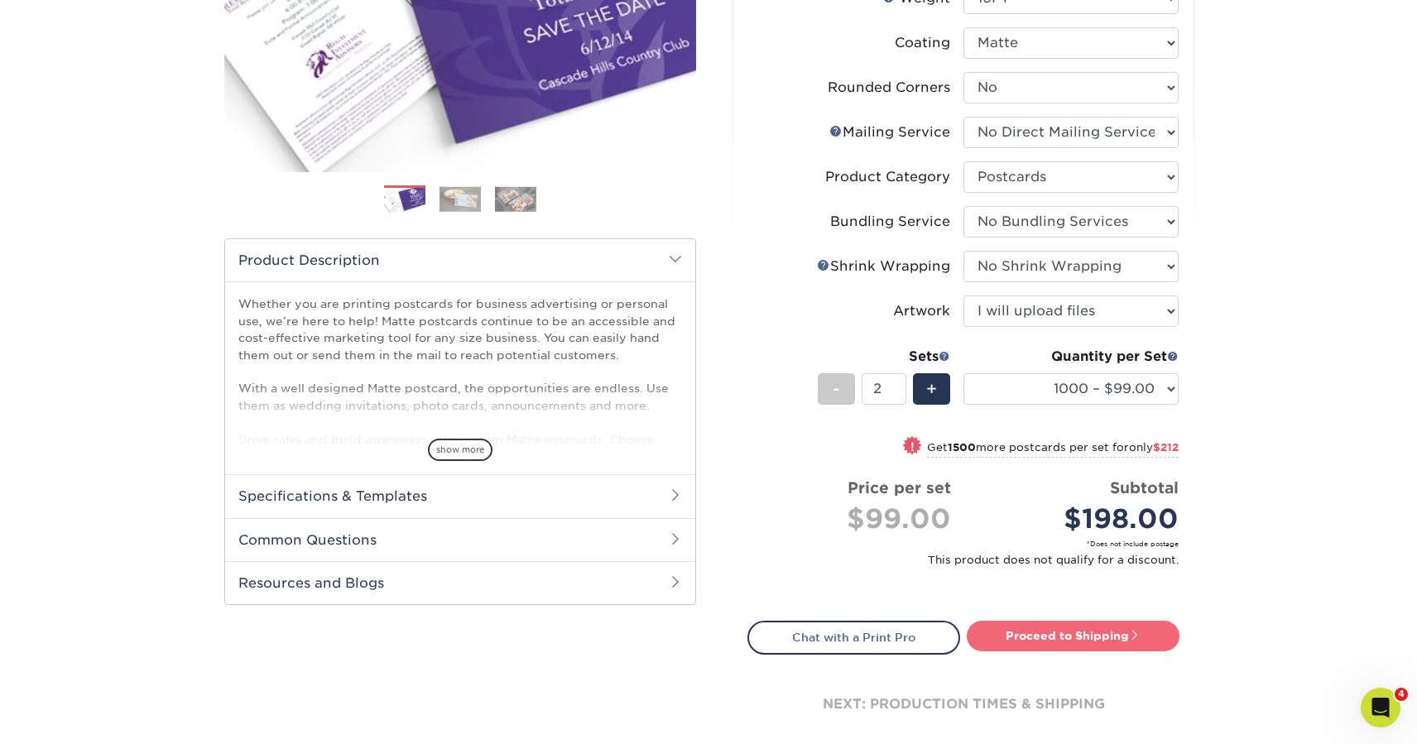
click at [1002, 636] on link "Proceed to Shipping" at bounding box center [1072, 636] width 213 height 30
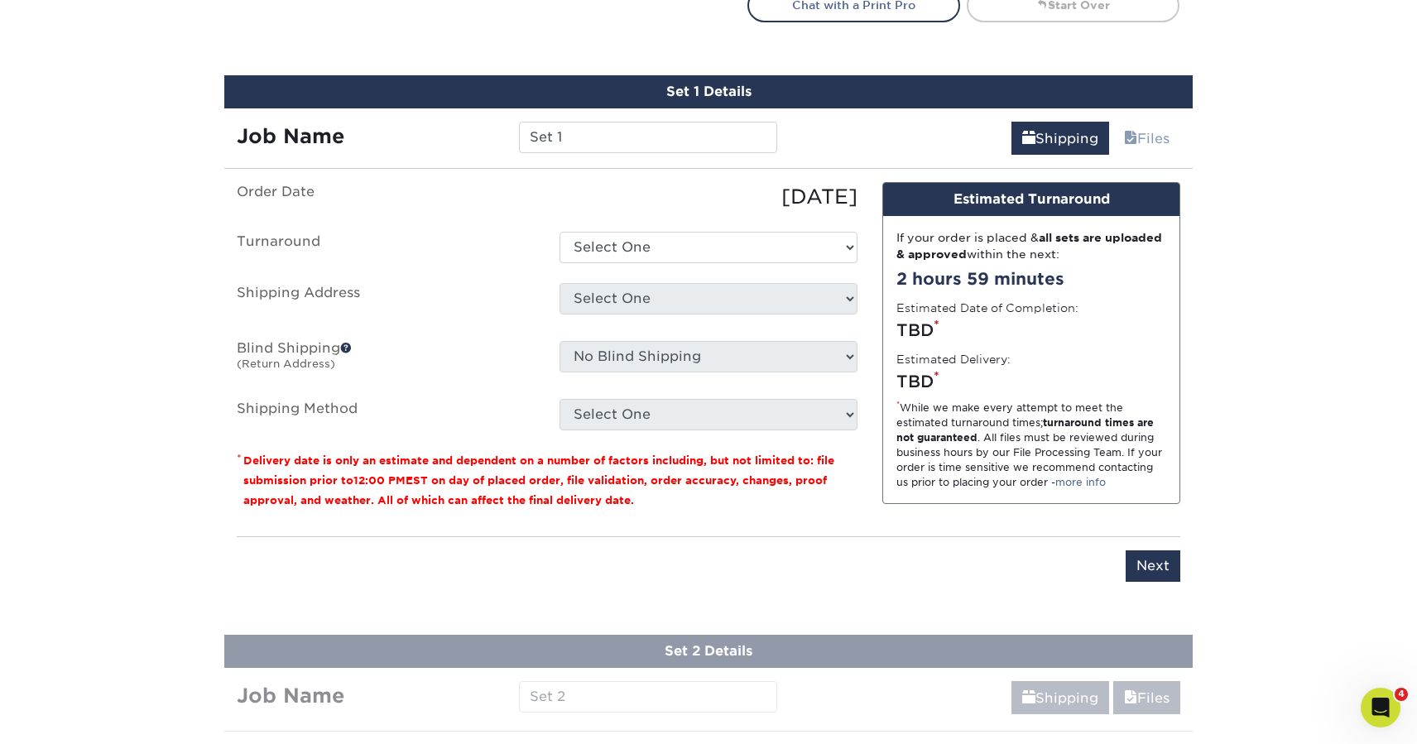
scroll to position [984, 0]
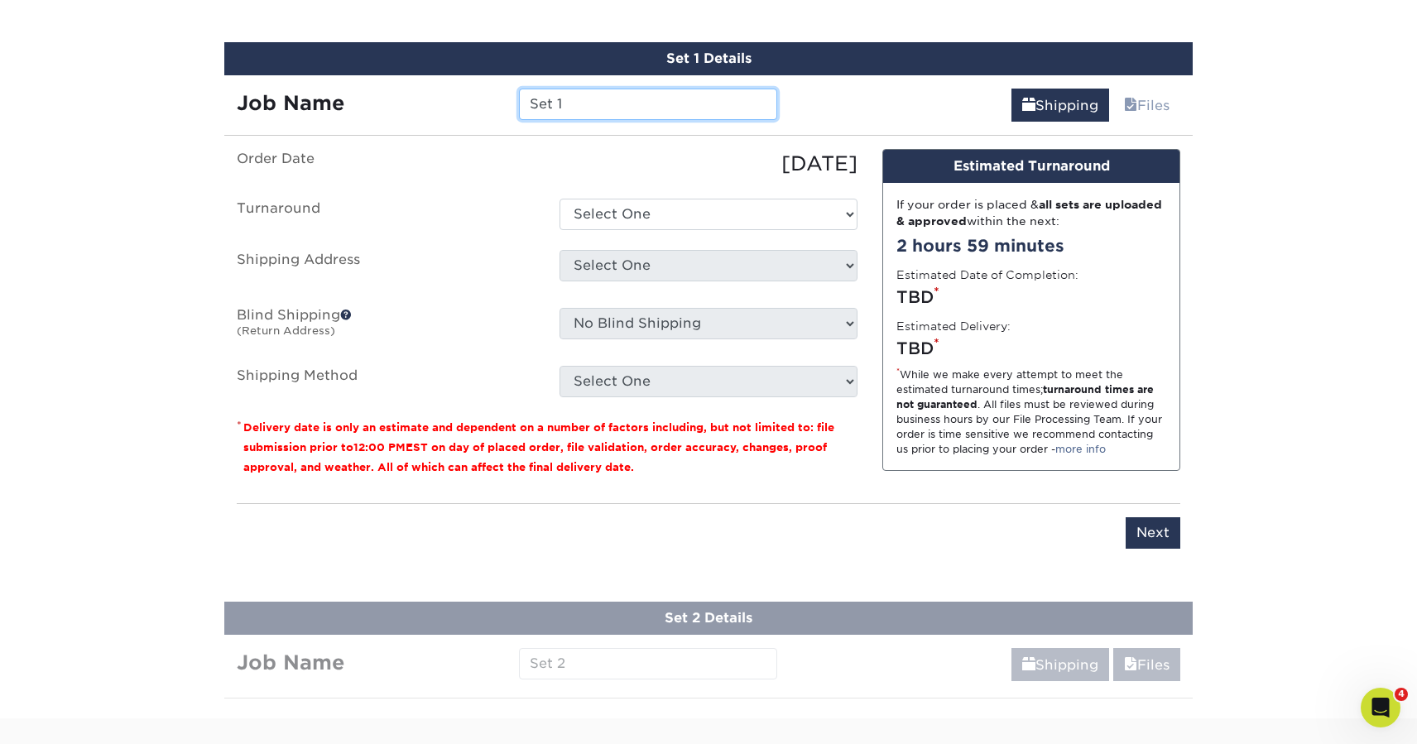
click at [617, 106] on input "Set 1" at bounding box center [647, 104] width 257 height 31
paste input "cccc_HI 2025_Handouts_E96"
drag, startPoint x: 588, startPoint y: 108, endPoint x: 483, endPoint y: 115, distance: 105.3
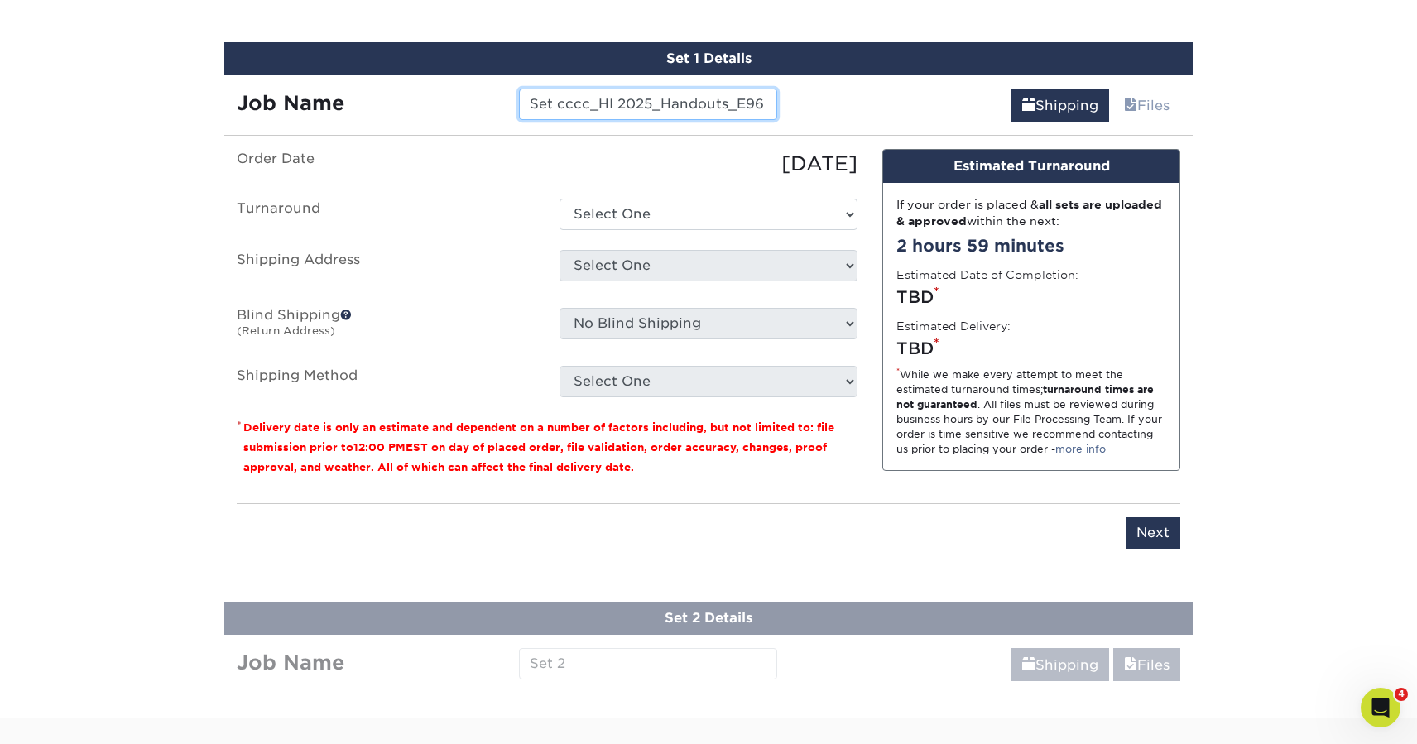
click at [483, 115] on div "Job Name Set cccc_HI 2025_Handouts_E96" at bounding box center [506, 104] width 565 height 31
click at [565, 105] on input "Set cccc_HI 2025_Handouts_E96" at bounding box center [647, 104] width 257 height 31
drag, startPoint x: 584, startPoint y: 105, endPoint x: 484, endPoint y: 104, distance: 100.1
click at [483, 104] on div "Job Name Set cccc_HI 2025_Handouts_E96" at bounding box center [506, 104] width 565 height 31
click at [737, 101] on input "CCCC_HI 2025_Handouts_E96" at bounding box center [647, 104] width 257 height 31
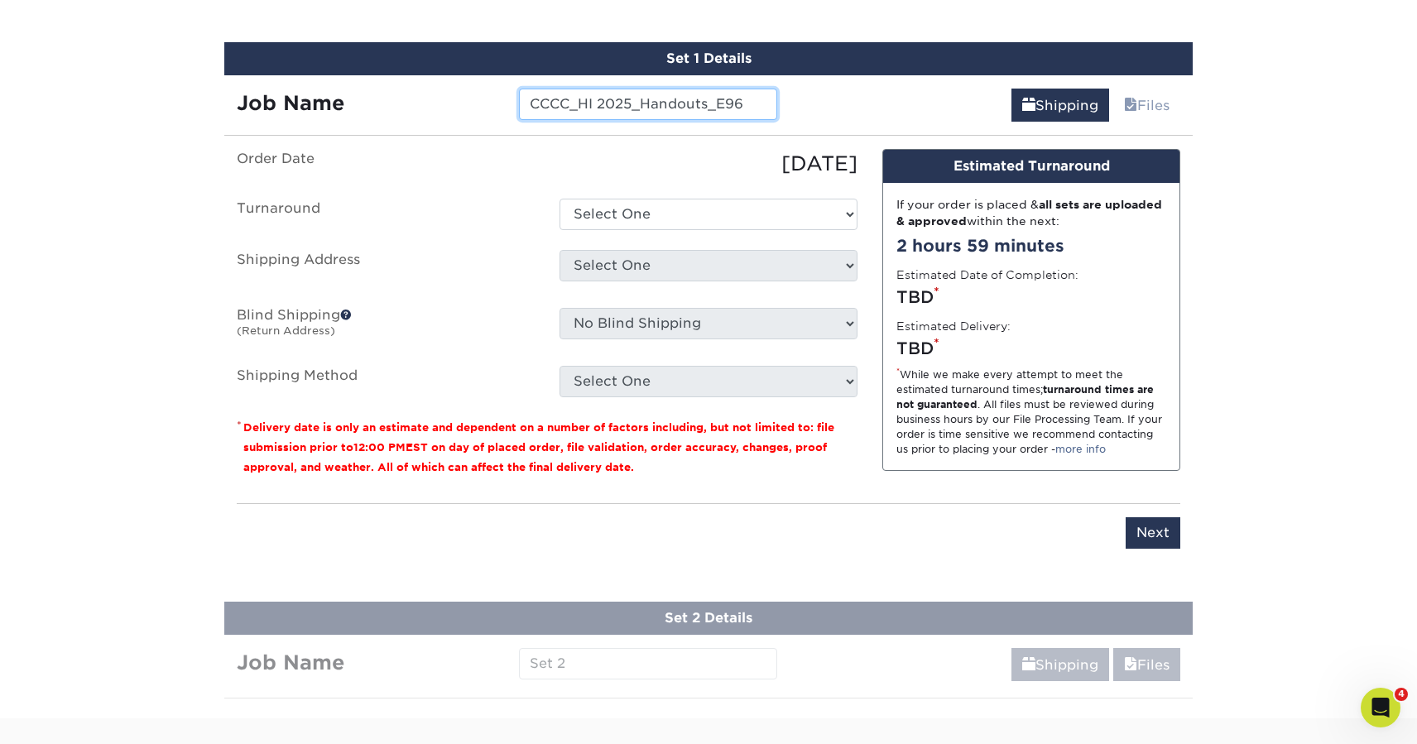
drag, startPoint x: 743, startPoint y: 101, endPoint x: 723, endPoint y: 101, distance: 19.9
click at [723, 101] on input "CCCC_HI 2025_Handouts_E96" at bounding box center [647, 104] width 257 height 31
type input "CCCC_HI 2025_Handouts_EB"
click at [727, 206] on select "Select One 2-4 Business Days 2 Day Next Business Day" at bounding box center [708, 214] width 298 height 31
select select "31c56d80-7293-4443-be03-b07f610ce024"
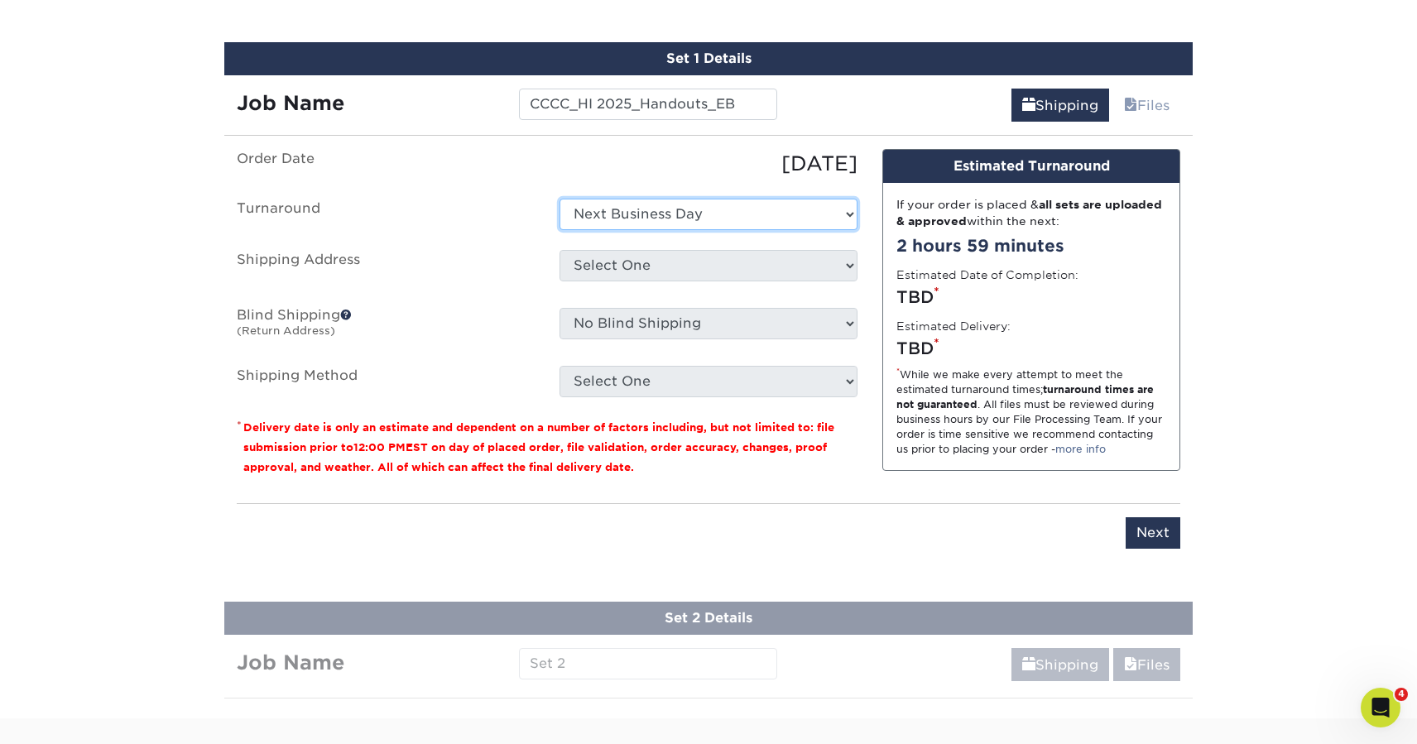
click at [559, 199] on select "Select One 2-4 Business Days 2 Day Next Business Day" at bounding box center [708, 214] width 298 height 31
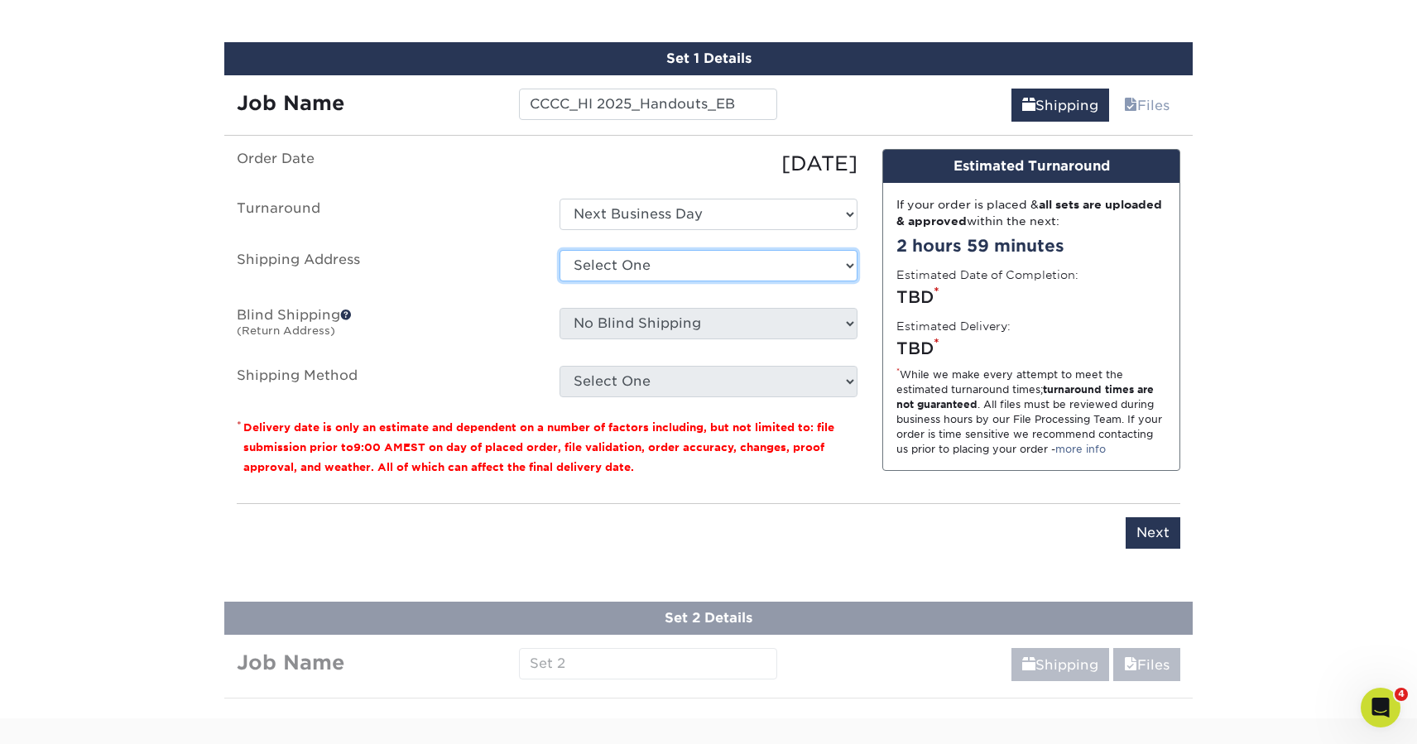
click at [736, 261] on select "Select One [DEMOGRAPHIC_DATA] [GEOGRAPHIC_DATA][DEMOGRAPHIC_DATA] [PERSON_NAME]…" at bounding box center [708, 265] width 298 height 31
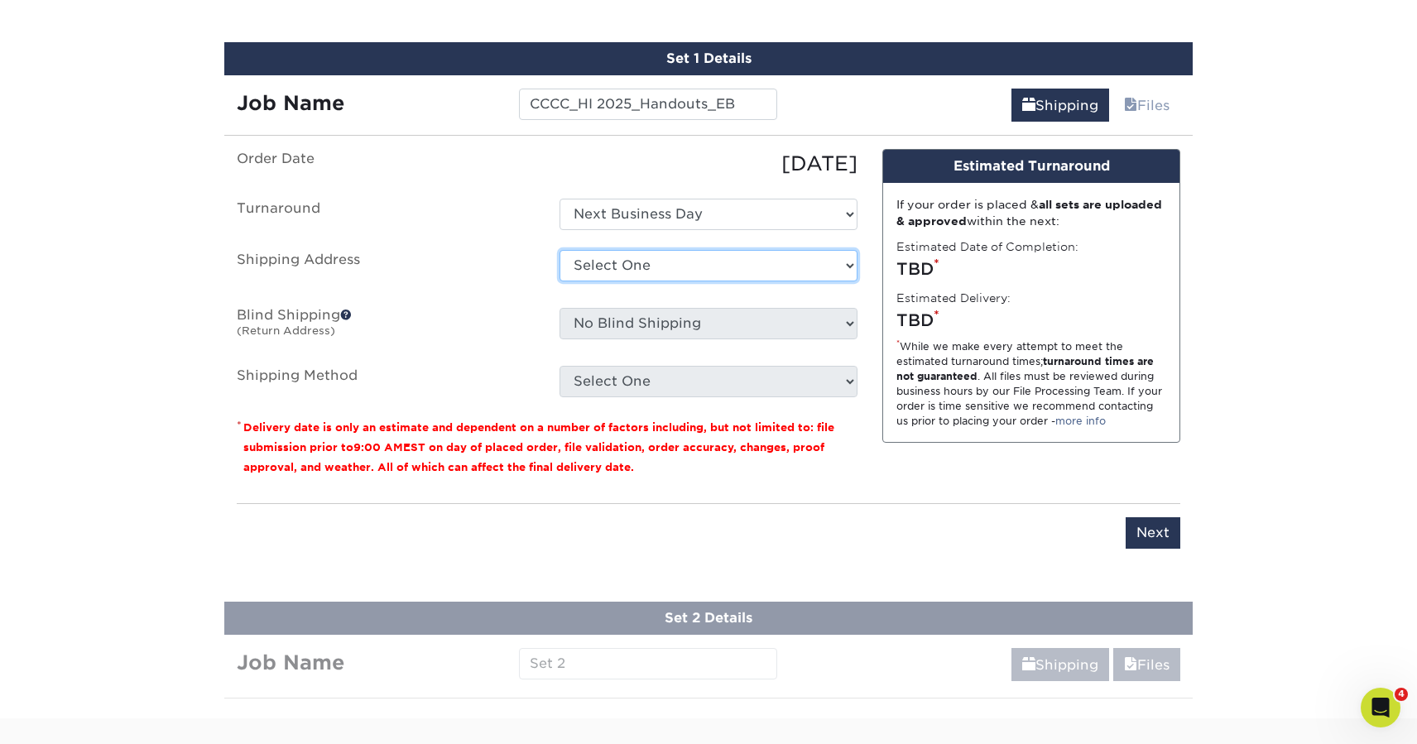
select select "128327"
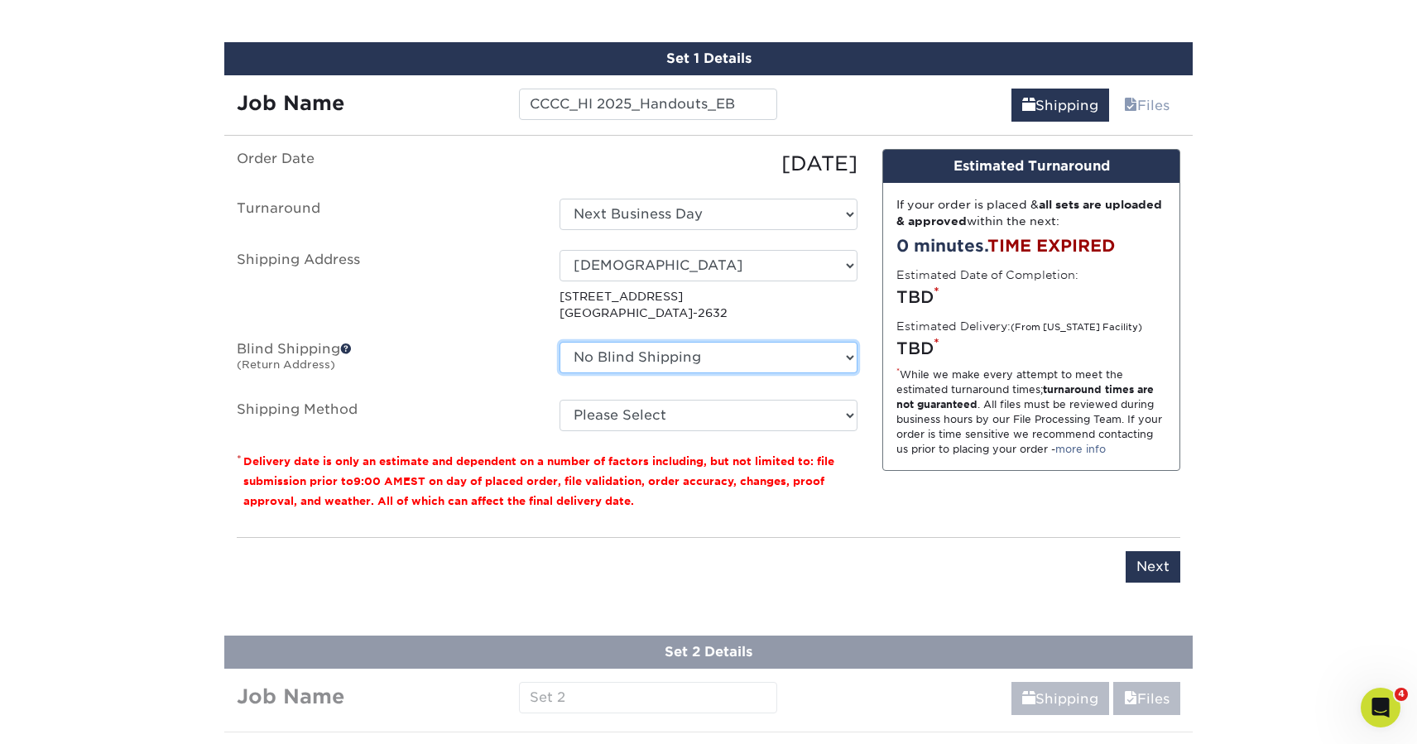
click at [731, 356] on select "No Blind Shipping [DEMOGRAPHIC_DATA] [GEOGRAPHIC_DATA][DEMOGRAPHIC_DATA] [PERSO…" at bounding box center [708, 357] width 298 height 31
select select "128327"
click at [559, 342] on select "No Blind Shipping [DEMOGRAPHIC_DATA] [GEOGRAPHIC_DATA][DEMOGRAPHIC_DATA] [PERSO…" at bounding box center [708, 357] width 298 height 31
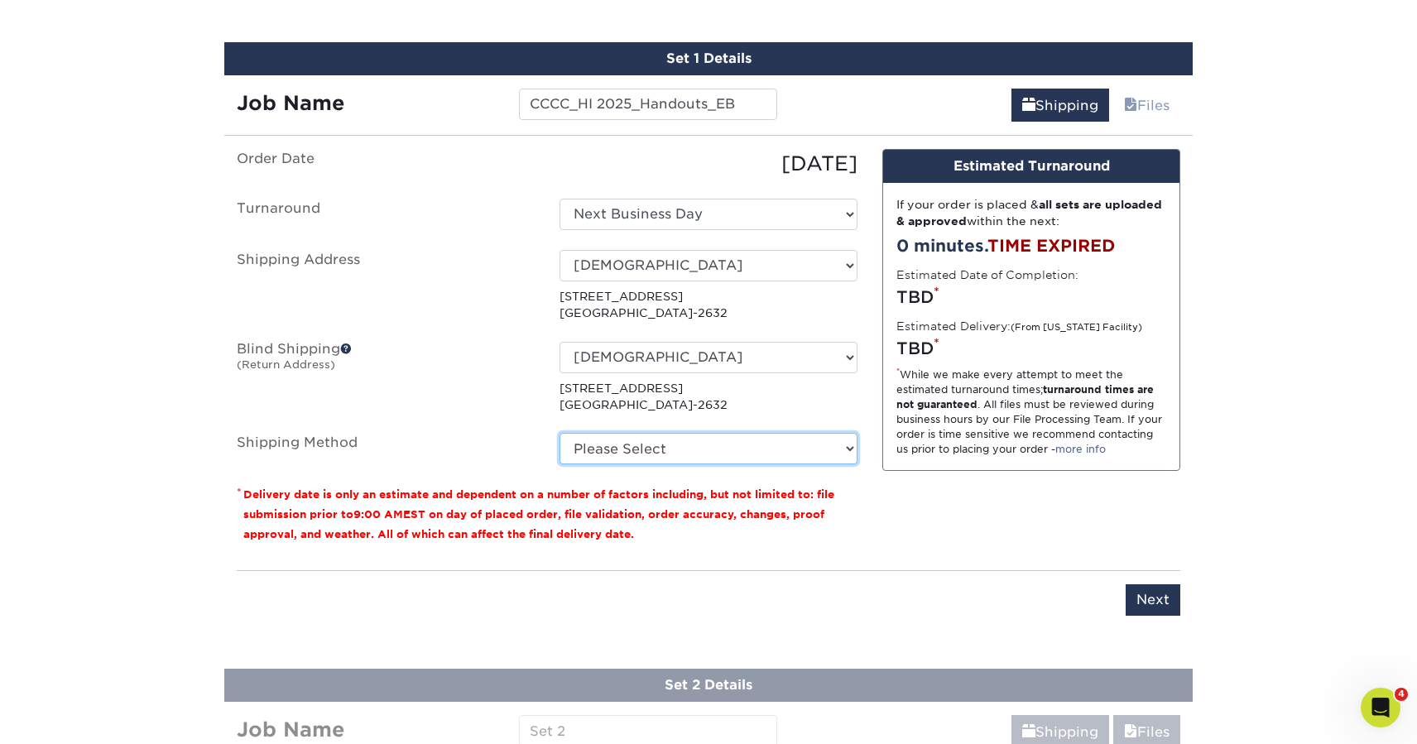
click at [726, 443] on select "Please Select Ground Shipping (+$18.73) 3 Day Shipping Service (+$25.28) 2 Day …" at bounding box center [708, 448] width 298 height 31
select select "03"
click at [559, 433] on select "Please Select Ground Shipping (+$18.73) 3 Day Shipping Service (+$25.28) 2 Day …" at bounding box center [708, 448] width 298 height 31
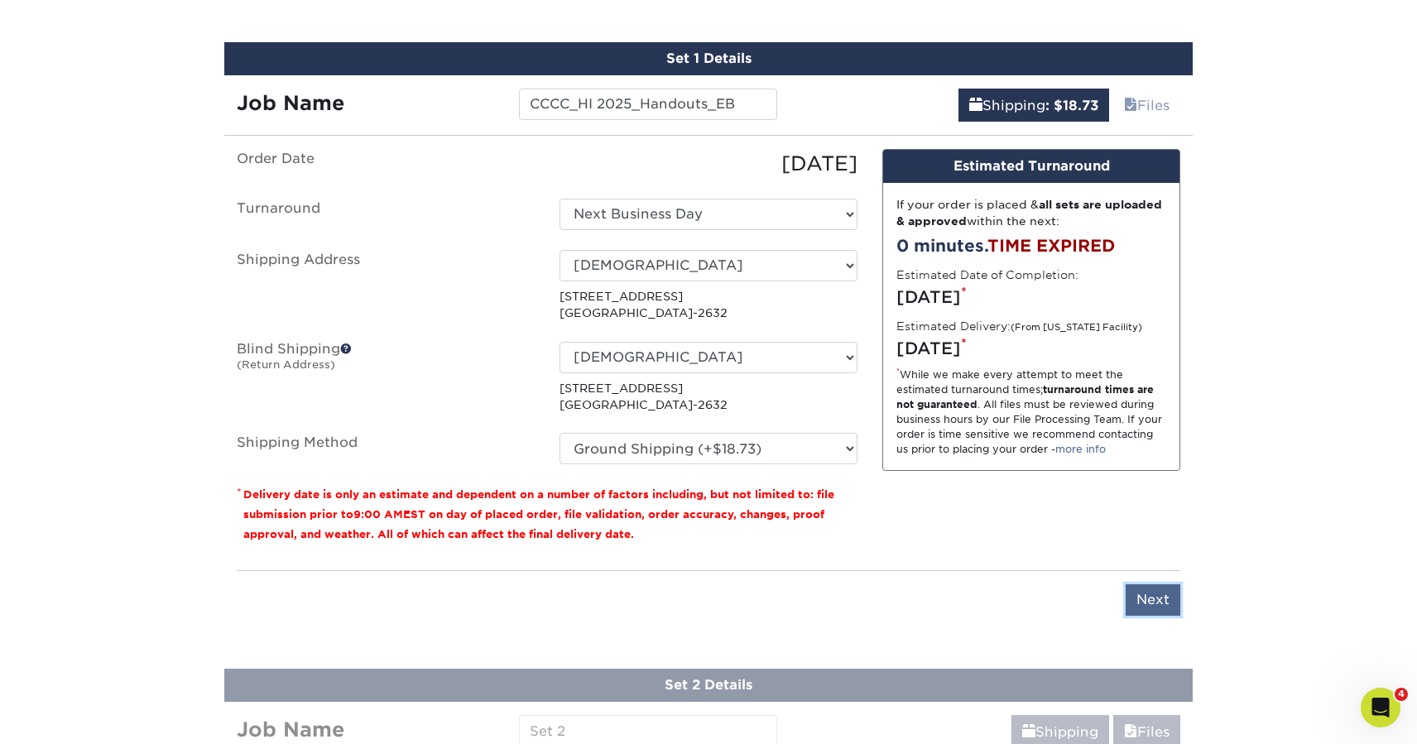
click at [1145, 597] on input "Next" at bounding box center [1152, 599] width 55 height 31
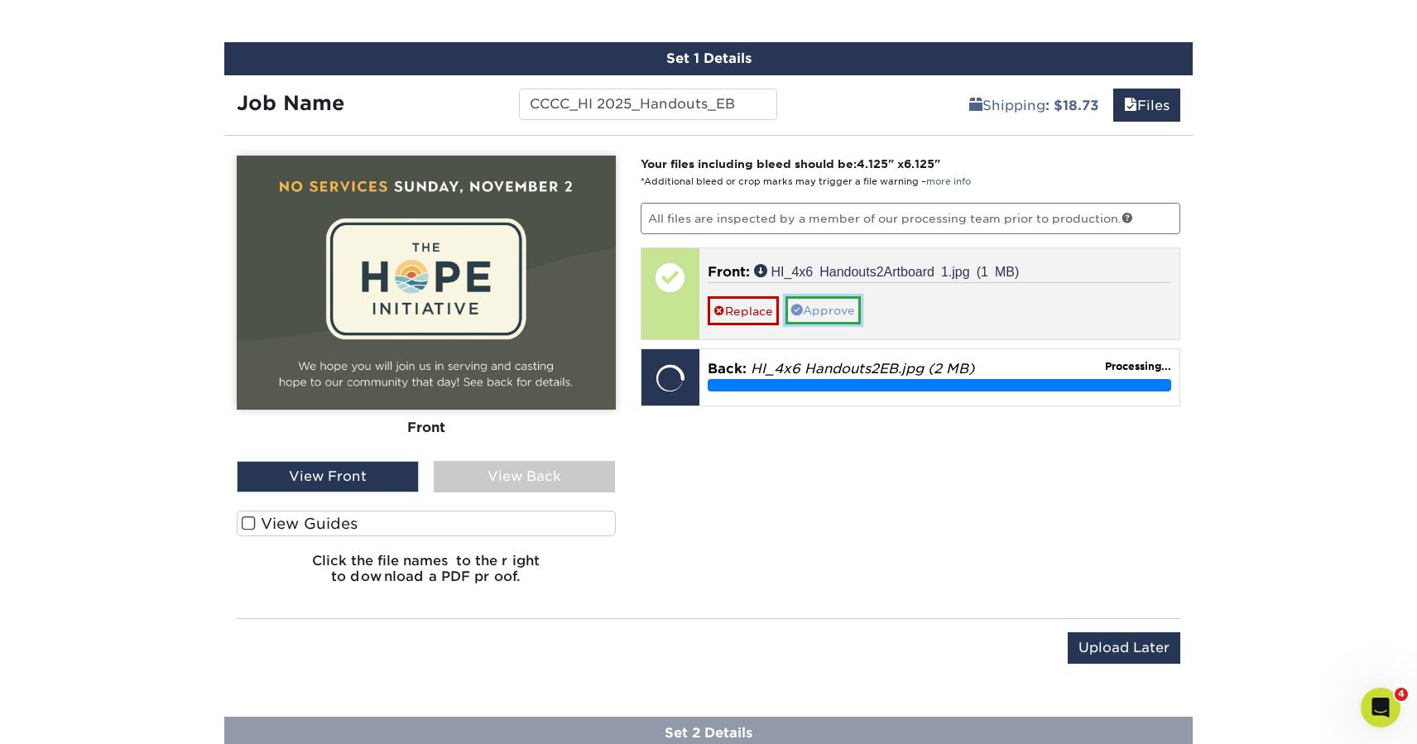
click at [829, 317] on link "Approve" at bounding box center [822, 310] width 75 height 28
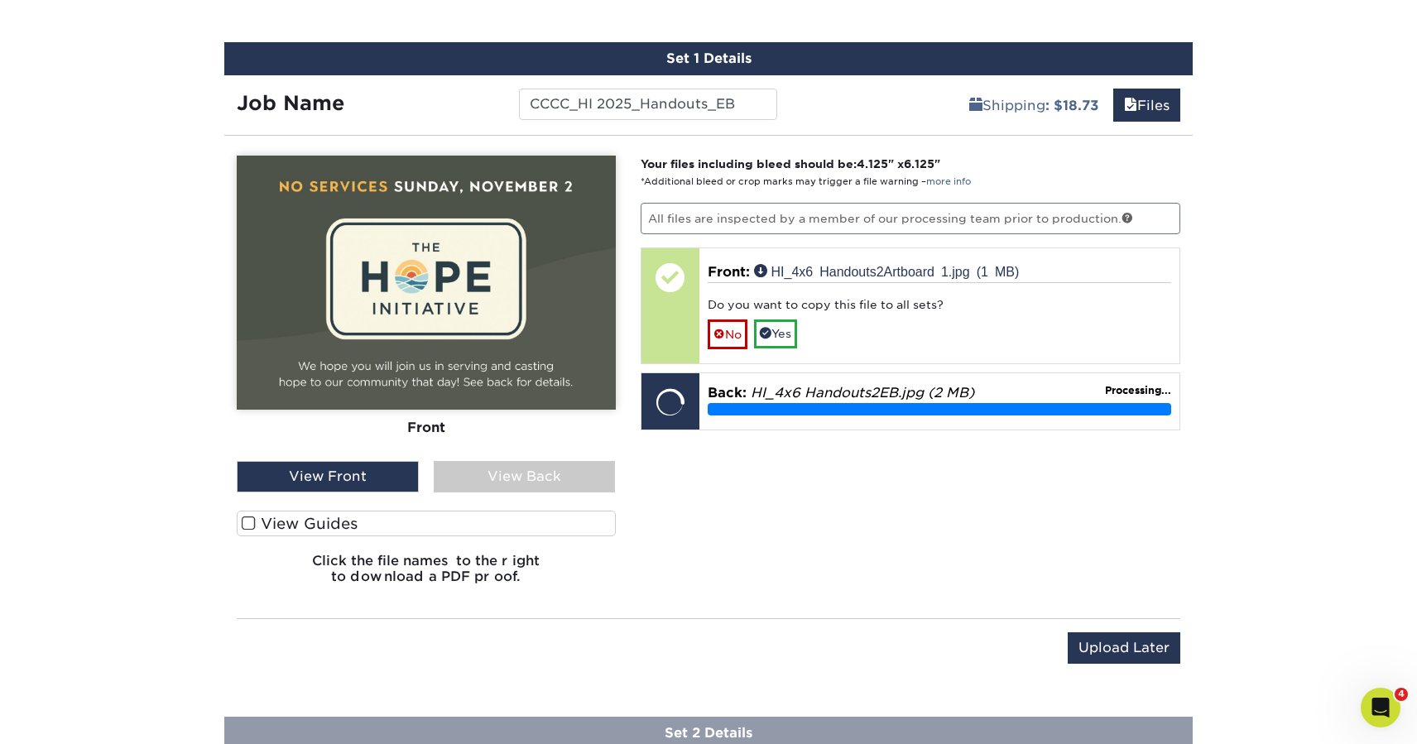
click at [580, 478] on div "View Back" at bounding box center [525, 476] width 182 height 31
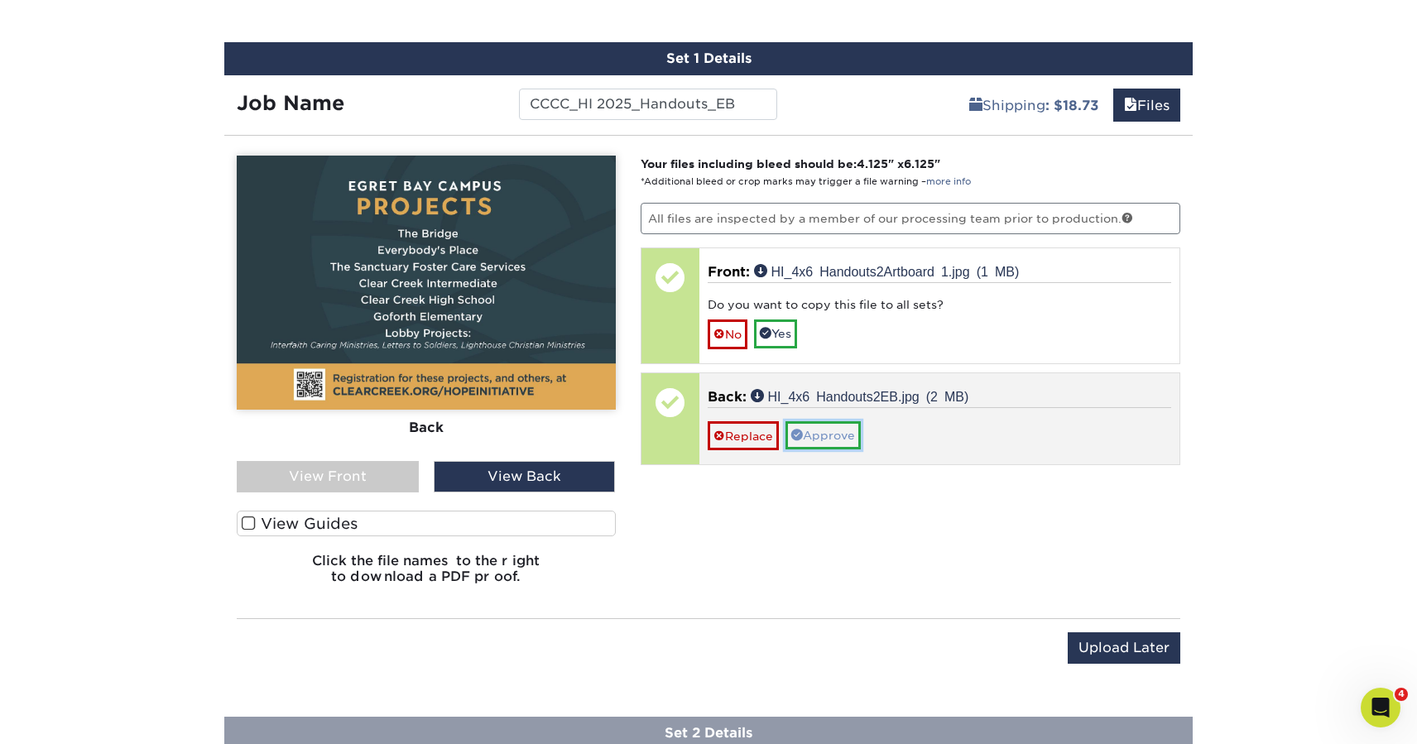
click at [830, 439] on link "Approve" at bounding box center [822, 435] width 75 height 28
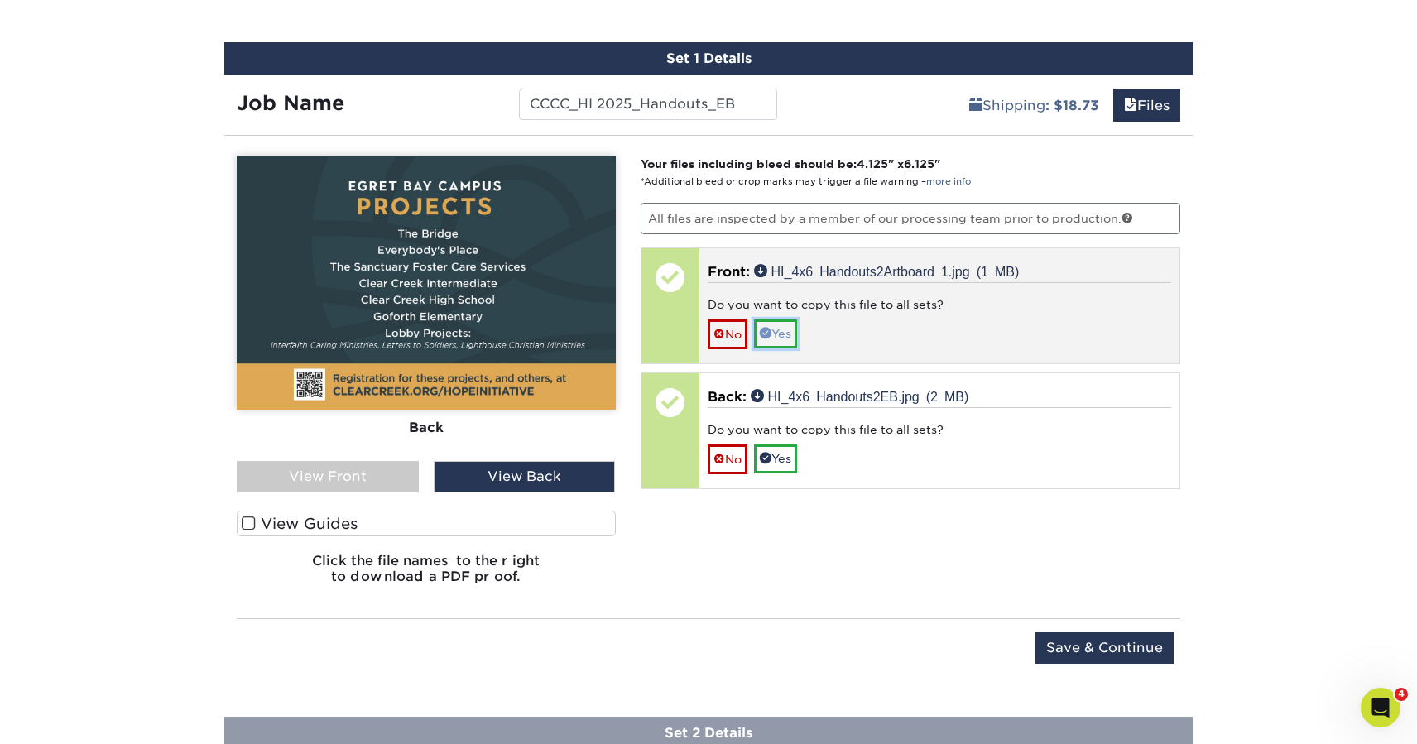
click at [784, 336] on link "Yes" at bounding box center [775, 333] width 43 height 28
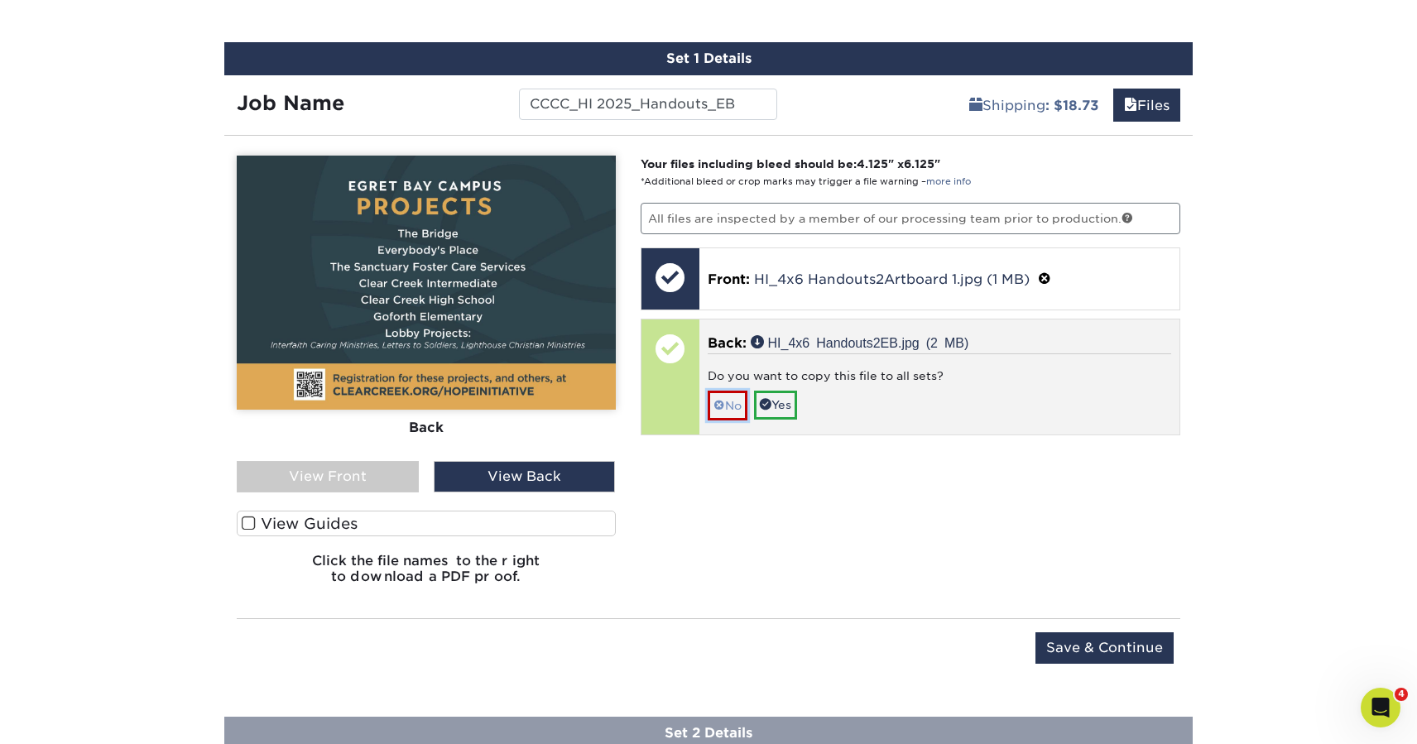
click at [728, 415] on link "No" at bounding box center [727, 405] width 40 height 29
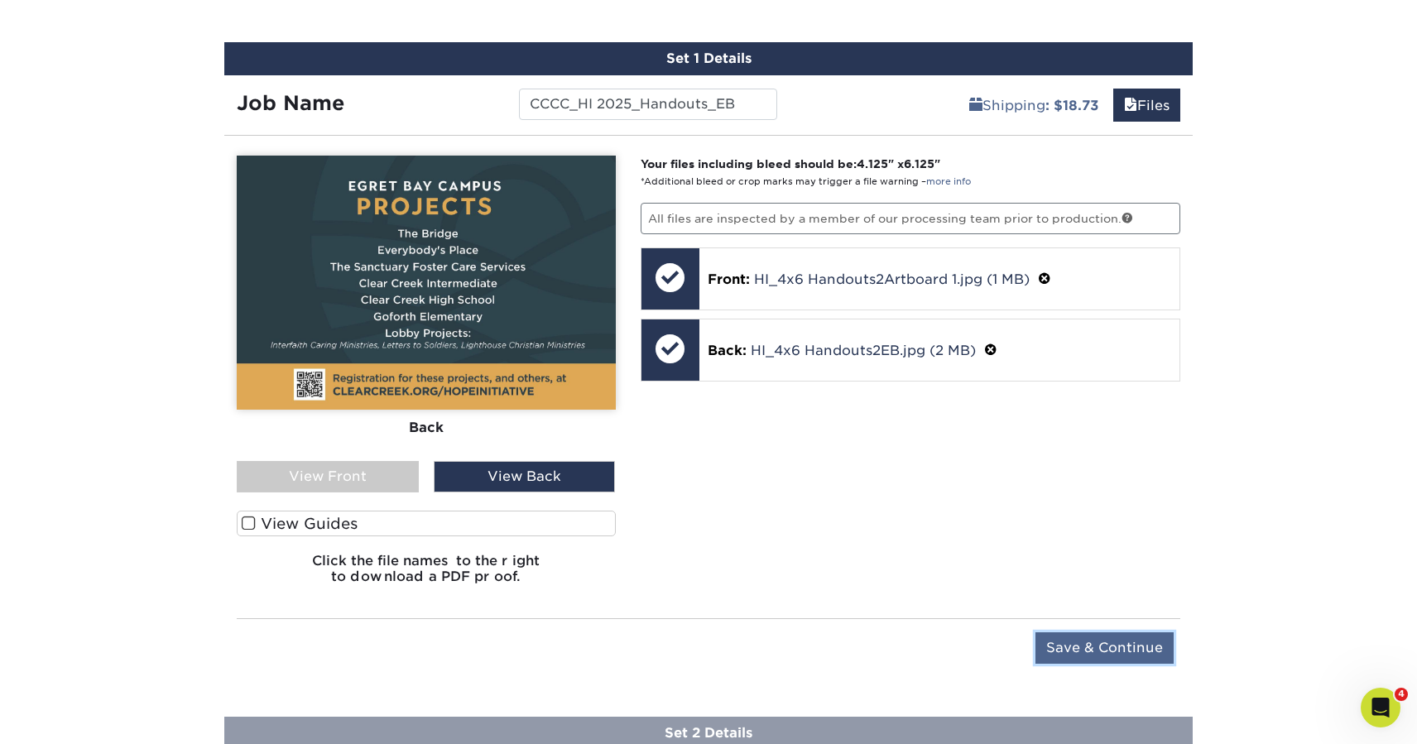
click at [1114, 647] on input "Save & Continue" at bounding box center [1104, 647] width 138 height 31
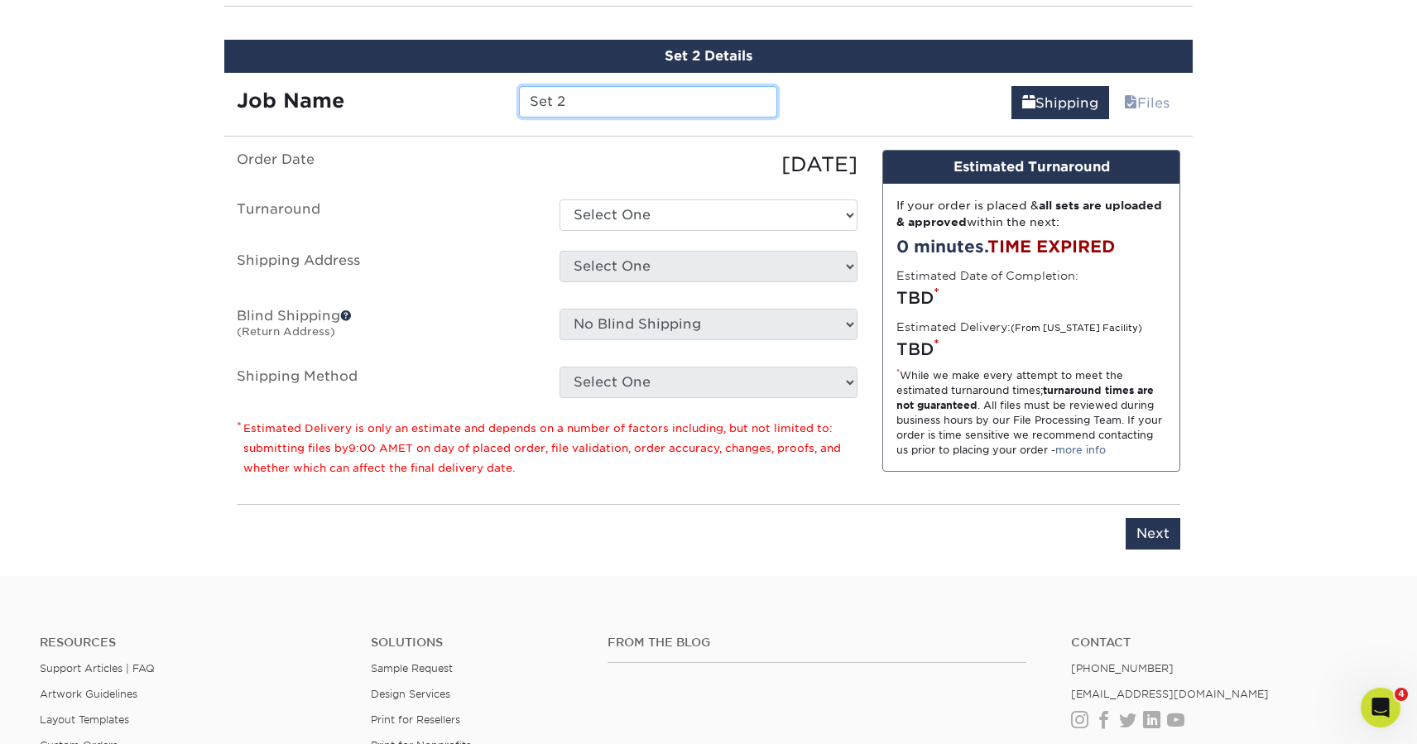
scroll to position [1114, 0]
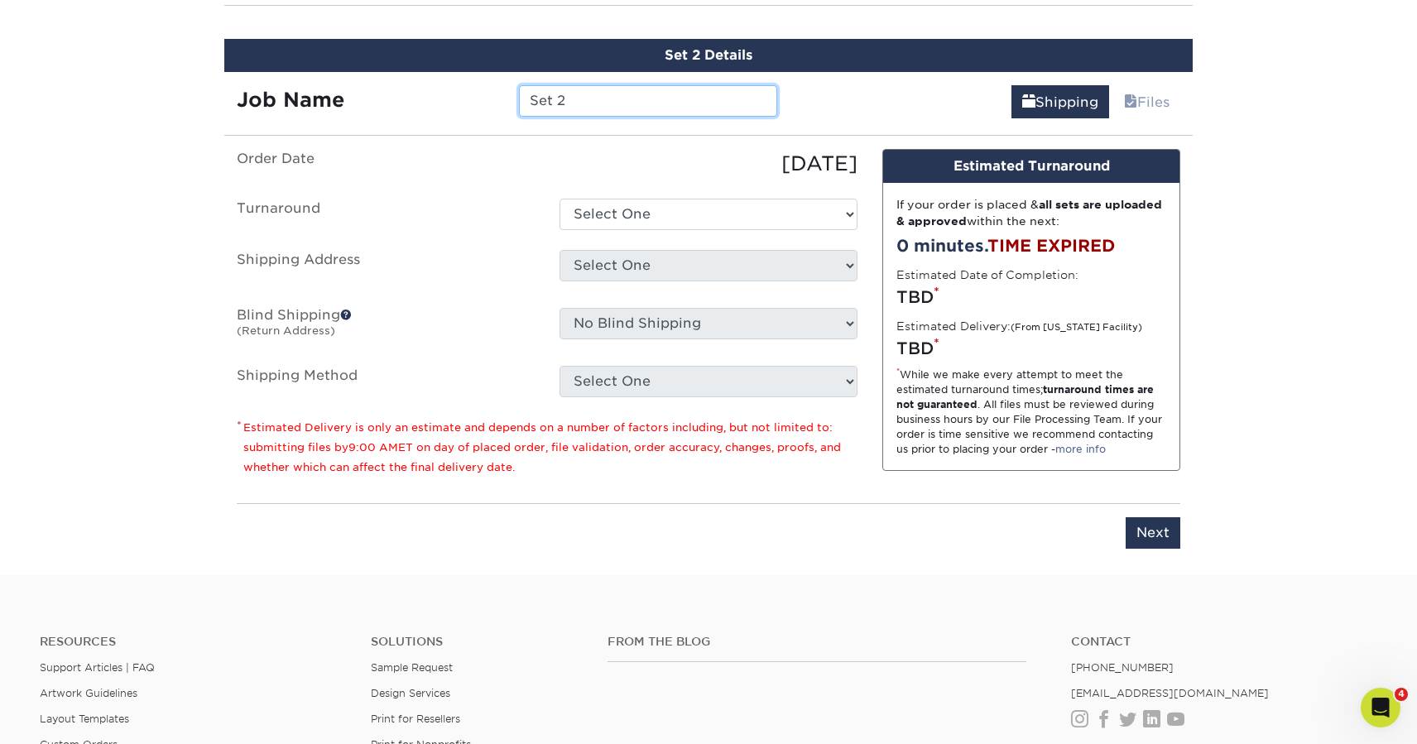
click at [620, 93] on input "Set 2" at bounding box center [647, 100] width 257 height 31
paste input "cccc_HI 2025_Handouts_E96"
drag, startPoint x: 738, startPoint y: 103, endPoint x: 707, endPoint y: 103, distance: 31.4
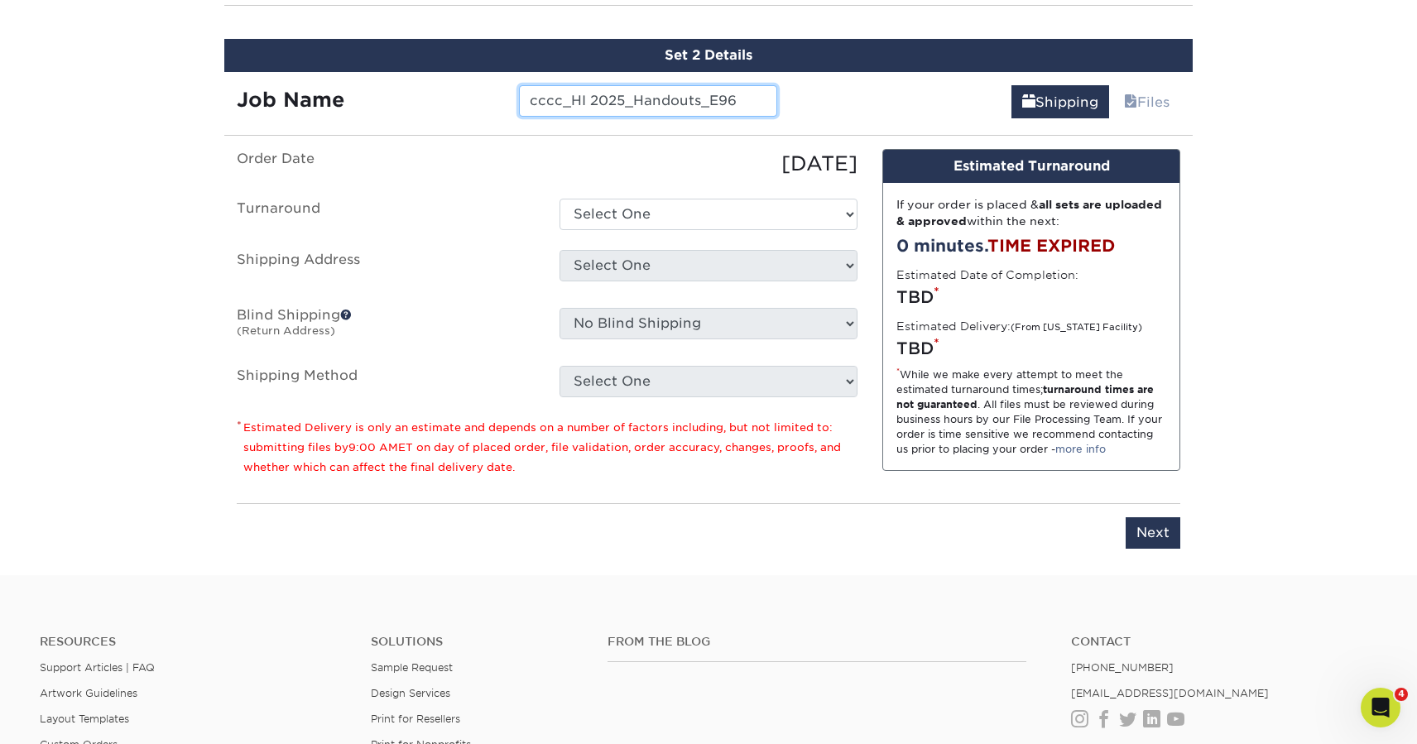
click at [707, 103] on input "cccc_HI 2025_Handouts_E96" at bounding box center [647, 100] width 257 height 31
type input "cccc_HI 2025_Handouts_528"
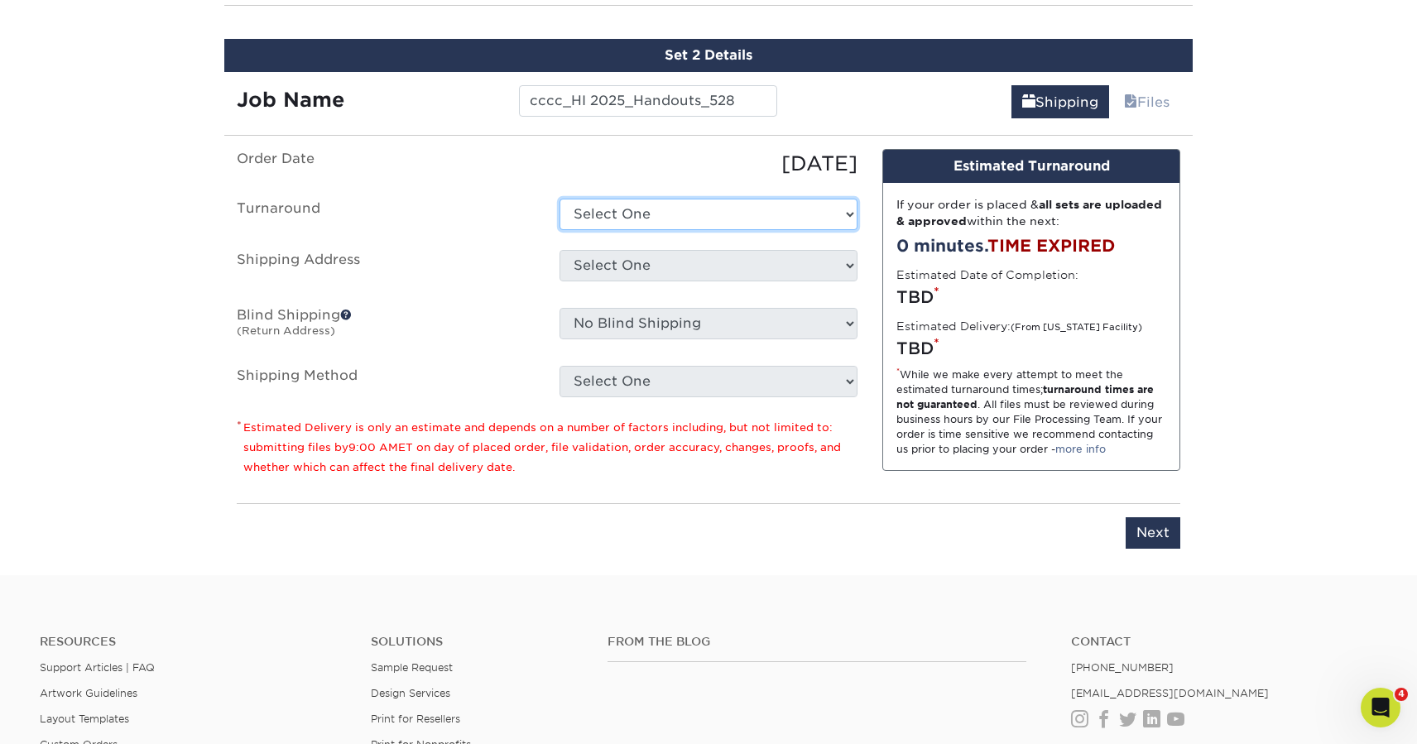
click at [635, 222] on select "Select One 2-4 Business Days 2 Day Next Business Day" at bounding box center [708, 214] width 298 height 31
select select "31c56d80-7293-4443-be03-b07f610ce024"
click at [559, 199] on select "Select One 2-4 Business Days 2 Day Next Business Day" at bounding box center [708, 214] width 298 height 31
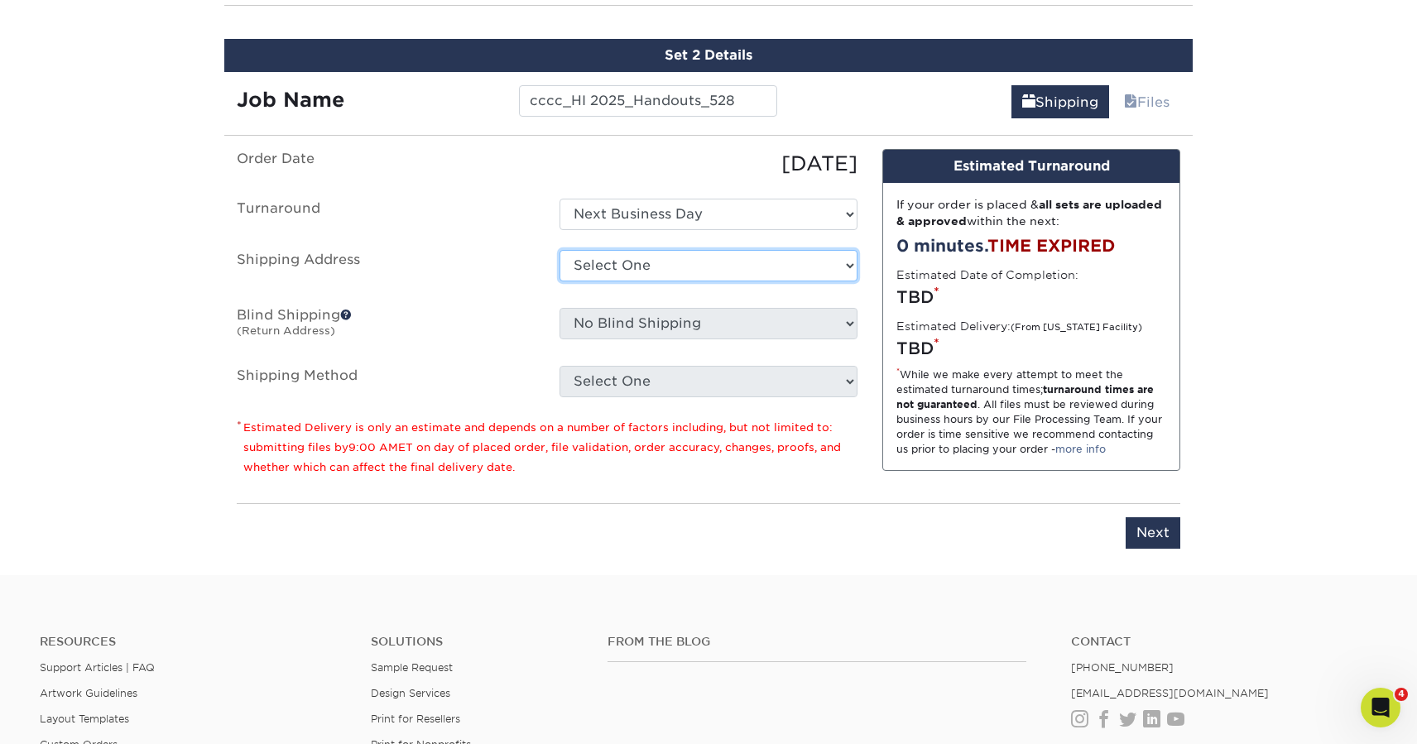
click at [652, 265] on select "Select One Clear Creek Community Church Clear Creek Community Church Green Hous…" at bounding box center [708, 265] width 298 height 31
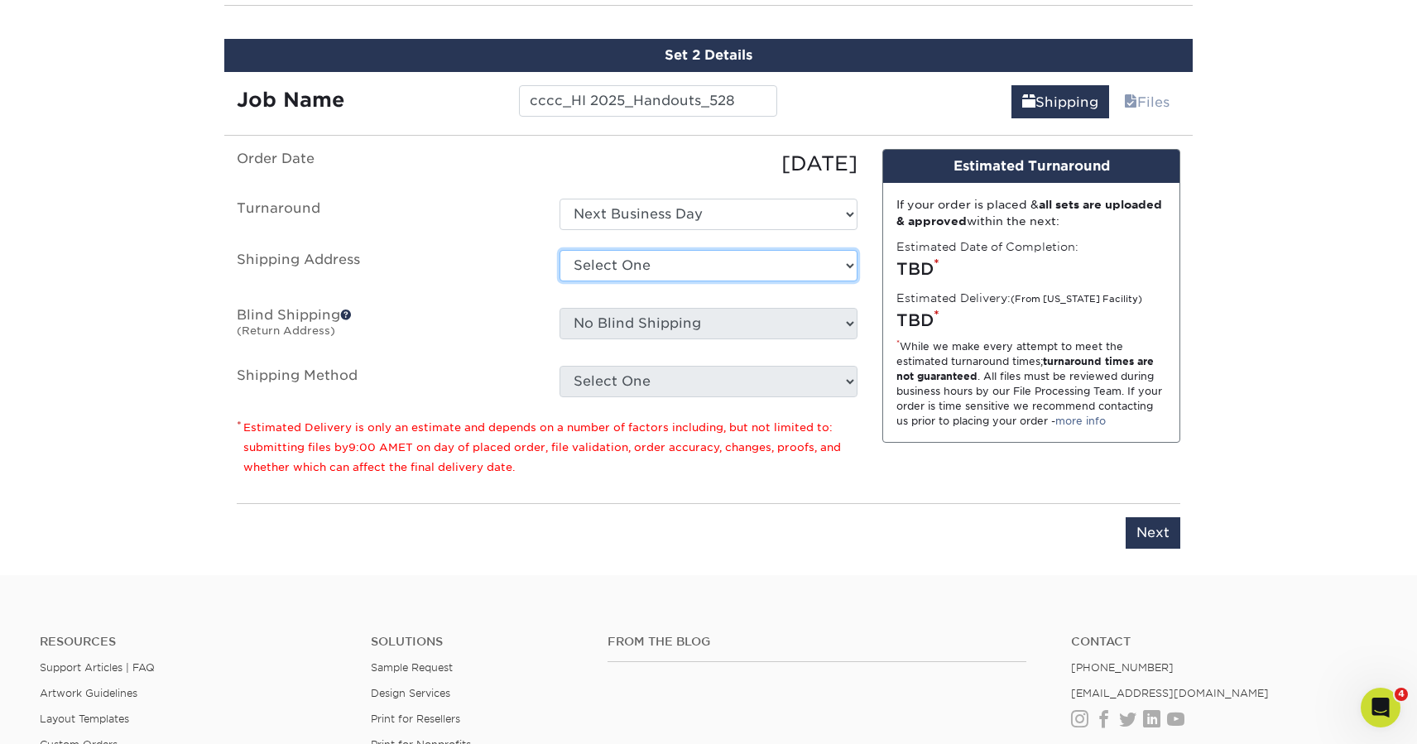
select select "128327"
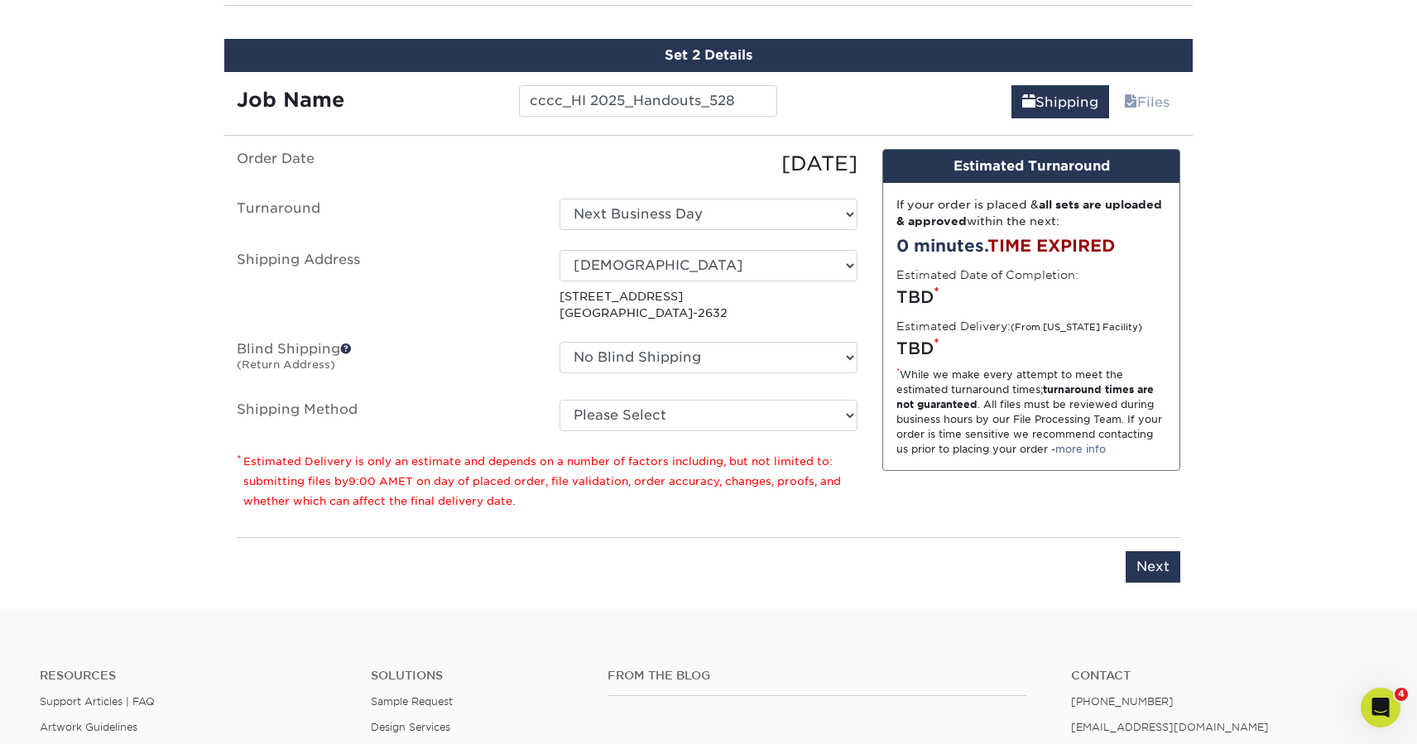
click at [670, 338] on ul "Order Date 10/03/2025 Turnaround Select One 2-4 Business Days 2 Day Next Busine…" at bounding box center [547, 290] width 621 height 282
click at [670, 342] on select "No Blind Shipping Clear Creek Community Church Clear Creek Community Church Gre…" at bounding box center [708, 357] width 298 height 31
select select "128327"
click at [559, 342] on select "No Blind Shipping Clear Creek Community Church Clear Creek Community Church Gre…" at bounding box center [708, 357] width 298 height 31
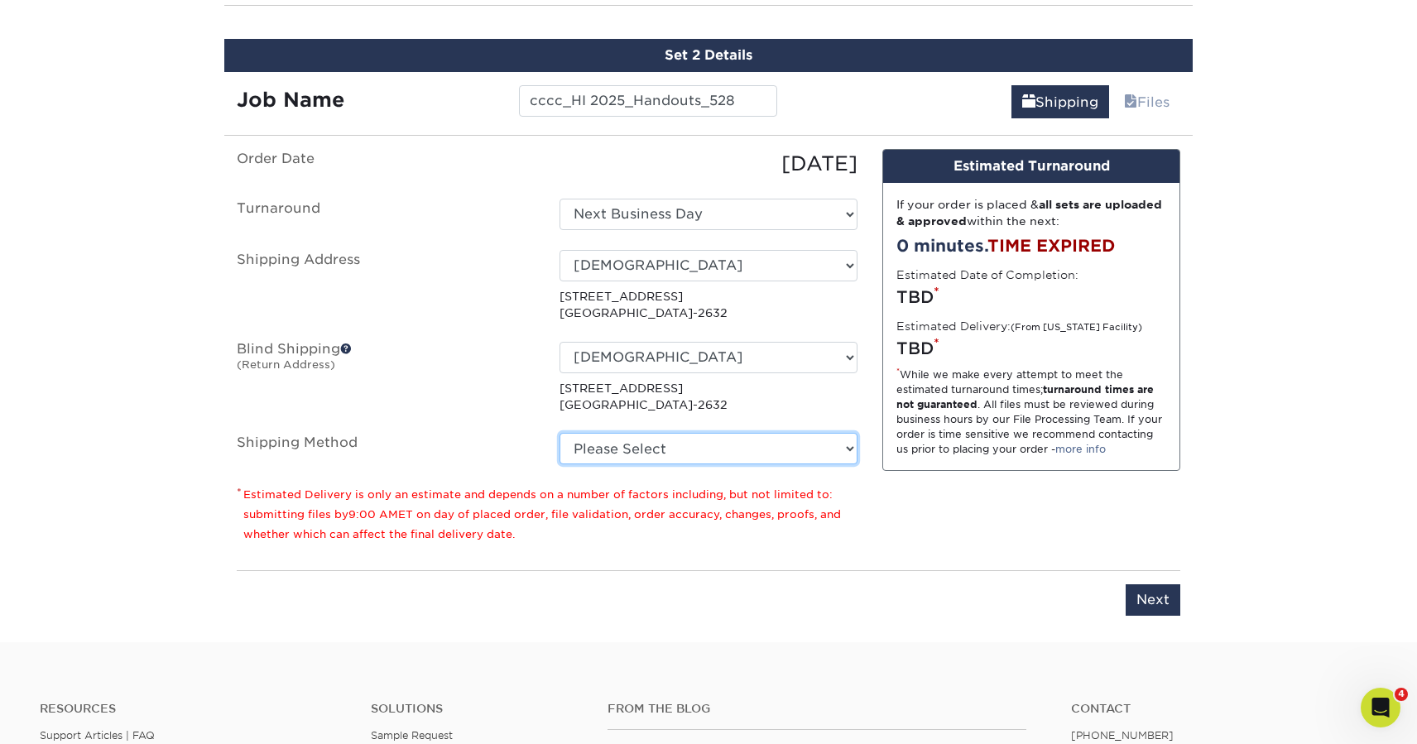
click at [688, 435] on select "Please Select Ground Shipping (+$18.73) 3 Day Shipping Service (+$25.28) 2 Day …" at bounding box center [708, 448] width 298 height 31
select select "03"
click at [559, 433] on select "Please Select Ground Shipping (+$18.73) 3 Day Shipping Service (+$25.28) 2 Day …" at bounding box center [708, 448] width 298 height 31
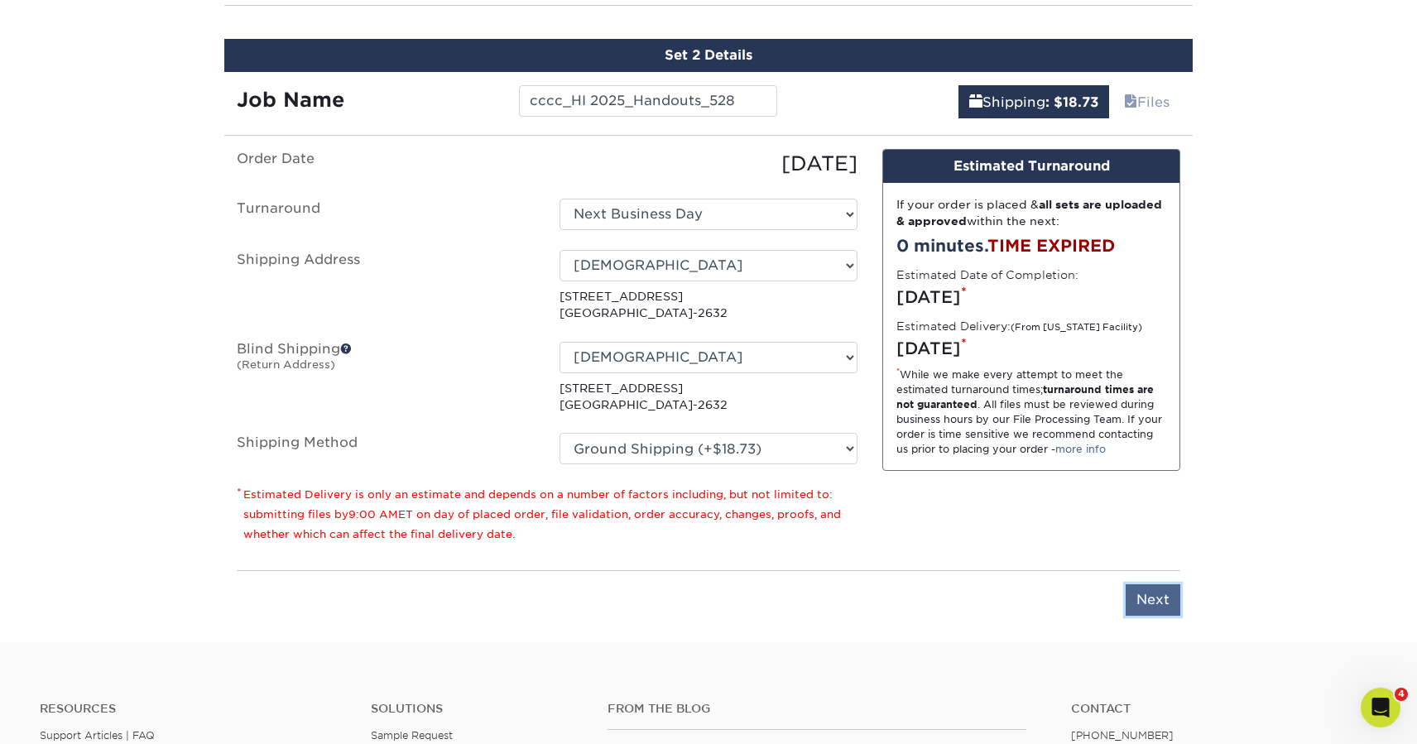
click at [1139, 598] on input "Next" at bounding box center [1152, 599] width 55 height 31
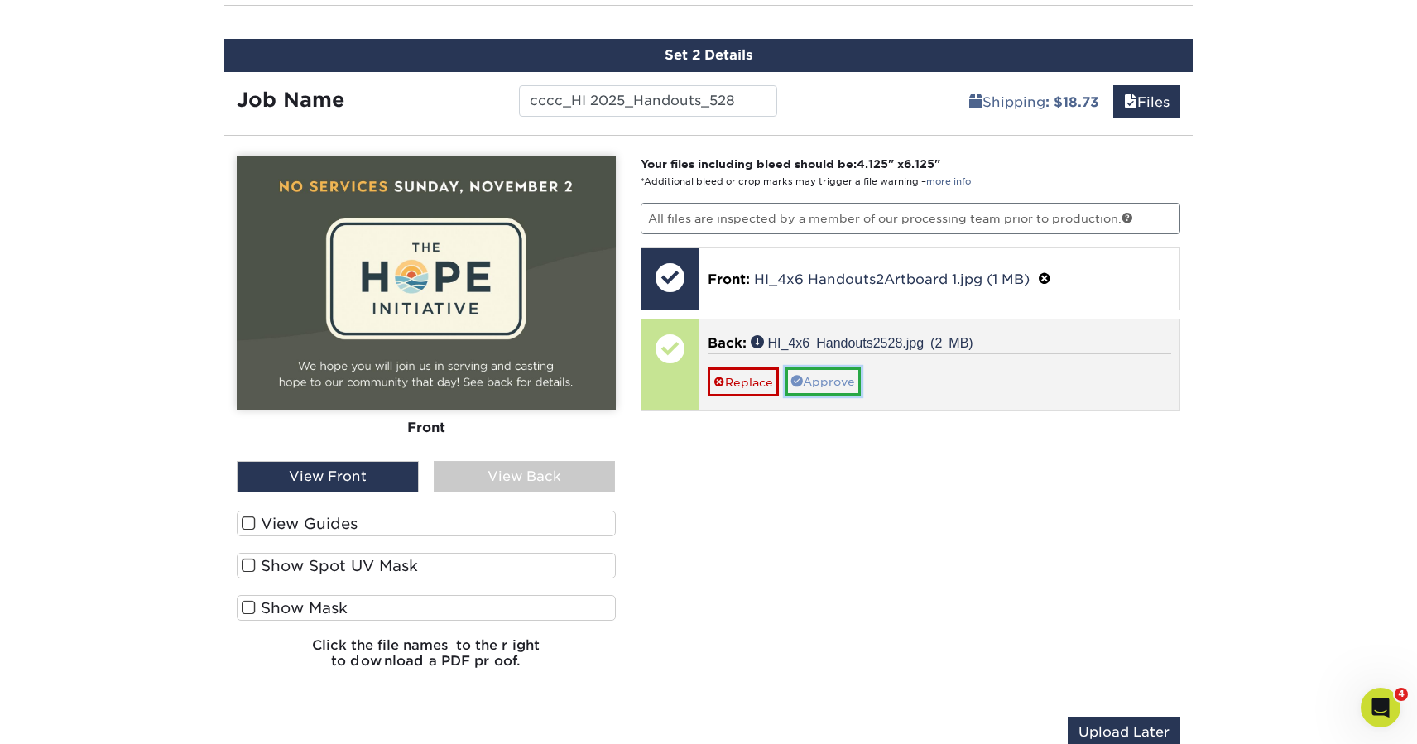
click at [820, 389] on link "Approve" at bounding box center [822, 381] width 75 height 28
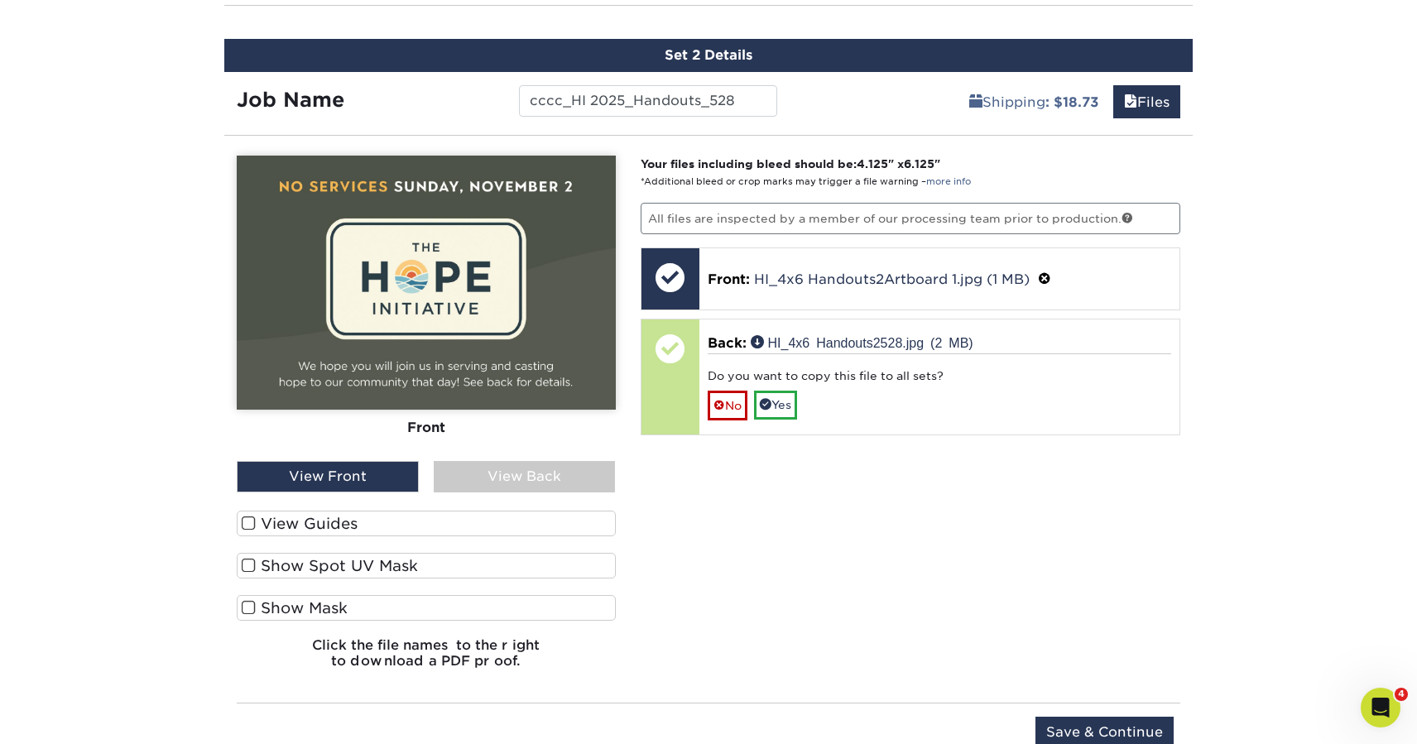
click at [554, 482] on div "View Back" at bounding box center [525, 476] width 182 height 31
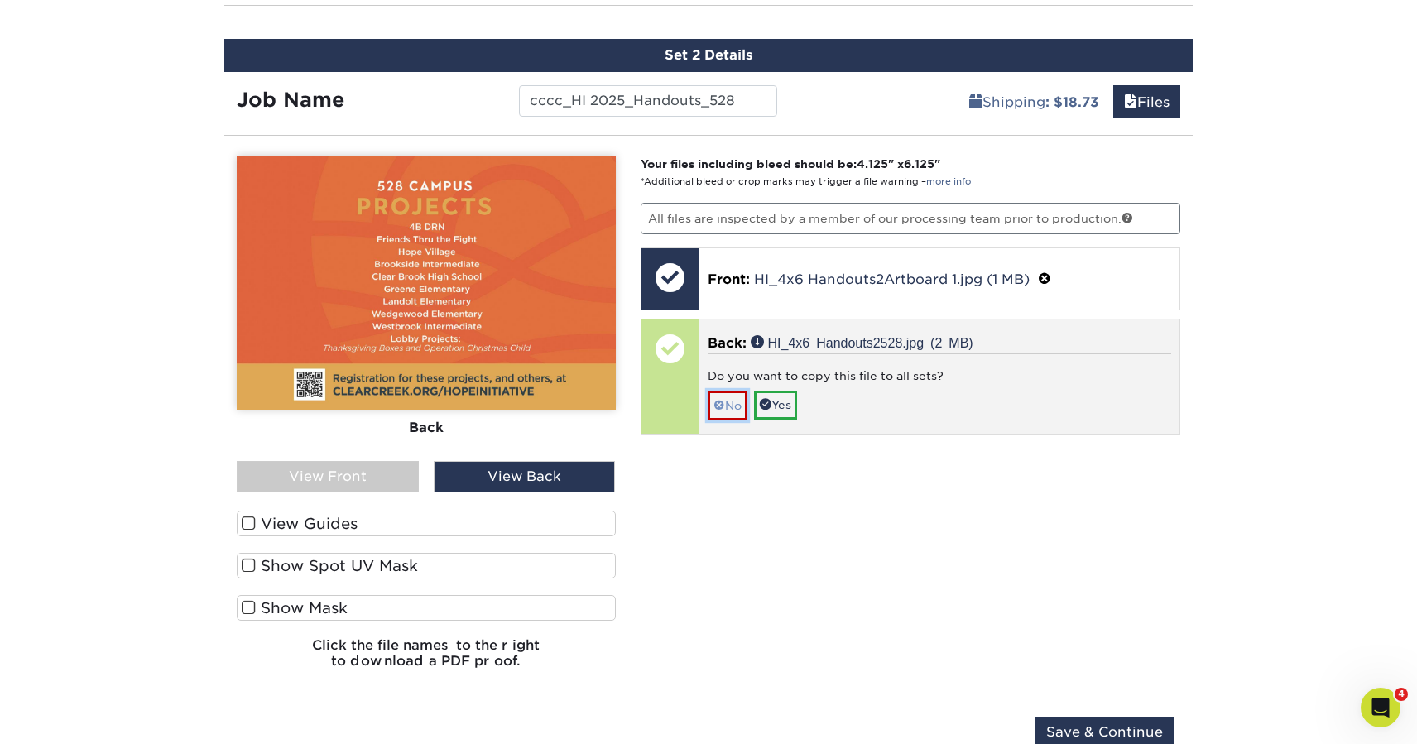
click at [728, 407] on link "No" at bounding box center [727, 405] width 40 height 29
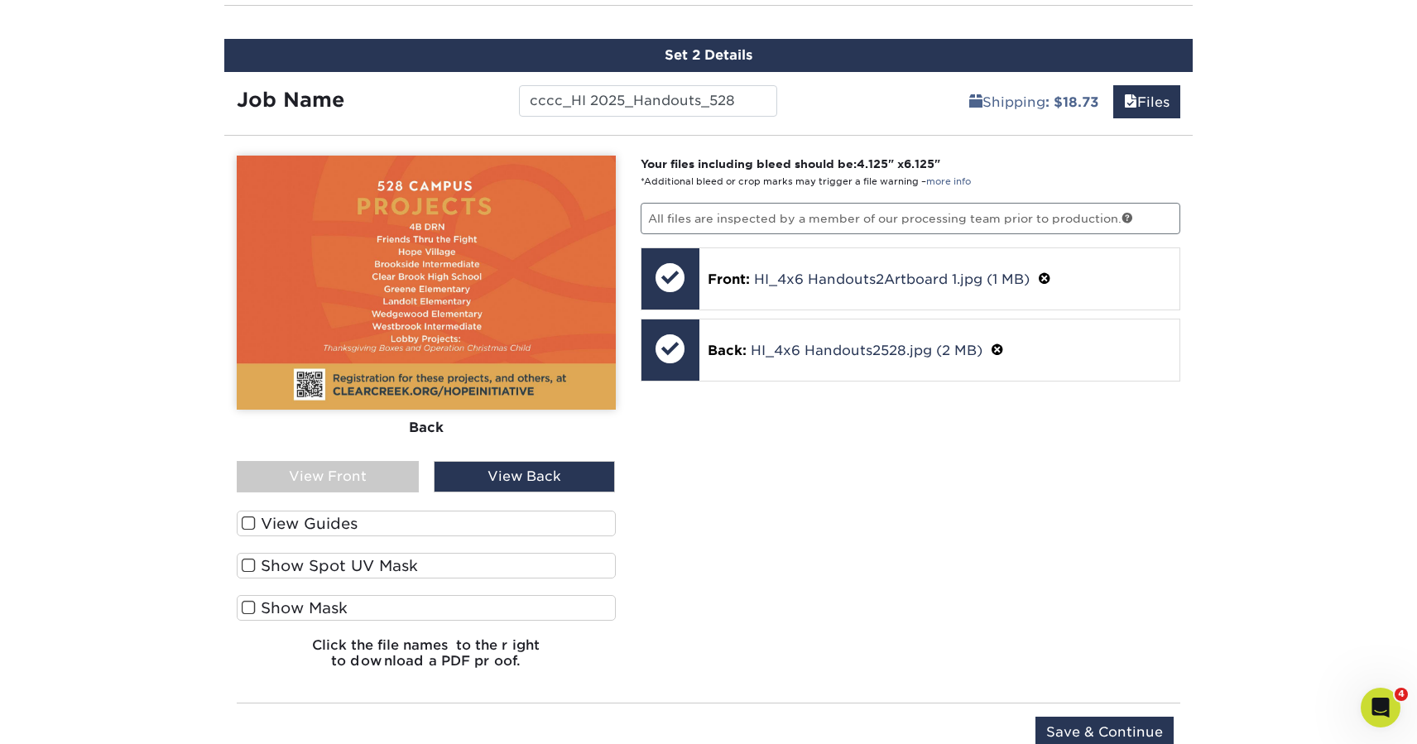
scroll to position [1188, 0]
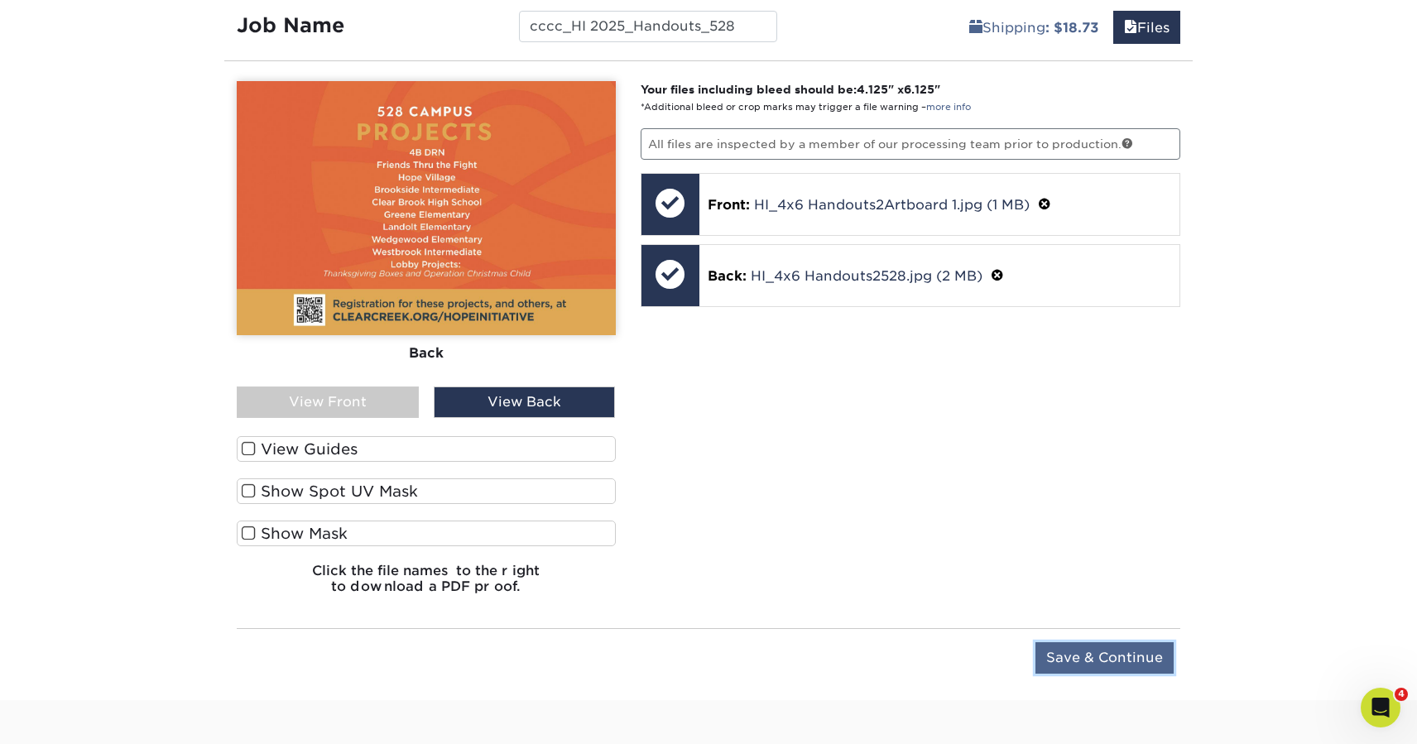
click at [1110, 659] on input "Save & Continue" at bounding box center [1104, 657] width 138 height 31
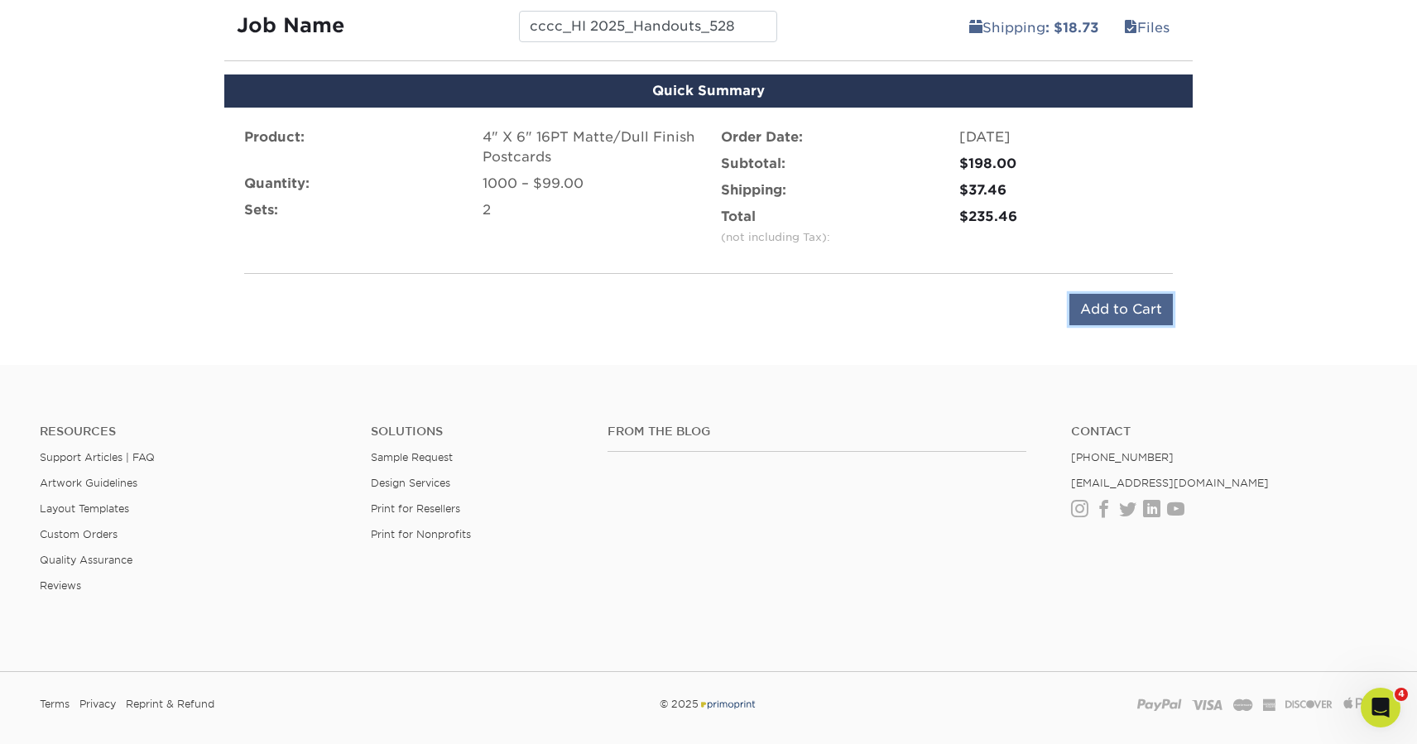
click at [1114, 307] on input "Add to Cart" at bounding box center [1120, 309] width 103 height 31
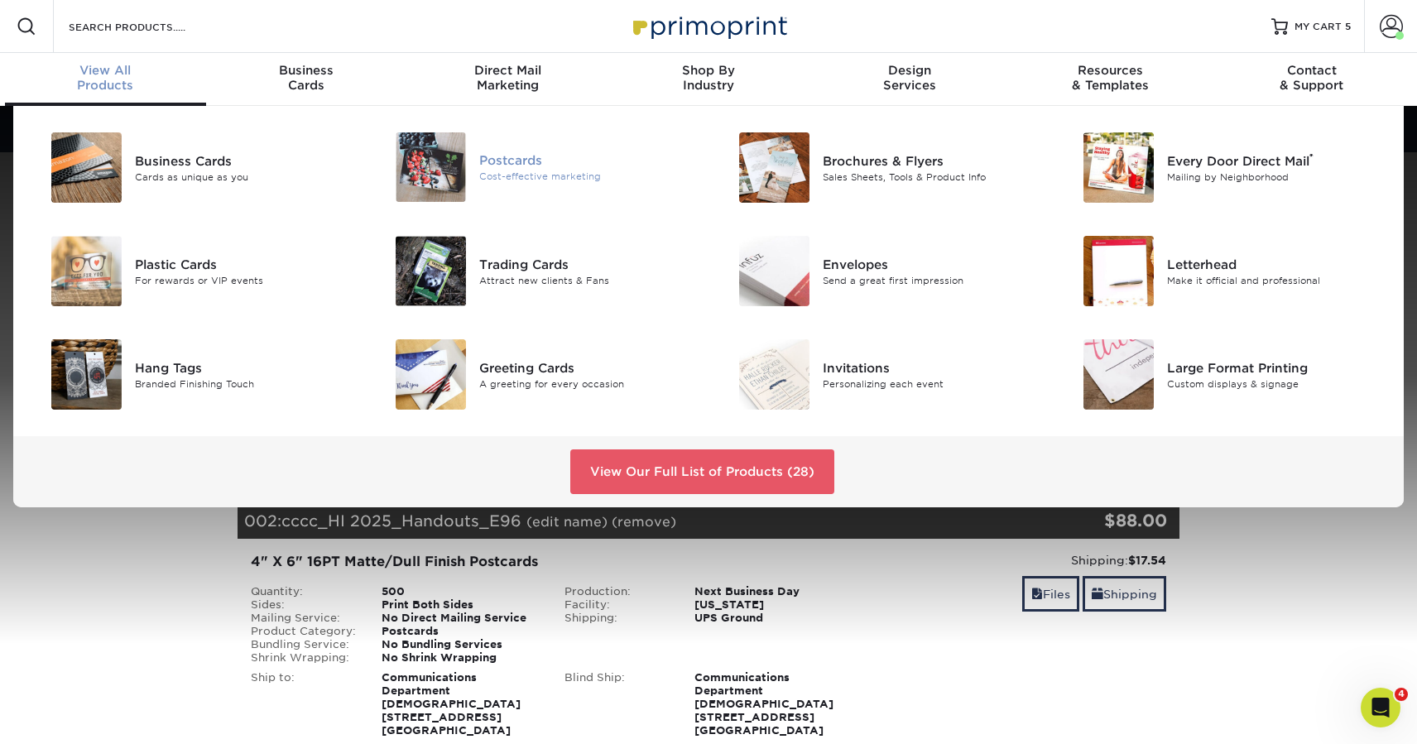
click at [505, 158] on div "Postcards" at bounding box center [587, 160] width 217 height 18
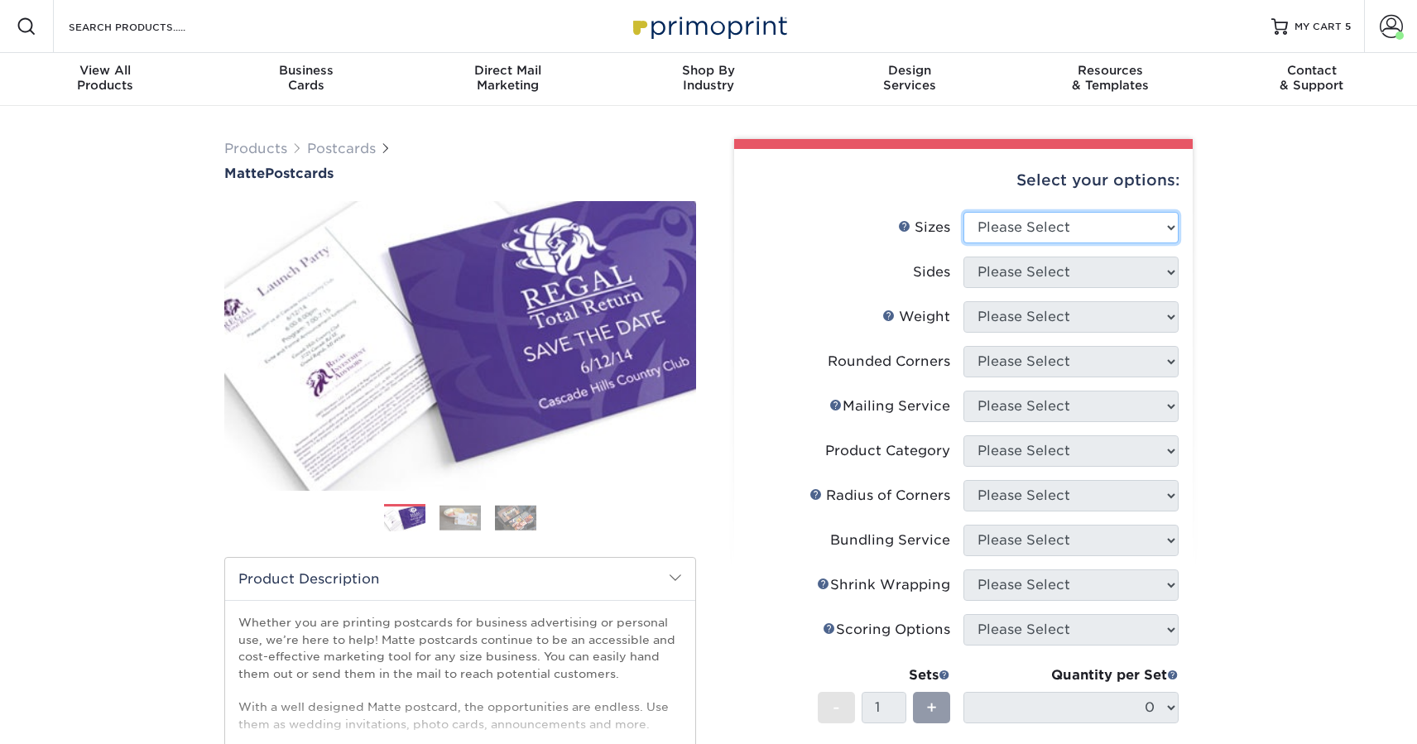
click at [1028, 237] on select "Please Select 1.5" x 7" 2" x 4" 2" x 6" 2" x 7" 2" x 8" 2.12" x 5.5" 2.125" x 5…" at bounding box center [1070, 227] width 215 height 31
select select "4.00x6.00"
click at [963, 212] on select "Please Select 1.5" x 7" 2" x 4" 2" x 6" 2" x 7" 2" x 8" 2.12" x 5.5" 2.125" x 5…" at bounding box center [1070, 227] width 215 height 31
click at [1007, 280] on select "Please Select Print Both Sides Print Front Only" at bounding box center [1070, 271] width 215 height 31
select select "13abbda7-1d64-4f25-8bb2-c179b224825d"
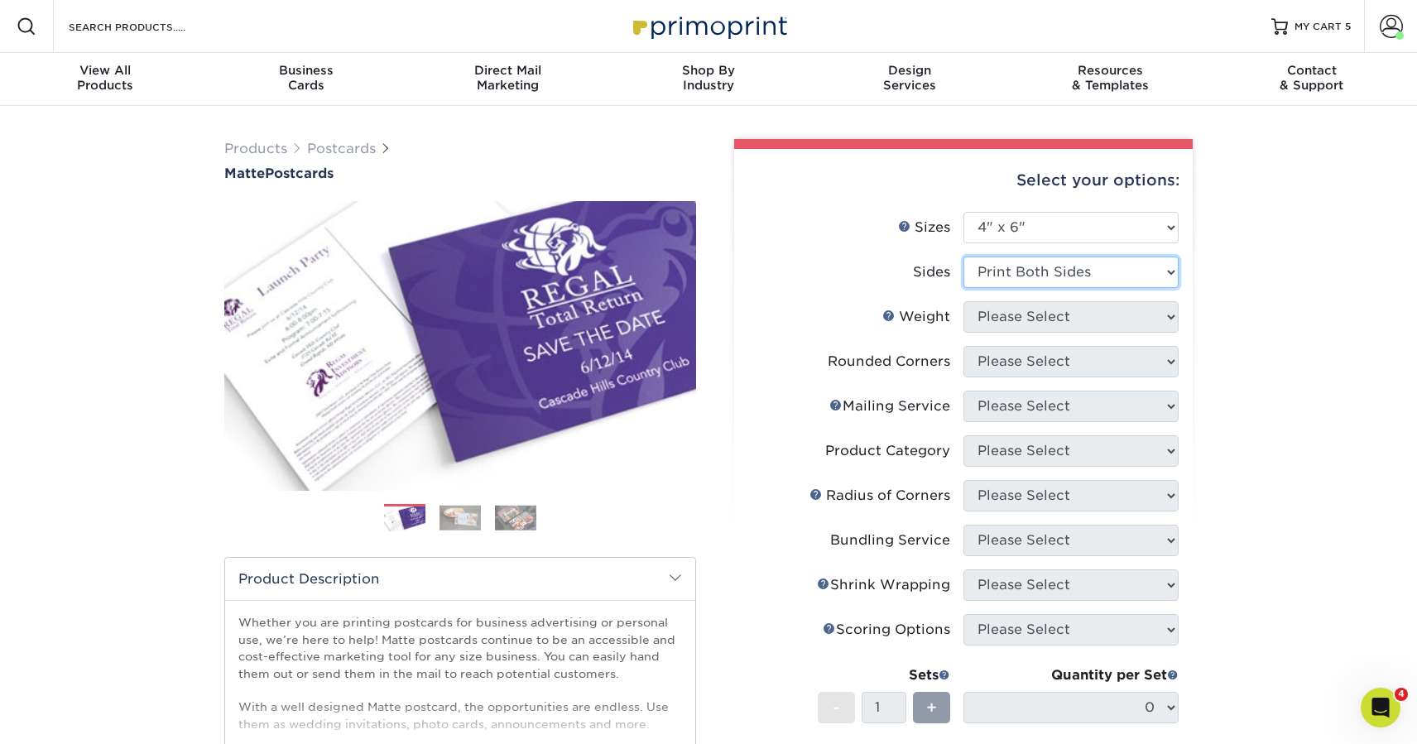
click at [963, 256] on select "Please Select Print Both Sides Print Front Only" at bounding box center [1070, 271] width 215 height 31
click at [1009, 323] on select "Please Select" at bounding box center [1070, 316] width 215 height 31
select select "16PT"
click at [963, 301] on select "Please Select 16PT 14PT" at bounding box center [1070, 316] width 215 height 31
click at [0, 0] on select at bounding box center [0, 0] width 0 height 0
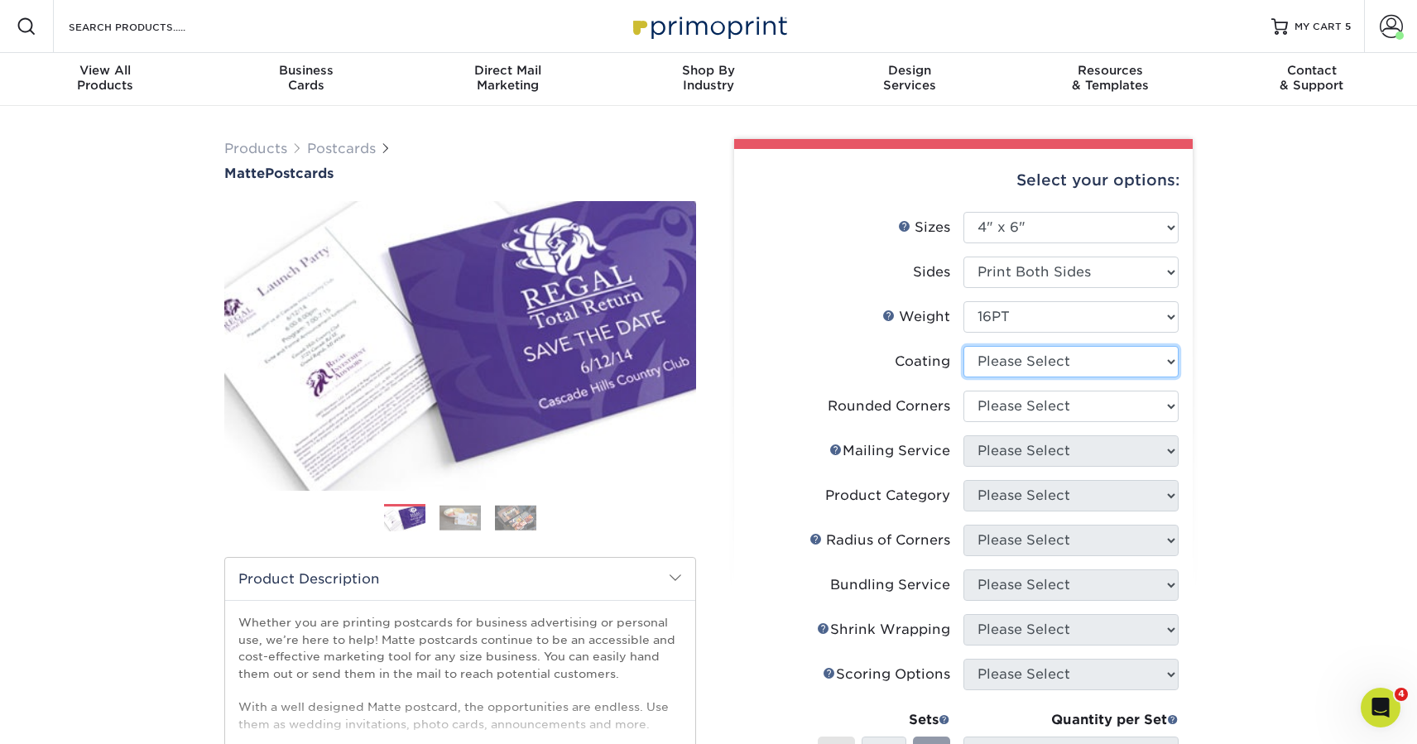
select select "121bb7b5-3b4d-429f-bd8d-bbf80e953313"
click at [963, 346] on select at bounding box center [1070, 361] width 215 height 31
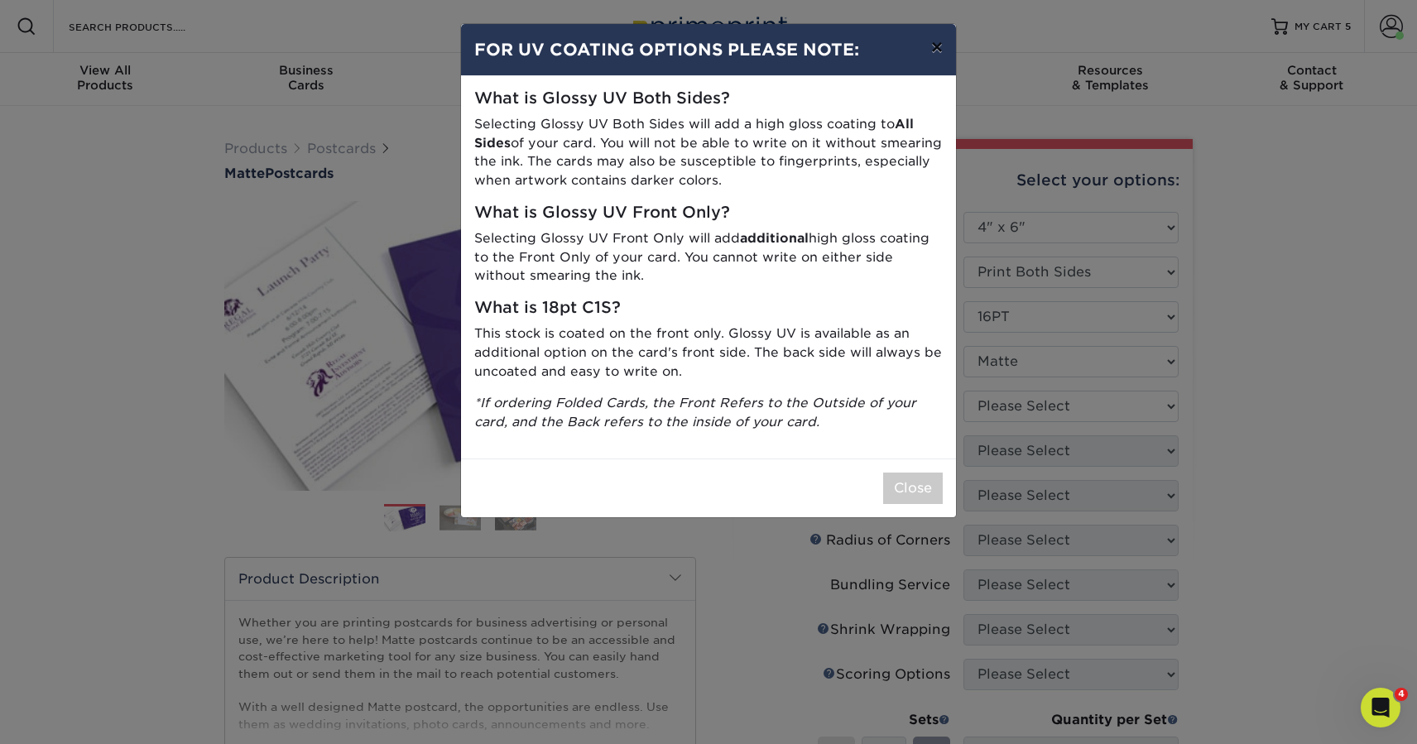
click at [929, 45] on button "×" at bounding box center [937, 47] width 38 height 46
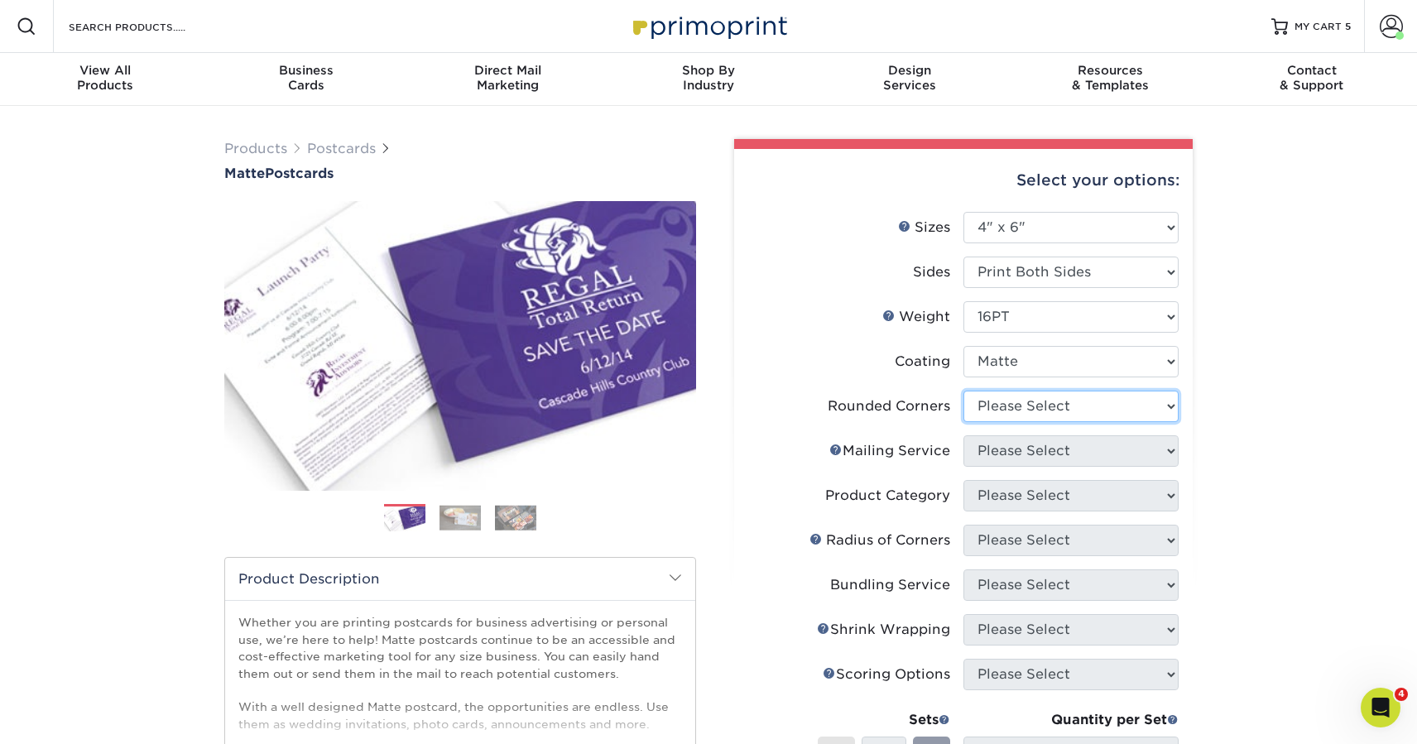
click at [1038, 393] on select "Please Select Yes - Round 4 Corners No" at bounding box center [1070, 406] width 215 height 31
select select "0"
click at [963, 391] on select "Please Select Yes - Round 4 Corners No" at bounding box center [1070, 406] width 215 height 31
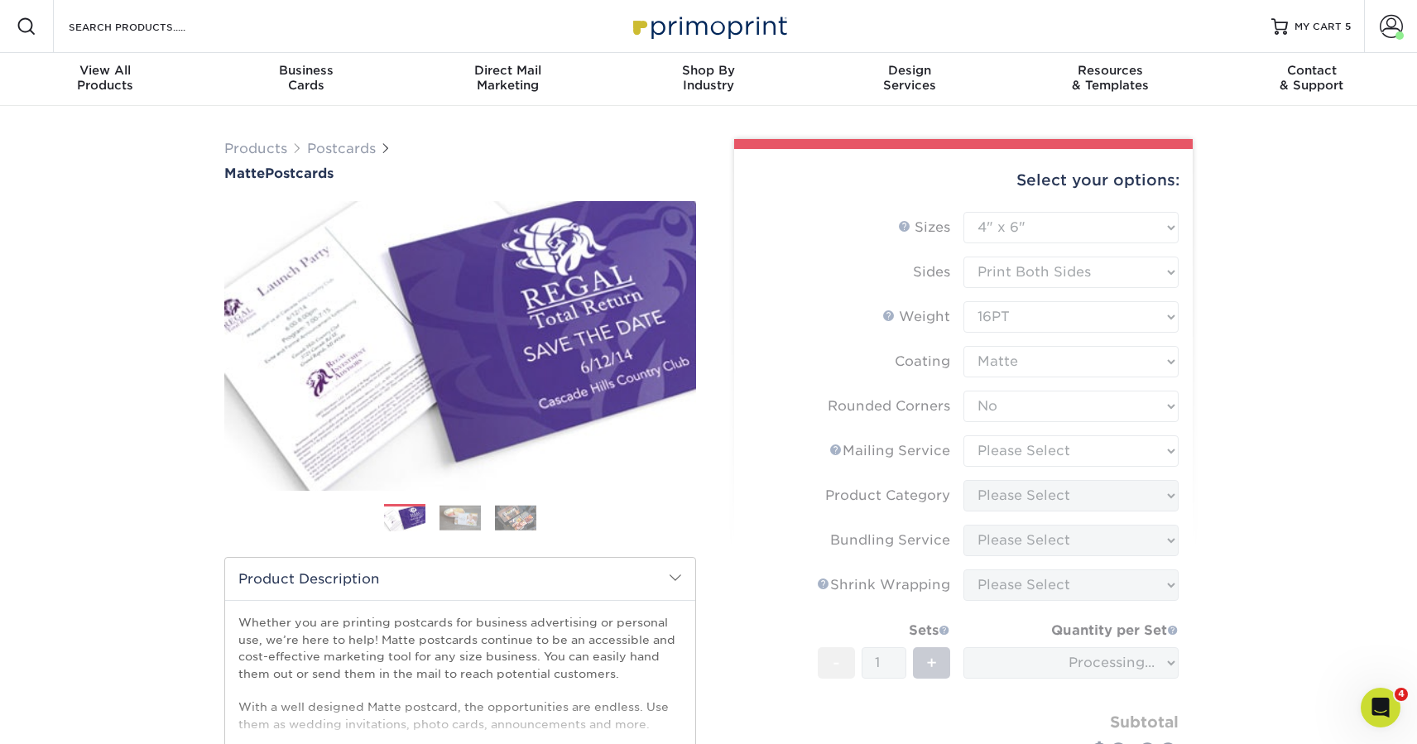
click at [1043, 448] on form "Sizes Help Sizes Please Select 1.5" x 7" 2" x 4" 2" x 6" 2" x 7" 2" x 8" 2.12" …" at bounding box center [963, 516] width 432 height 608
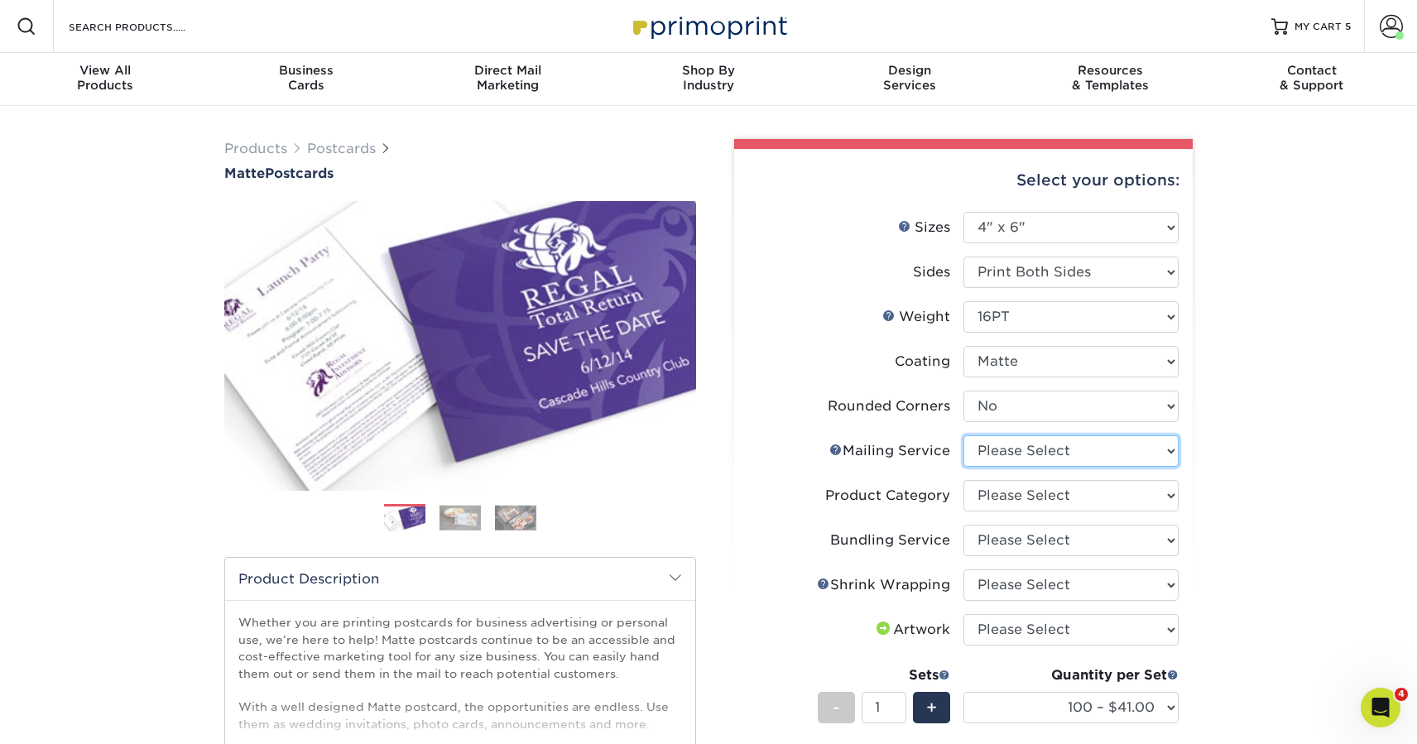
click at [1043, 448] on select "Please Select No Direct Mailing Service No, I will mail/stamp/imprint Direct Ma…" at bounding box center [1070, 450] width 215 height 31
select select "3e5e9bdd-d78a-4c28-a41d-fe1407925ca6"
click at [963, 435] on select "Please Select No Direct Mailing Service No, I will mail/stamp/imprint Direct Ma…" at bounding box center [1070, 450] width 215 height 31
click at [1047, 502] on select "Please Select Postcards" at bounding box center [1070, 495] width 215 height 31
select select "9b7272e0-d6c8-4c3c-8e97-d3a1bcdab858"
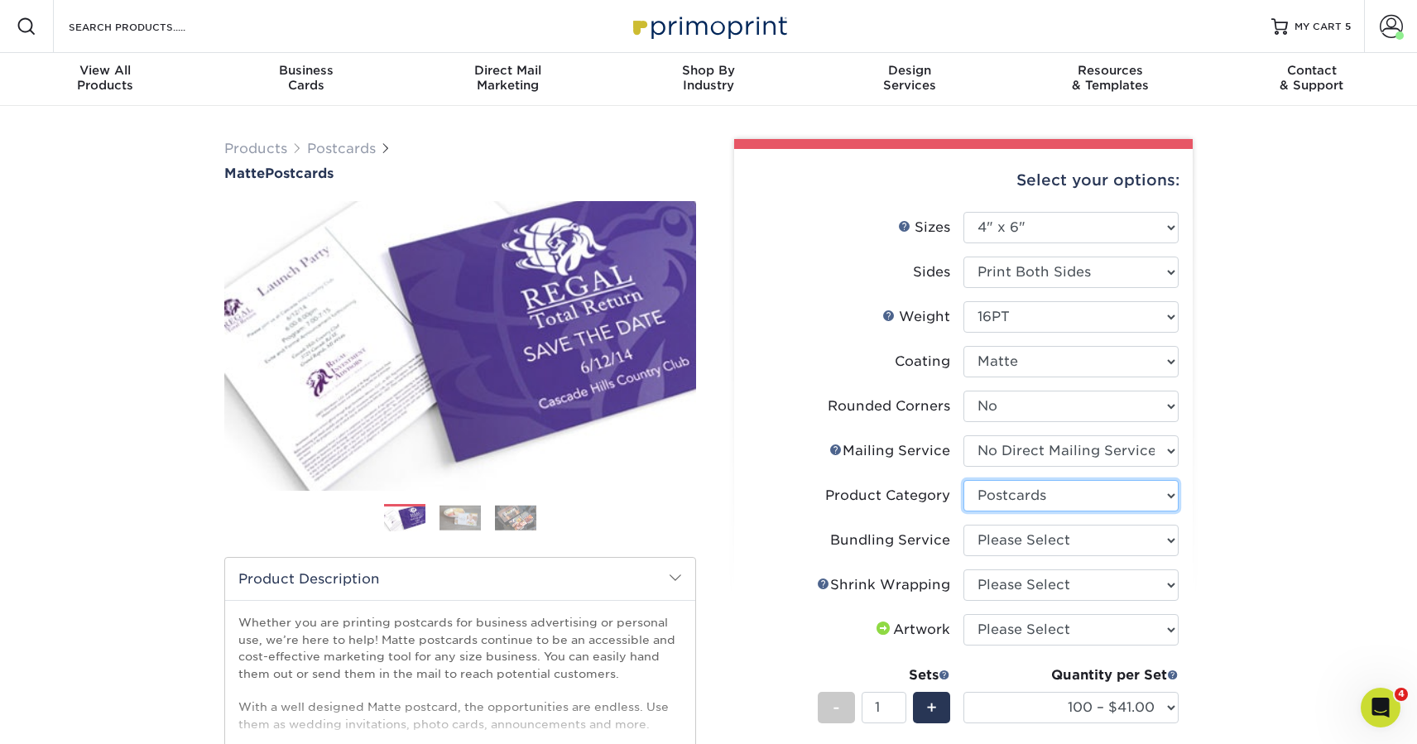
click at [963, 480] on select "Please Select Postcards" at bounding box center [1070, 495] width 215 height 31
click at [1053, 540] on select "Please Select No Bundling Services Yes, Bundles of 50 (+2 Days) Yes, Bundles of…" at bounding box center [1070, 540] width 215 height 31
select select "58689abb-25c0-461c-a4c3-a80b627d6649"
click at [963, 525] on select "Please Select No Bundling Services Yes, Bundles of 50 (+2 Days) Yes, Bundles of…" at bounding box center [1070, 540] width 215 height 31
click at [1057, 587] on select "Please Select No Shrink Wrapping Shrink Wrap 100 Per Package Shrink Wrap 50 Per…" at bounding box center [1070, 584] width 215 height 31
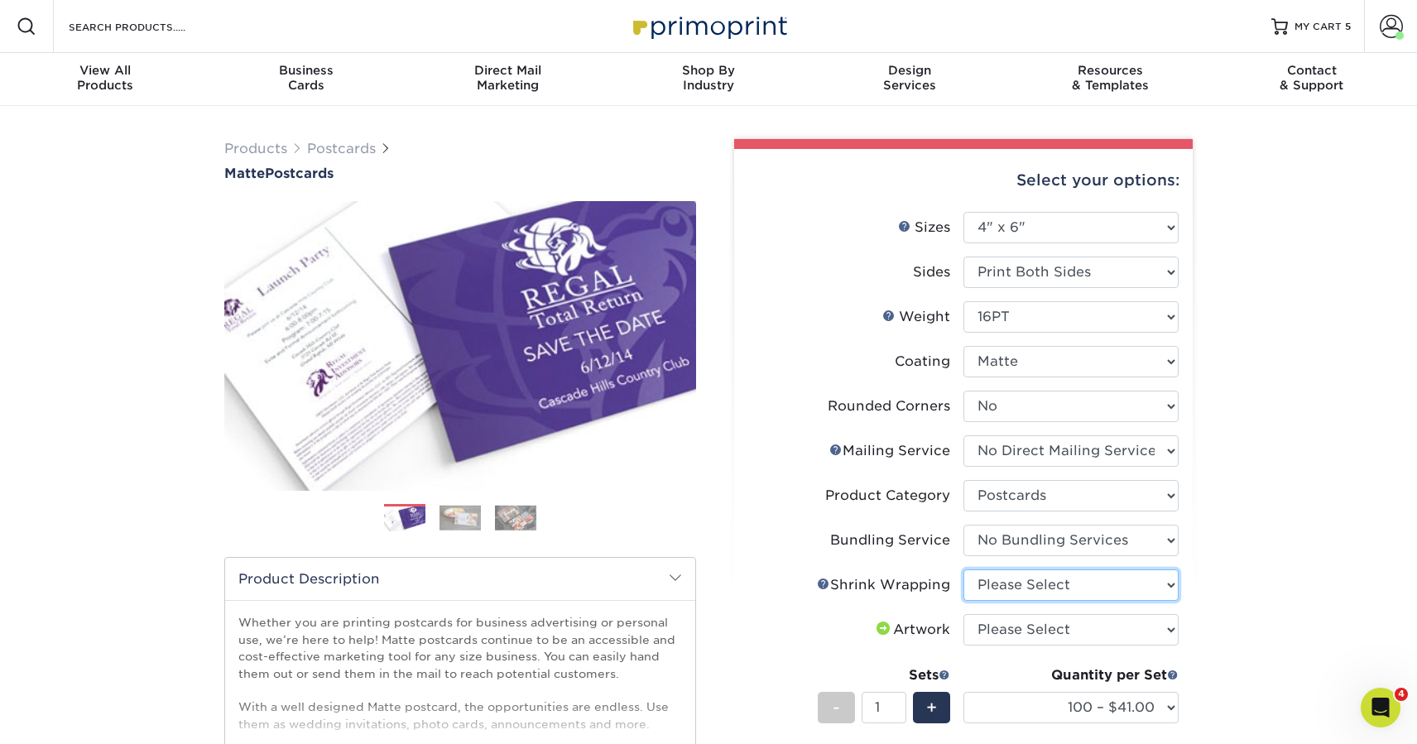
select select "c8749376-e7da-41d0-b3dc-647faf84d907"
click at [963, 569] on select "Please Select No Shrink Wrapping Shrink Wrap 100 Per Package Shrink Wrap 50 Per…" at bounding box center [1070, 584] width 215 height 31
click at [1057, 632] on select "Please Select I will upload files I need a design - $150" at bounding box center [1070, 629] width 215 height 31
select select "upload"
click at [963, 614] on select "Please Select I will upload files I need a design - $150" at bounding box center [1070, 629] width 215 height 31
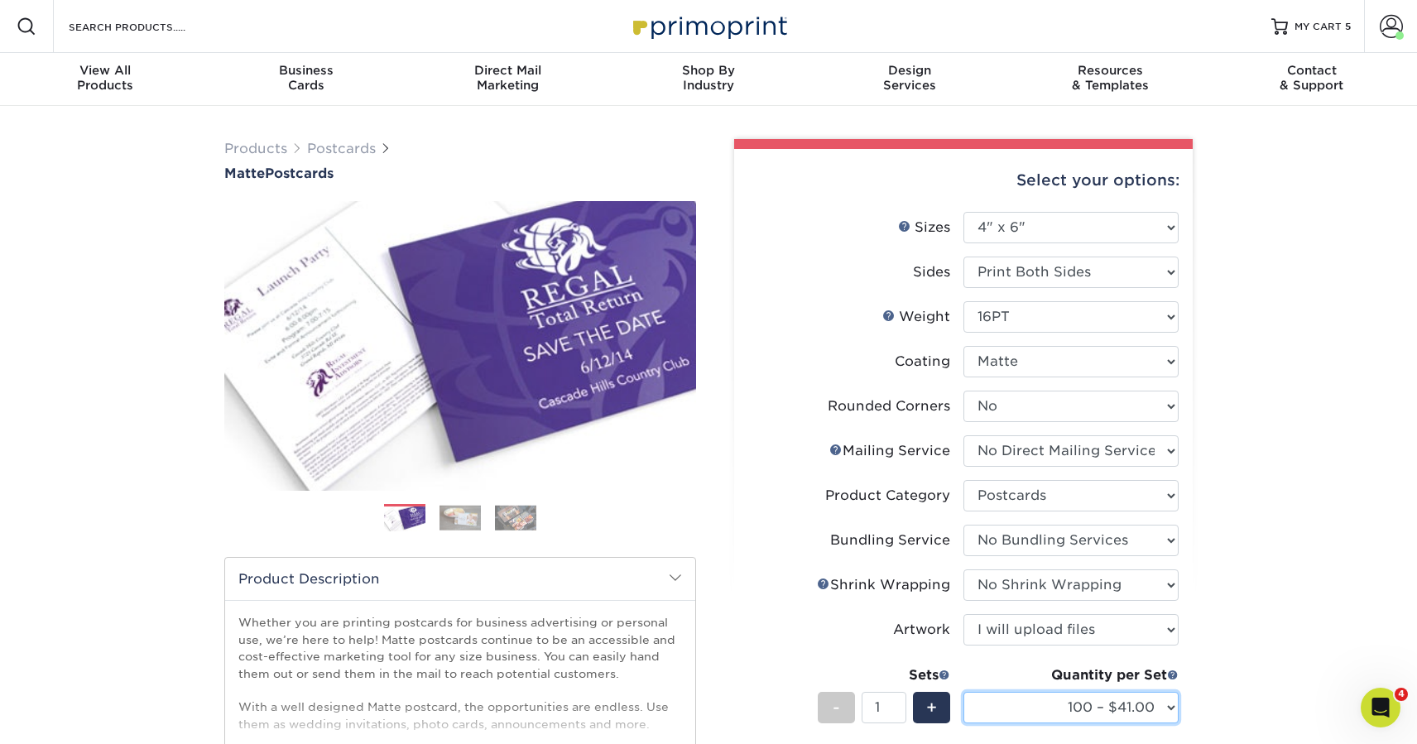
click at [1068, 712] on select "100 – $41.00 250 – $74.00 500 – $88.00 1000 – $99.00 2500 – $205.00 5000 – $304…" at bounding box center [1070, 707] width 215 height 31
select select "500 – $88.00"
click at [963, 692] on select "100 – $41.00 250 – $74.00 500 – $88.00 1000 – $99.00 2500 – $205.00 5000 – $304…" at bounding box center [1070, 707] width 215 height 31
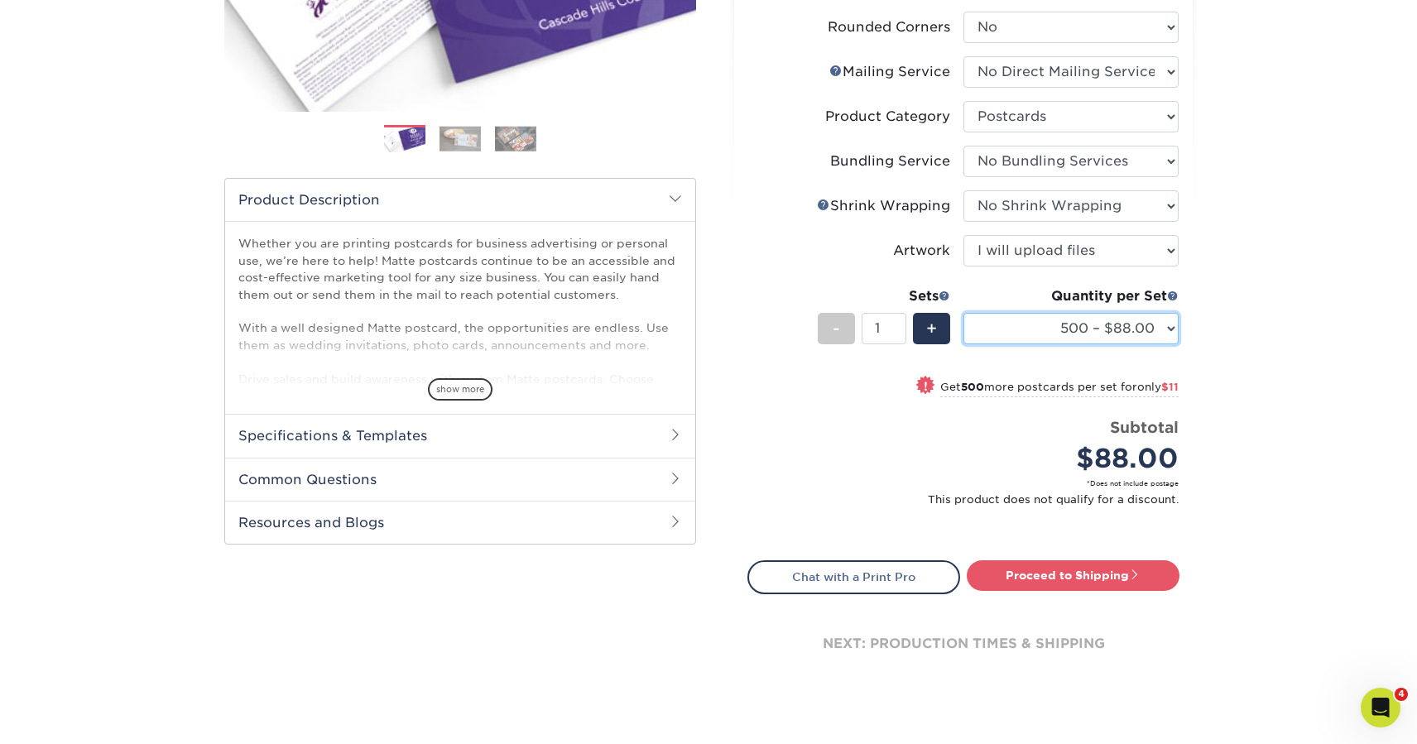
scroll to position [377, 0]
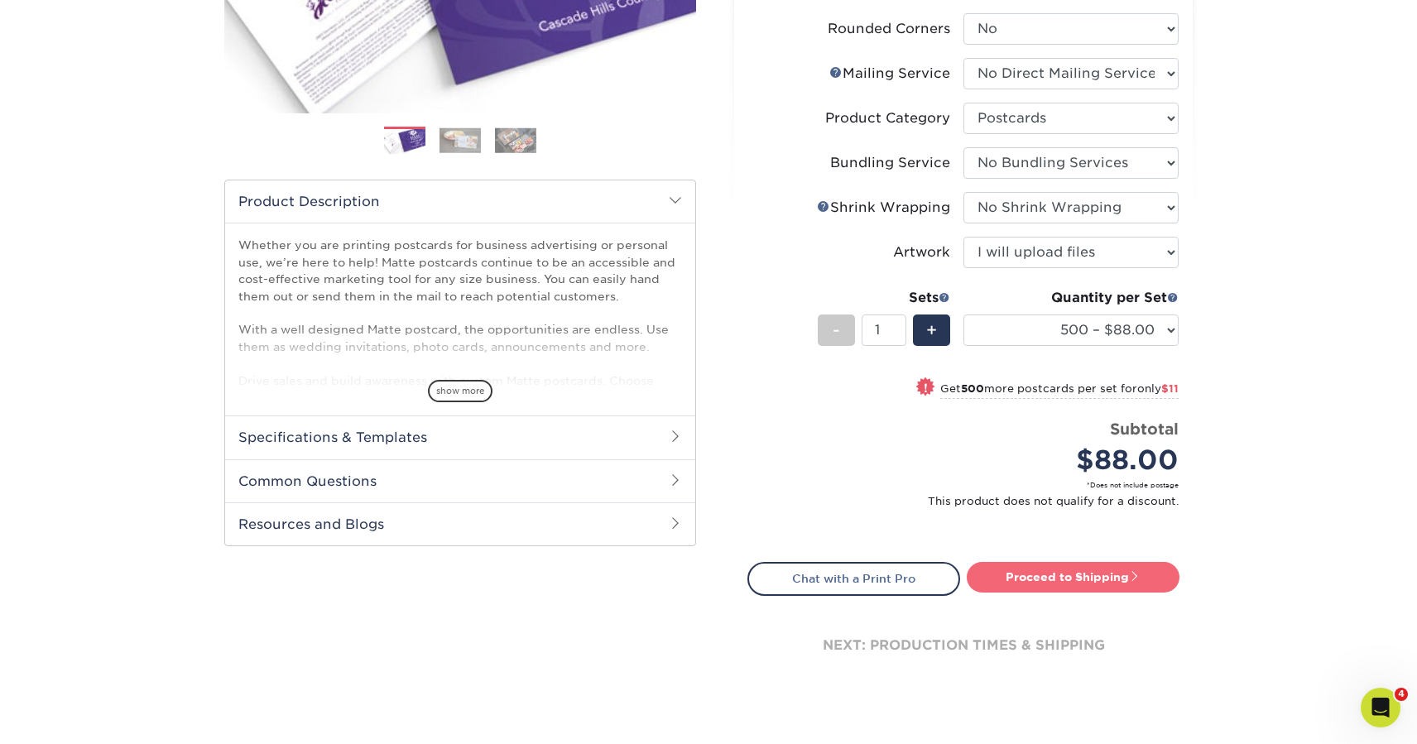
click at [1028, 582] on link "Proceed to Shipping" at bounding box center [1072, 577] width 213 height 30
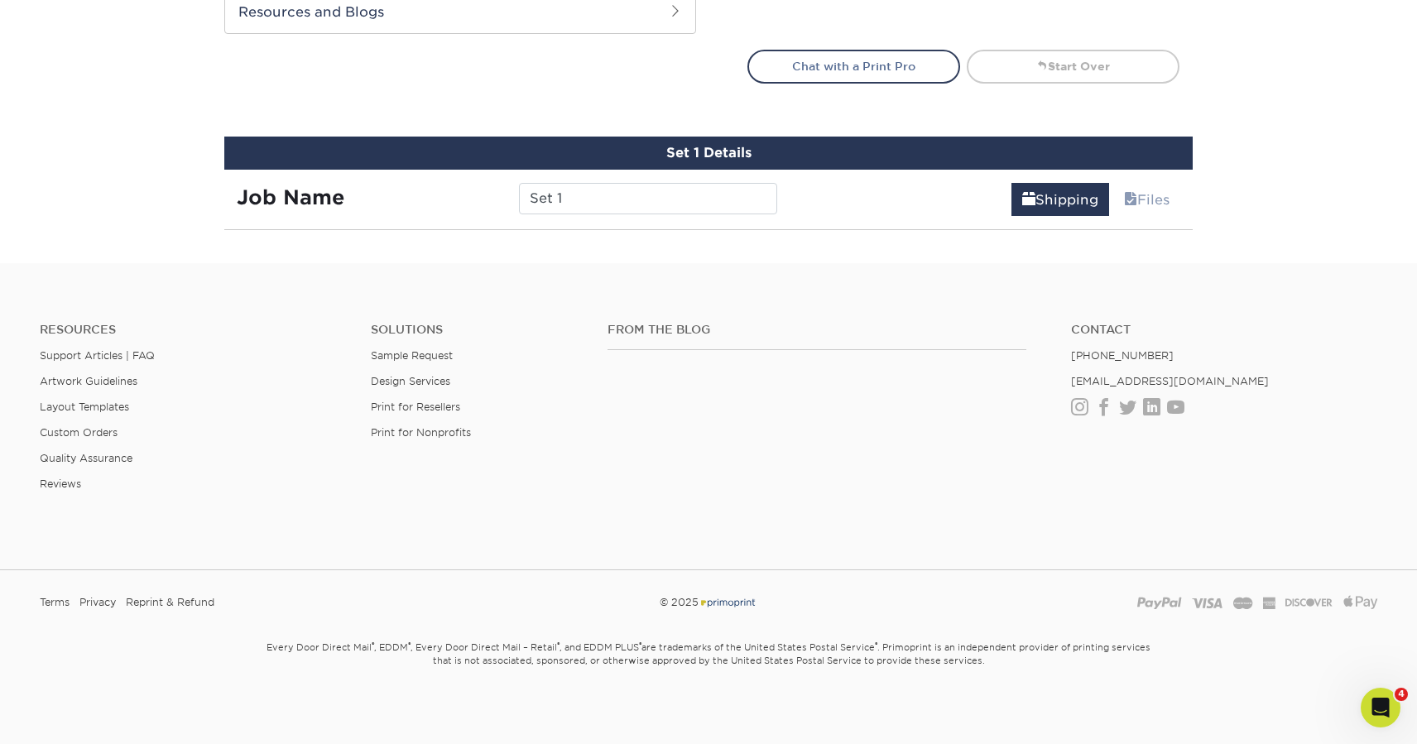
scroll to position [984, 0]
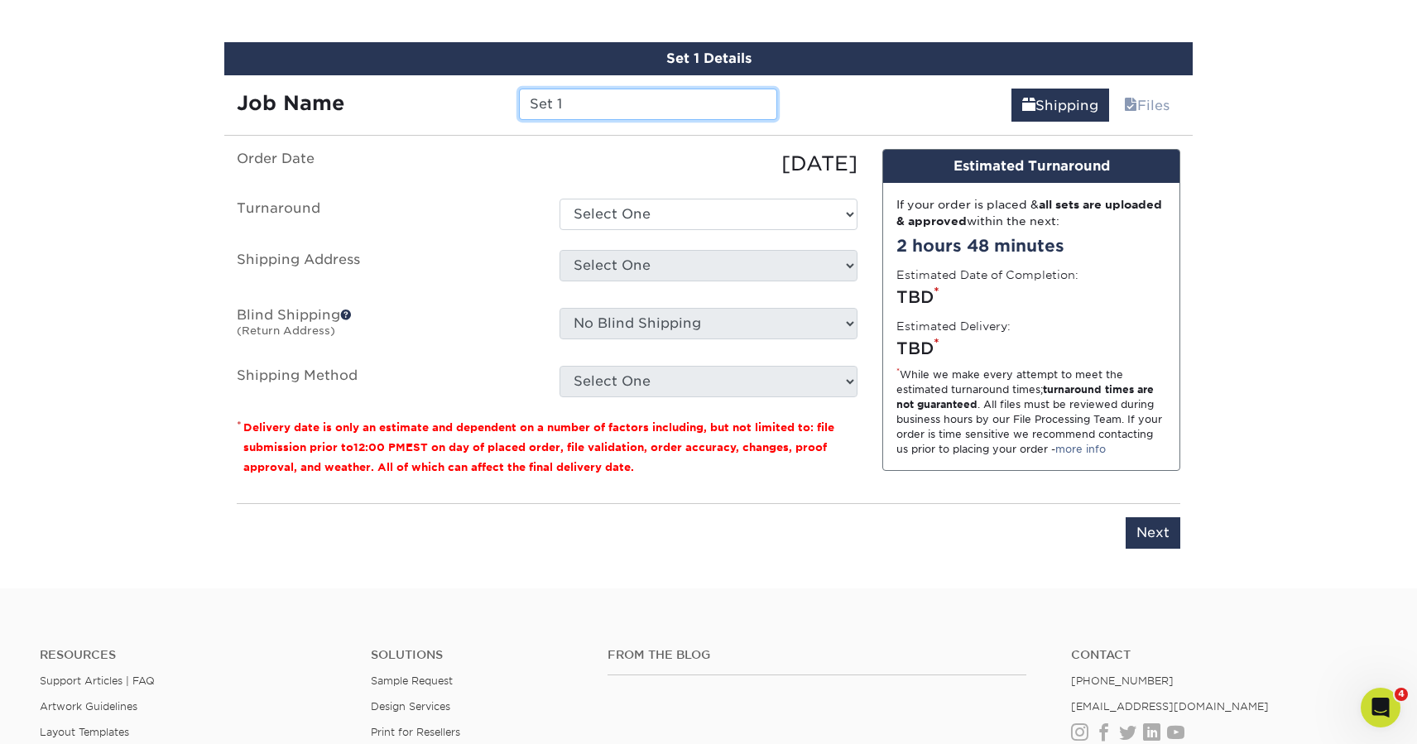
click at [563, 118] on input "Set 1" at bounding box center [647, 104] width 257 height 31
paste input "cccc_HI 2025_Handouts_E96"
drag, startPoint x: 738, startPoint y: 104, endPoint x: 707, endPoint y: 107, distance: 30.7
click at [707, 107] on input "cccc_HI 2025_Handouts_E96" at bounding box center [647, 104] width 257 height 31
type input "cccc_HI 2025_Handouts_517"
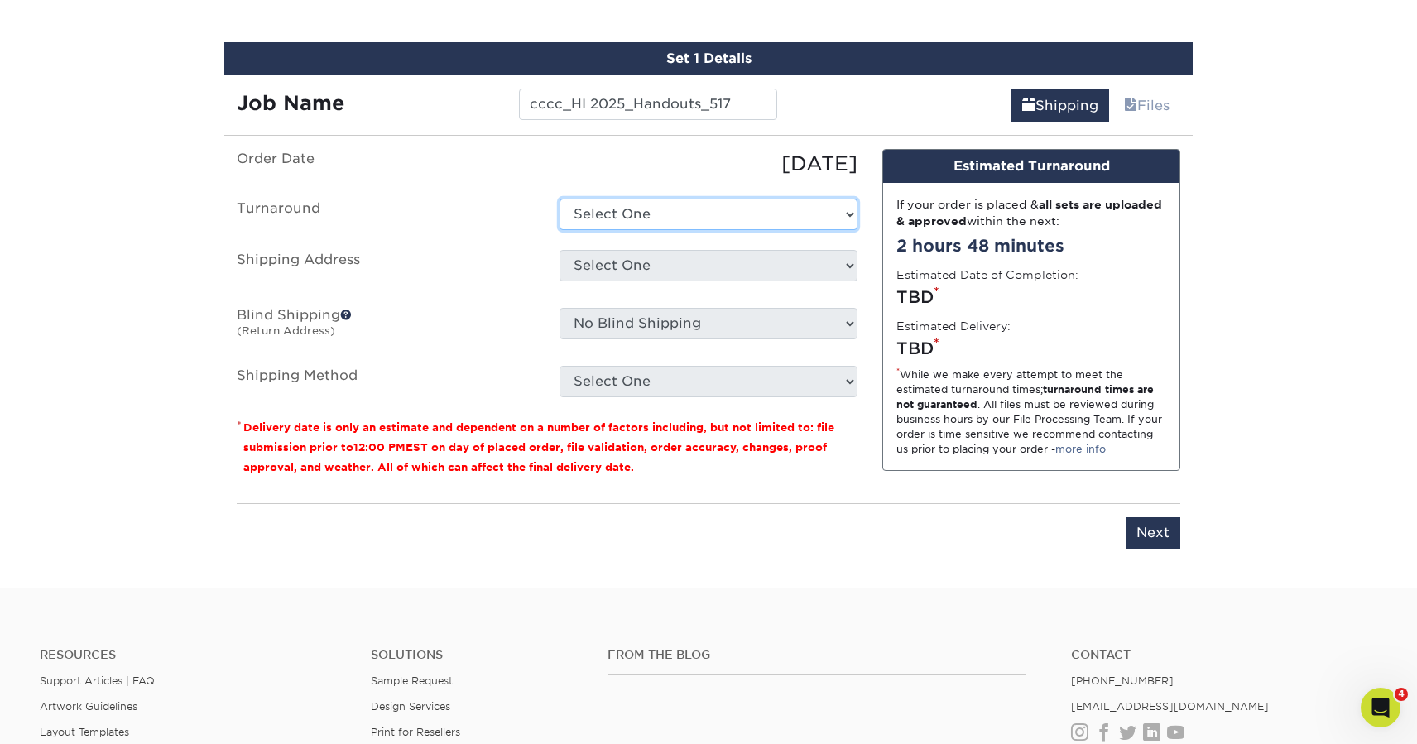
click at [685, 219] on select "Select One 2-4 Business Days 2 Day Next Business Day" at bounding box center [708, 214] width 298 height 31
select select "cfc06caf-1d8e-40e5-90b5-cb9434cb2bac"
click at [559, 199] on select "Select One 2-4 Business Days 2 Day Next Business Day" at bounding box center [708, 214] width 298 height 31
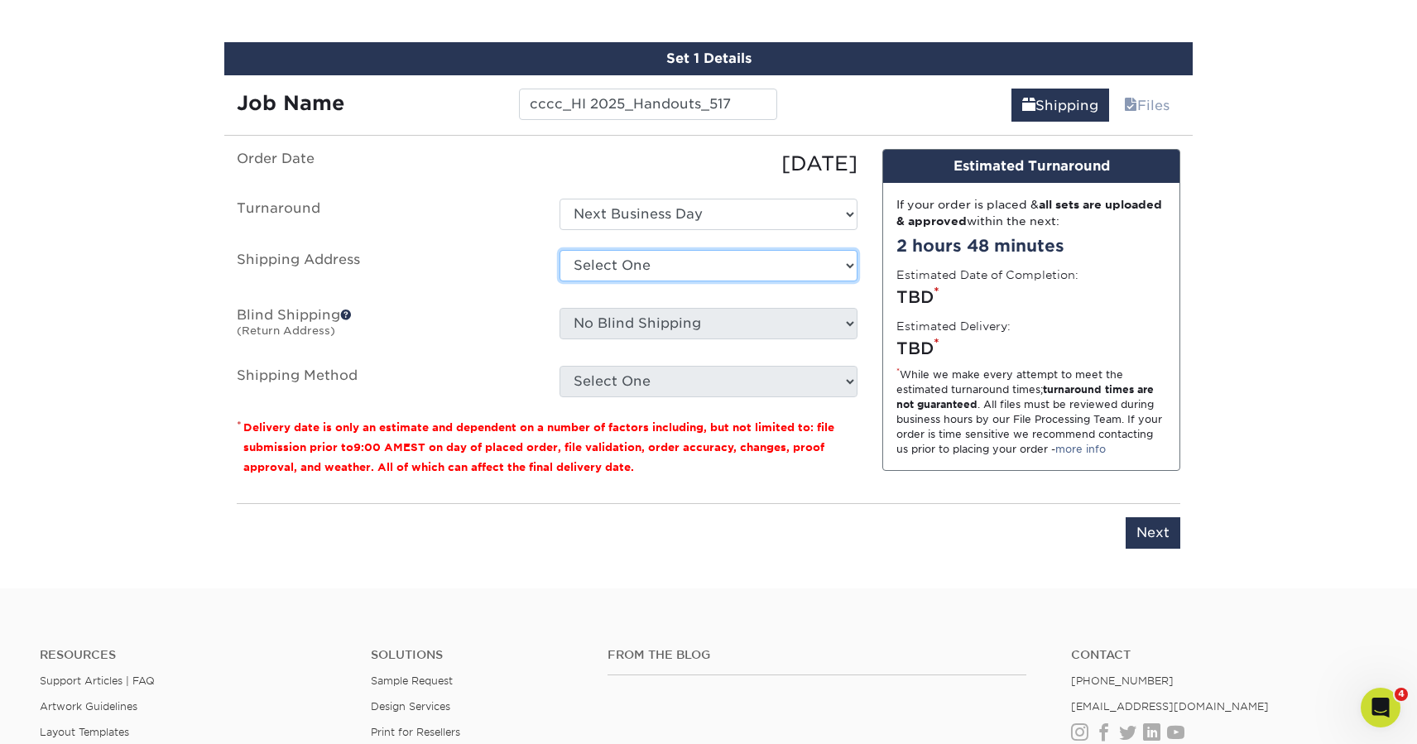
click at [682, 275] on select "Select One Clear Creek Community Church Clear Creek Community Church Green Hous…" at bounding box center [708, 265] width 298 height 31
select select "128327"
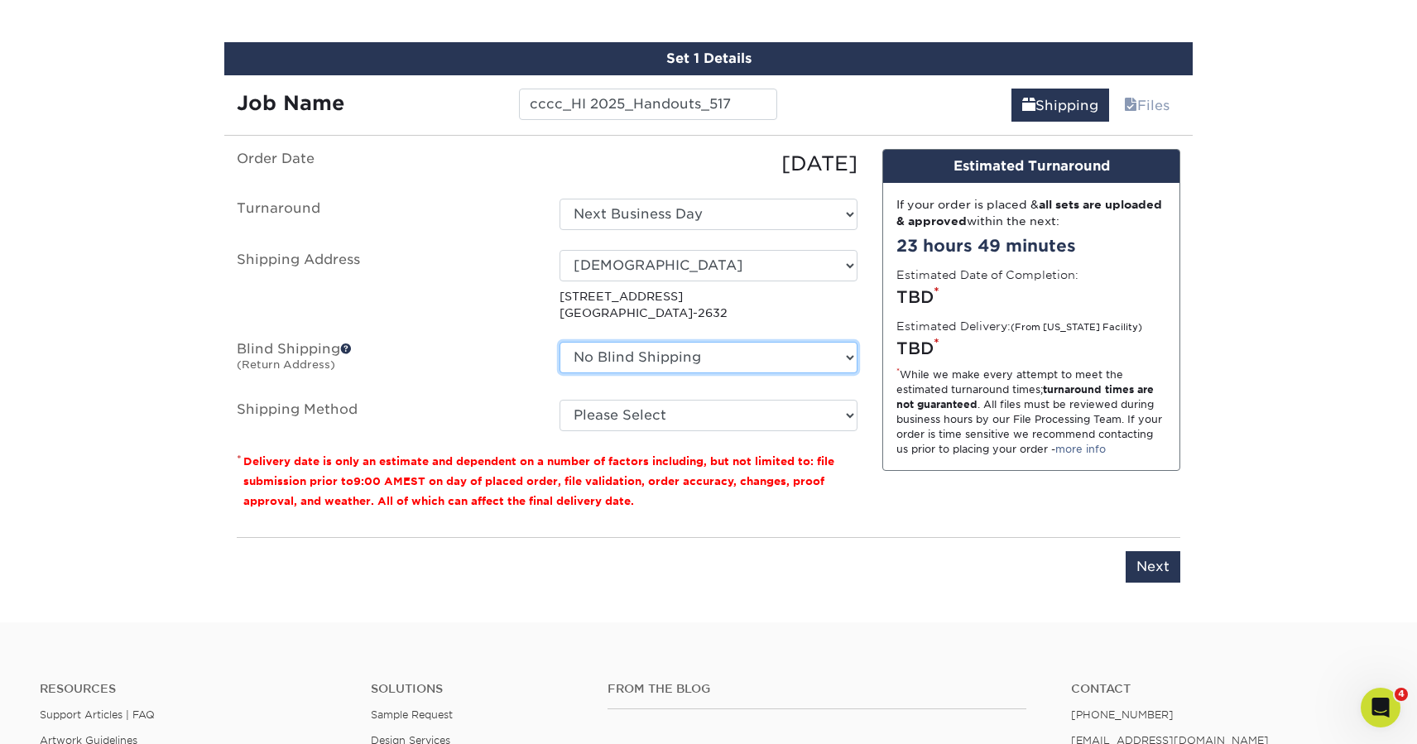
click at [691, 361] on select "No Blind Shipping Clear Creek Community Church Clear Creek Community Church Gre…" at bounding box center [708, 357] width 298 height 31
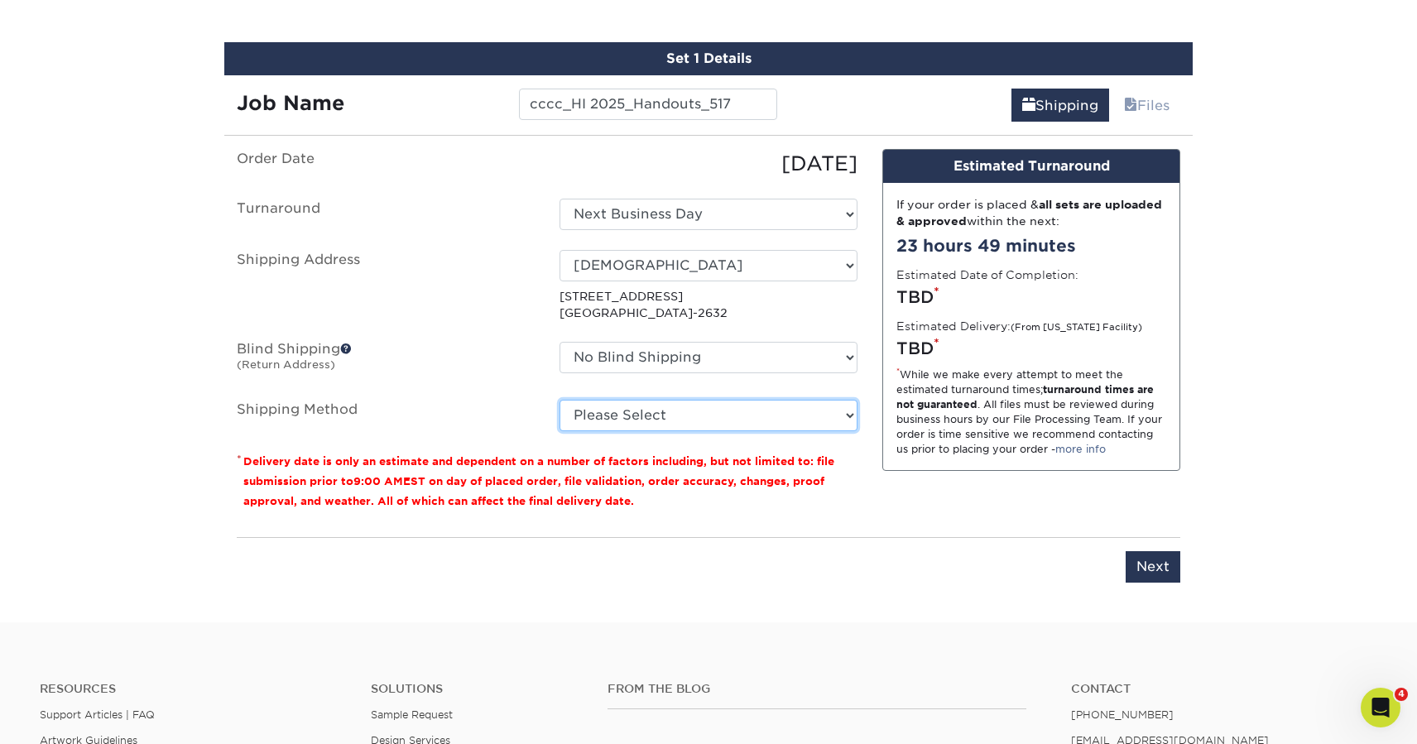
click at [587, 421] on select "Please Select Ground Shipping (+$17.37) 3 Day Shipping Service (+$21.07) 2 Day …" at bounding box center [708, 415] width 298 height 31
select select "03"
click at [559, 400] on select "Please Select Ground Shipping (+$17.37) 3 Day Shipping Service (+$21.07) 2 Day …" at bounding box center [708, 415] width 298 height 31
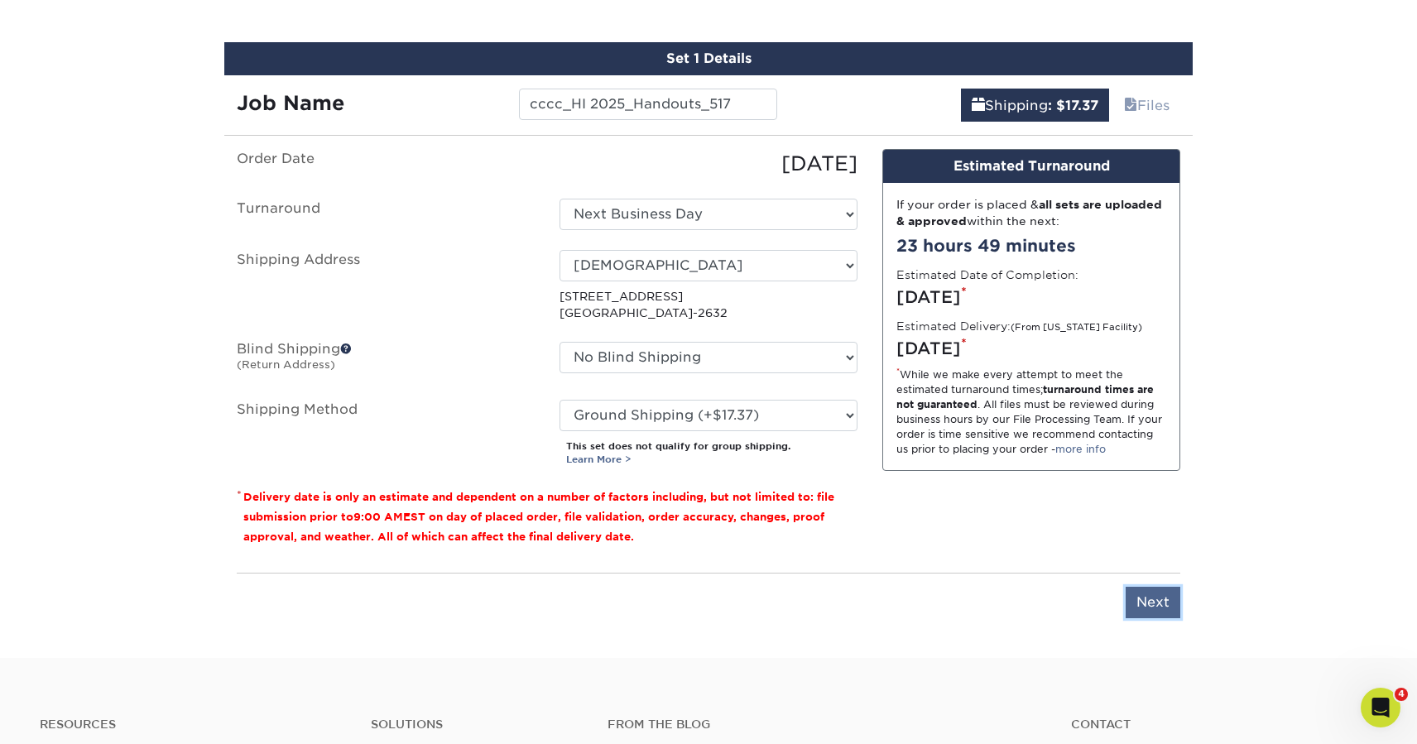
click at [1153, 594] on input "Next" at bounding box center [1152, 602] width 55 height 31
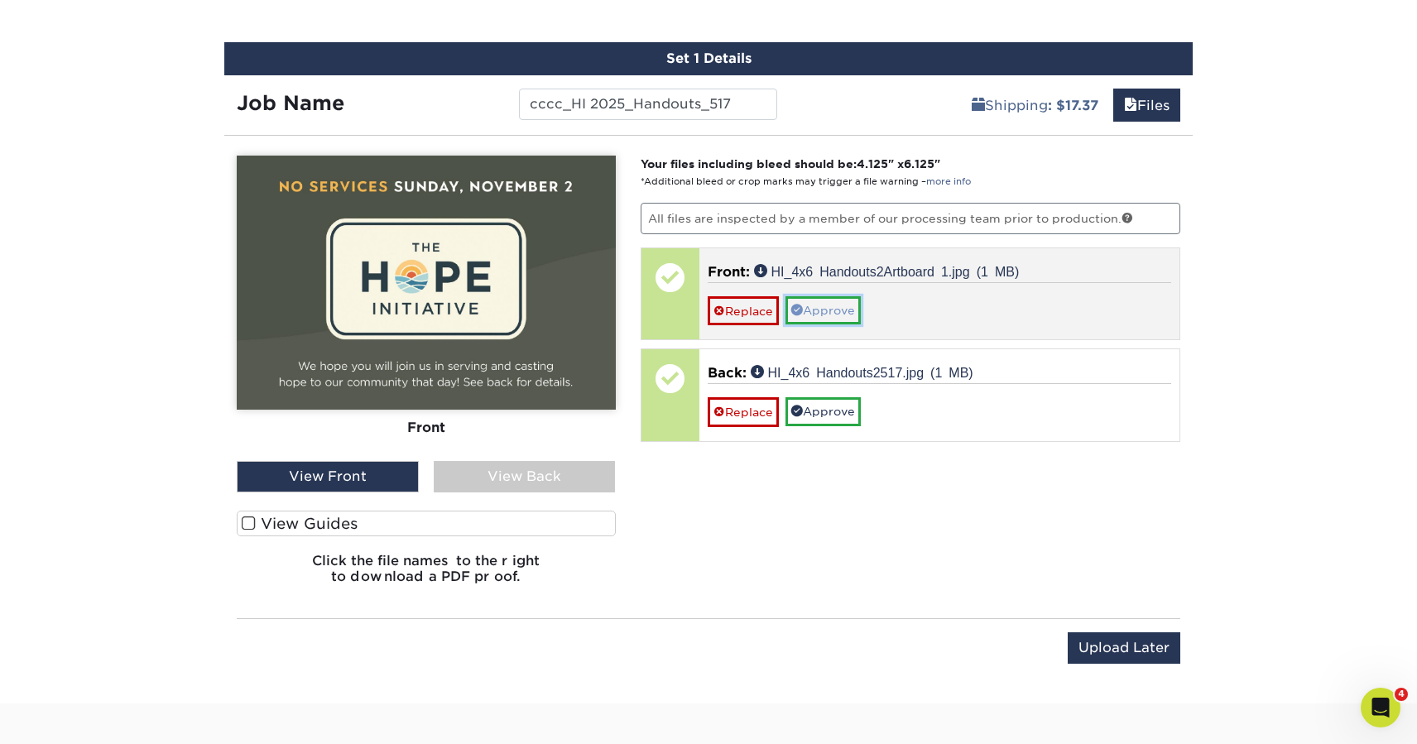
click at [819, 311] on link "Approve" at bounding box center [822, 310] width 75 height 28
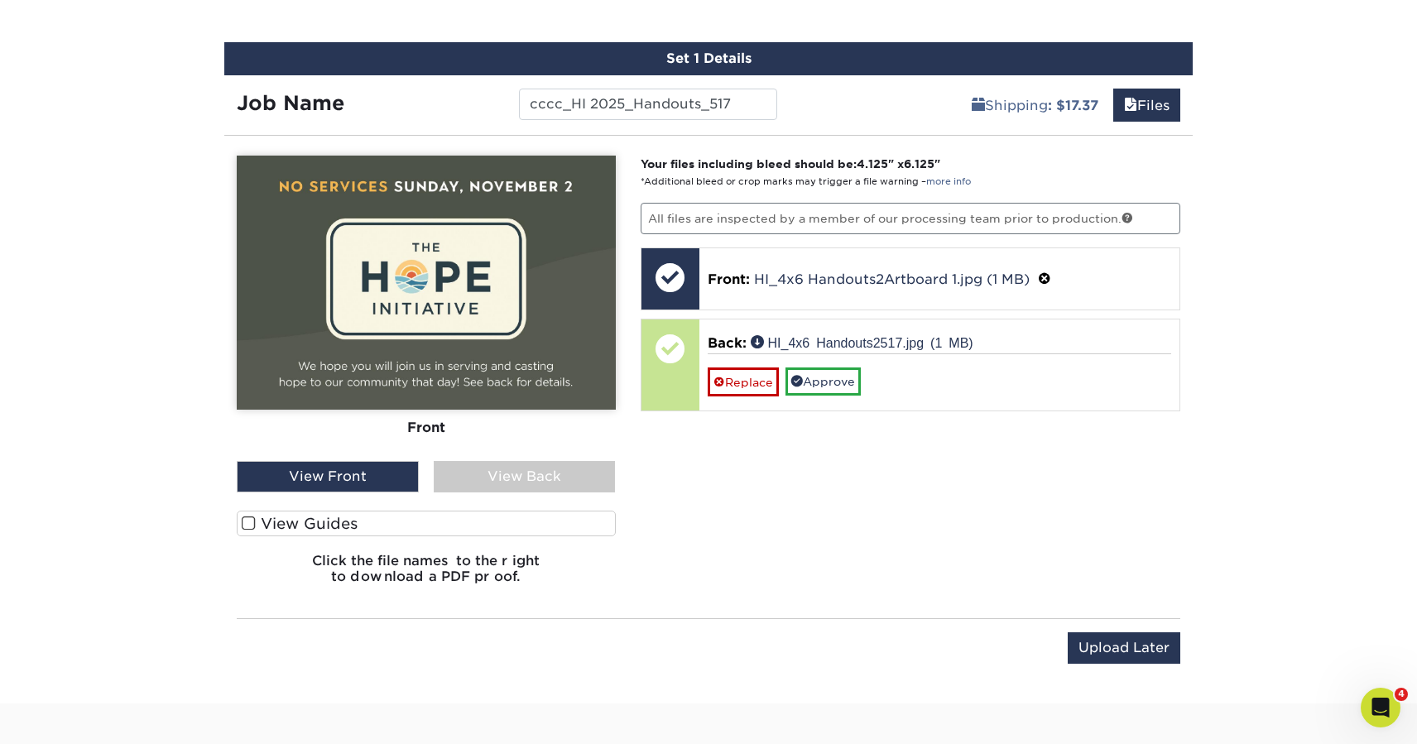
click at [579, 463] on div "View Back" at bounding box center [525, 476] width 182 height 31
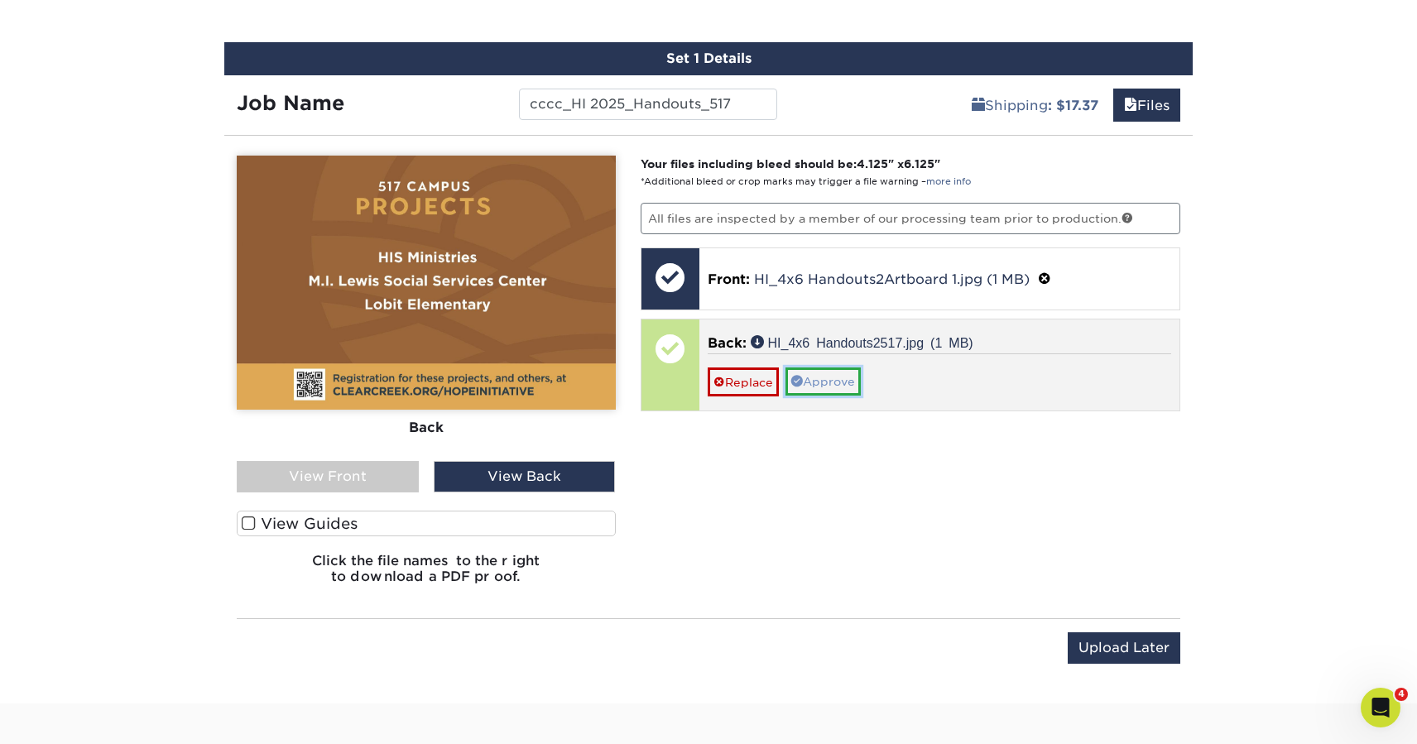
click at [822, 381] on link "Approve" at bounding box center [822, 381] width 75 height 28
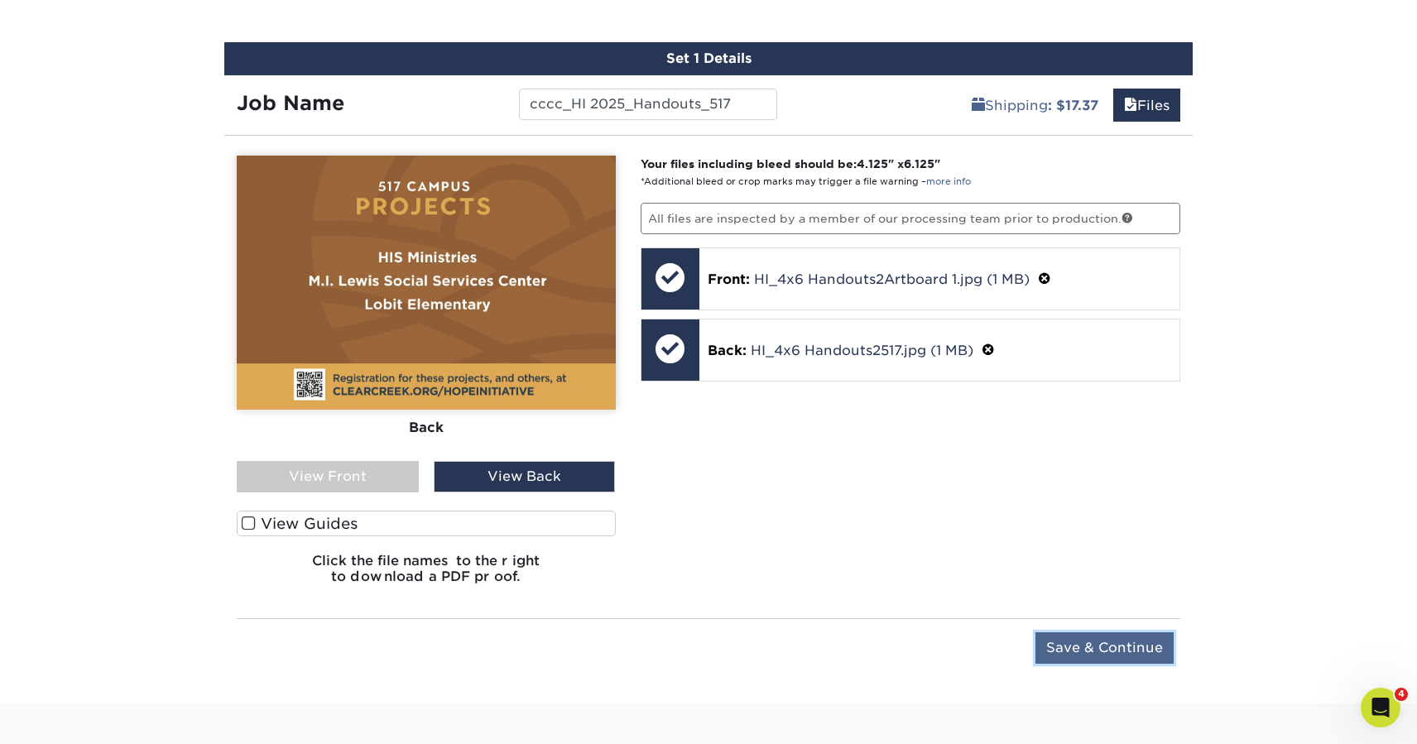
click at [1103, 650] on input "Save & Continue" at bounding box center [1104, 647] width 138 height 31
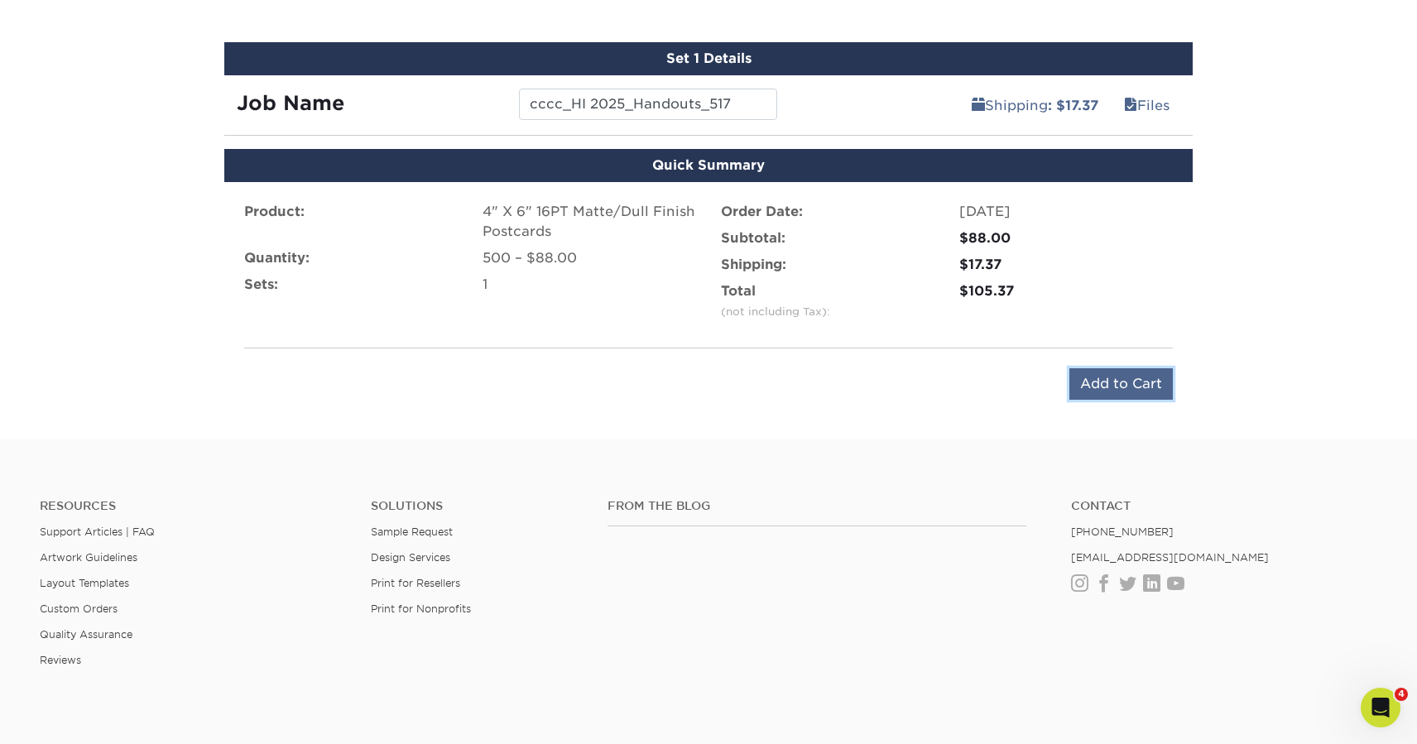
click at [1123, 385] on input "Add to Cart" at bounding box center [1120, 383] width 103 height 31
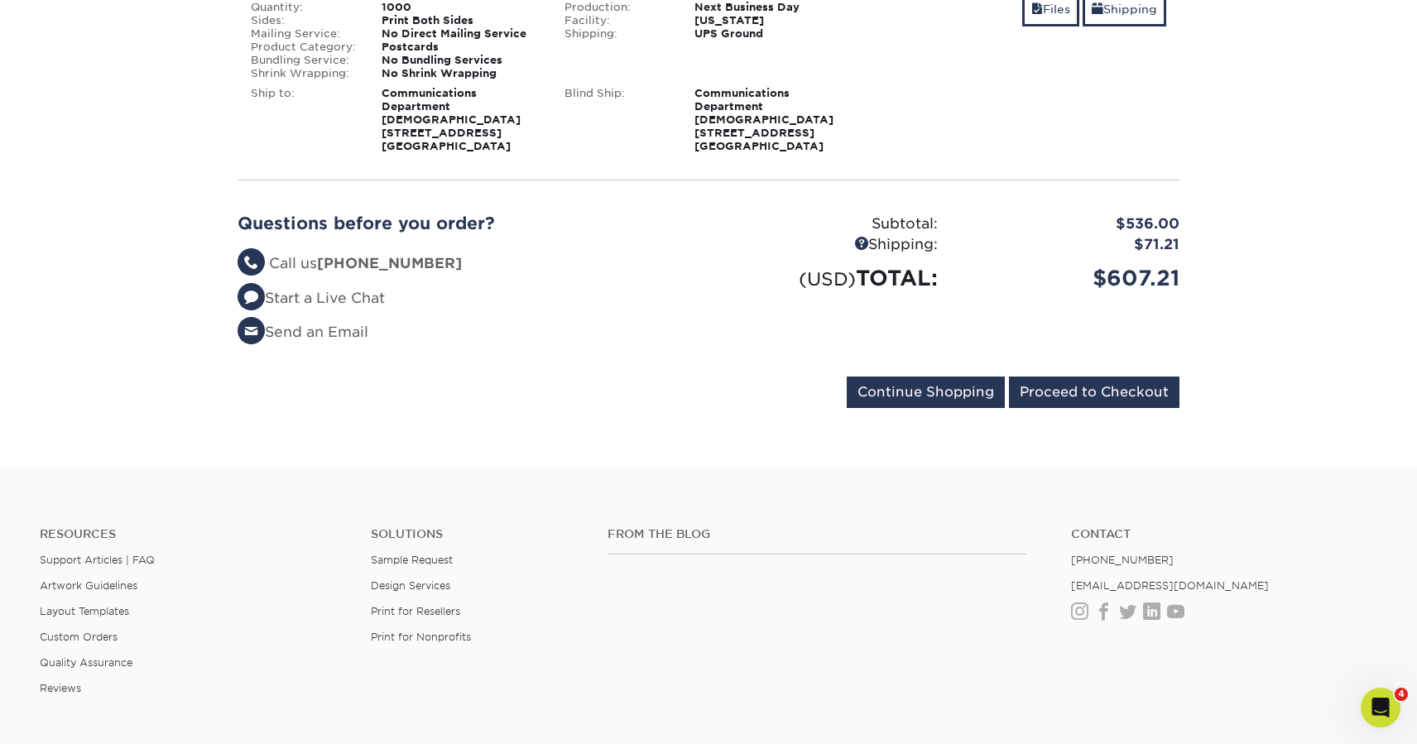
scroll to position [1546, 0]
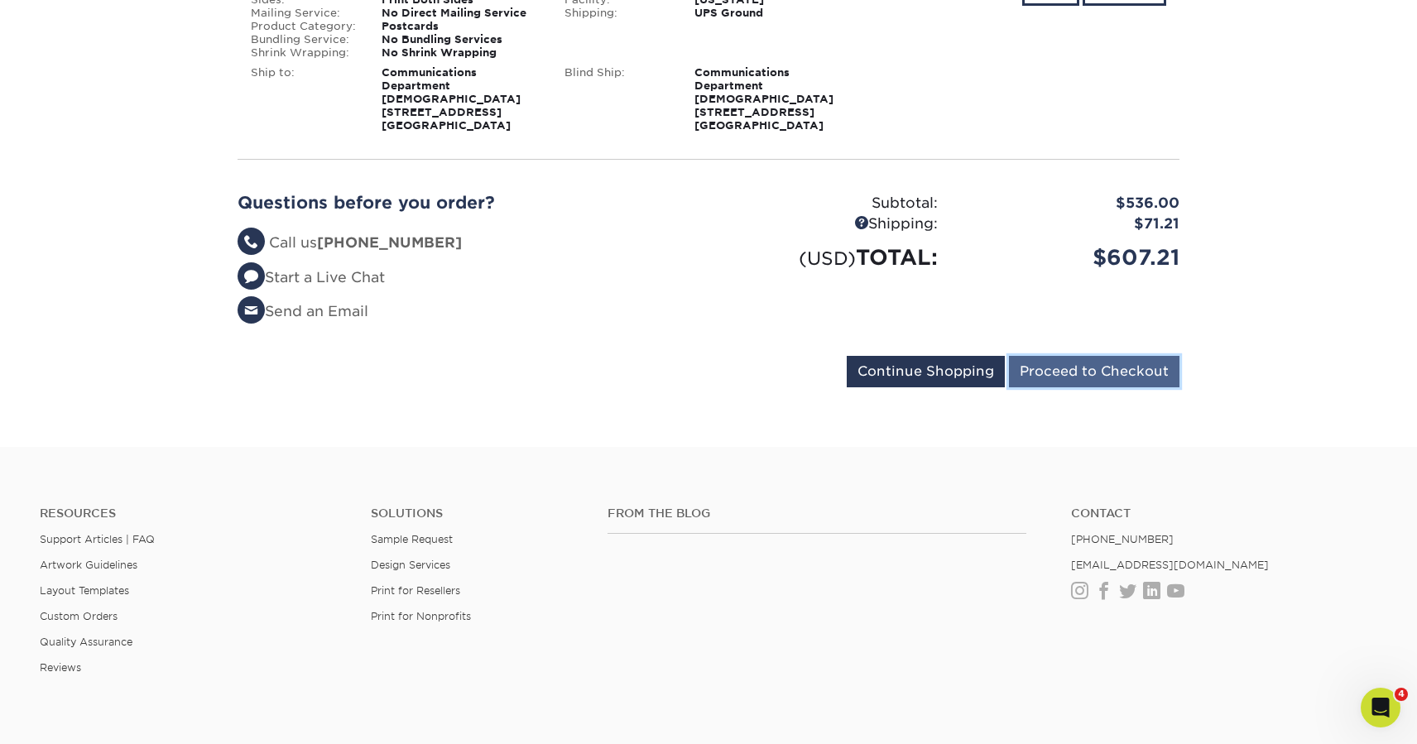
click at [1095, 387] on input "Proceed to Checkout" at bounding box center [1094, 371] width 170 height 31
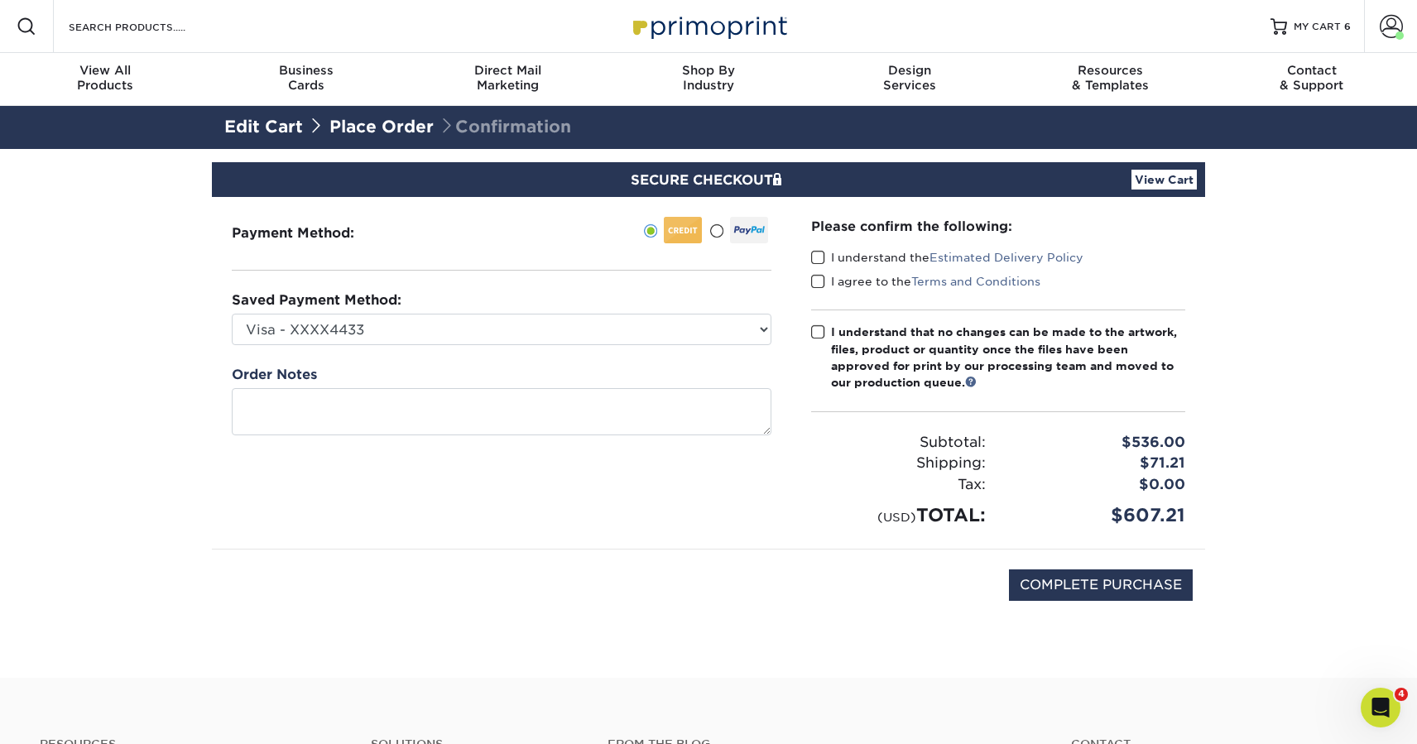
click at [821, 261] on span at bounding box center [818, 258] width 14 height 16
click at [0, 0] on input "I understand the Estimated Delivery Policy" at bounding box center [0, 0] width 0 height 0
click at [821, 280] on span at bounding box center [818, 282] width 14 height 16
click at [0, 0] on input "I agree to the Terms and Conditions" at bounding box center [0, 0] width 0 height 0
click at [814, 325] on span at bounding box center [818, 332] width 14 height 16
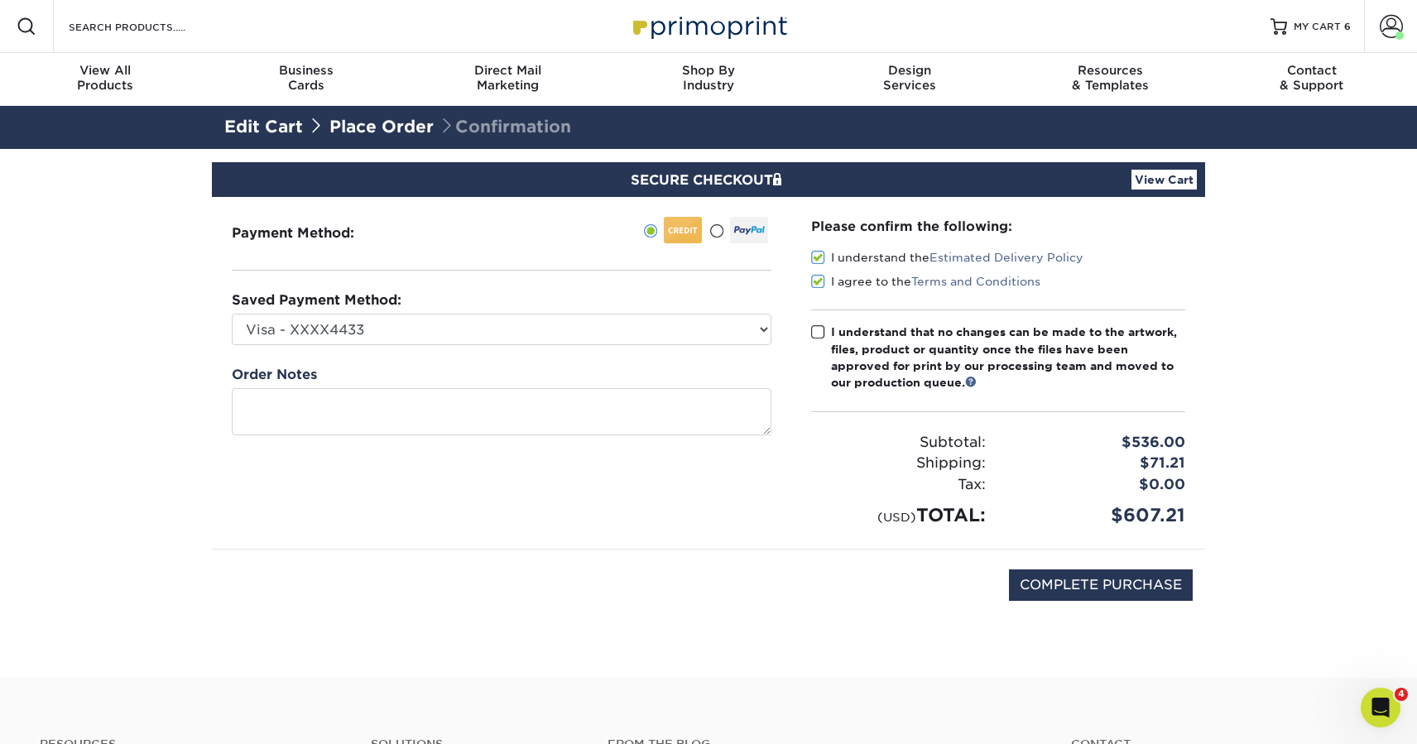
click at [0, 0] on input "I understand that no changes can be made to the artwork, files, product or quan…" at bounding box center [0, 0] width 0 height 0
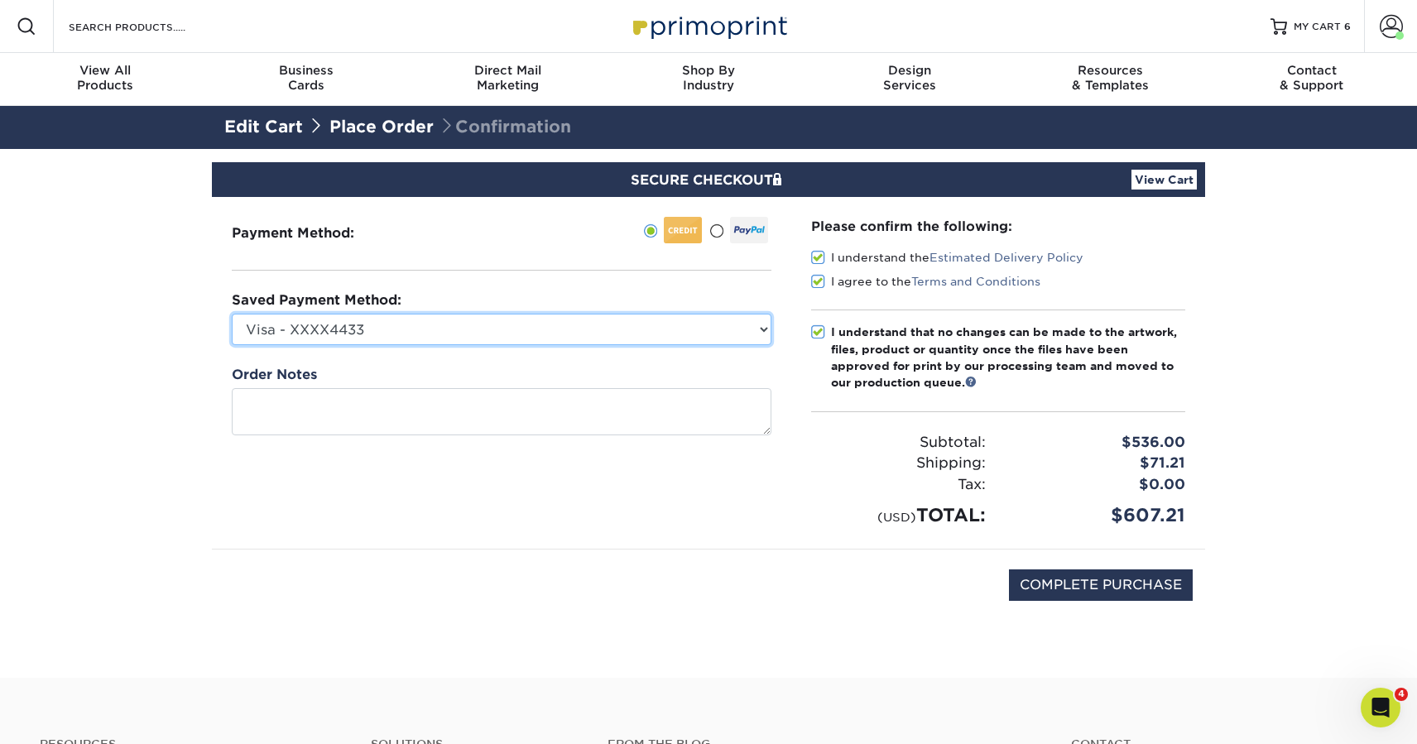
click at [664, 315] on select "Visa - XXXX4433 Visa - XXXX9122 New Credit Card" at bounding box center [501, 329] width 539 height 31
select select "72176"
click at [232, 314] on select "Visa - XXXX4433 Visa - XXXX9122 New Credit Card" at bounding box center [501, 329] width 539 height 31
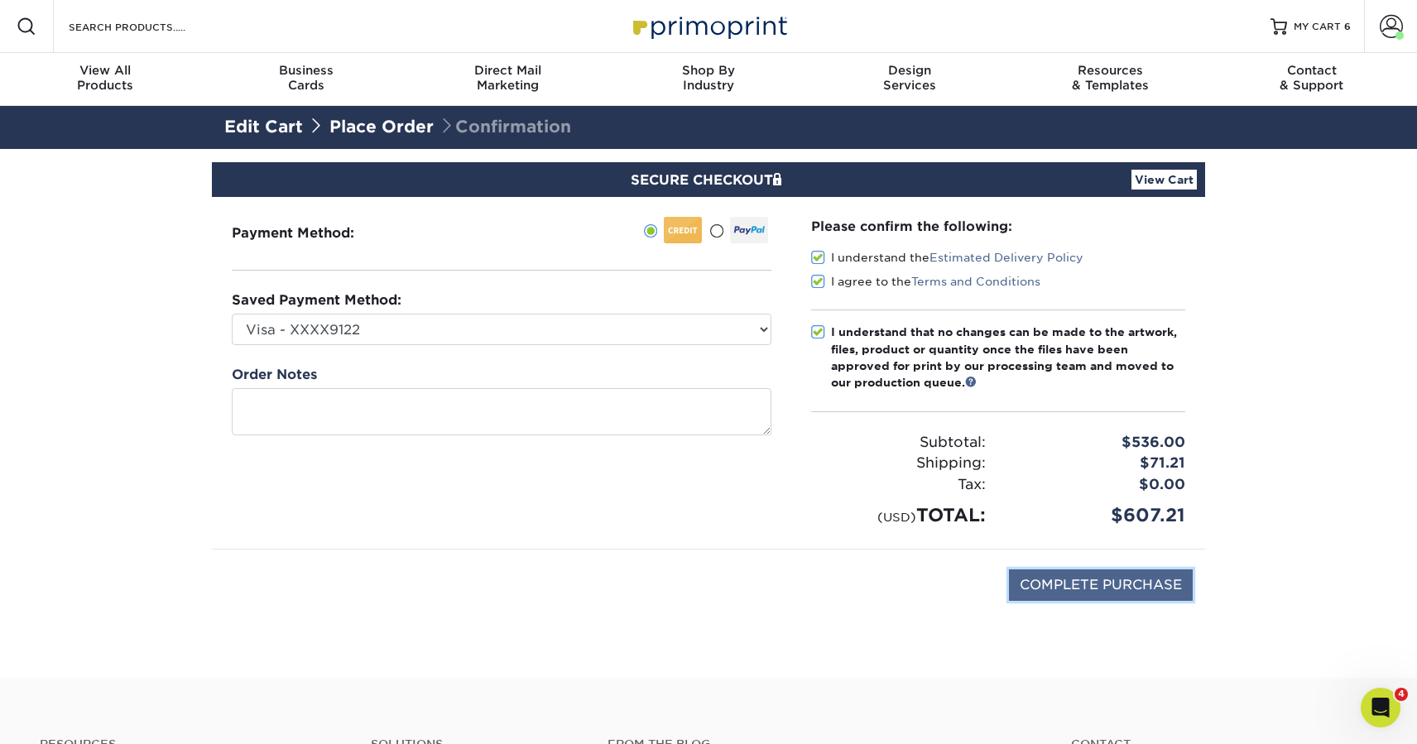
click at [1116, 588] on input "COMPLETE PURCHASE" at bounding box center [1101, 584] width 184 height 31
type input "PROCESSING, PLEASE WAIT..."
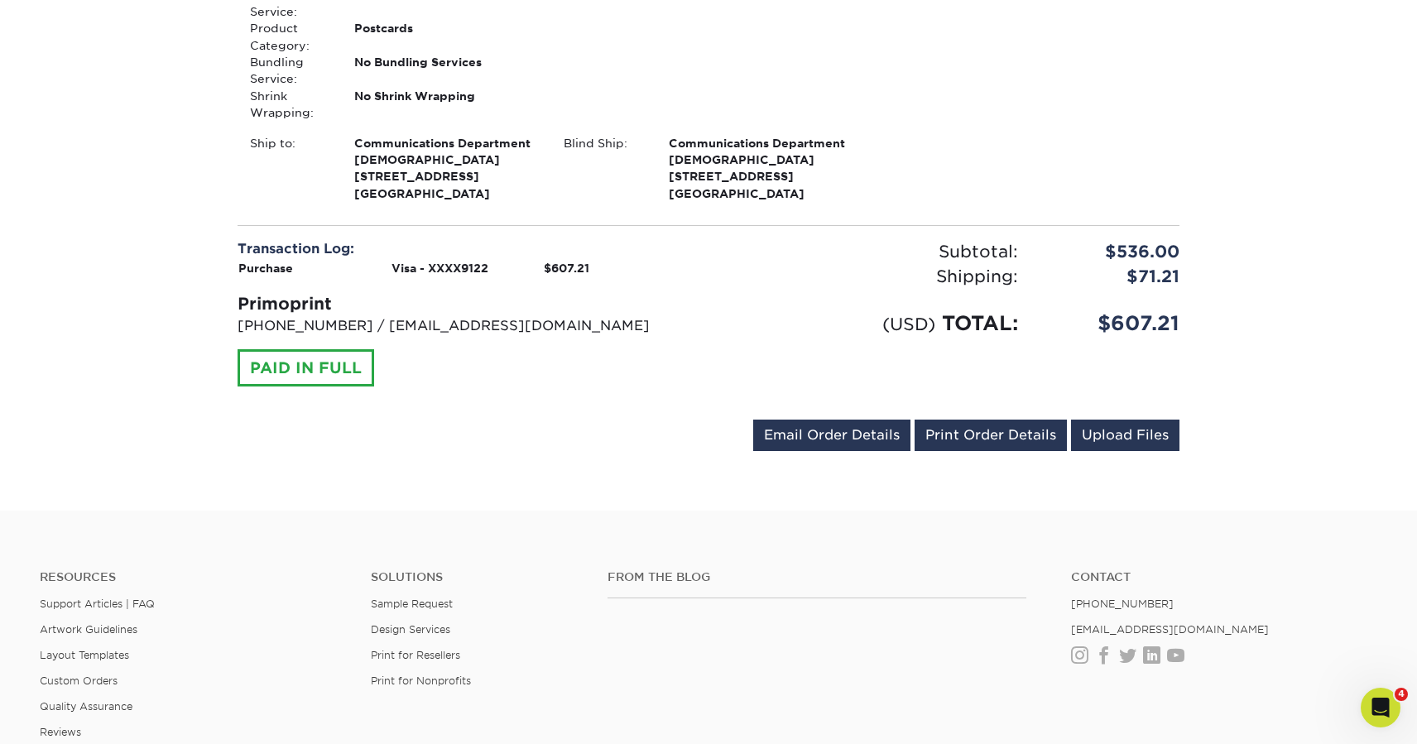
scroll to position [2261, 0]
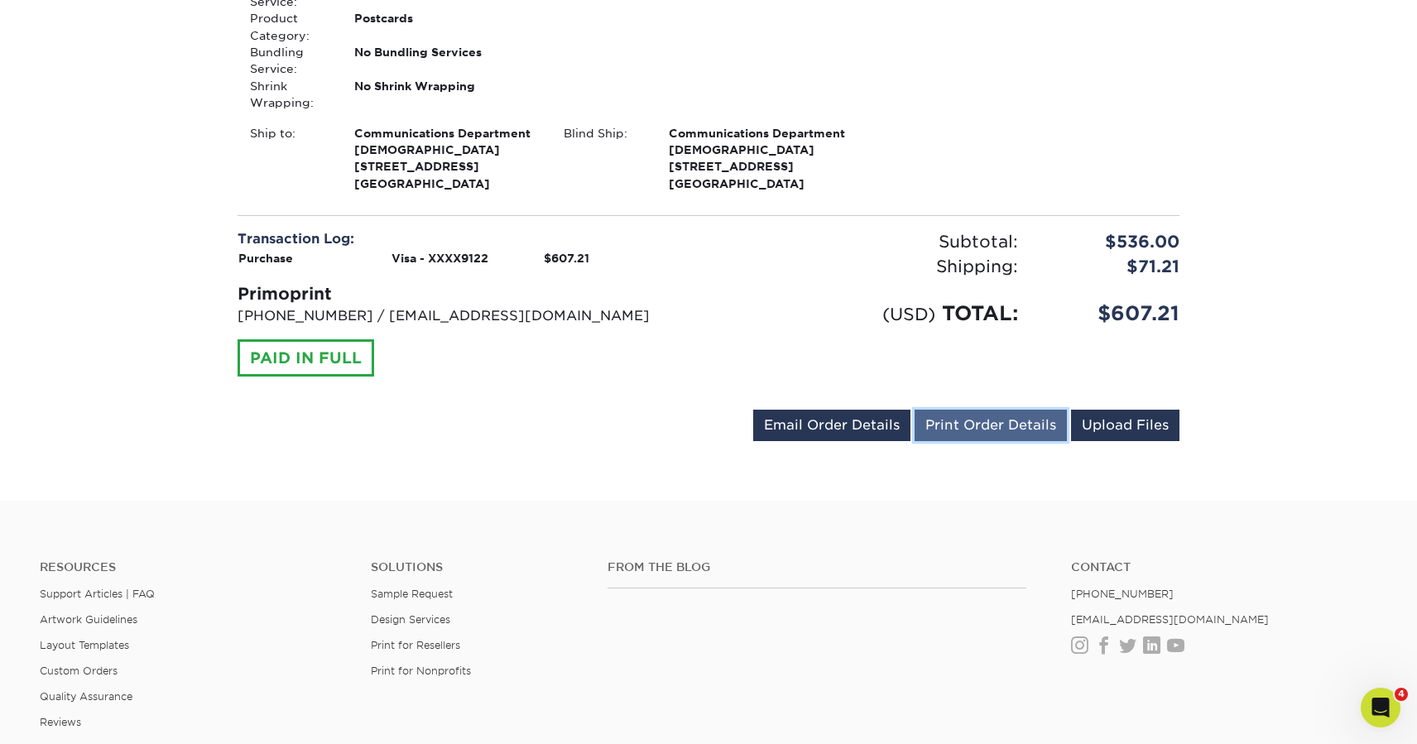
click at [1021, 441] on link "Print Order Details" at bounding box center [990, 425] width 152 height 31
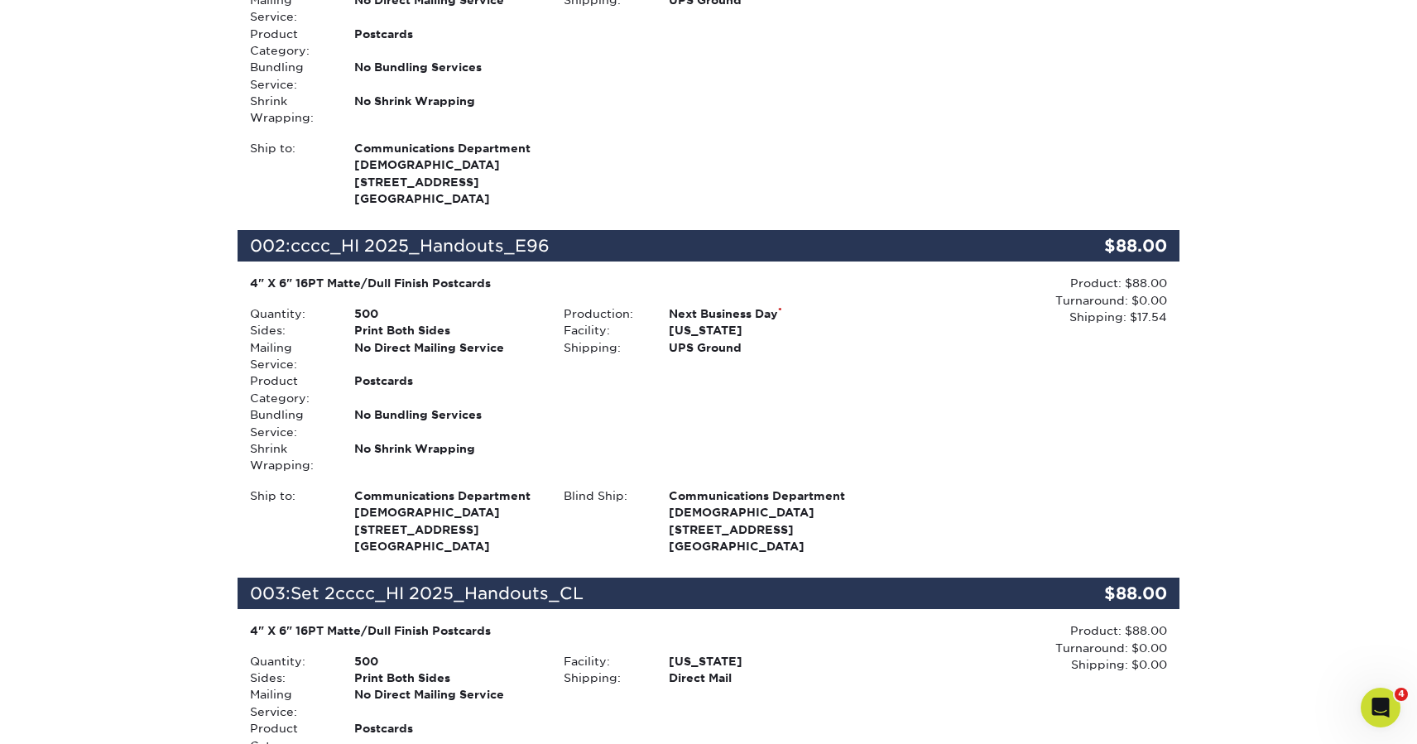
scroll to position [0, 0]
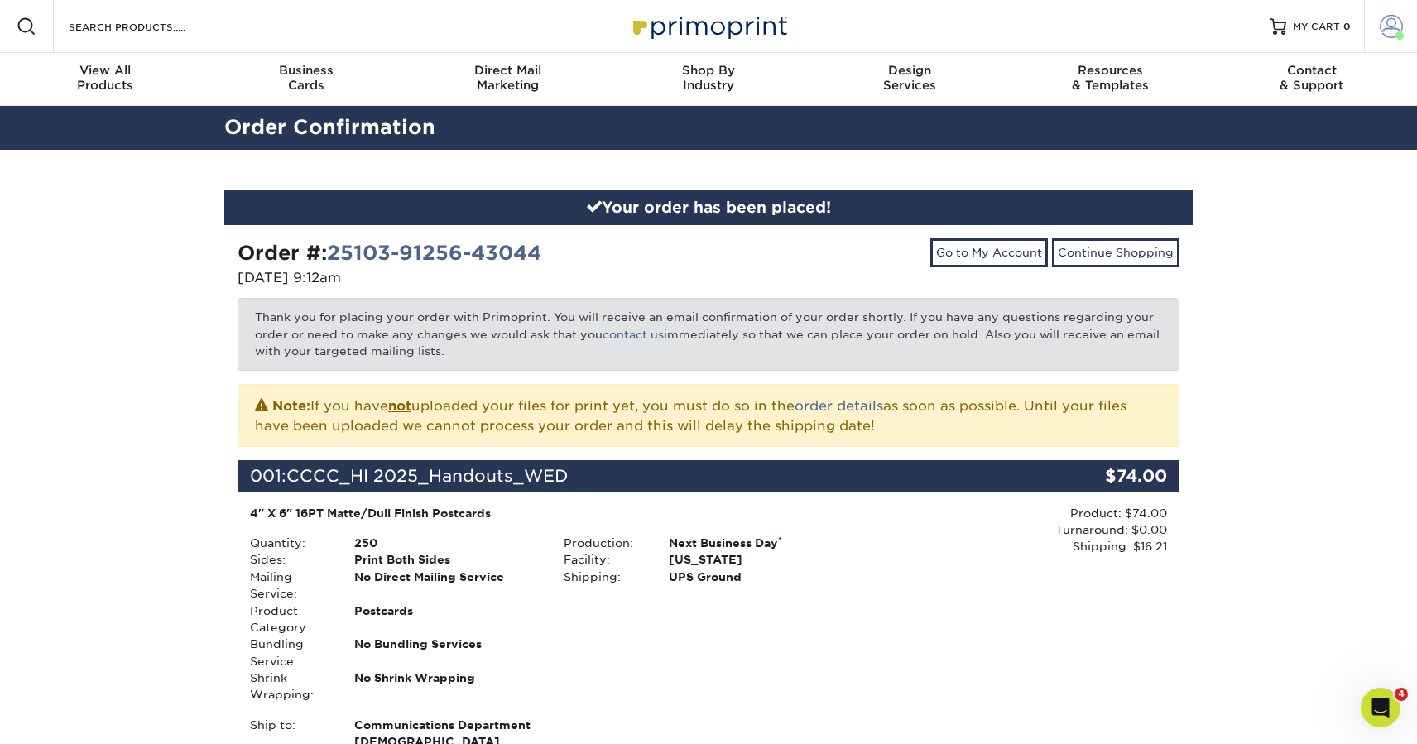
click at [1393, 18] on span at bounding box center [1390, 26] width 23 height 23
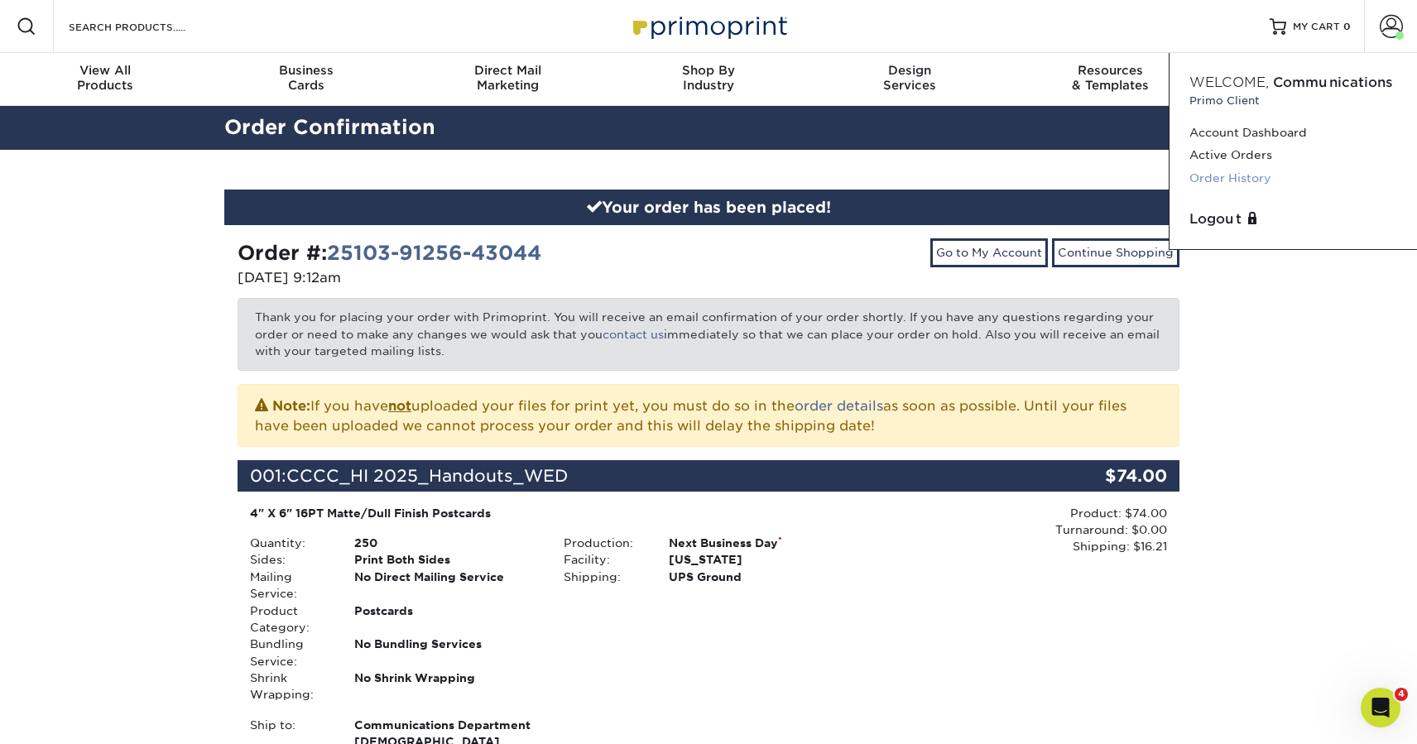
click at [1243, 180] on link "Order History" at bounding box center [1293, 178] width 208 height 22
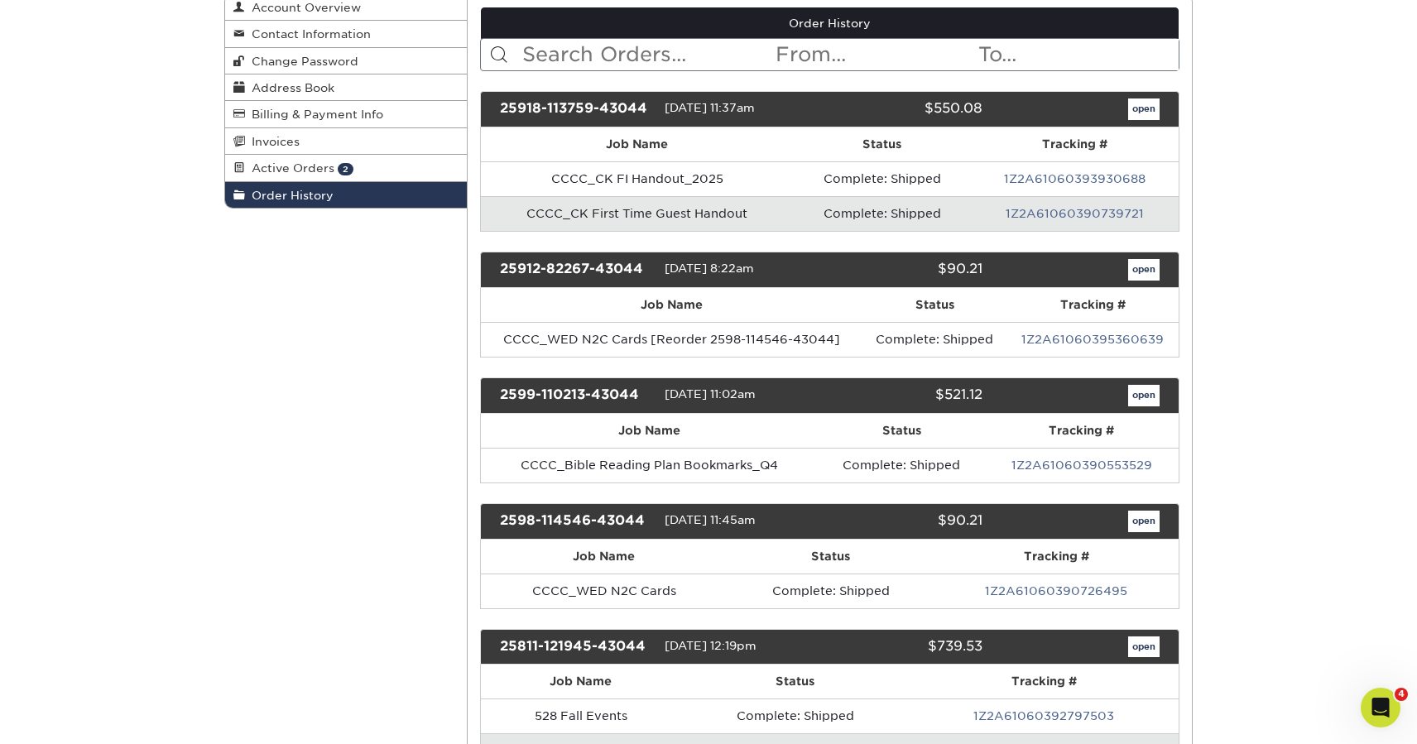
scroll to position [198, 0]
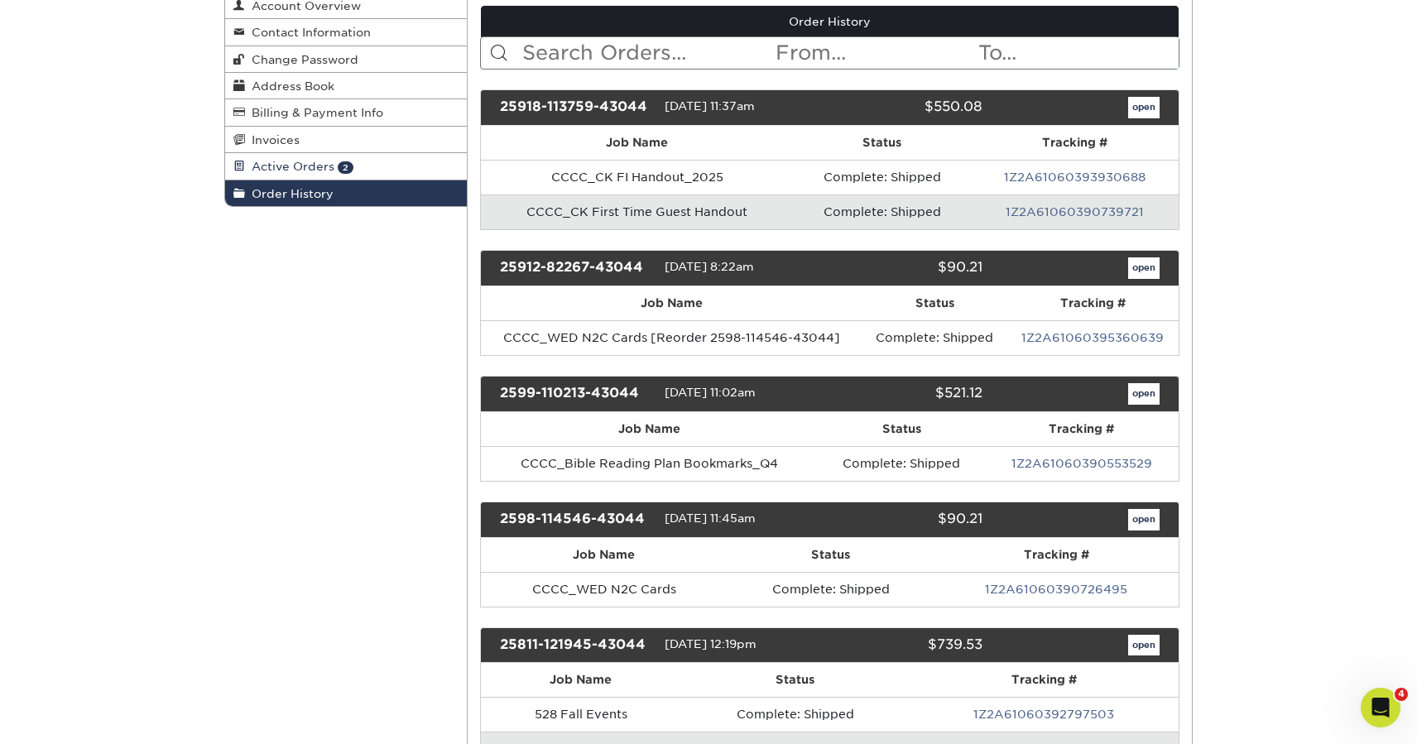
click at [411, 171] on link "Active Orders 2" at bounding box center [346, 166] width 242 height 26
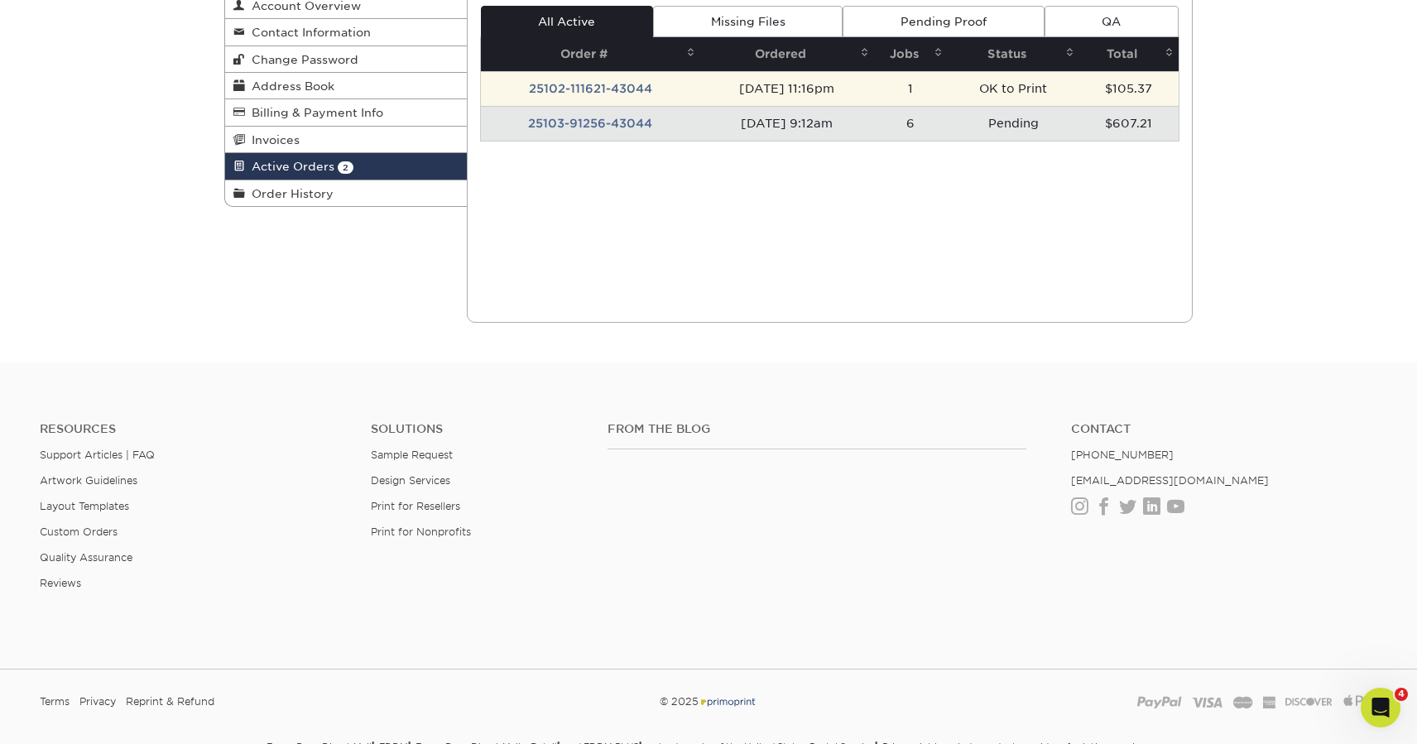
click at [874, 90] on td "[DATE] 11:16pm" at bounding box center [787, 88] width 174 height 35
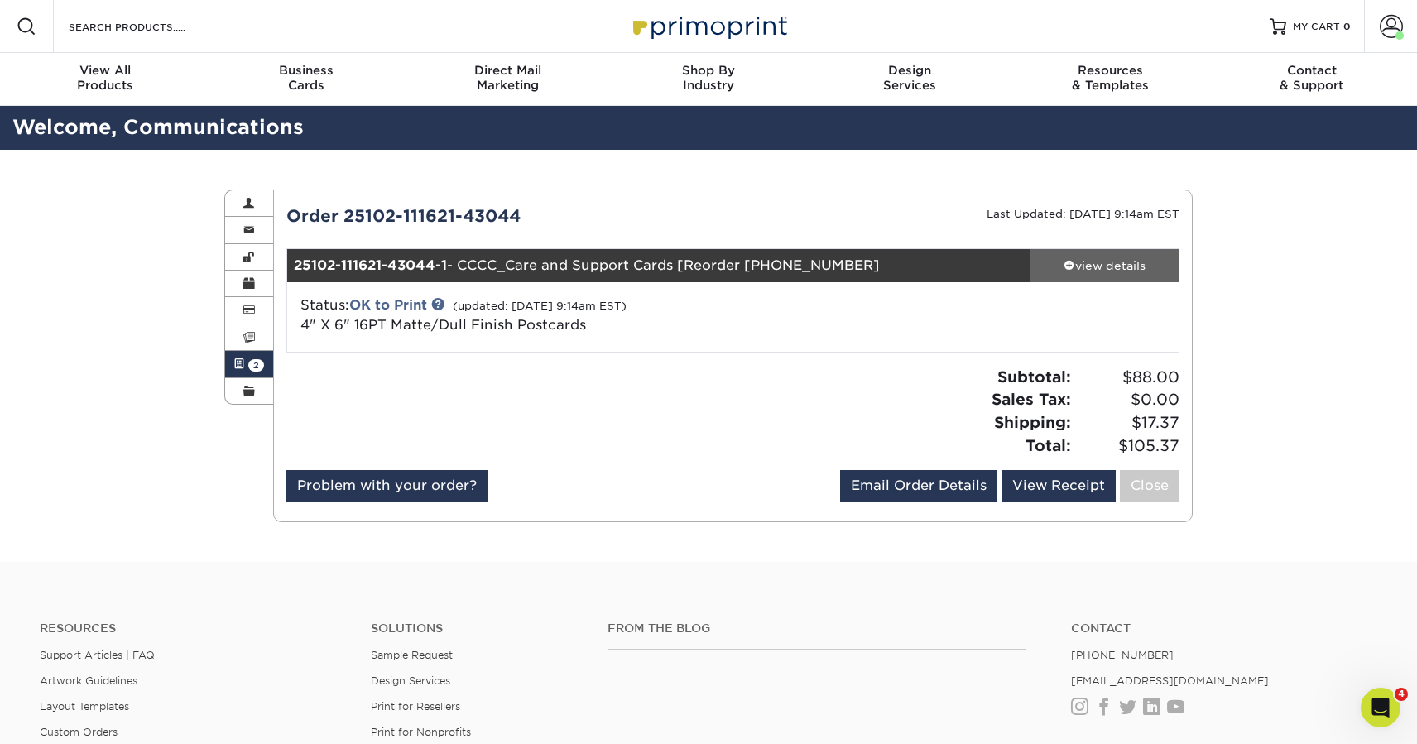
click at [1100, 266] on div "view details" at bounding box center [1103, 265] width 149 height 17
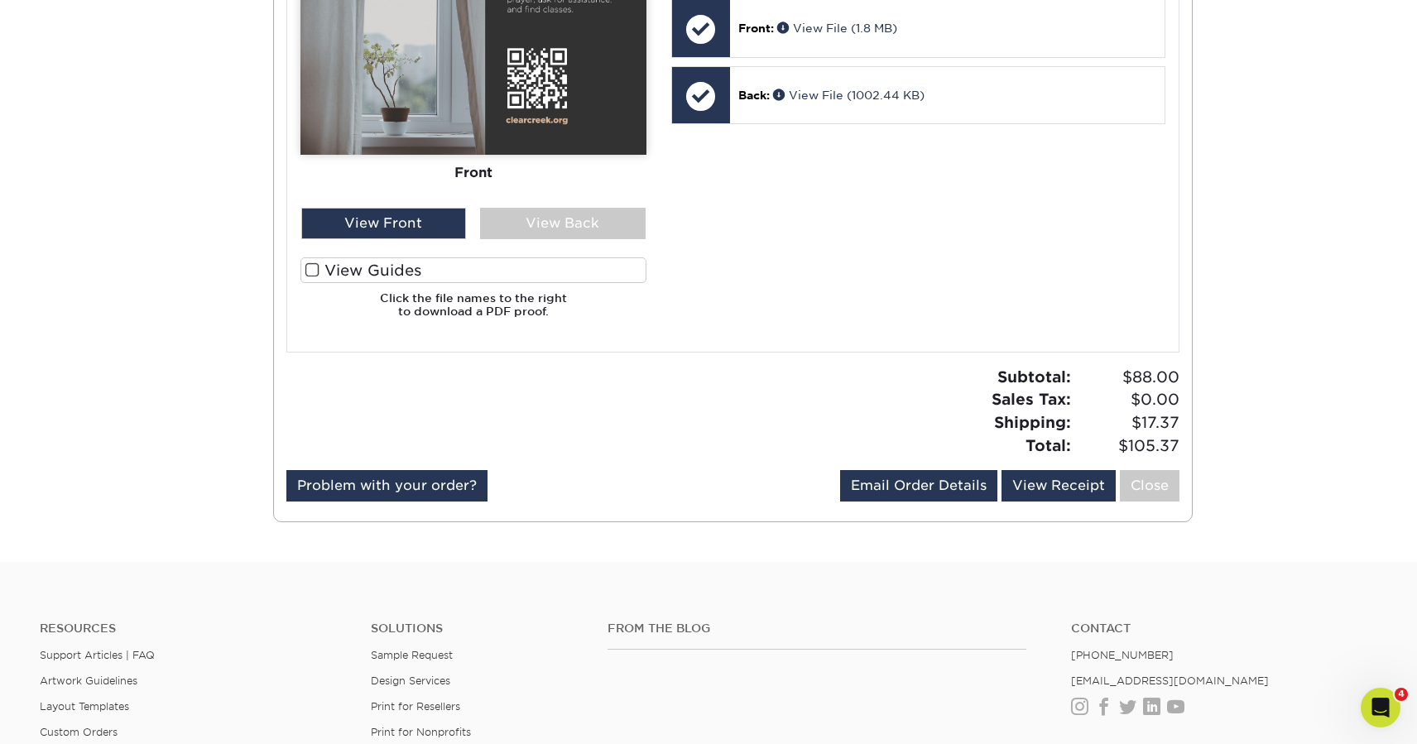
scroll to position [845, 0]
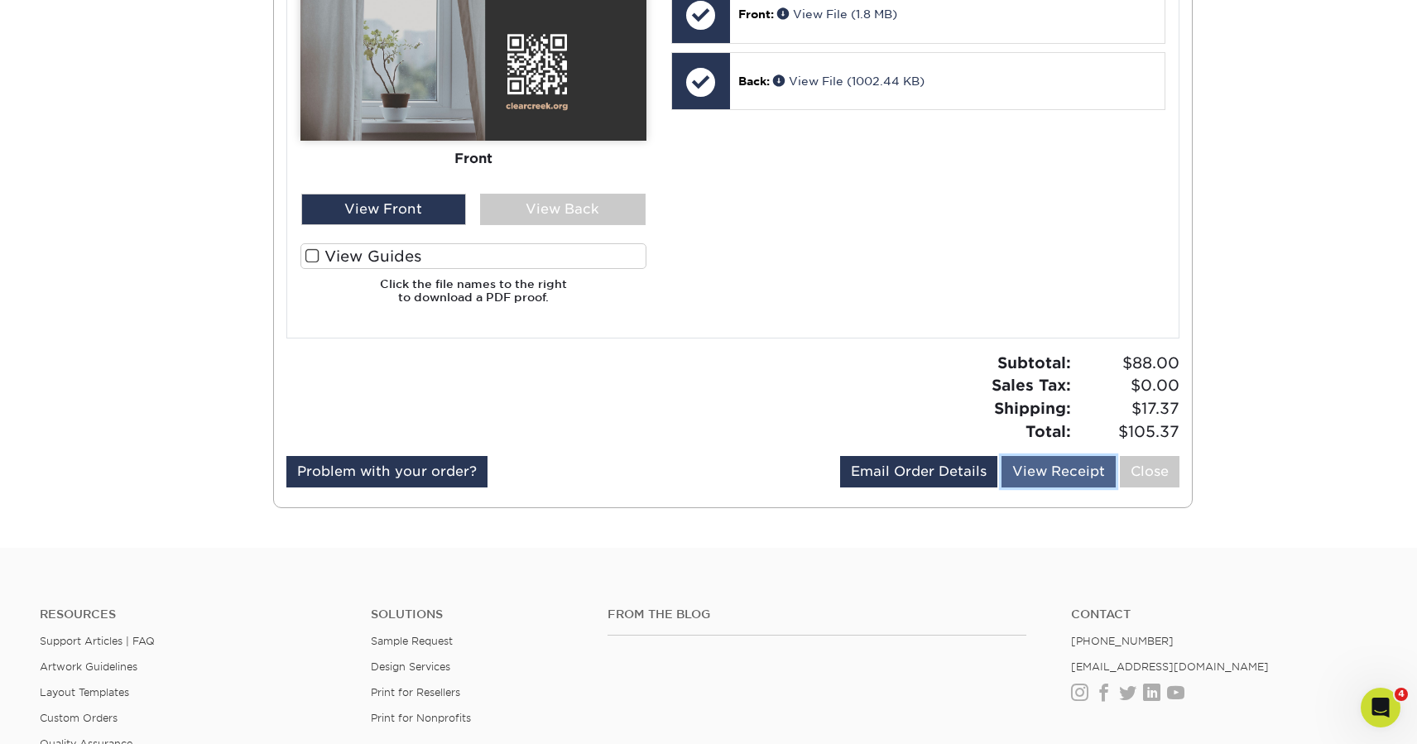
click at [1050, 479] on link "View Receipt" at bounding box center [1058, 471] width 114 height 31
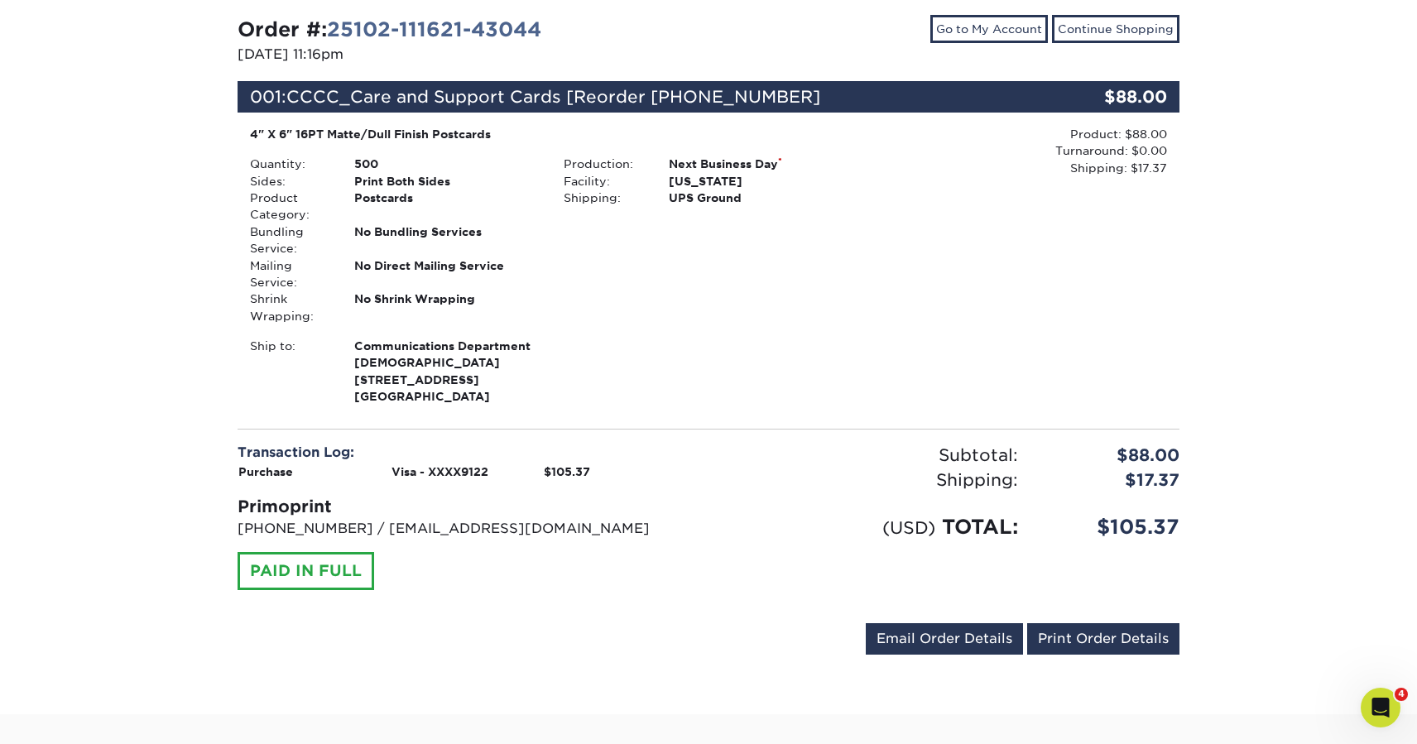
scroll to position [201, 0]
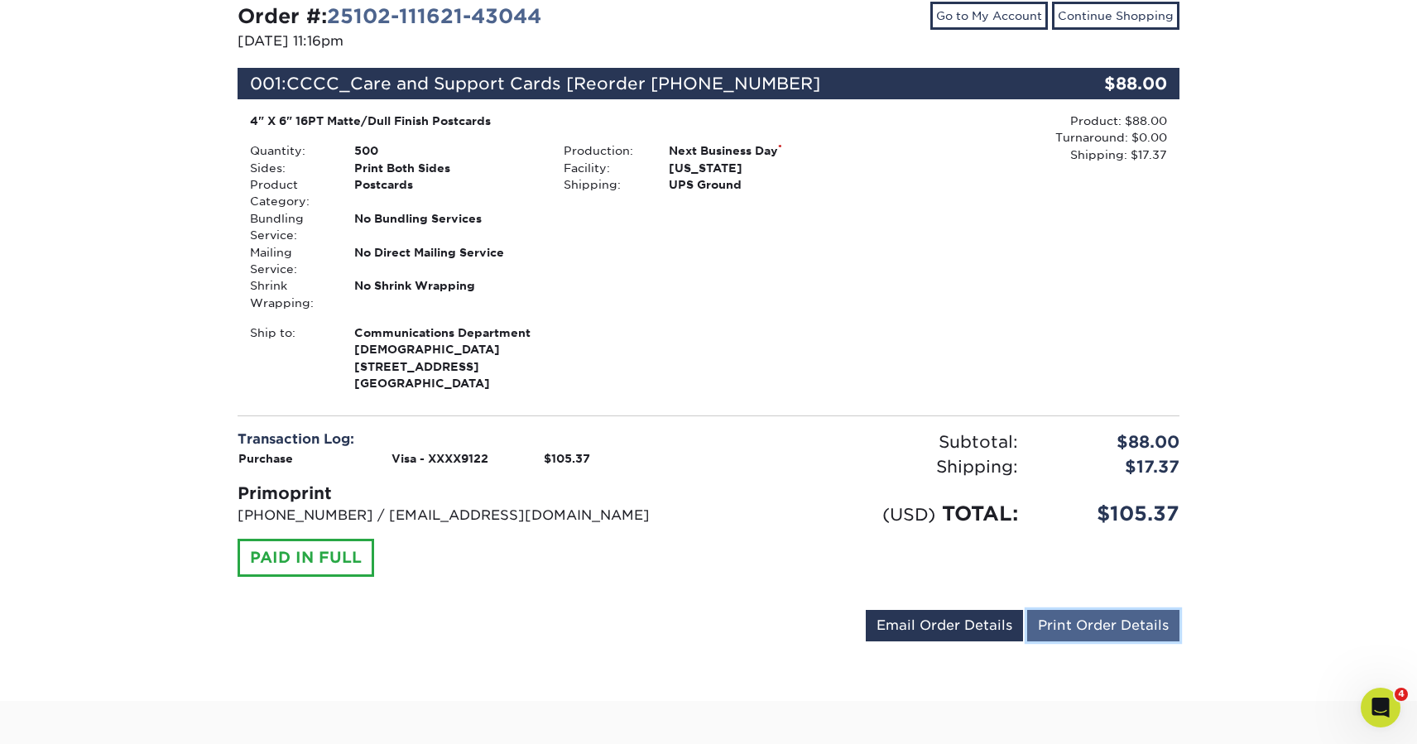
click at [1084, 640] on link "Print Order Details" at bounding box center [1103, 625] width 152 height 31
